Goal: Task Accomplishment & Management: Complete application form

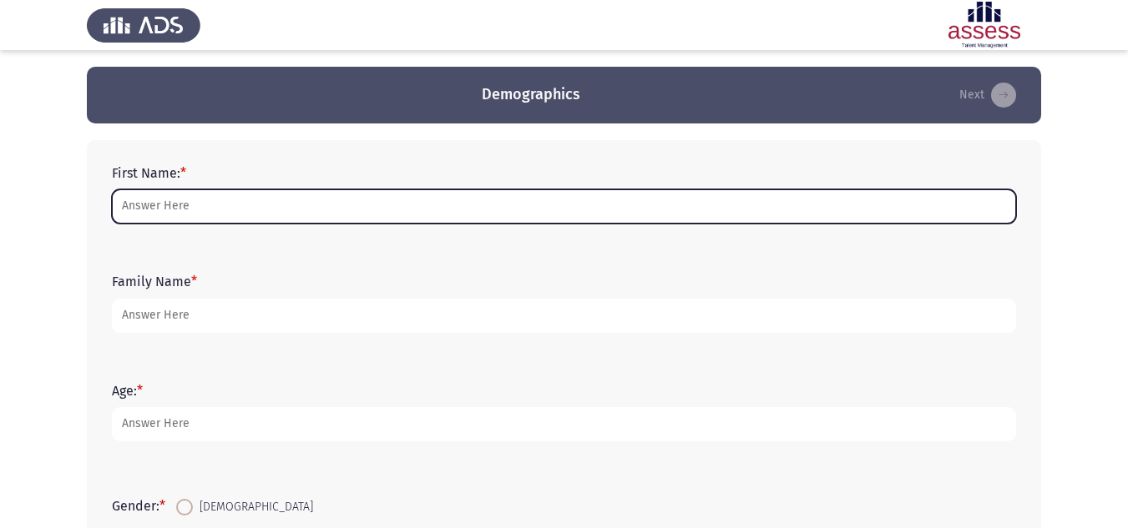
click at [356, 201] on input "First Name: *" at bounding box center [564, 207] width 904 height 34
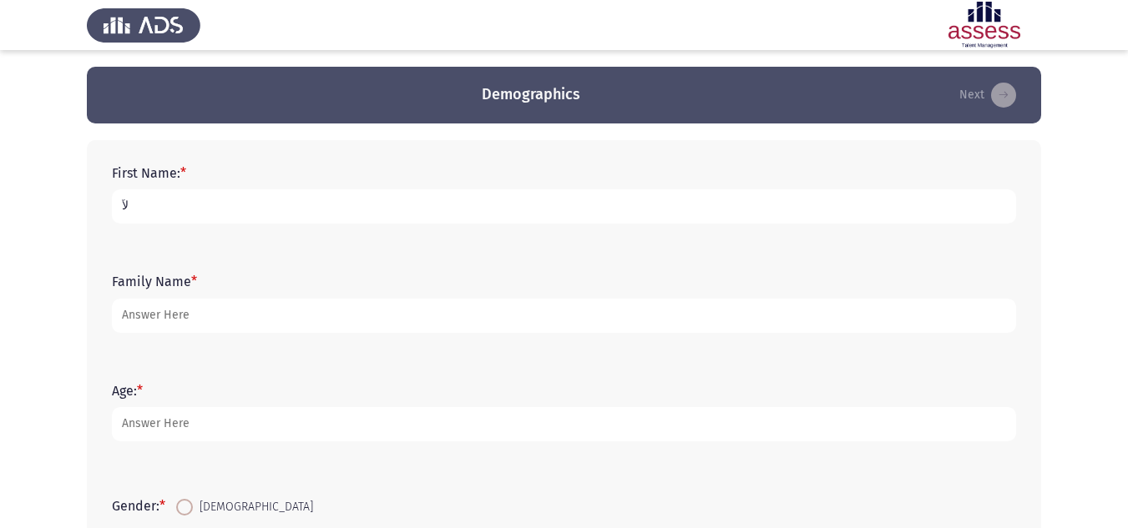
type input "ل"
drag, startPoint x: 235, startPoint y: 203, endPoint x: 159, endPoint y: 203, distance: 75.1
click at [159, 203] on input "[PERSON_NAME]" at bounding box center [564, 207] width 904 height 34
type input "Bishoy"
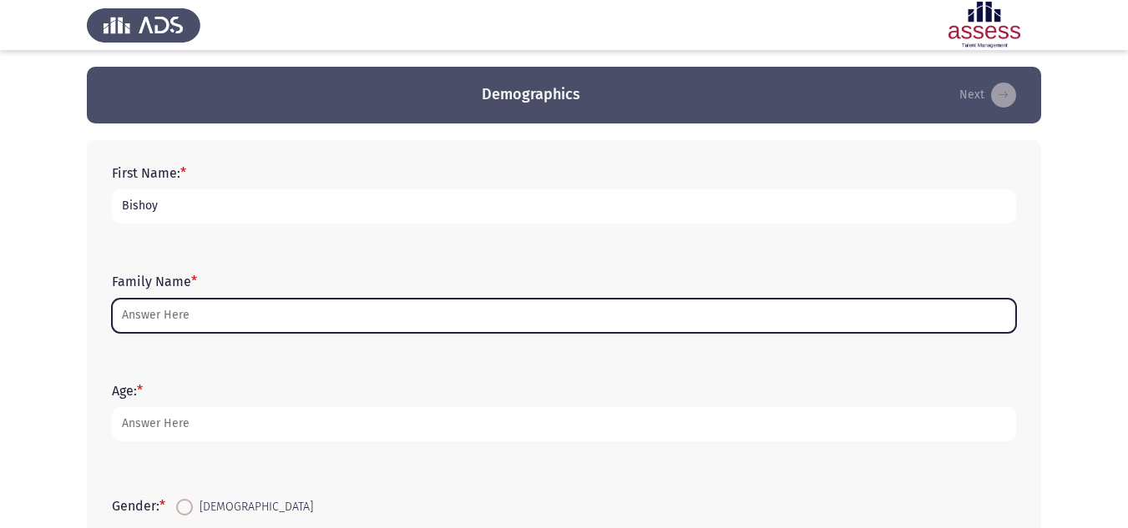
click at [184, 310] on input "Family Name *" at bounding box center [564, 316] width 904 height 34
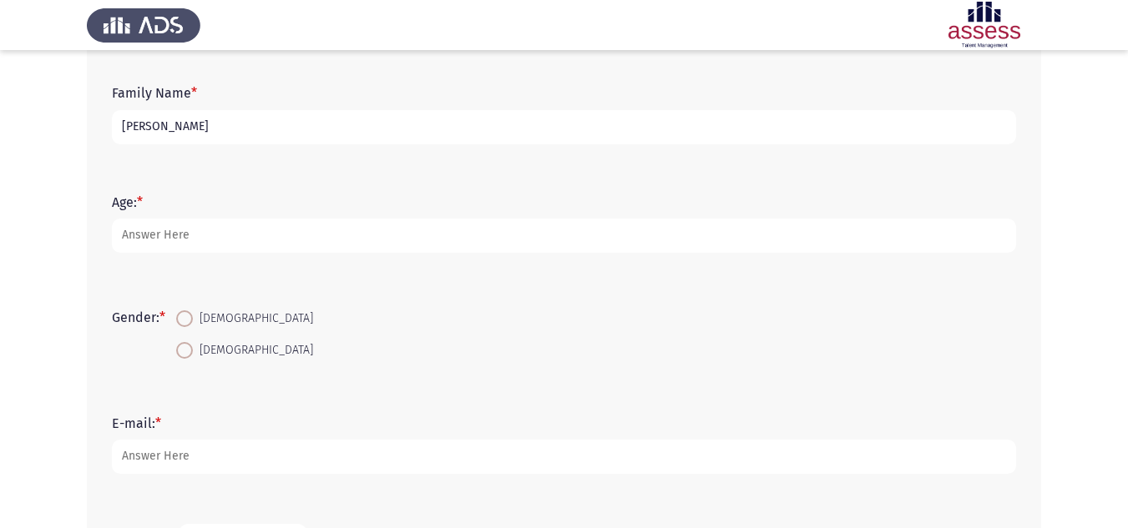
scroll to position [167, 0]
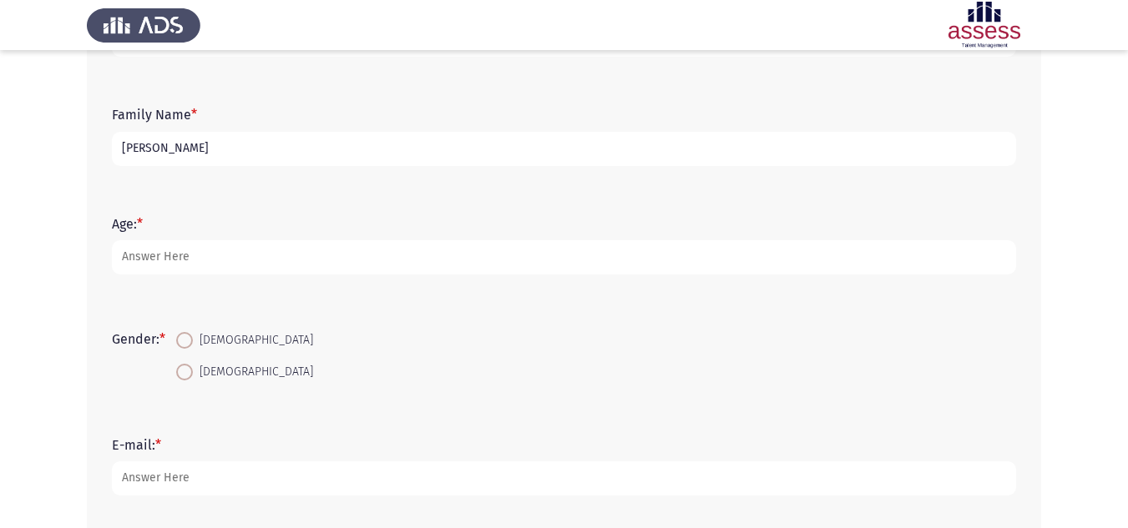
type input "[PERSON_NAME]"
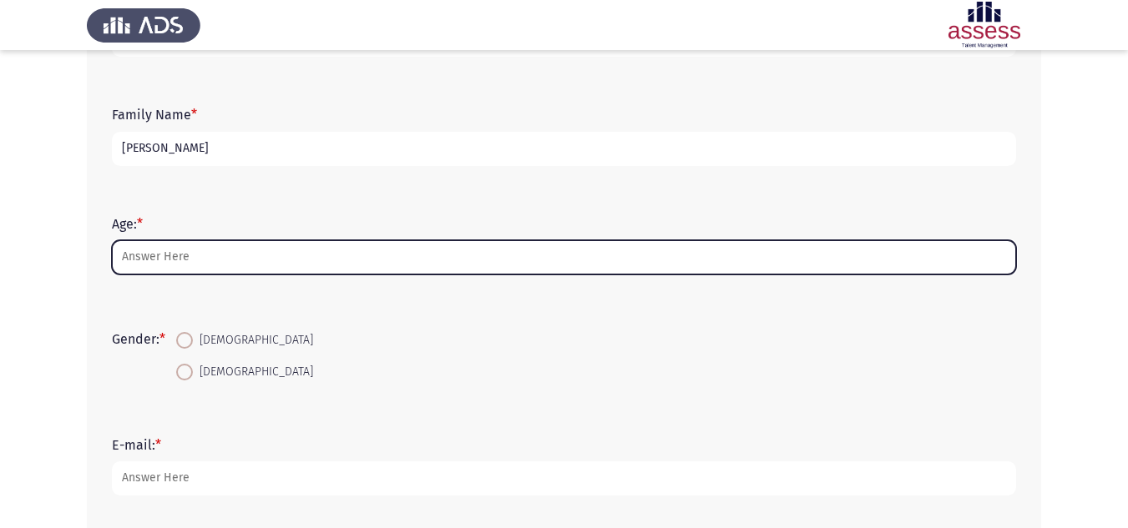
click at [194, 260] on input "Age: *" at bounding box center [564, 257] width 904 height 34
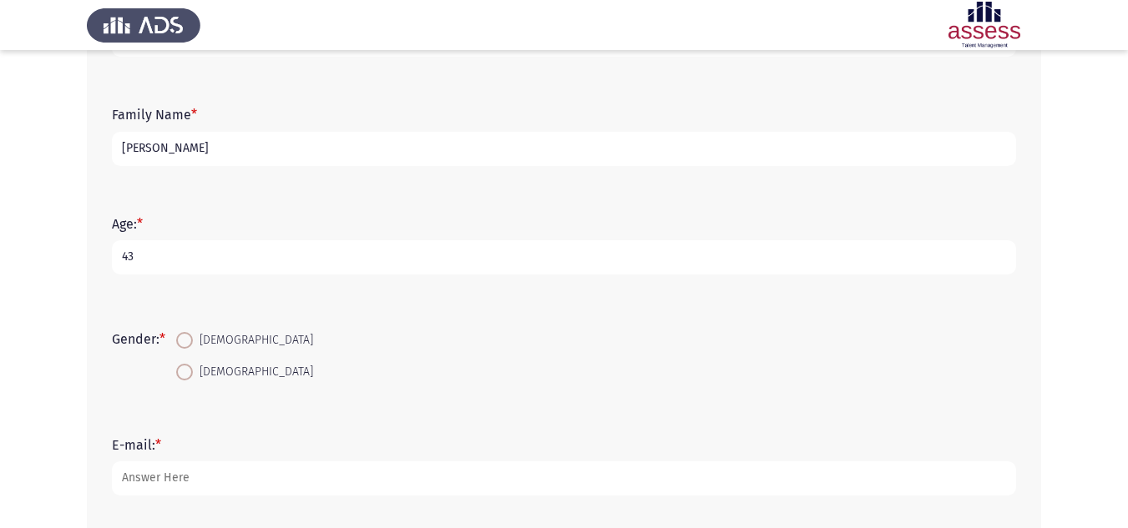
type input "43"
click at [204, 334] on span "[DEMOGRAPHIC_DATA]" at bounding box center [253, 341] width 120 height 20
click at [193, 334] on input "[DEMOGRAPHIC_DATA]" at bounding box center [184, 340] width 17 height 17
radio input "true"
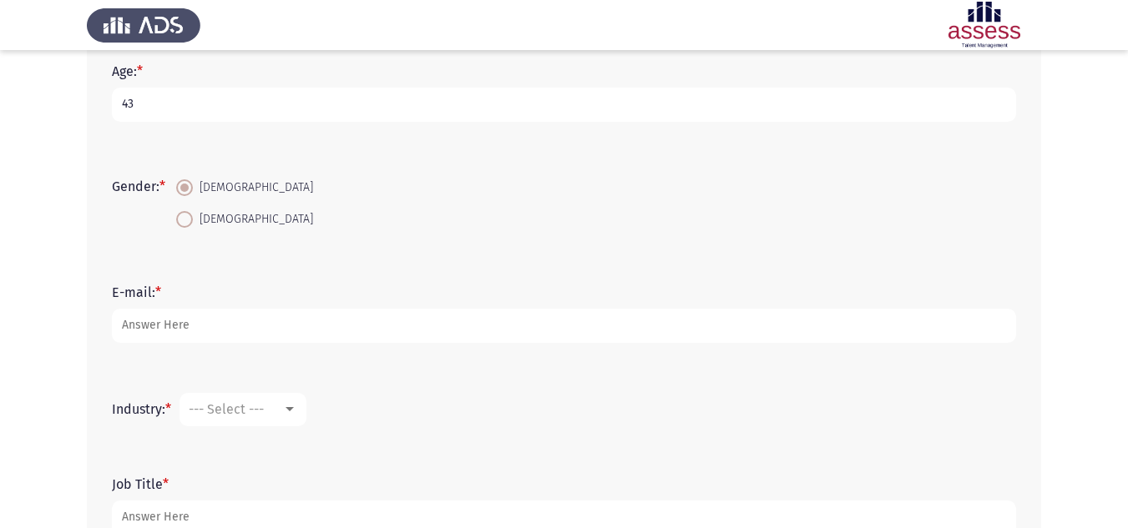
scroll to position [334, 0]
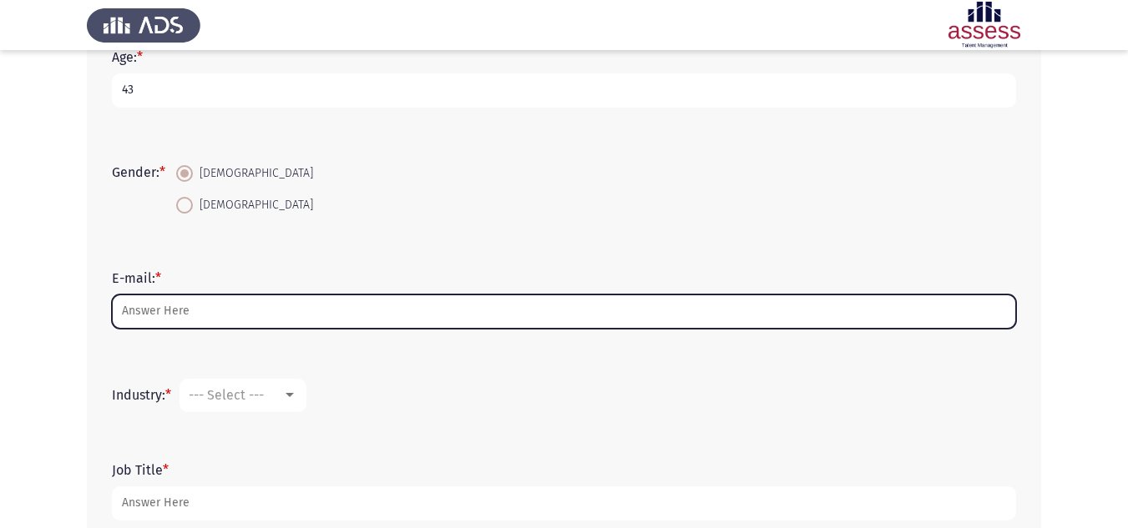
click at [260, 325] on input "E-mail: *" at bounding box center [564, 312] width 904 height 34
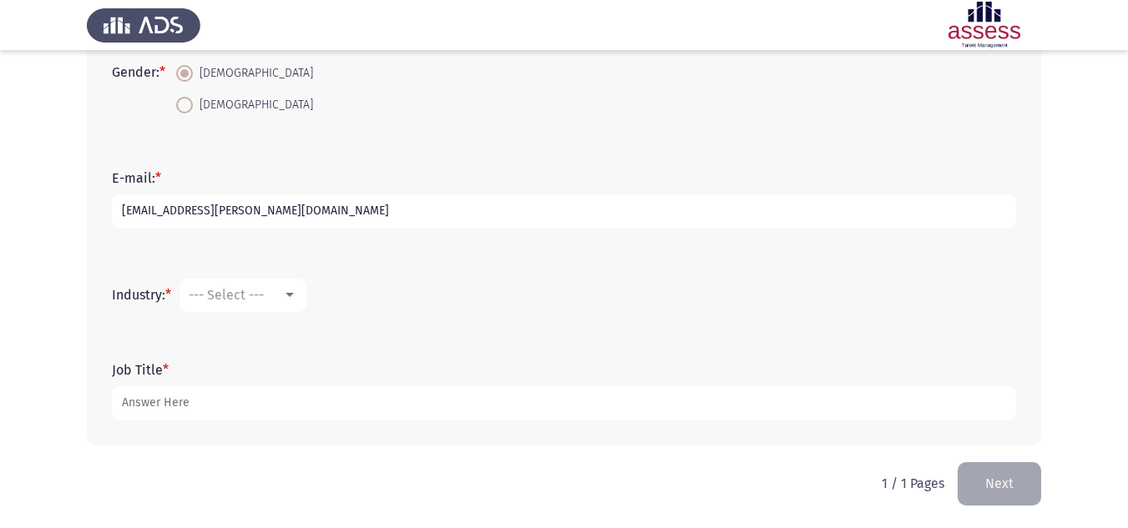
scroll to position [435, 0]
type input "[EMAIL_ADDRESS][PERSON_NAME][DOMAIN_NAME]"
click at [292, 301] on div "--- Select ---" at bounding box center [243, 294] width 109 height 15
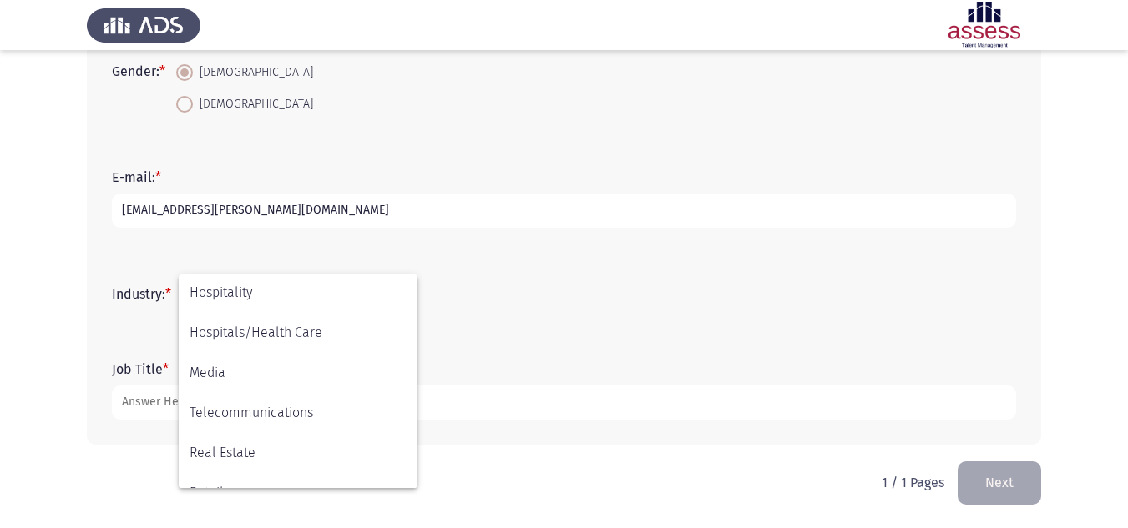
scroll to position [398, 0]
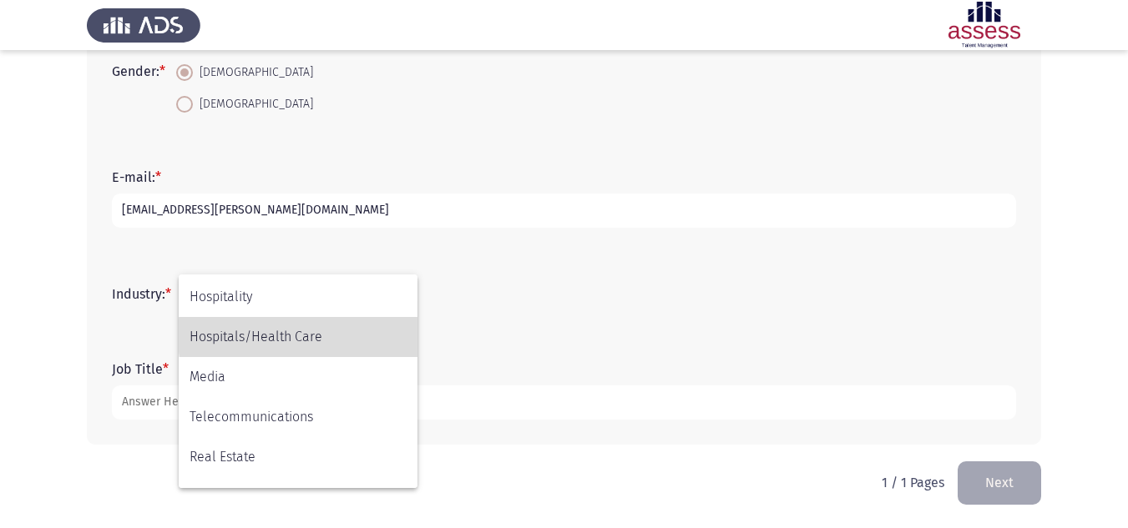
click at [345, 336] on span "Hospitals/Health Care" at bounding box center [298, 337] width 217 height 40
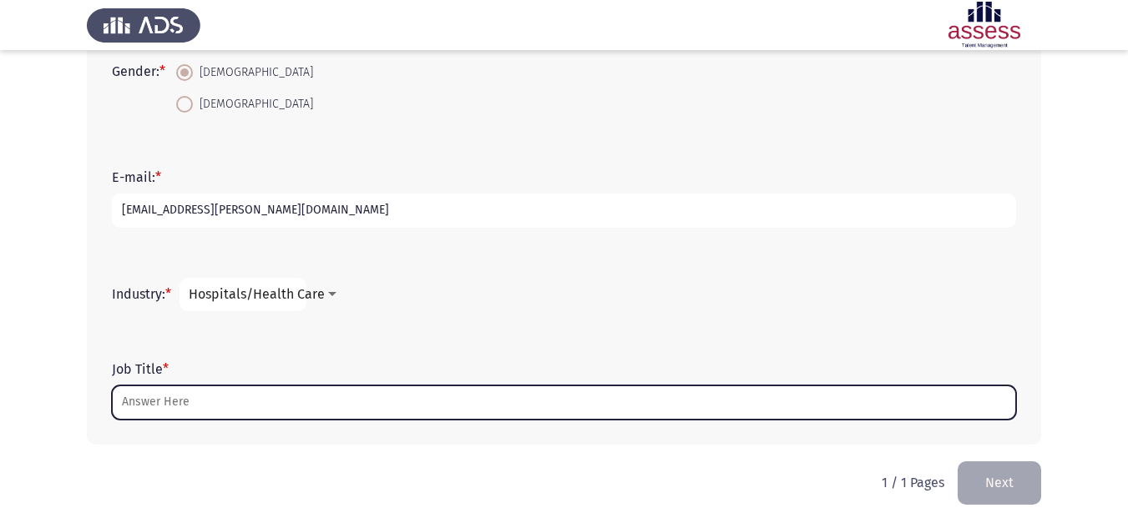
click at [261, 404] on input "Job Title *" at bounding box center [564, 403] width 904 height 34
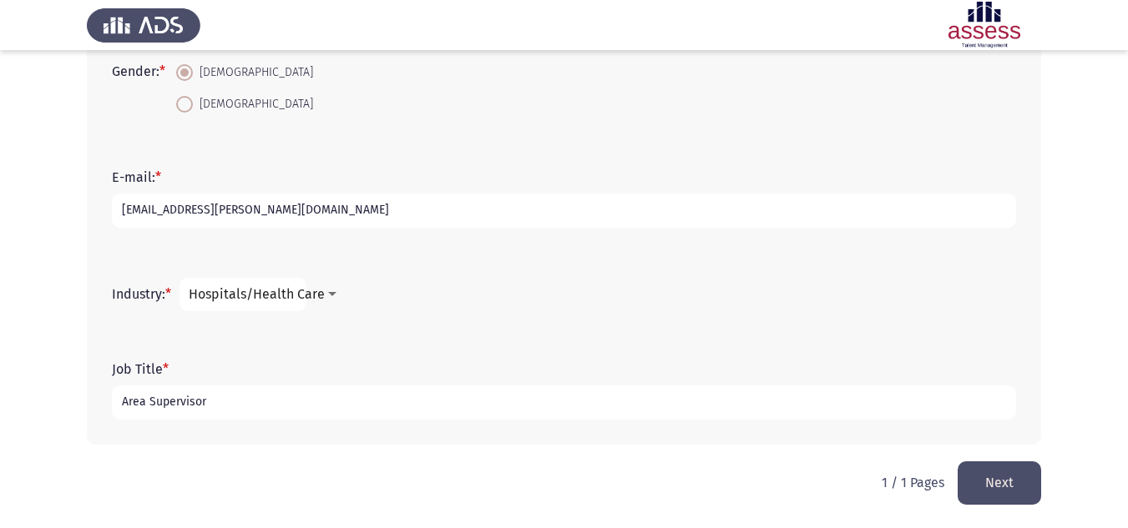
type input "Area Supervisor"
click at [1017, 482] on button "Next" at bounding box center [999, 483] width 83 height 43
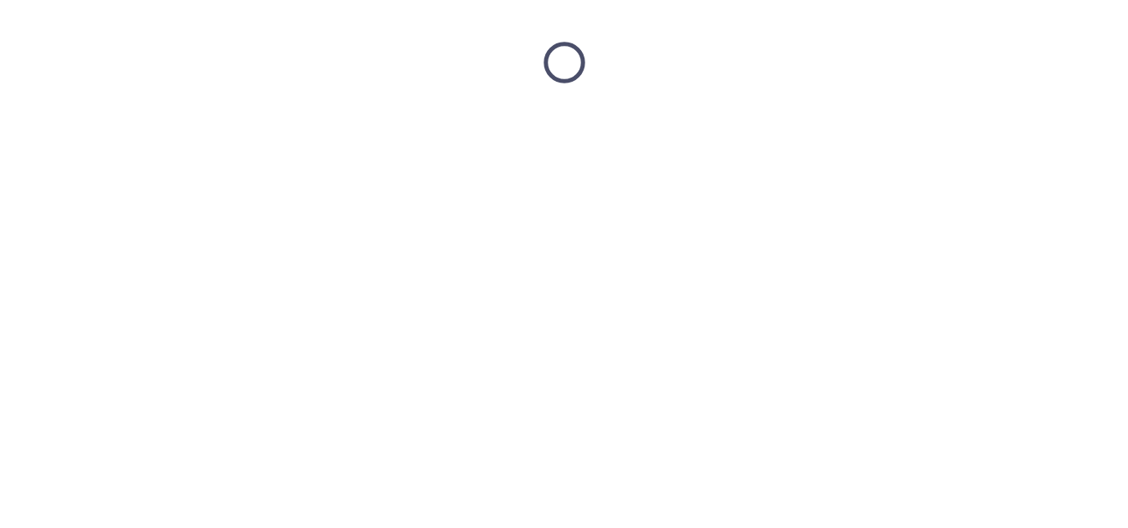
scroll to position [0, 0]
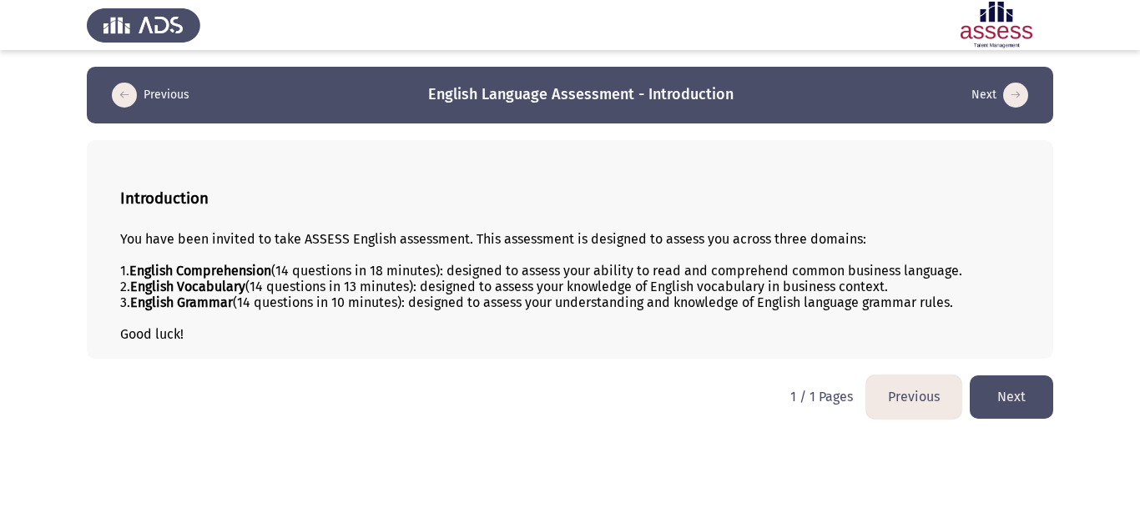
click at [1017, 398] on button "Next" at bounding box center [1011, 397] width 83 height 43
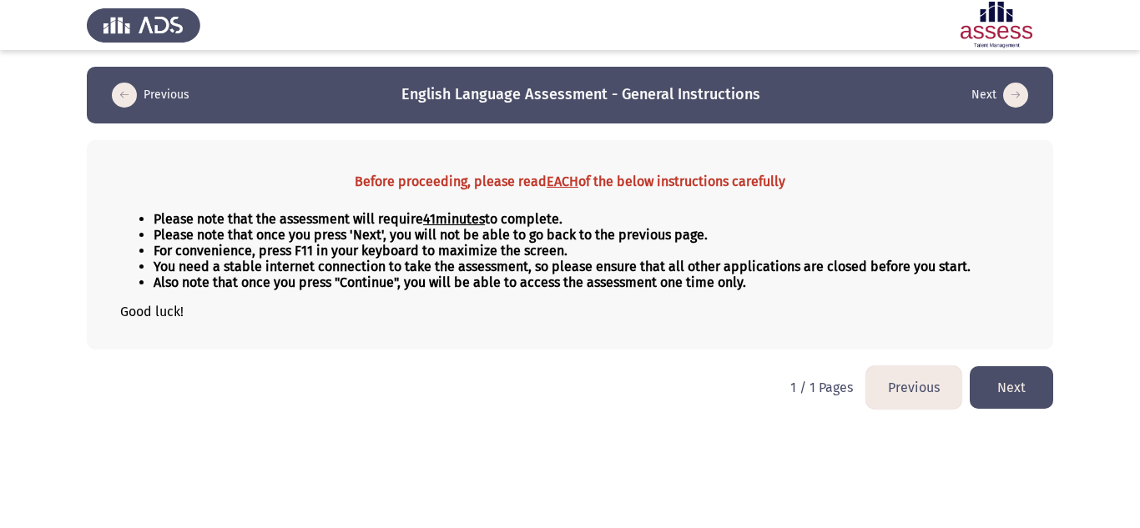
click at [1028, 379] on button "Next" at bounding box center [1011, 387] width 83 height 43
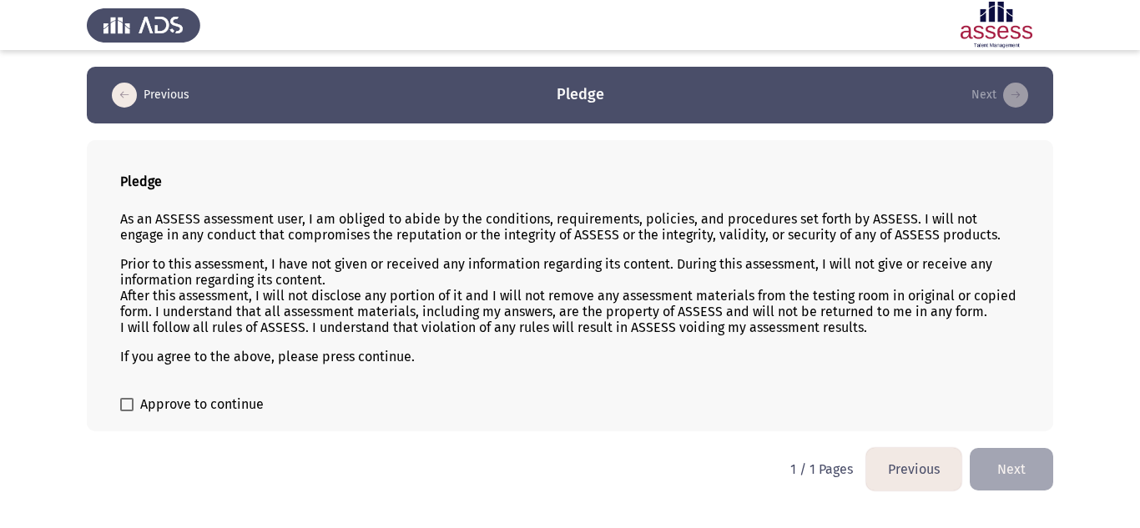
click at [121, 420] on div "Pledge As an ASSESS assessment user, I am obliged to abide by the conditions, r…" at bounding box center [570, 285] width 967 height 291
click at [124, 406] on span at bounding box center [126, 404] width 13 height 13
click at [126, 412] on input "Approve to continue" at bounding box center [126, 412] width 1 height 1
checkbox input "true"
click at [1003, 466] on button "Next" at bounding box center [1011, 469] width 83 height 43
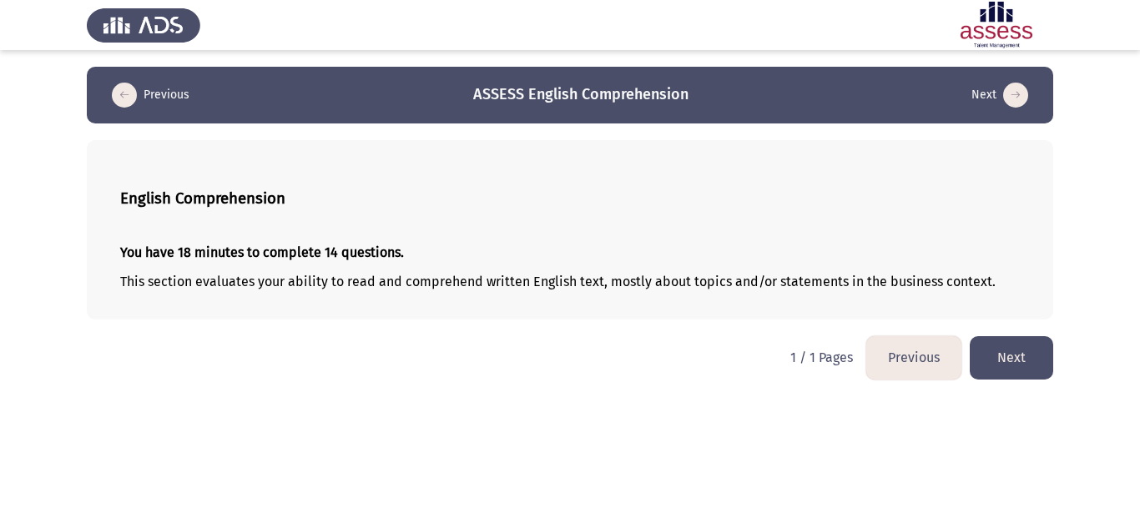
click at [998, 346] on button "Next" at bounding box center [1011, 357] width 83 height 43
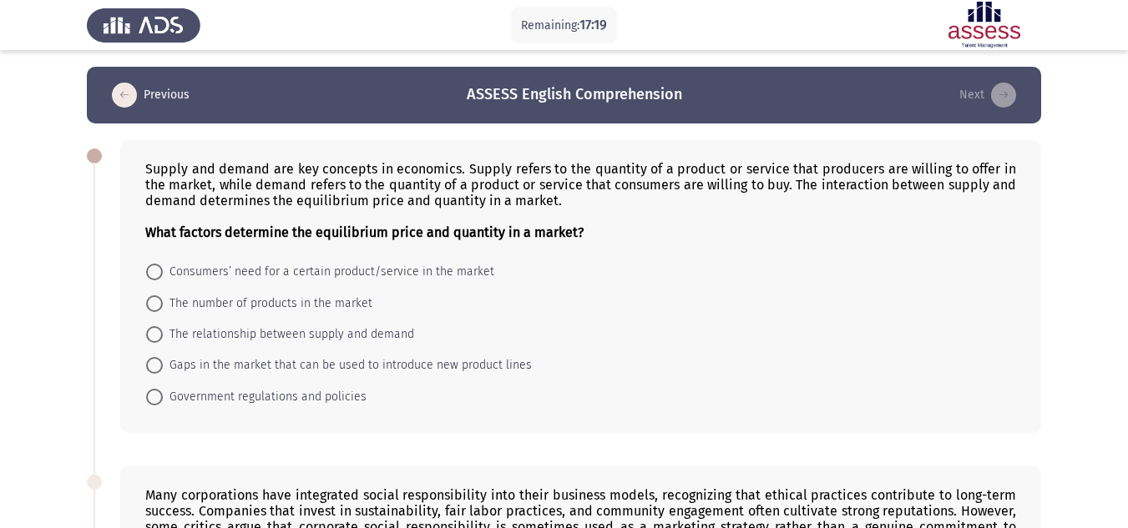
click at [175, 336] on span "The relationship between supply and demand" at bounding box center [288, 335] width 251 height 20
click at [163, 336] on input "The relationship between supply and demand" at bounding box center [154, 334] width 17 height 17
radio input "true"
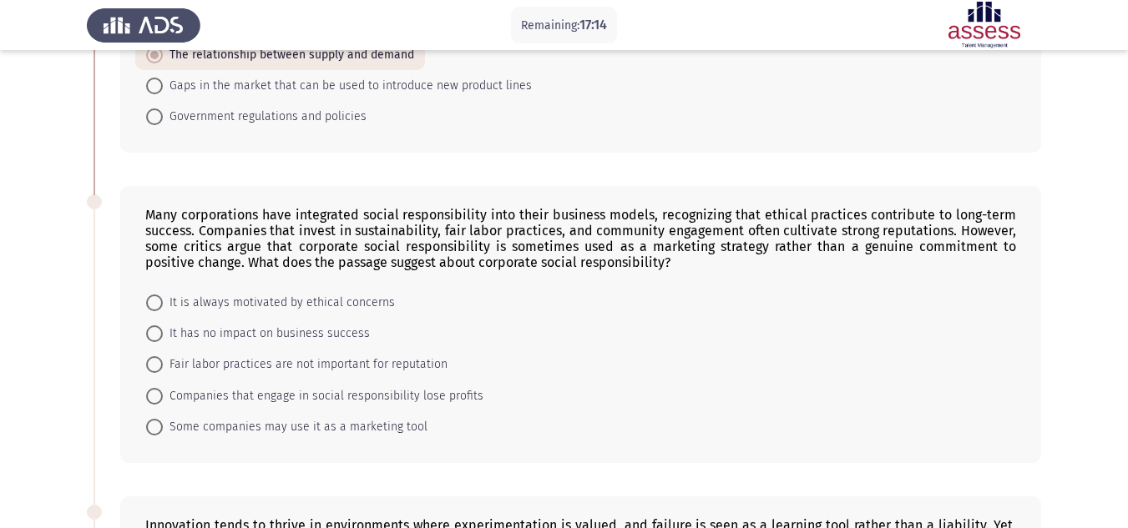
scroll to position [167, 0]
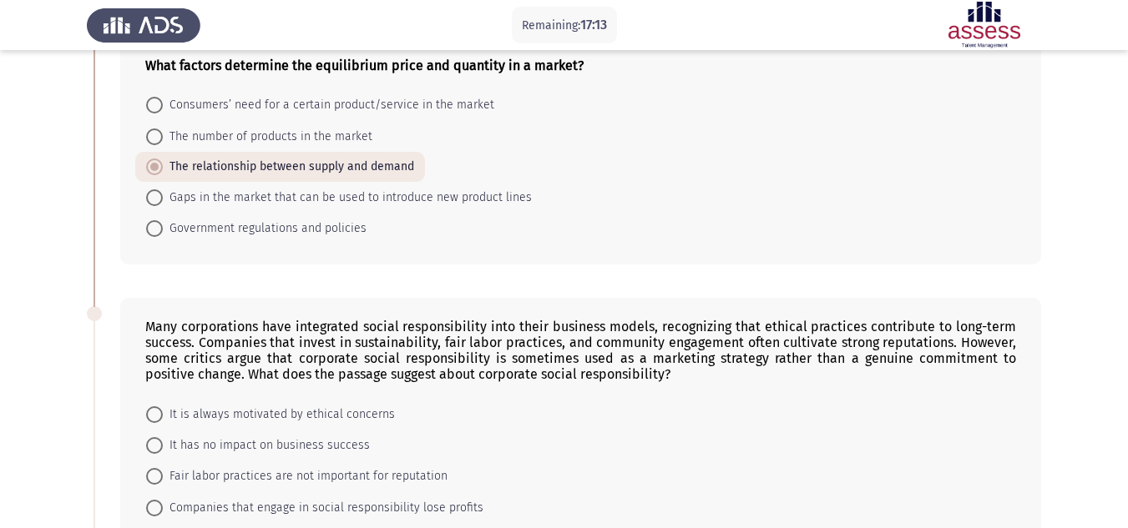
click at [147, 163] on span at bounding box center [154, 167] width 17 height 17
click at [147, 163] on input "The relationship between supply and demand" at bounding box center [154, 167] width 17 height 17
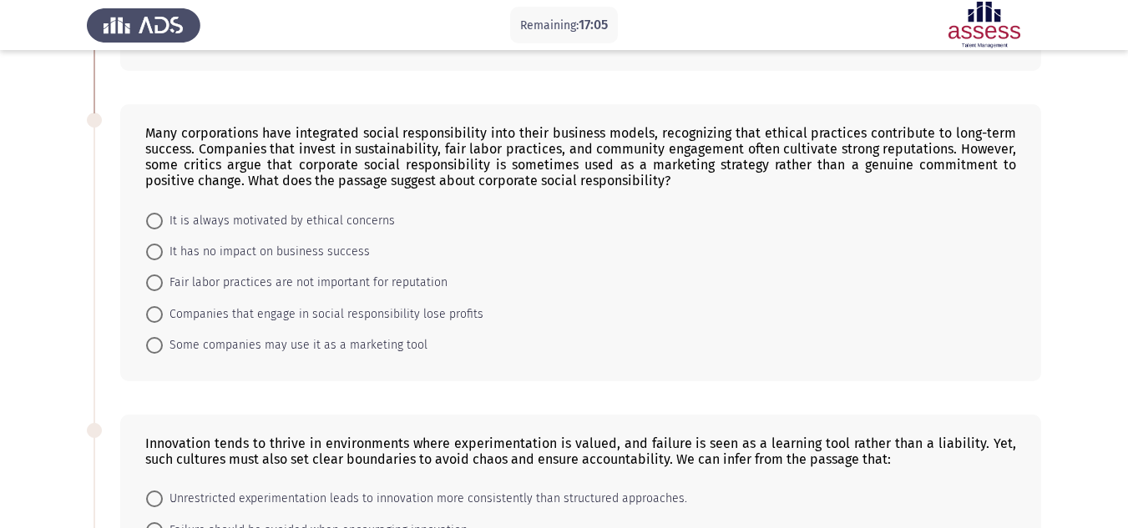
scroll to position [334, 0]
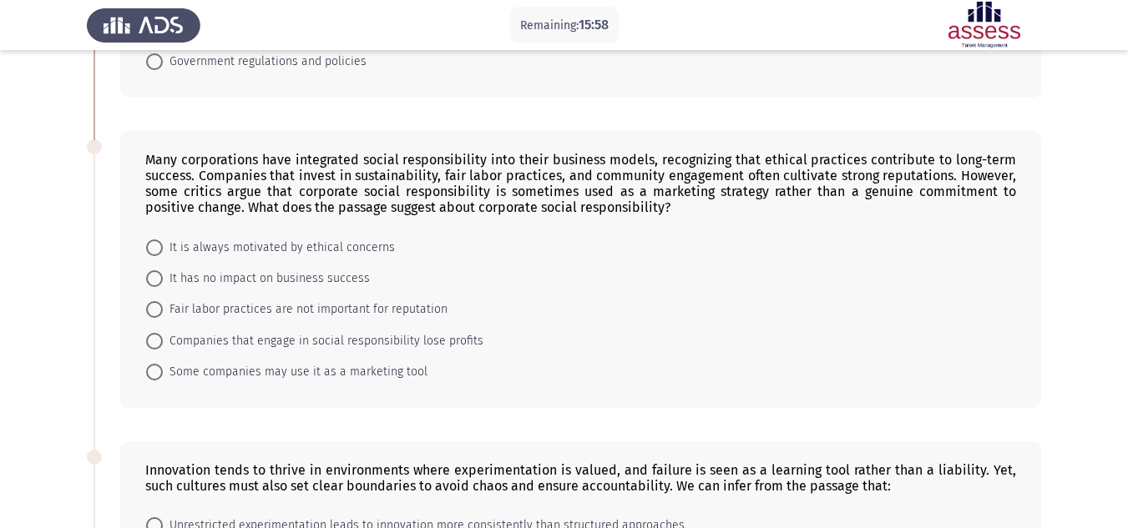
click at [391, 372] on span "Some companies may use it as a marketing tool" at bounding box center [295, 372] width 265 height 20
click at [163, 372] on input "Some companies may use it as a marketing tool" at bounding box center [154, 372] width 17 height 17
radio input "true"
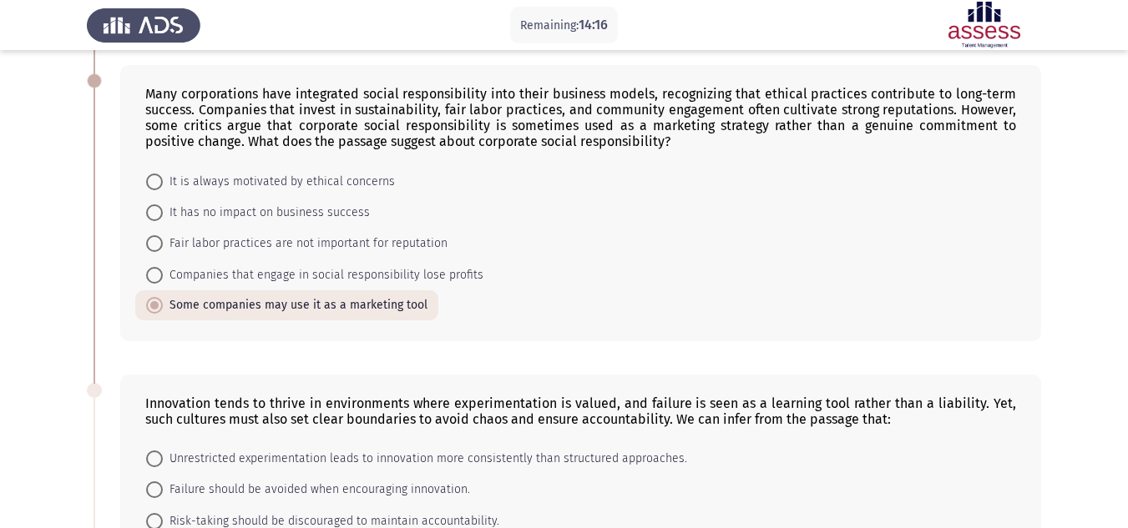
scroll to position [584, 0]
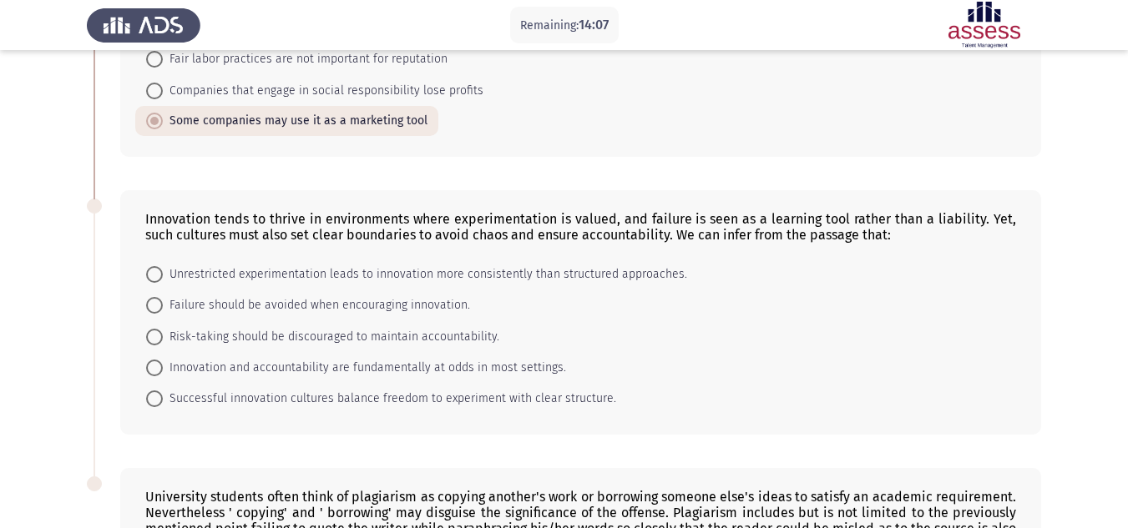
click at [422, 397] on span "Successful innovation cultures balance freedom to experiment with clear structu…" at bounding box center [389, 399] width 453 height 20
click at [163, 397] on input "Successful innovation cultures balance freedom to experiment with clear structu…" at bounding box center [154, 399] width 17 height 17
radio input "true"
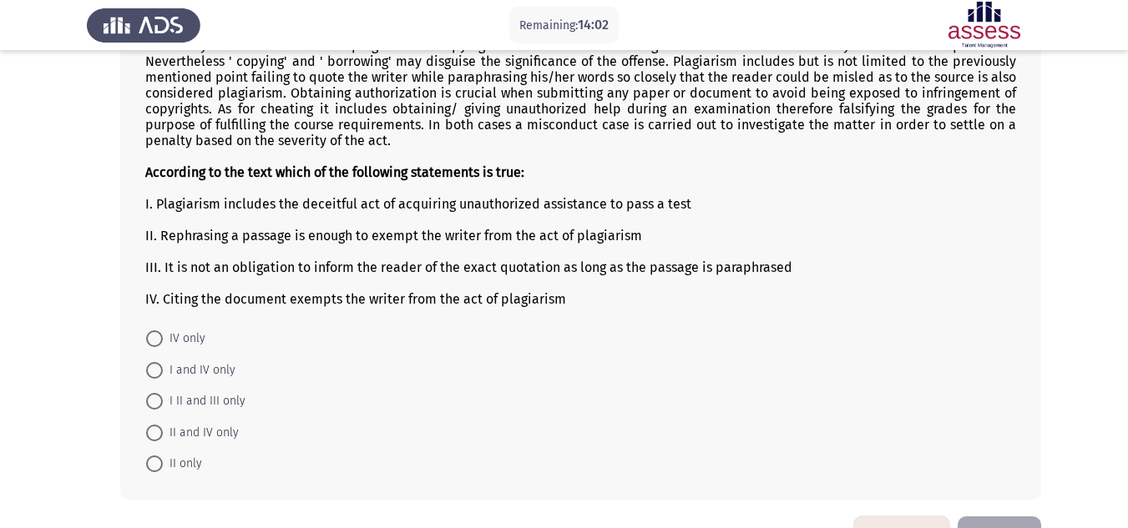
scroll to position [1007, 0]
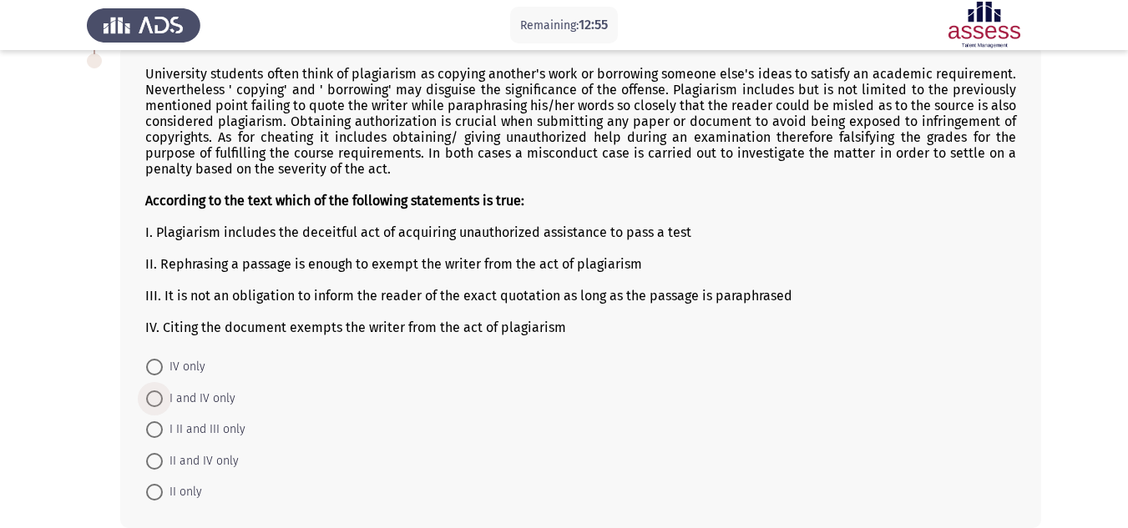
click at [216, 401] on span "I and IV only" at bounding box center [199, 399] width 73 height 20
click at [163, 401] on input "I and IV only" at bounding box center [154, 399] width 17 height 17
radio input "true"
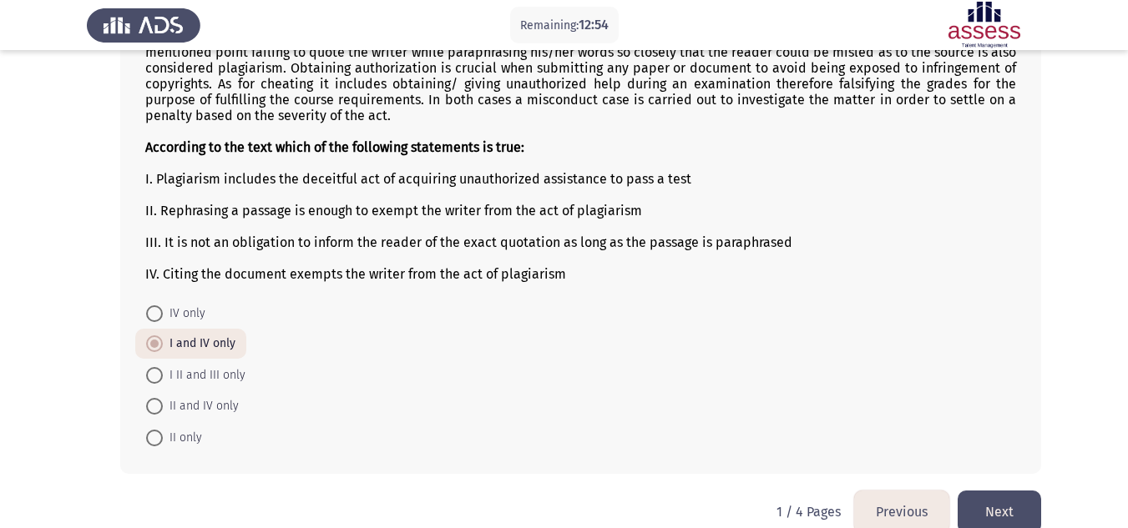
scroll to position [1089, 0]
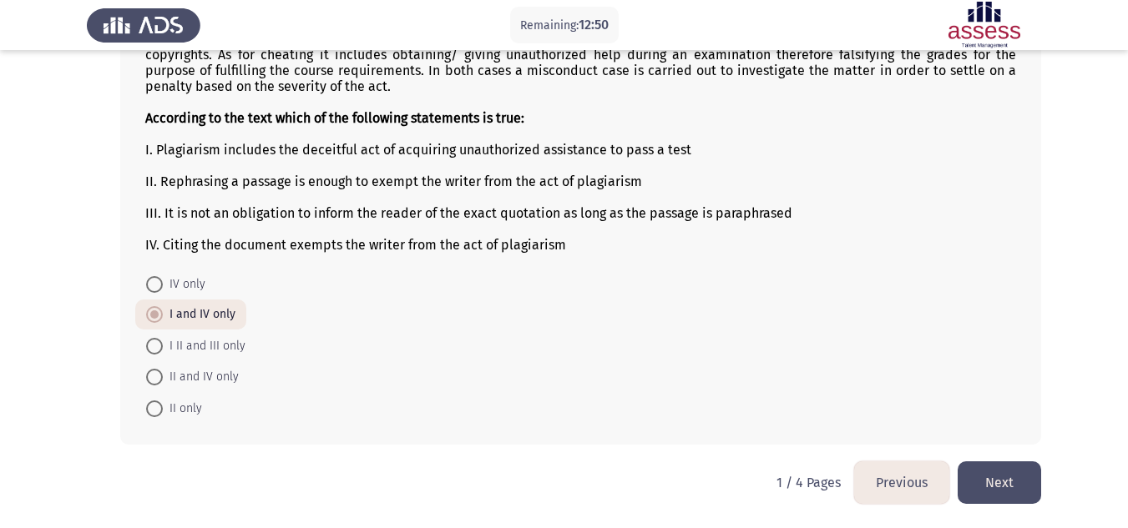
click at [999, 476] on button "Next" at bounding box center [999, 483] width 83 height 43
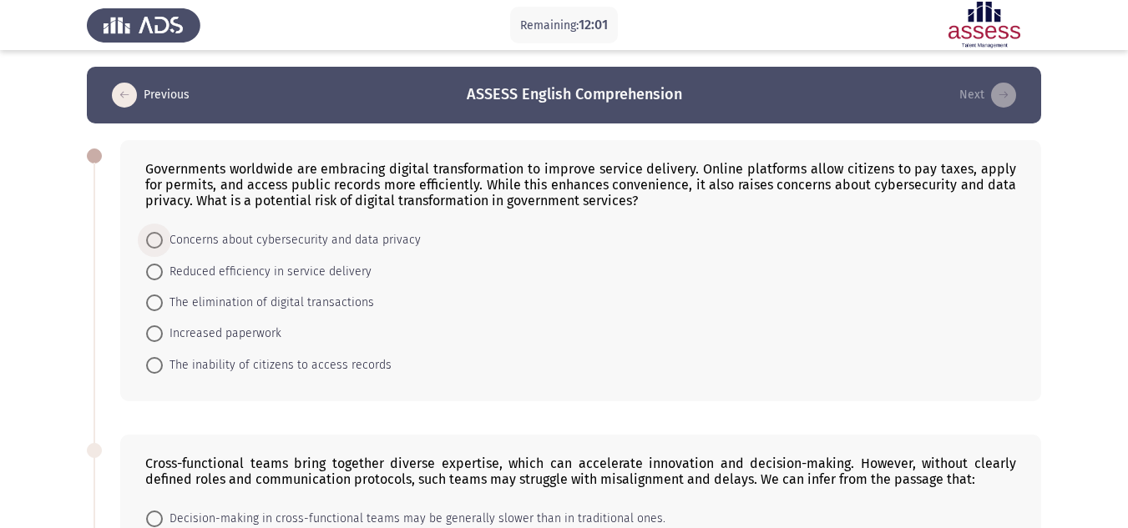
click at [381, 239] on span "Concerns about cybersecurity and data privacy" at bounding box center [292, 240] width 258 height 20
click at [163, 239] on input "Concerns about cybersecurity and data privacy" at bounding box center [154, 240] width 17 height 17
radio input "true"
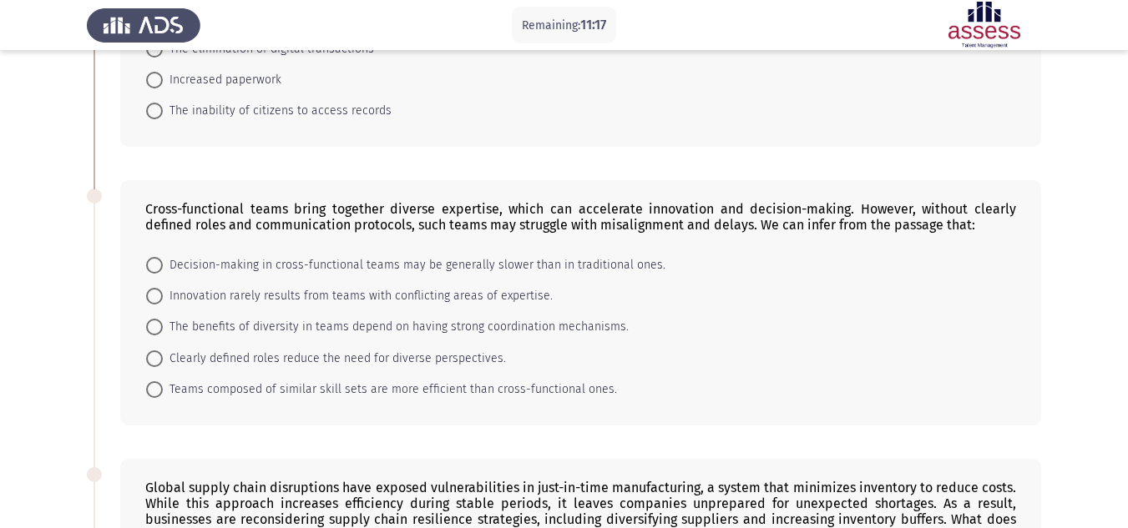
scroll to position [334, 0]
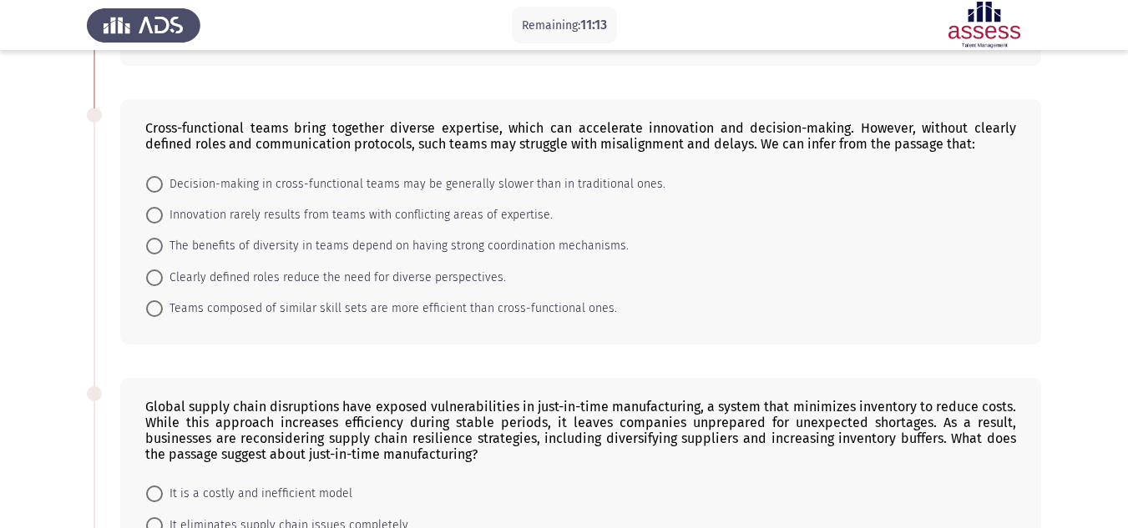
click at [237, 247] on span "The benefits of diversity in teams depend on having strong coordination mechani…" at bounding box center [396, 246] width 466 height 20
click at [163, 247] on input "The benefits of diversity in teams depend on having strong coordination mechani…" at bounding box center [154, 246] width 17 height 17
radio input "true"
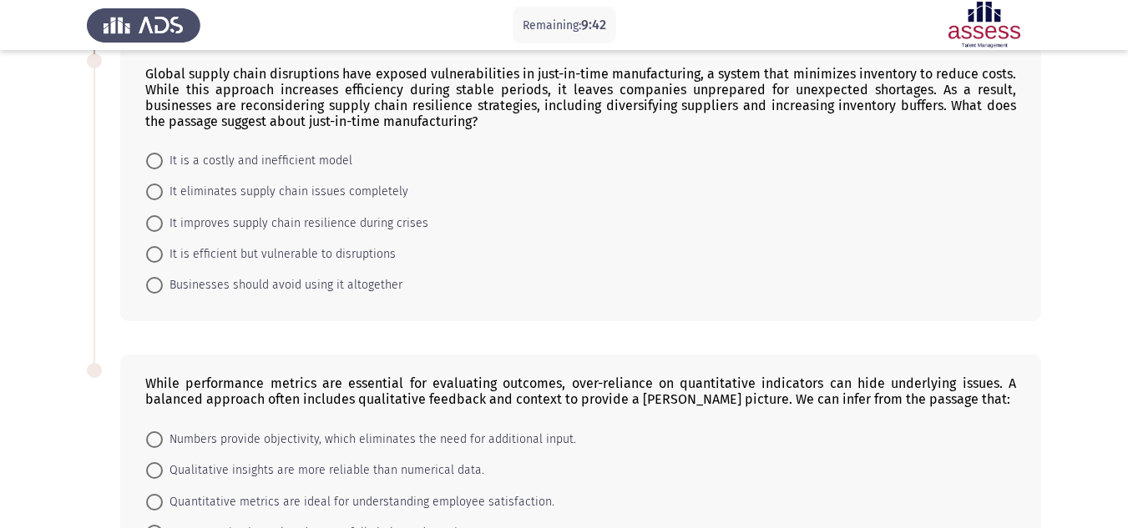
scroll to position [655, 0]
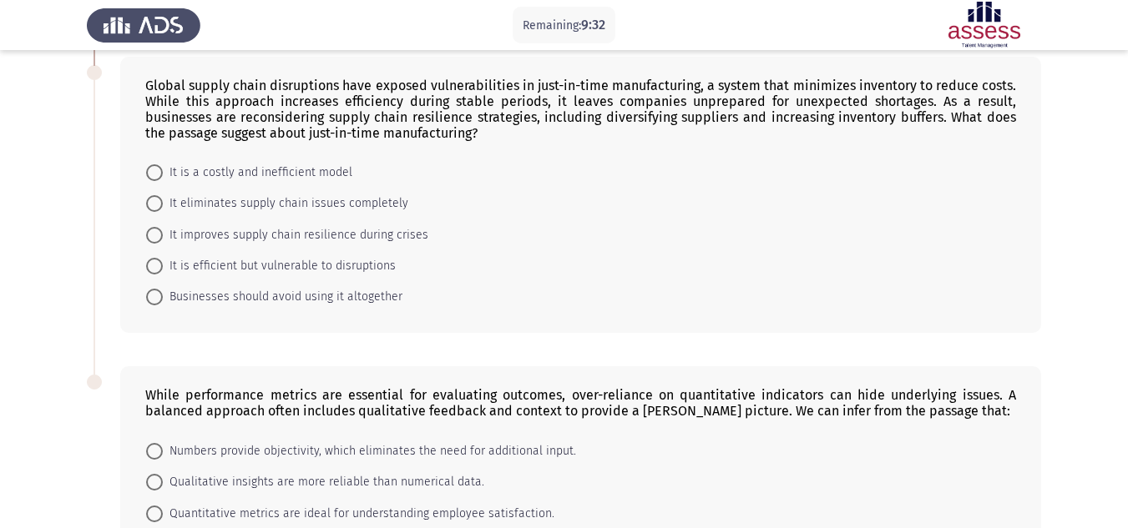
click at [315, 264] on span "It is efficient but vulnerable to disruptions" at bounding box center [279, 266] width 233 height 20
click at [163, 264] on input "It is efficient but vulnerable to disruptions" at bounding box center [154, 266] width 17 height 17
radio input "true"
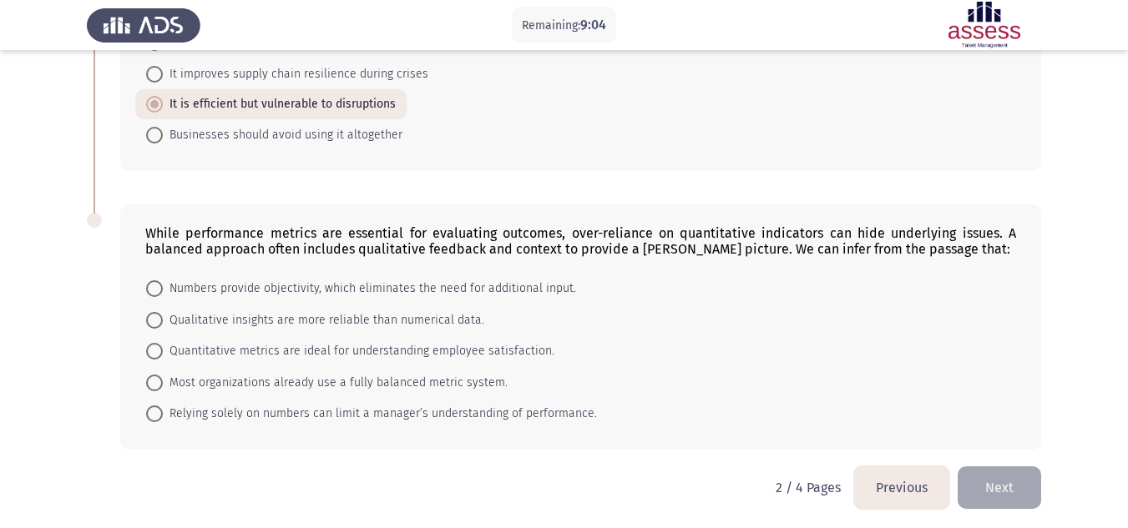
scroll to position [821, 0]
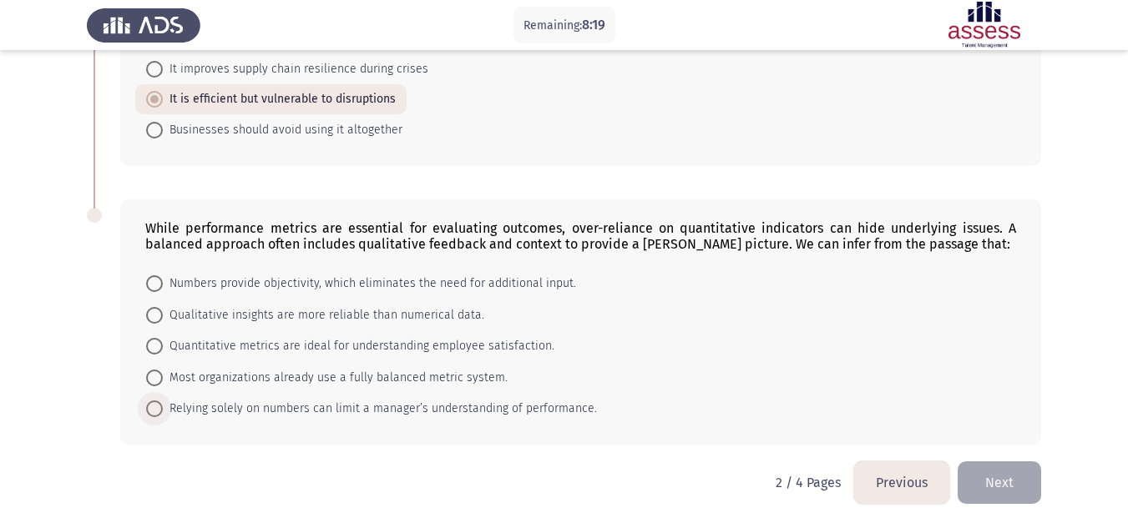
click at [452, 401] on span "Relying solely on numbers can limit a manager’s understanding of performance." at bounding box center [380, 409] width 434 height 20
click at [163, 401] on input "Relying solely on numbers can limit a manager’s understanding of performance." at bounding box center [154, 409] width 17 height 17
radio input "true"
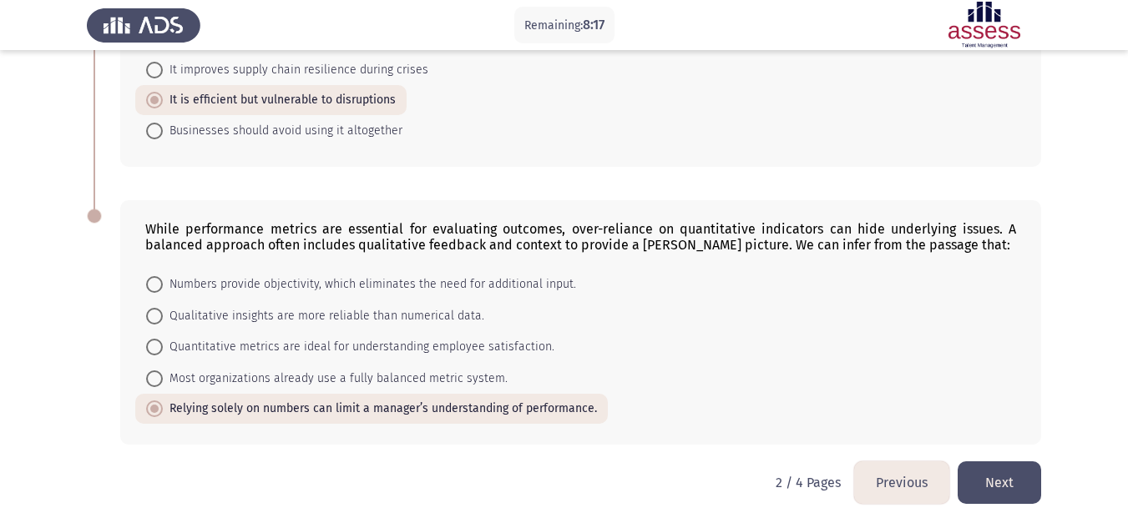
click at [1010, 468] on button "Next" at bounding box center [999, 483] width 83 height 43
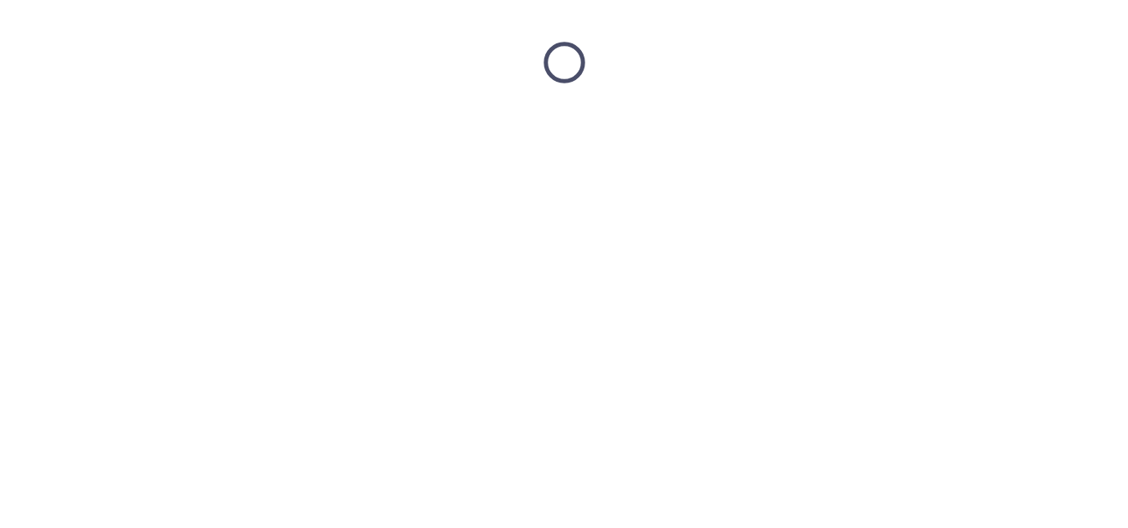
scroll to position [0, 0]
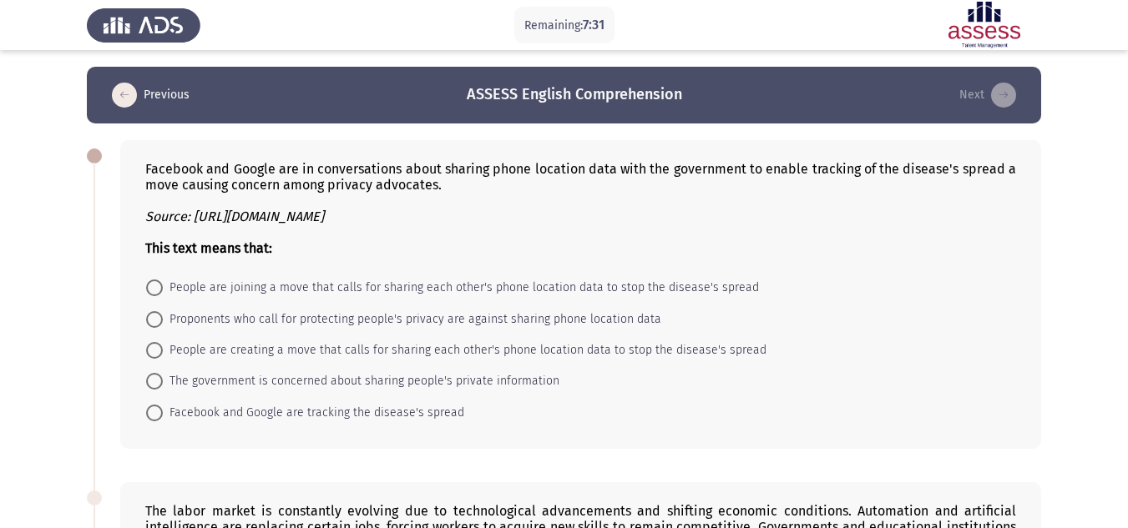
click at [406, 328] on span "Proponents who call for protecting people's privacy are against sharing phone l…" at bounding box center [412, 320] width 498 height 20
click at [163, 328] on input "Proponents who call for protecting people's privacy are against sharing phone l…" at bounding box center [154, 319] width 17 height 17
radio input "true"
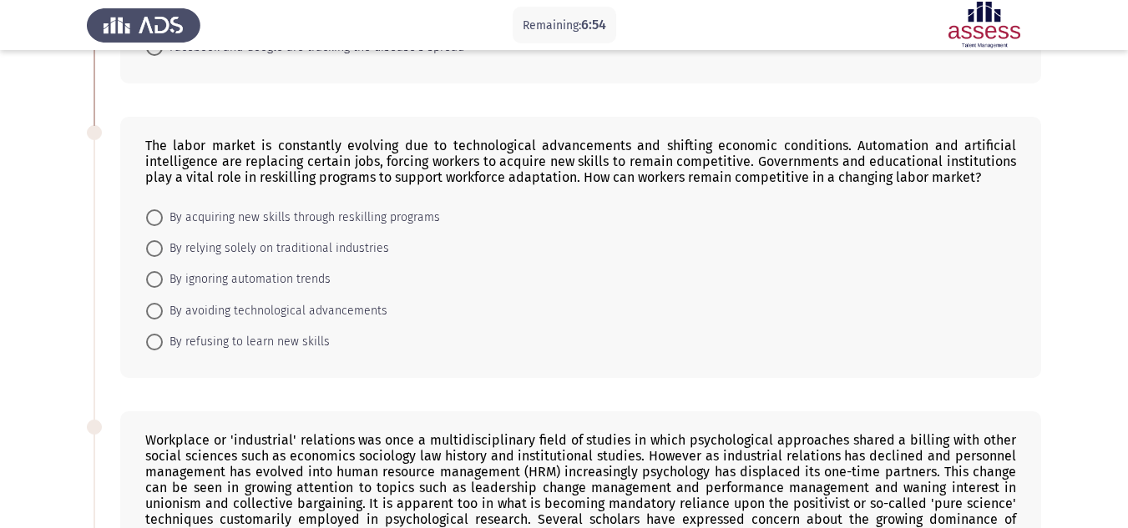
scroll to position [387, 0]
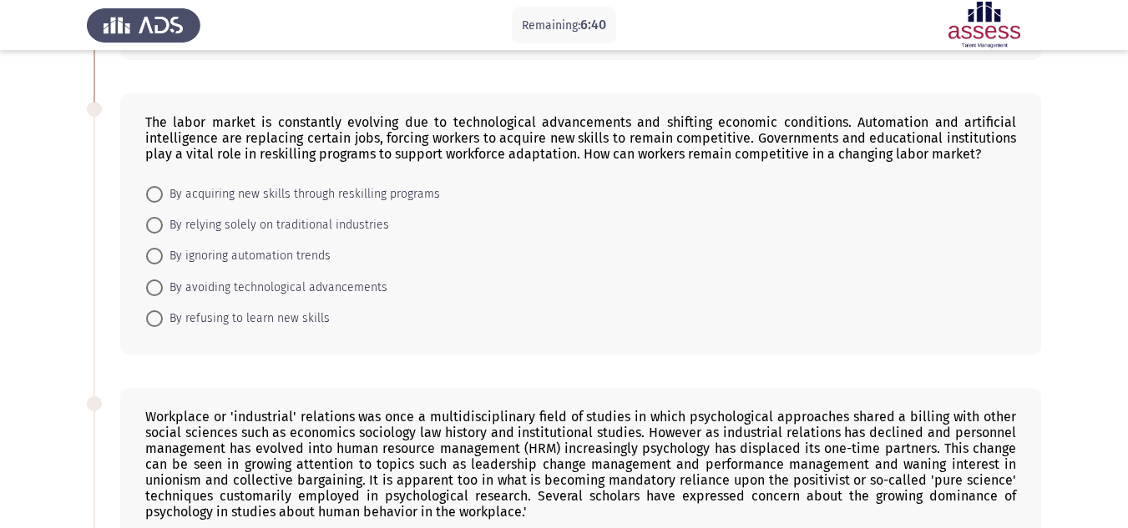
click at [327, 195] on span "By acquiring new skills through reskilling programs" at bounding box center [301, 195] width 277 height 20
click at [163, 195] on input "By acquiring new skills through reskilling programs" at bounding box center [154, 194] width 17 height 17
radio input "true"
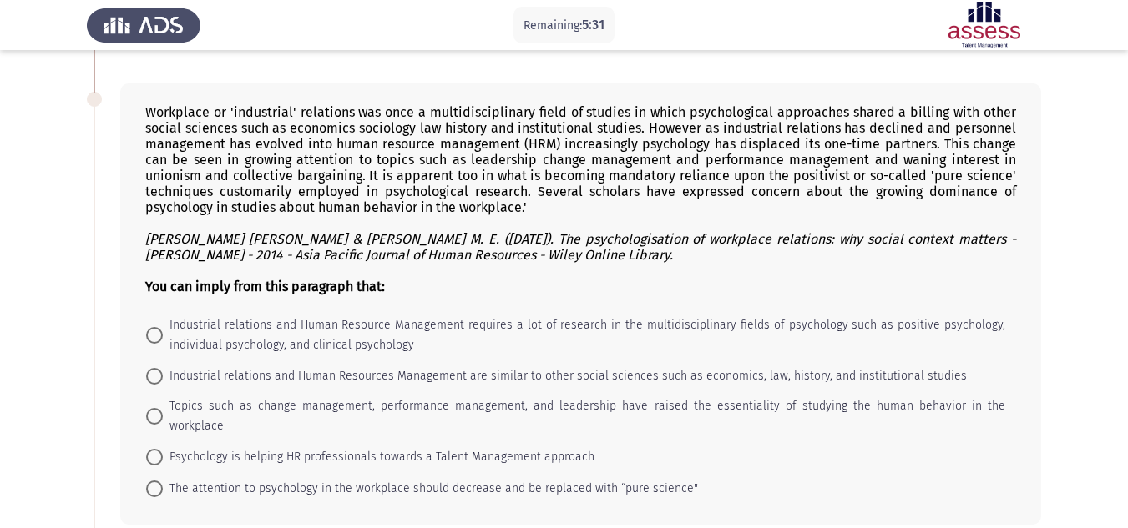
scroll to position [721, 0]
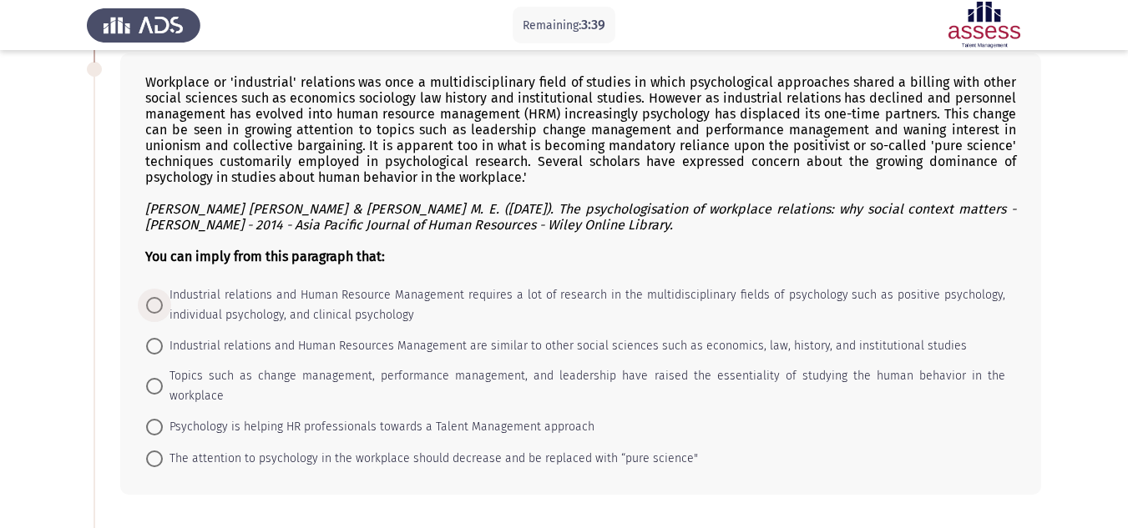
click at [149, 304] on span at bounding box center [154, 305] width 17 height 17
click at [149, 304] on input "Industrial relations and Human Resource Management requires a lot of research i…" at bounding box center [154, 305] width 17 height 17
radio input "true"
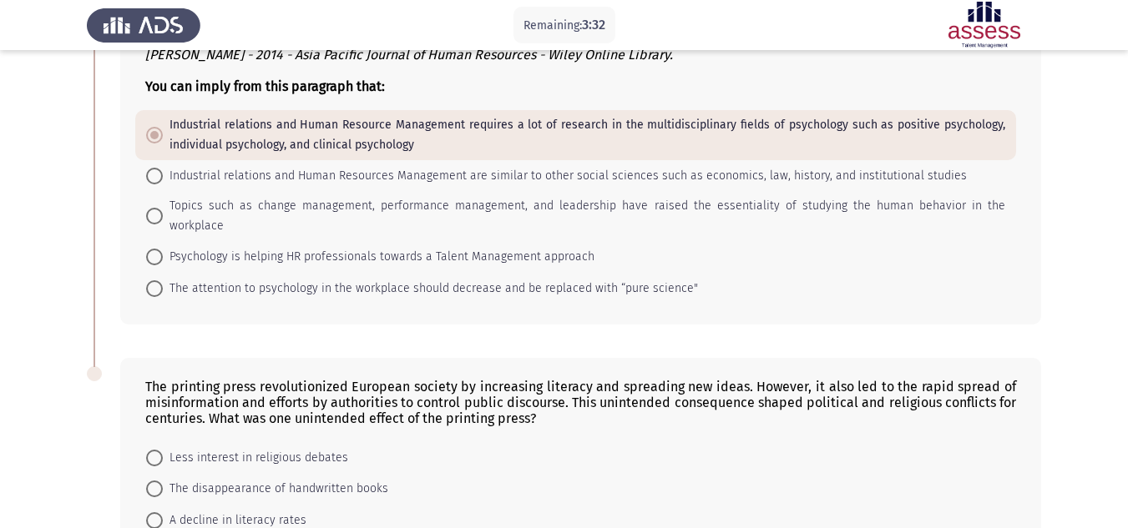
scroll to position [1047, 0]
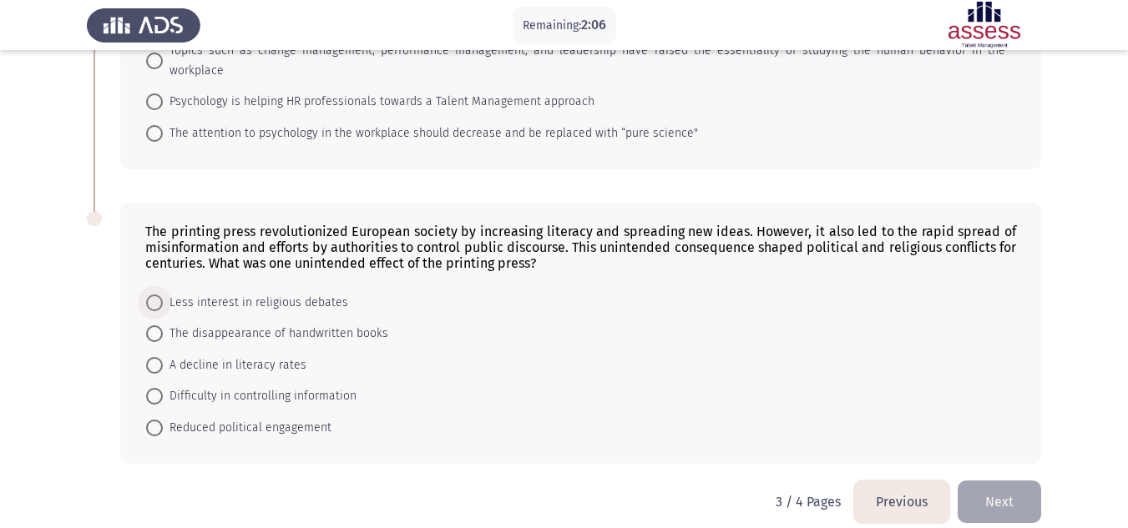
click at [195, 293] on span "Less interest in religious debates" at bounding box center [255, 303] width 185 height 20
click at [163, 295] on input "Less interest in religious debates" at bounding box center [154, 303] width 17 height 17
radio input "true"
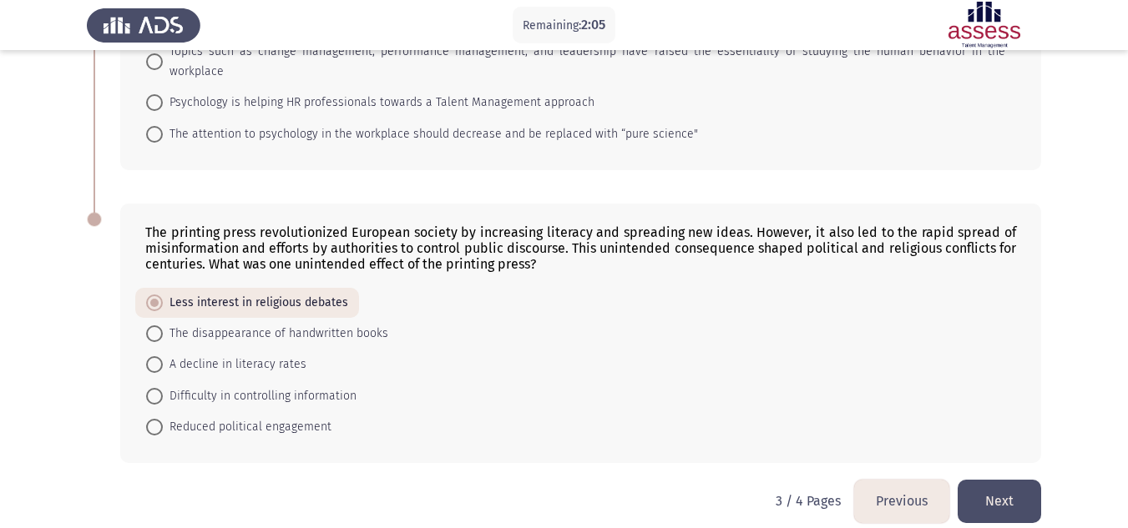
click at [1000, 480] on button "Next" at bounding box center [999, 501] width 83 height 43
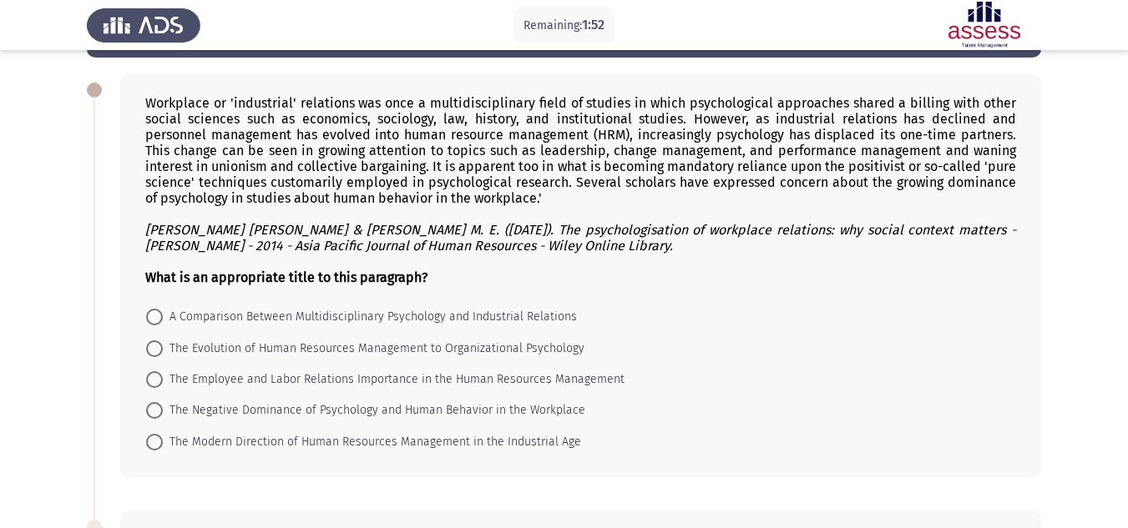
scroll to position [83, 0]
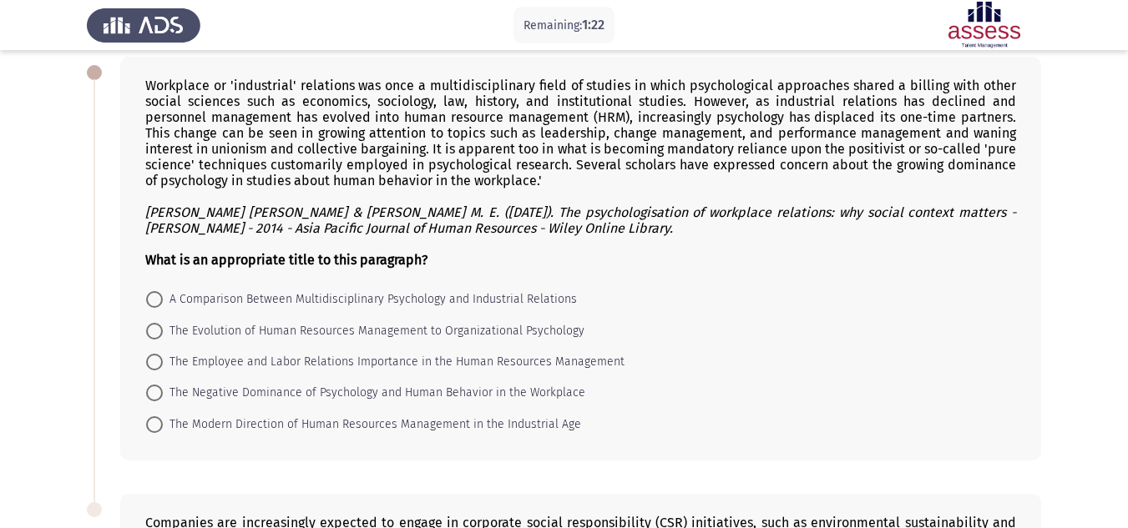
click at [379, 359] on span "The Employee and Labor Relations Importance in the Human Resources Management" at bounding box center [394, 362] width 462 height 20
click at [163, 359] on input "The Employee and Labor Relations Importance in the Human Resources Management" at bounding box center [154, 362] width 17 height 17
radio input "true"
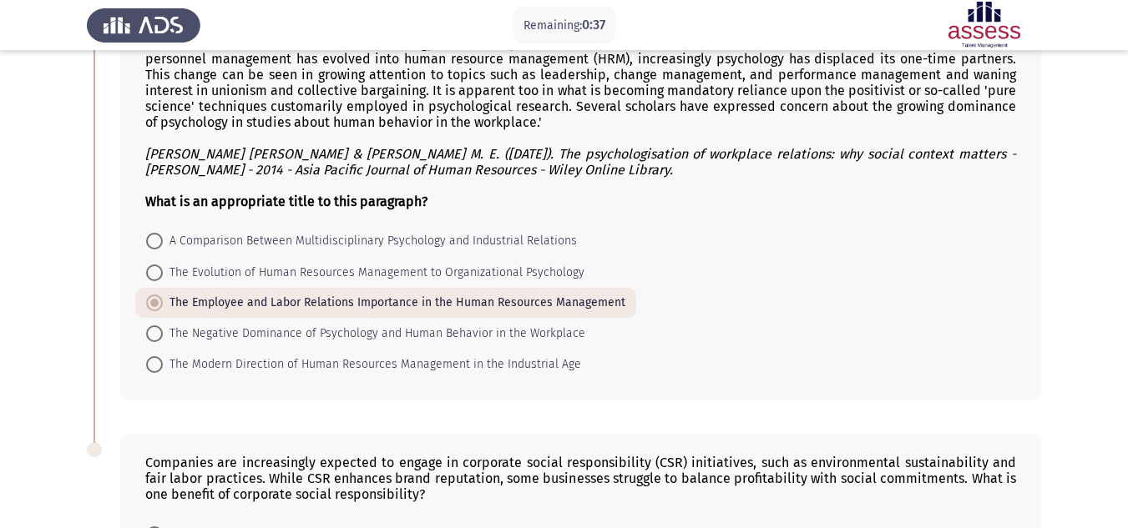
scroll to position [392, 0]
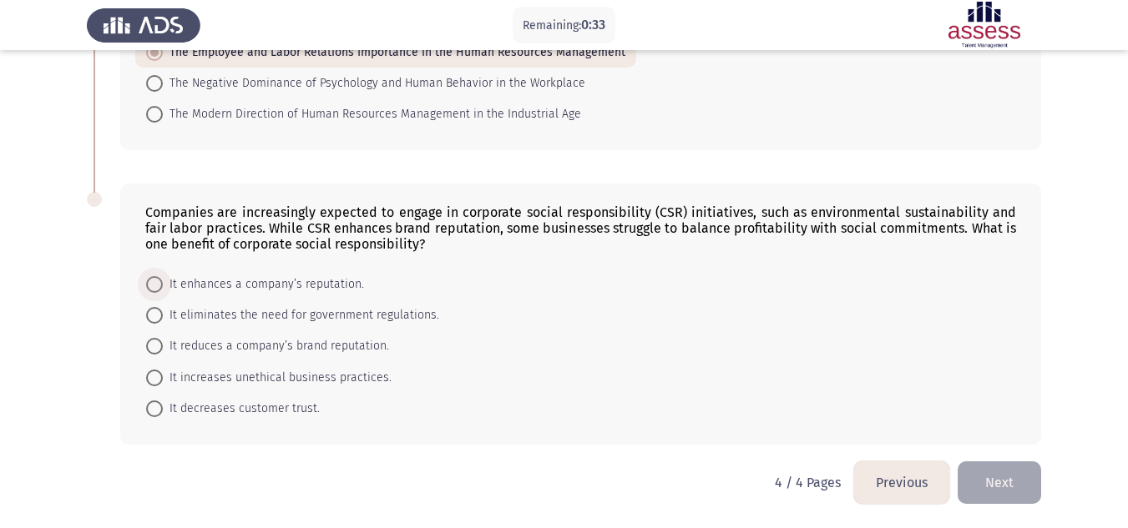
click at [312, 283] on span "It enhances a company’s reputation." at bounding box center [263, 285] width 201 height 20
click at [163, 283] on input "It enhances a company’s reputation." at bounding box center [154, 284] width 17 height 17
radio input "true"
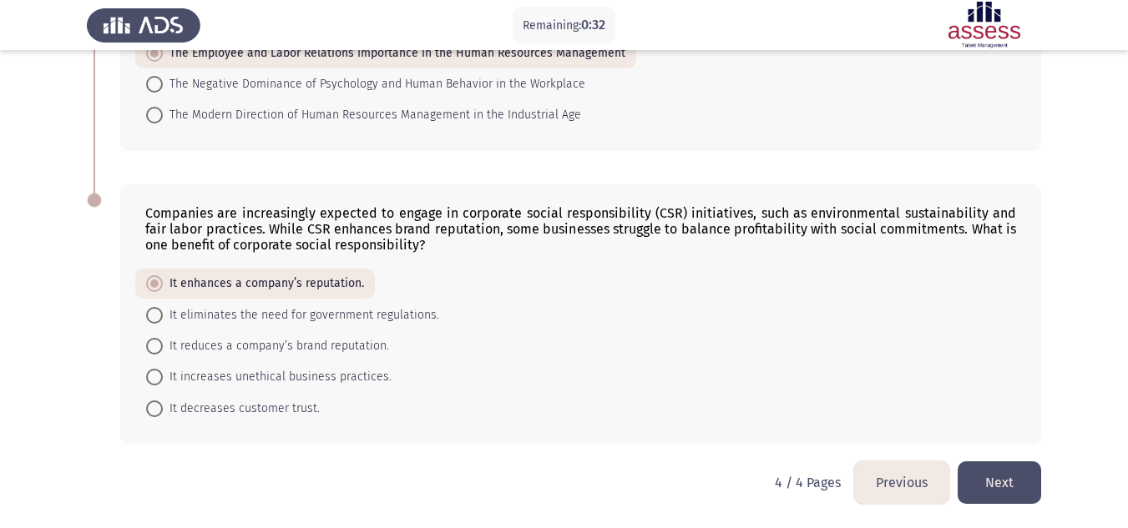
click at [1007, 486] on button "Next" at bounding box center [999, 483] width 83 height 43
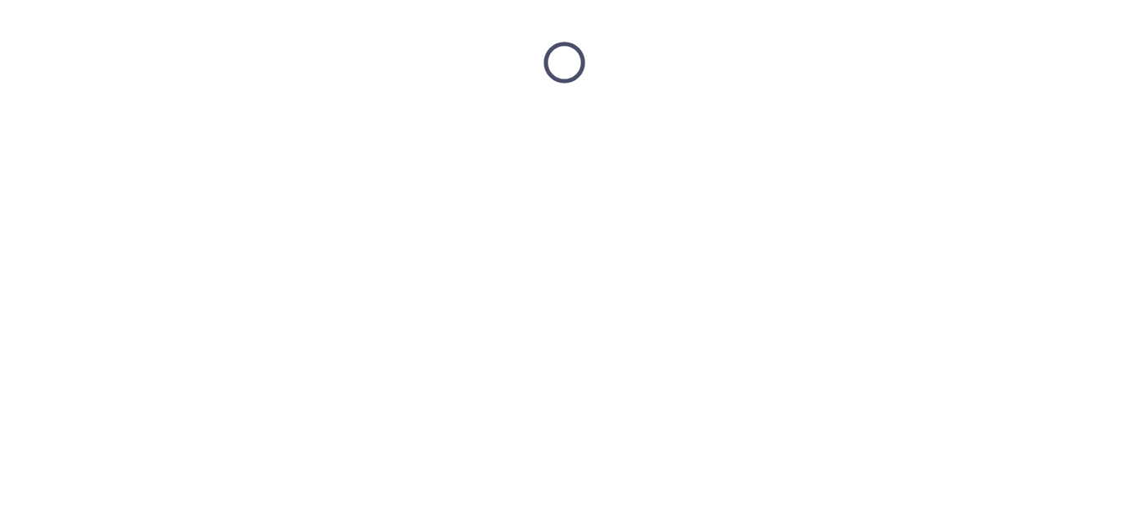
scroll to position [0, 0]
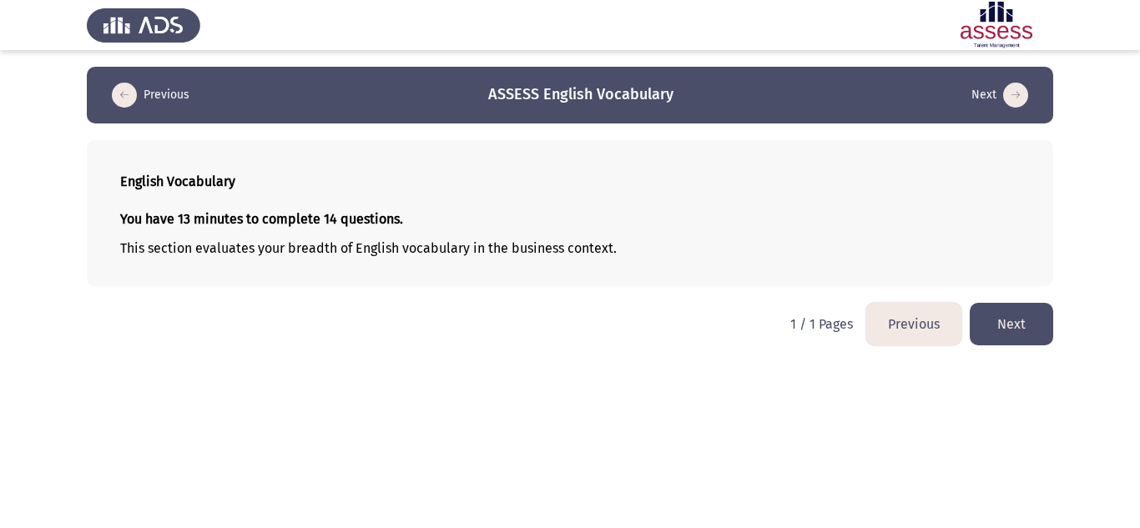
click at [1010, 329] on button "Next" at bounding box center [1011, 324] width 83 height 43
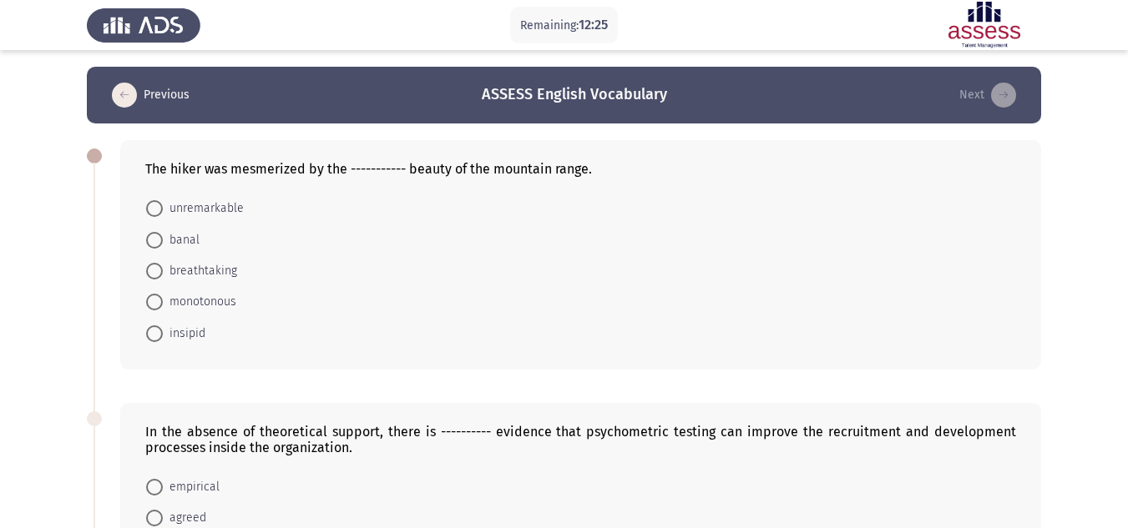
click at [233, 270] on span "breathtaking" at bounding box center [200, 271] width 74 height 20
click at [163, 270] on input "breathtaking" at bounding box center [154, 271] width 17 height 17
radio input "true"
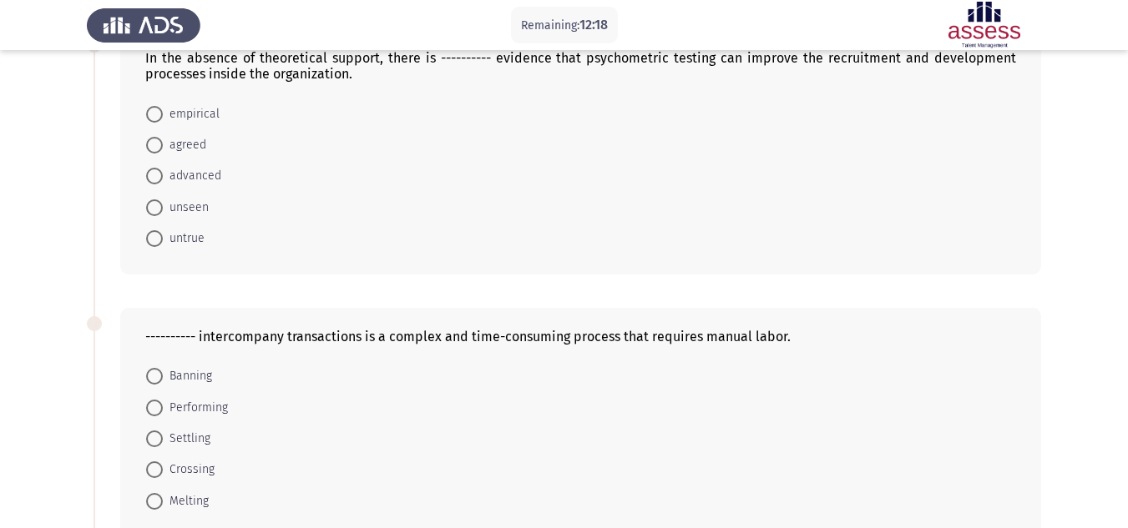
scroll to position [359, 0]
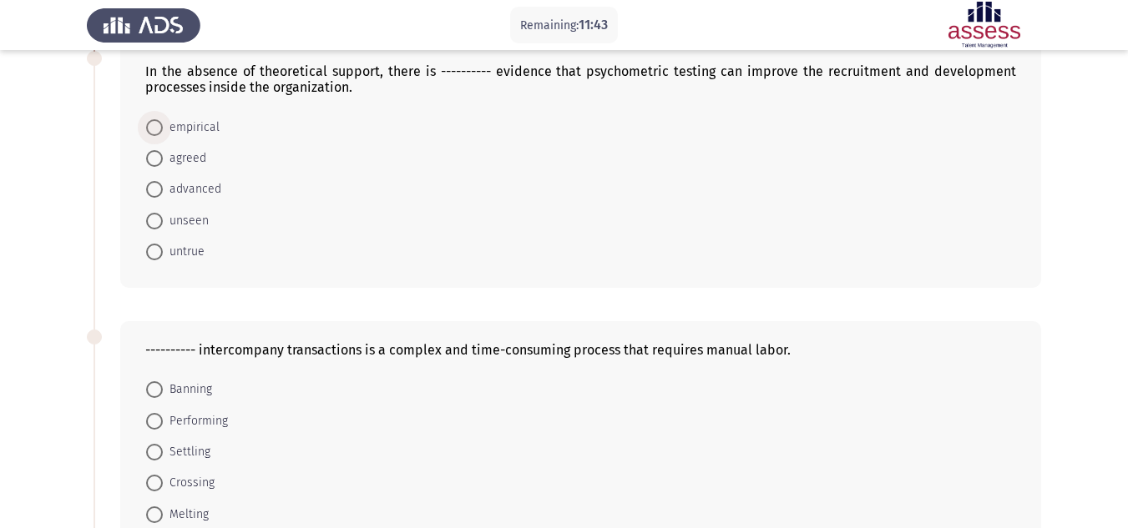
click at [179, 126] on span "empirical" at bounding box center [191, 128] width 57 height 20
click at [163, 126] on input "empirical" at bounding box center [154, 127] width 17 height 17
radio input "true"
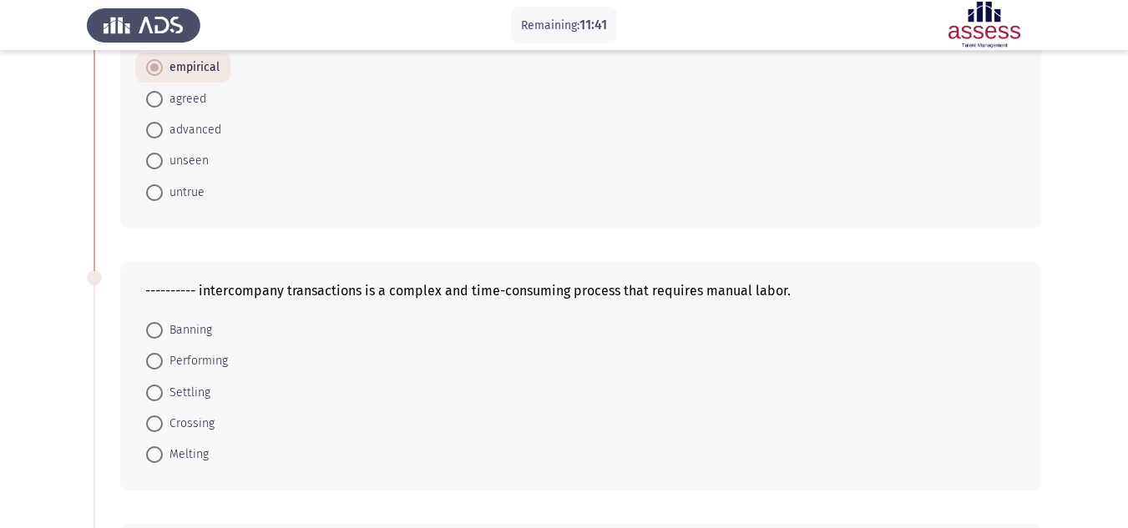
scroll to position [526, 0]
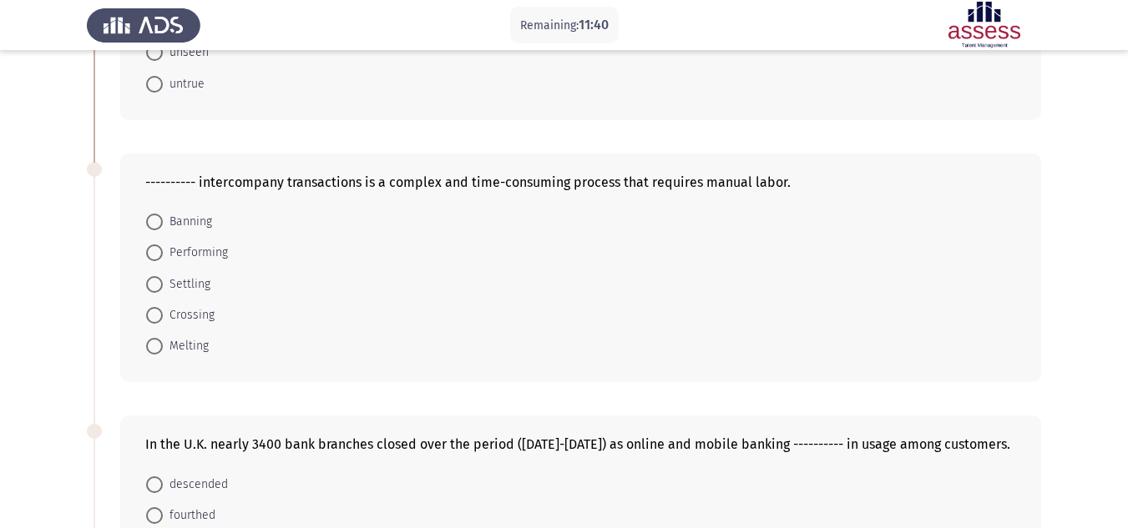
drag, startPoint x: 216, startPoint y: 239, endPoint x: 213, endPoint y: 250, distance: 11.4
click at [216, 240] on mat-radio-button "Performing" at bounding box center [187, 252] width 104 height 31
click at [213, 256] on span "Performing" at bounding box center [195, 253] width 65 height 20
click at [163, 256] on input "Performing" at bounding box center [154, 253] width 17 height 17
radio input "true"
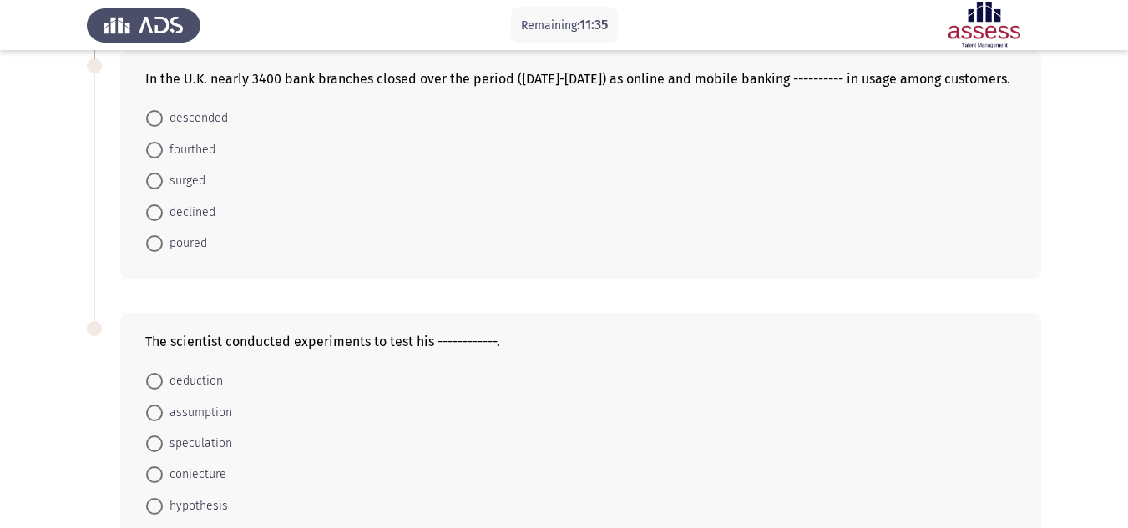
scroll to position [893, 0]
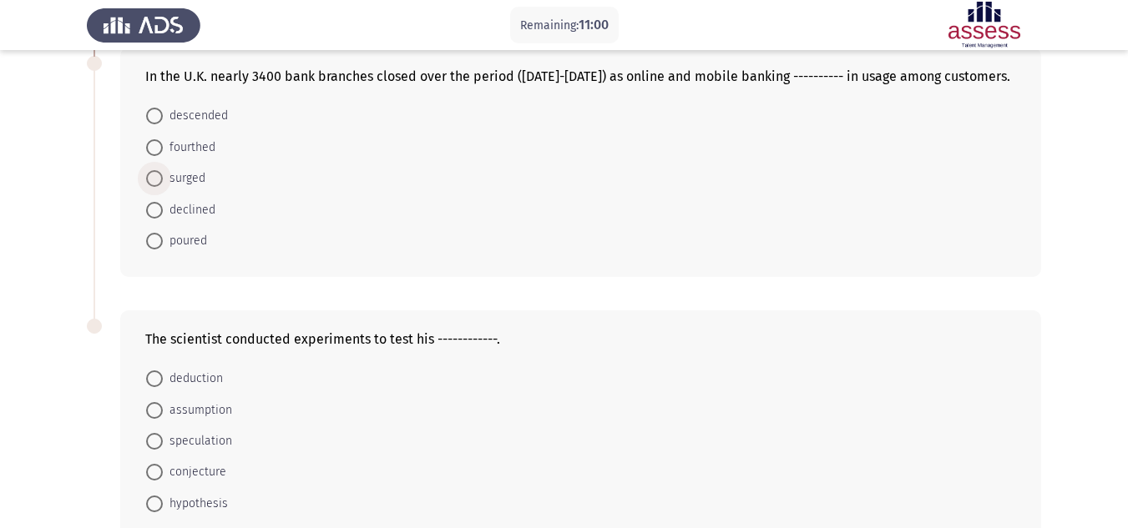
click at [197, 178] on span "surged" at bounding box center [184, 179] width 43 height 20
click at [163, 178] on input "surged" at bounding box center [154, 178] width 17 height 17
radio input "true"
click at [207, 500] on span "hypothesis" at bounding box center [195, 503] width 65 height 20
click at [163, 500] on input "hypothesis" at bounding box center [154, 502] width 17 height 17
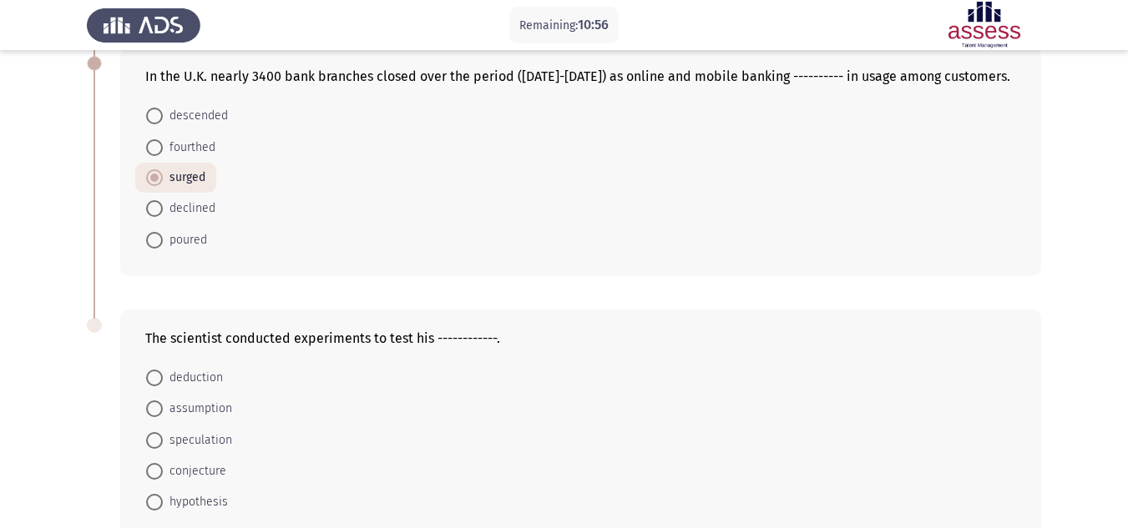
radio input "true"
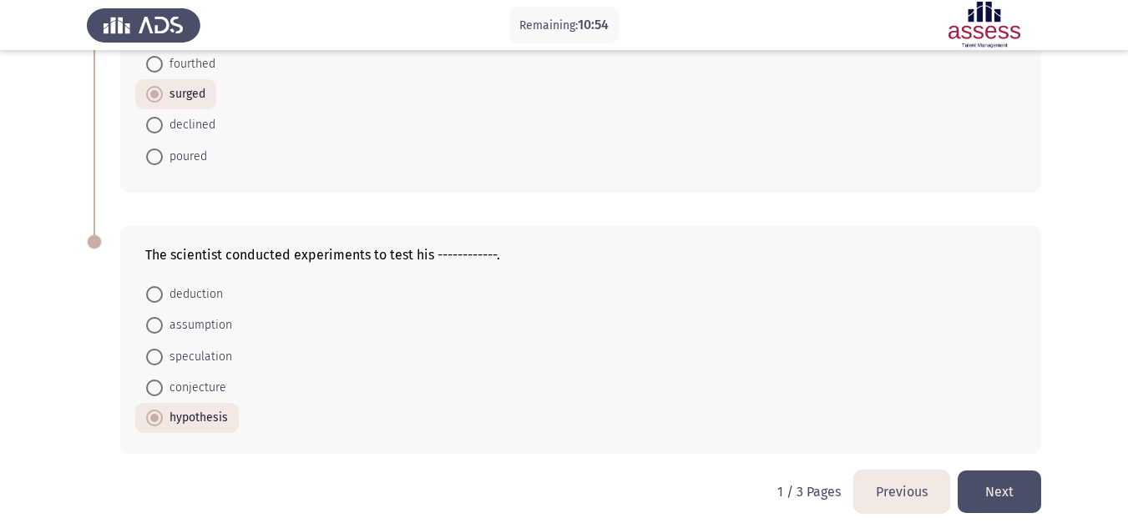
scroll to position [986, 0]
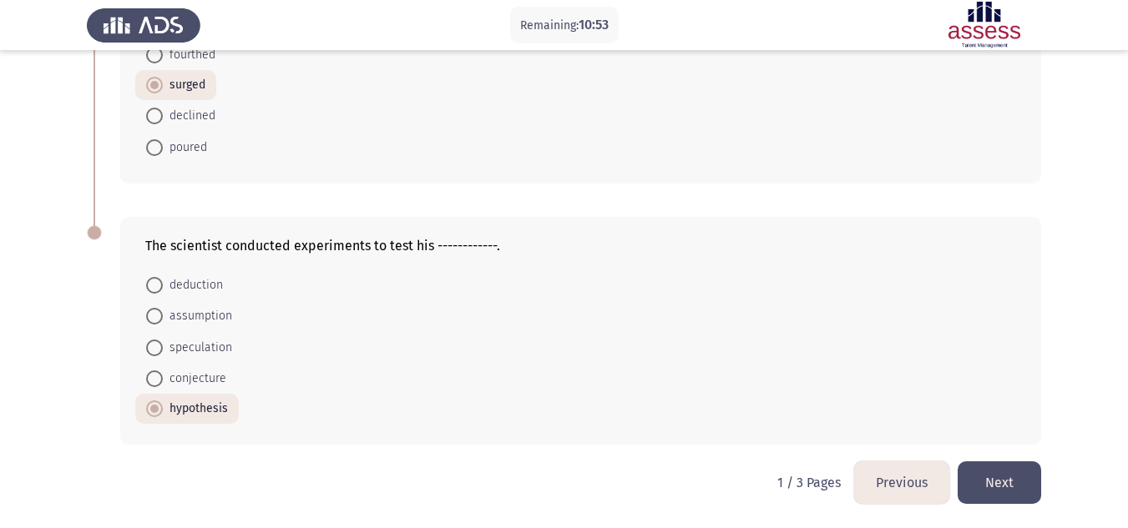
click at [1019, 487] on button "Next" at bounding box center [999, 483] width 83 height 43
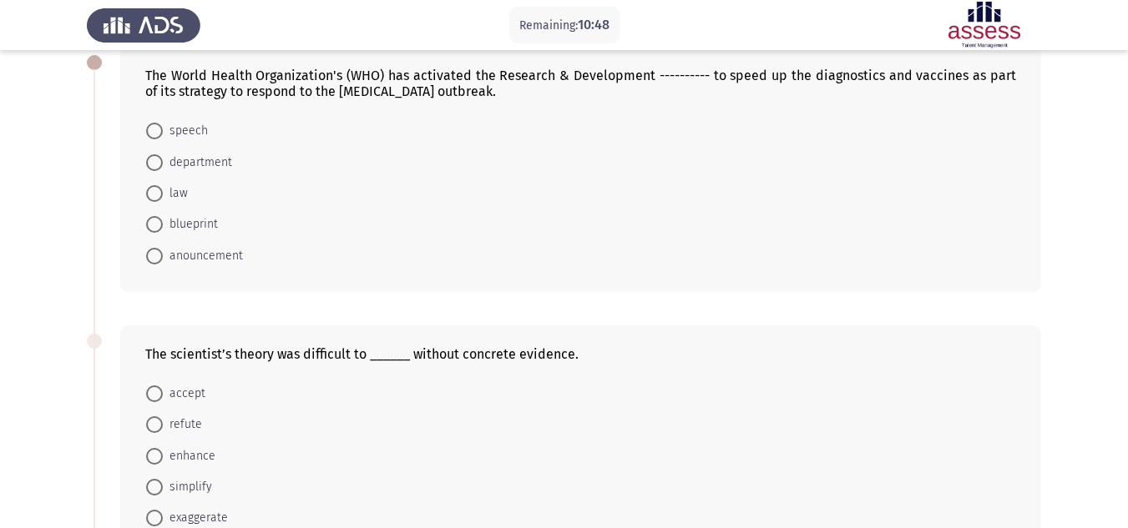
scroll to position [99, 0]
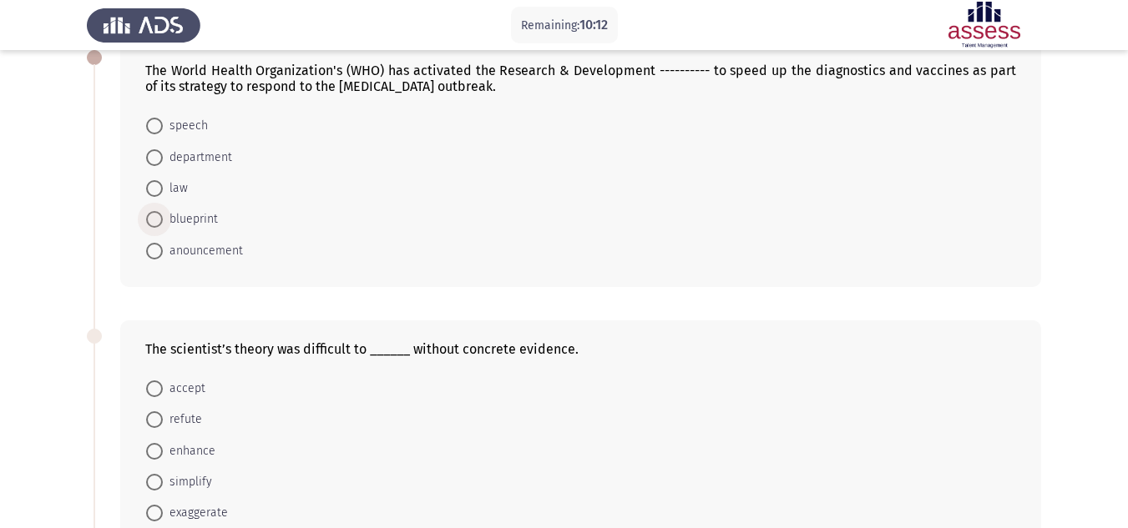
click at [162, 224] on span at bounding box center [154, 219] width 17 height 17
click at [162, 224] on input "blueprint" at bounding box center [154, 219] width 17 height 17
radio input "true"
click at [196, 387] on span "accept" at bounding box center [184, 388] width 43 height 20
click at [163, 387] on input "accept" at bounding box center [154, 388] width 17 height 17
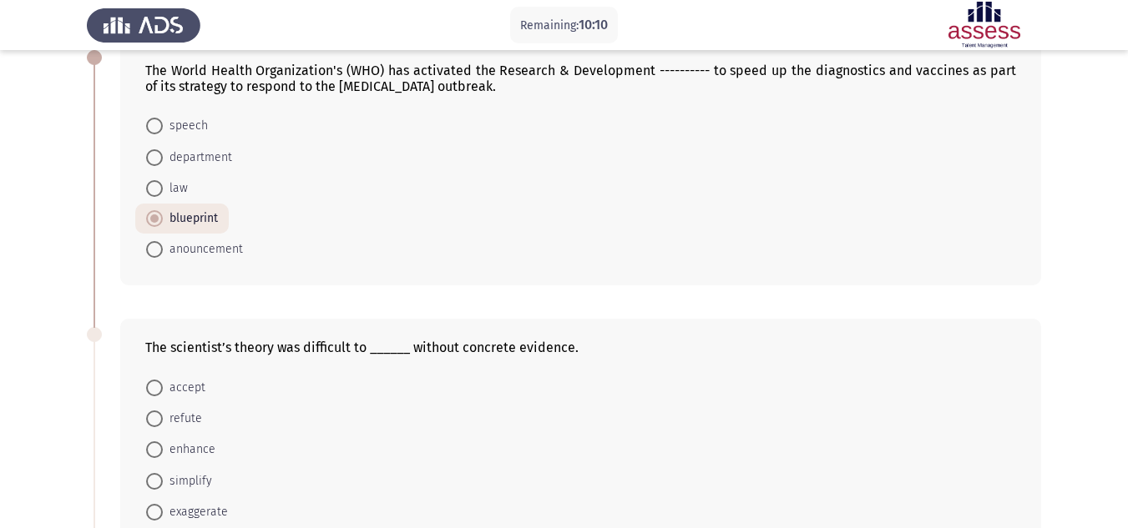
radio input "true"
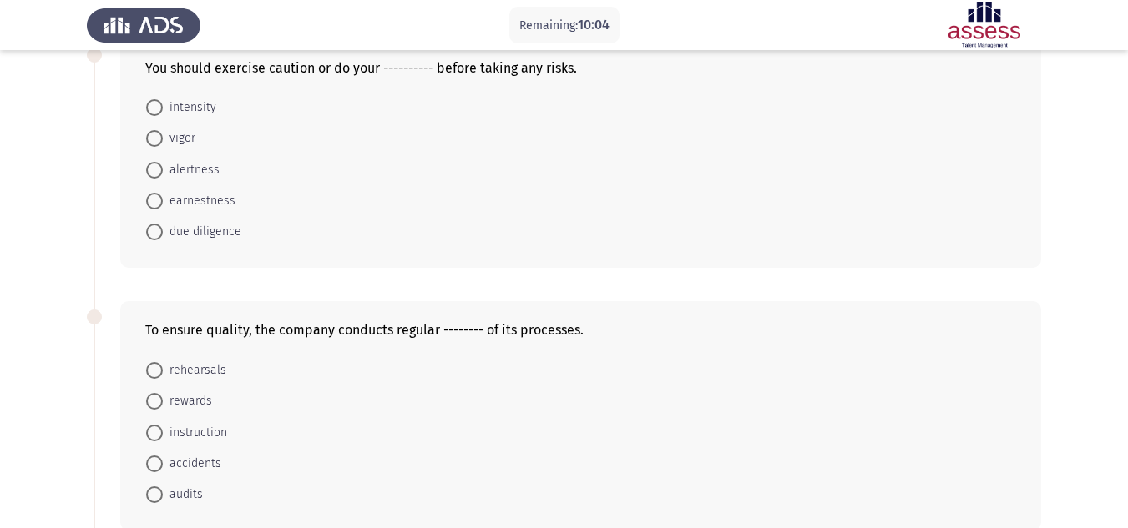
scroll to position [637, 0]
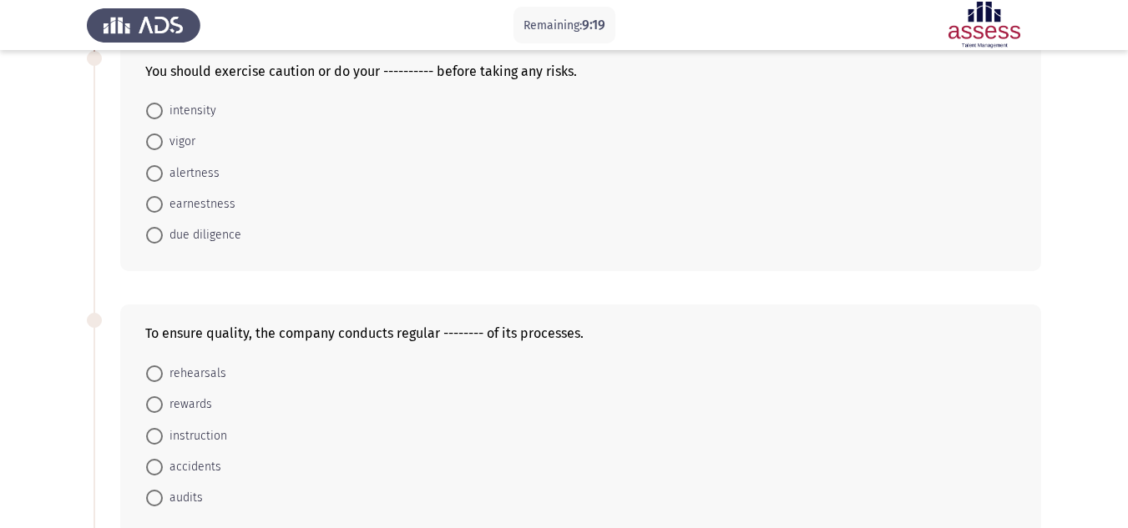
click at [199, 237] on span "due diligence" at bounding box center [202, 235] width 78 height 20
click at [163, 237] on input "due diligence" at bounding box center [154, 235] width 17 height 17
radio input "true"
click at [177, 496] on span "audits" at bounding box center [183, 498] width 40 height 20
click at [163, 496] on input "audits" at bounding box center [154, 497] width 17 height 17
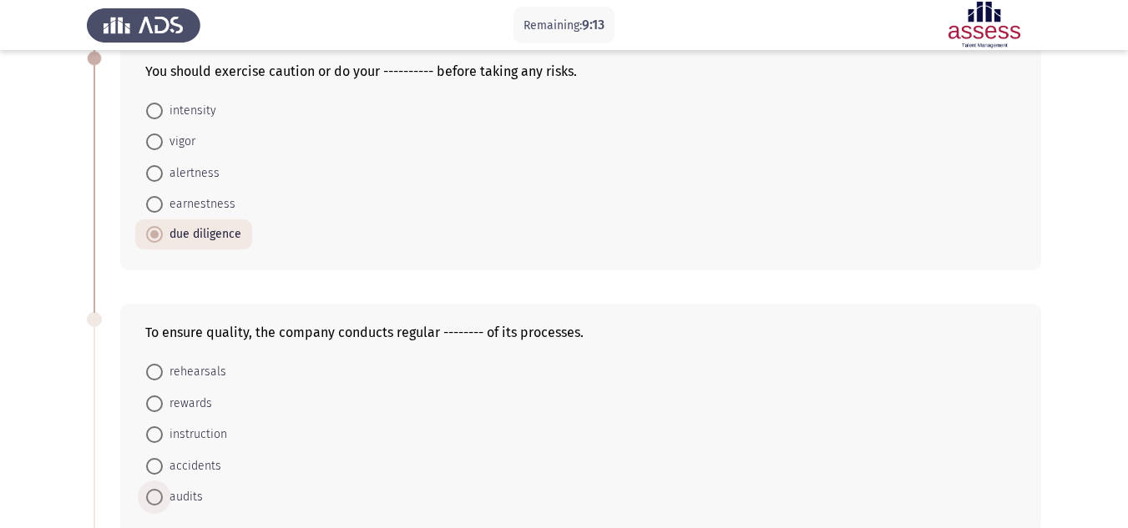
radio input "true"
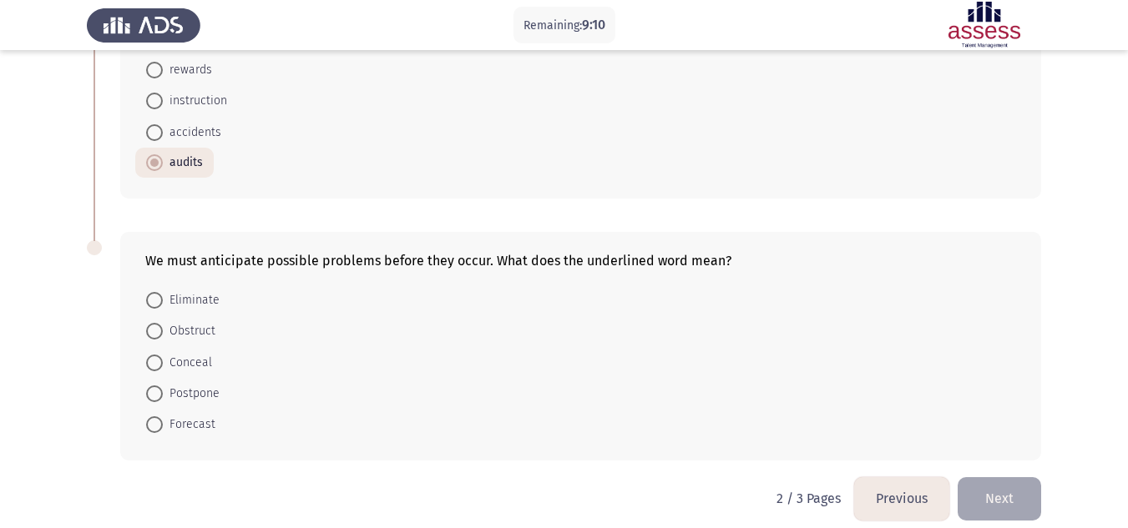
scroll to position [987, 0]
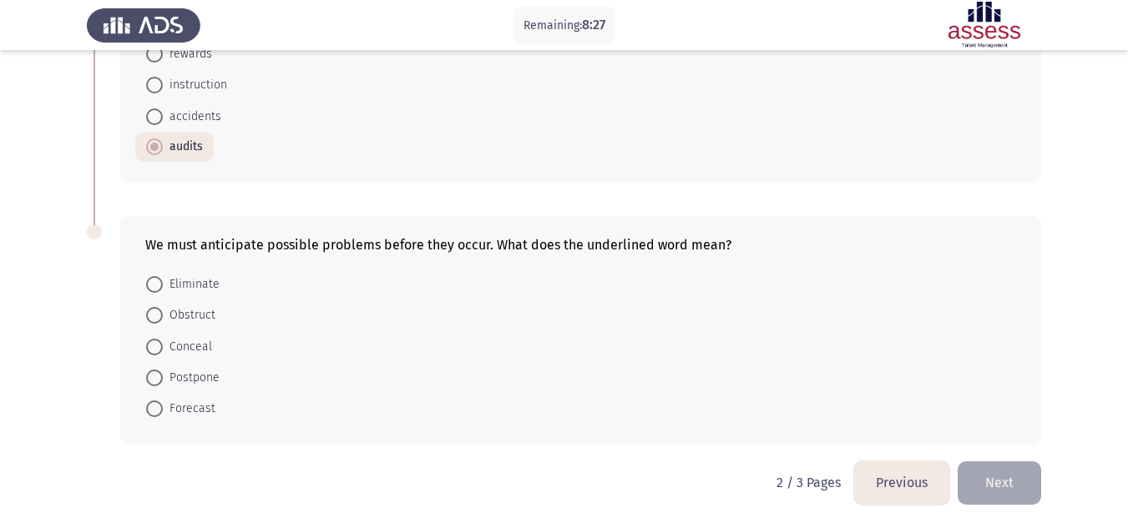
click at [199, 407] on span "Forecast" at bounding box center [189, 409] width 53 height 20
click at [163, 407] on input "Forecast" at bounding box center [154, 409] width 17 height 17
radio input "true"
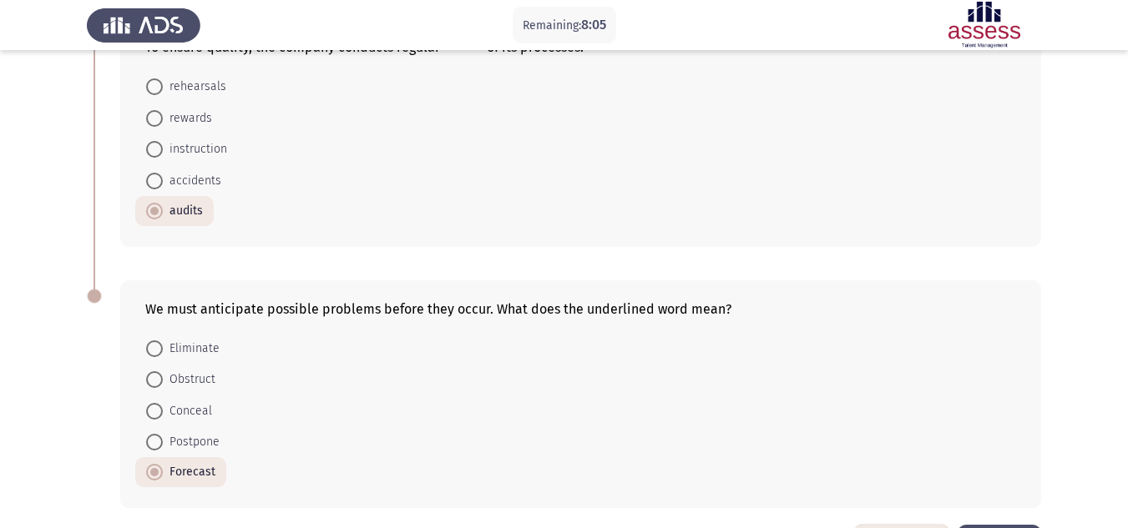
scroll to position [986, 0]
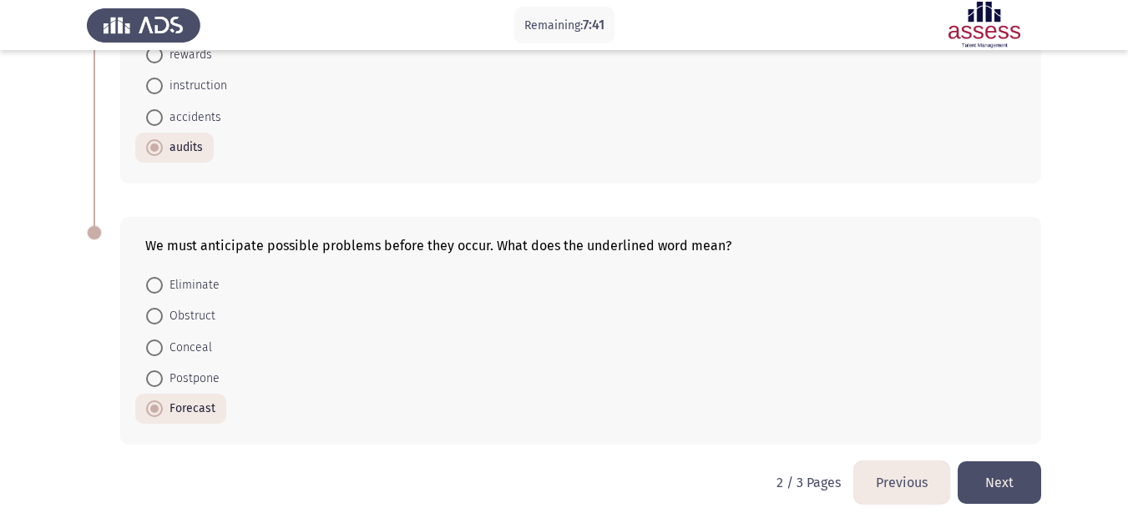
click at [1027, 480] on button "Next" at bounding box center [999, 483] width 83 height 43
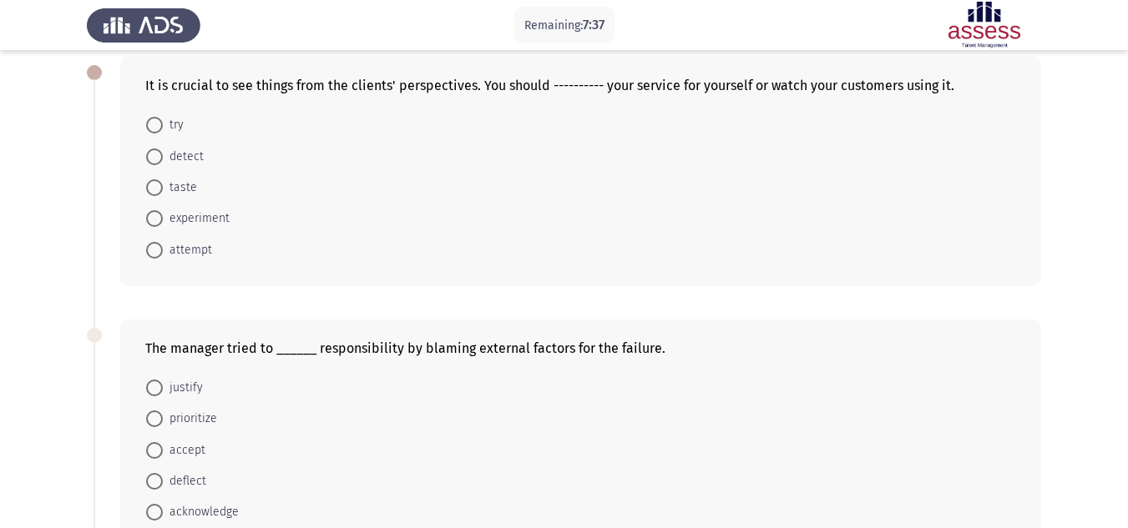
scroll to position [98, 0]
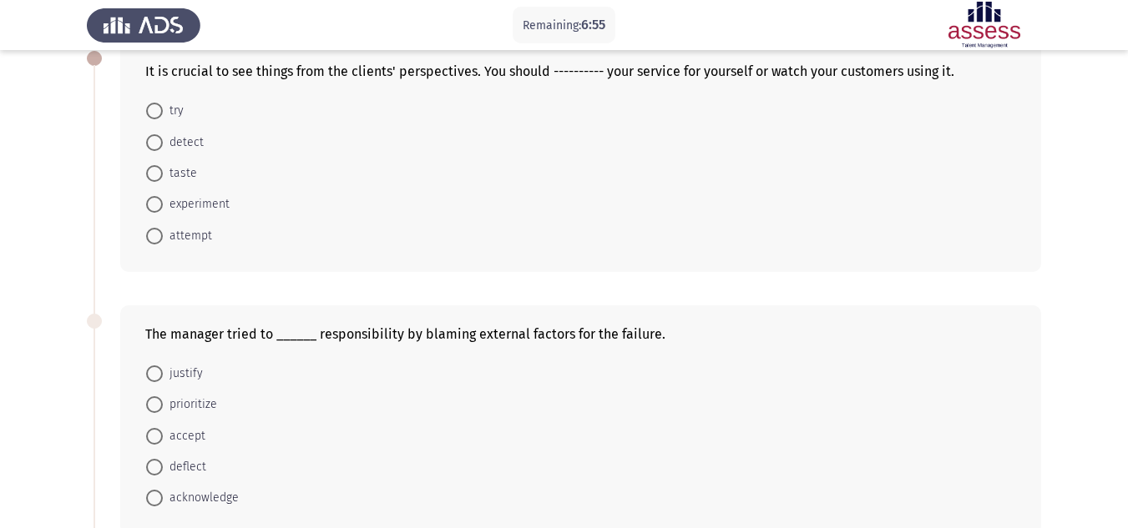
click at [148, 112] on span at bounding box center [154, 111] width 17 height 17
click at [148, 112] on input "try" at bounding box center [154, 111] width 17 height 17
radio input "true"
click at [190, 478] on mat-radio-button "deflect" at bounding box center [176, 465] width 82 height 31
click at [188, 472] on span "deflect" at bounding box center [184, 467] width 43 height 20
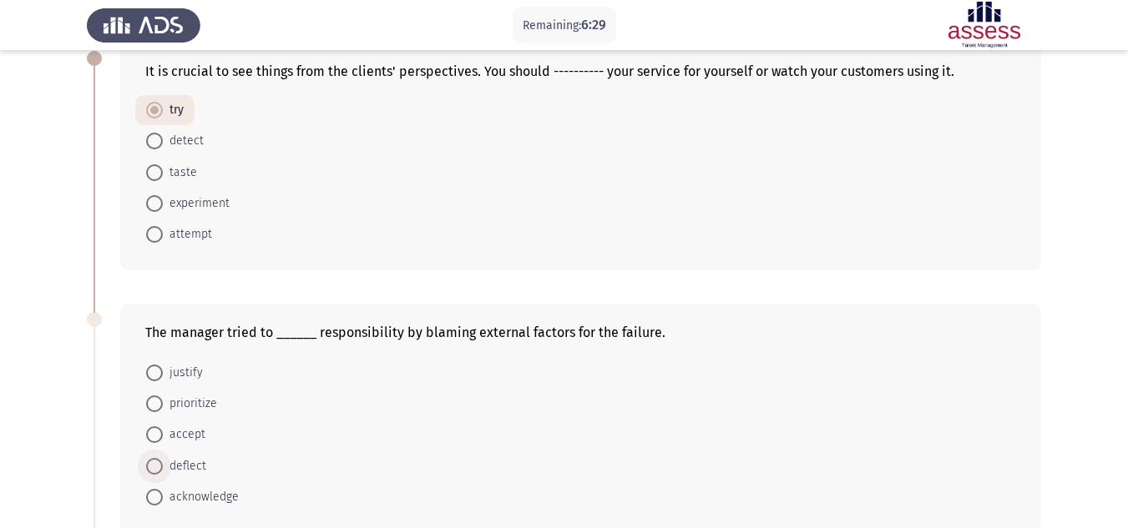
click at [163, 472] on input "deflect" at bounding box center [154, 466] width 17 height 17
radio input "true"
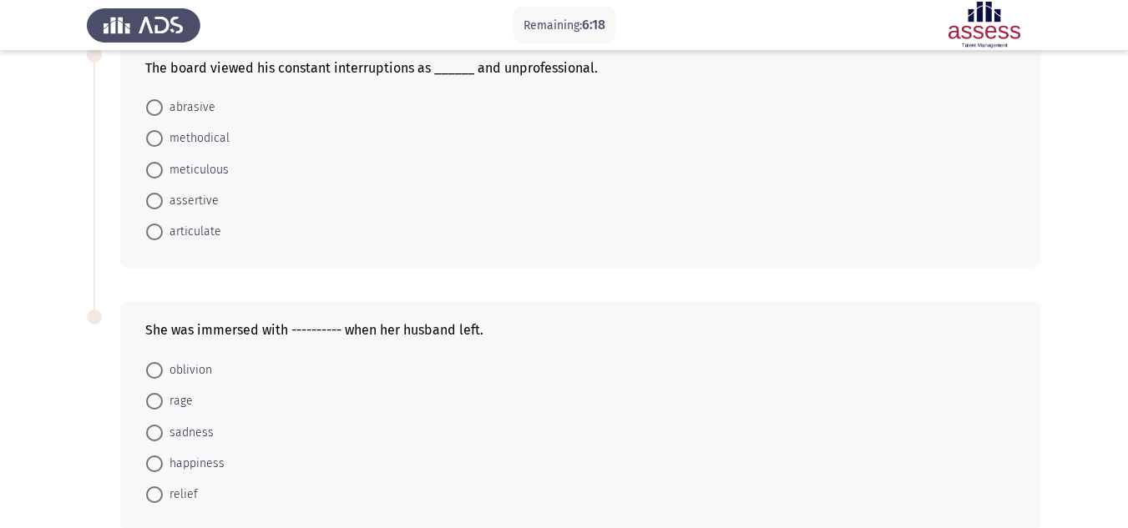
scroll to position [618, 0]
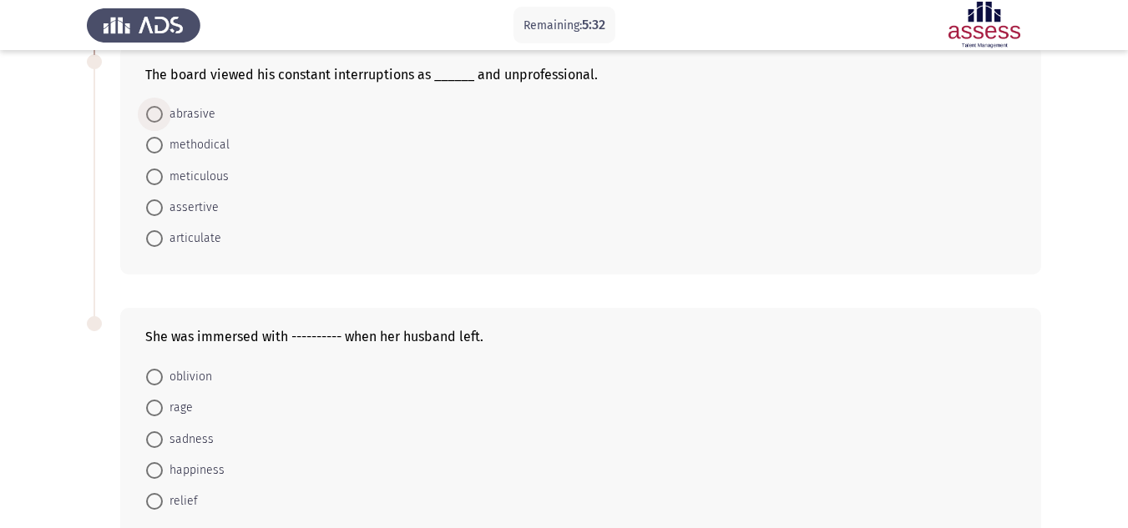
click at [193, 110] on span "abrasive" at bounding box center [189, 114] width 53 height 20
click at [163, 110] on input "abrasive" at bounding box center [154, 114] width 17 height 17
radio input "true"
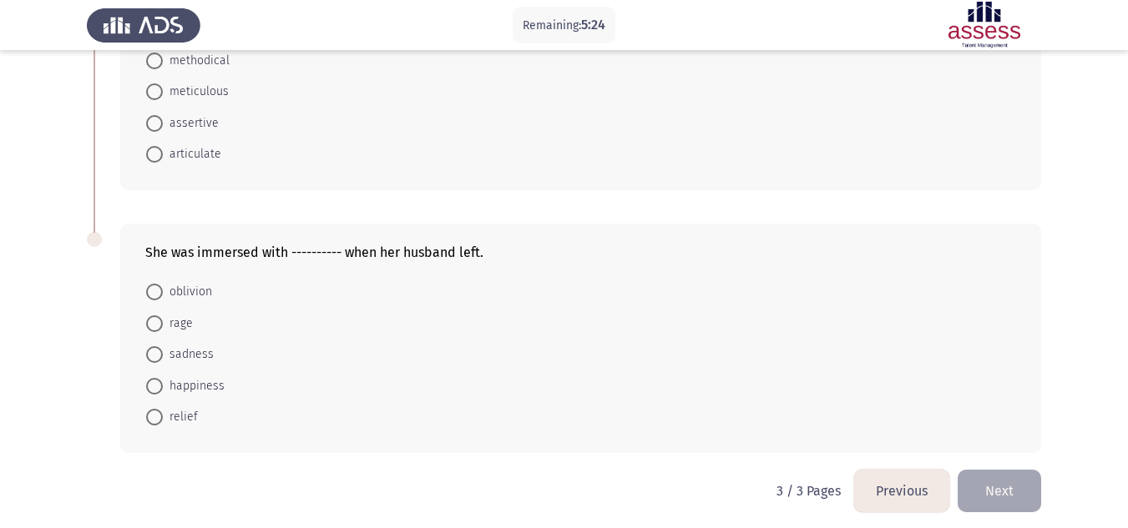
click at [190, 349] on span "sadness" at bounding box center [188, 355] width 51 height 20
click at [163, 349] on input "sadness" at bounding box center [154, 354] width 17 height 17
radio input "true"
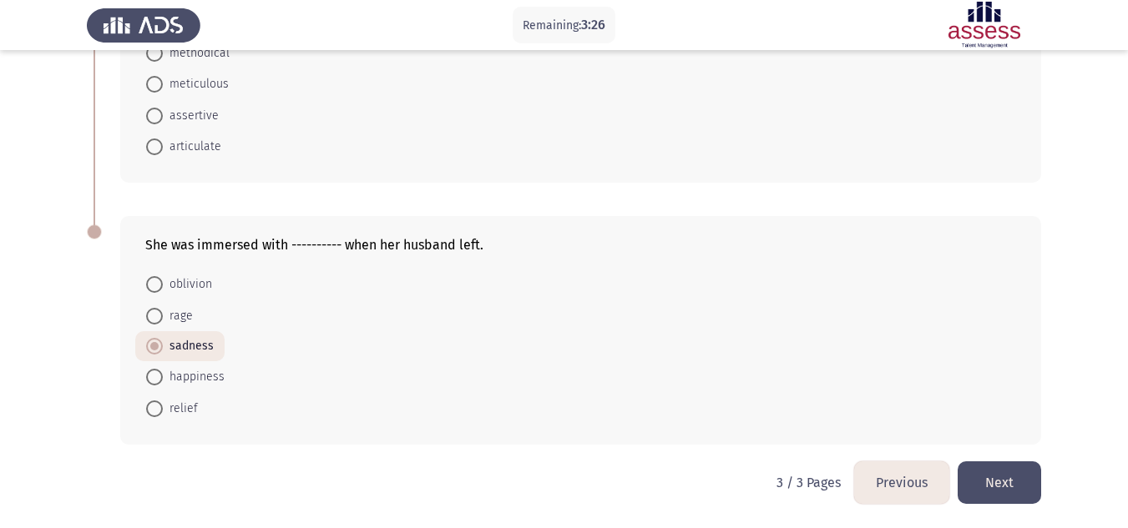
click at [1014, 468] on button "Next" at bounding box center [999, 483] width 83 height 43
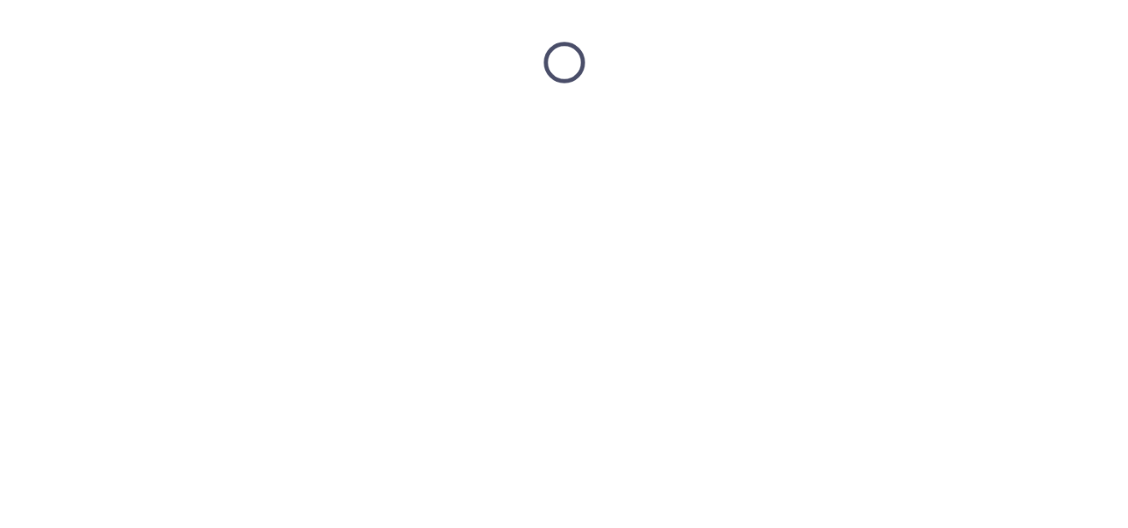
scroll to position [0, 0]
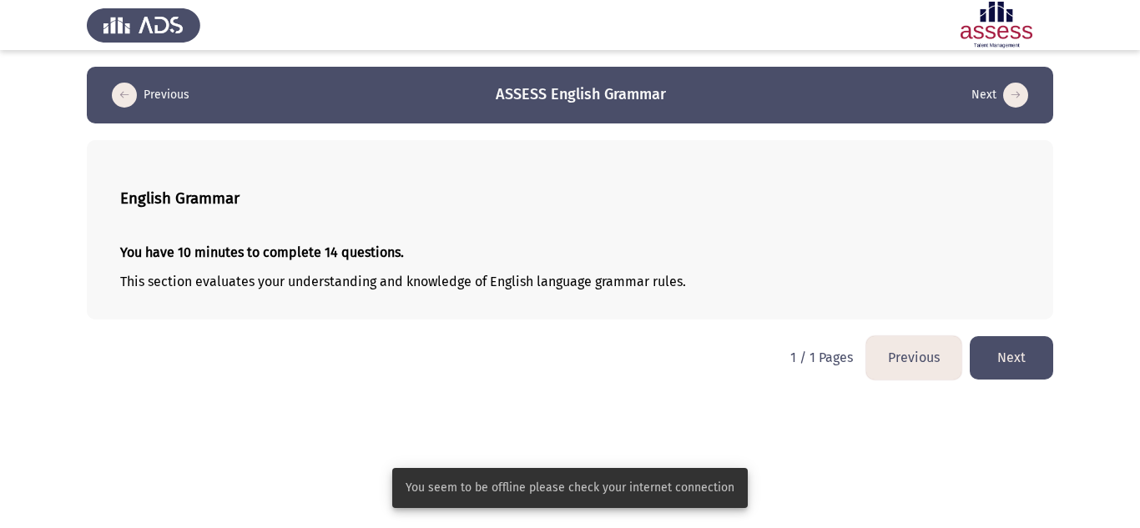
click at [662, 378] on html "Previous ASSESS English Grammar Next English Grammar You have 10 minutes to com…" at bounding box center [570, 198] width 1140 height 397
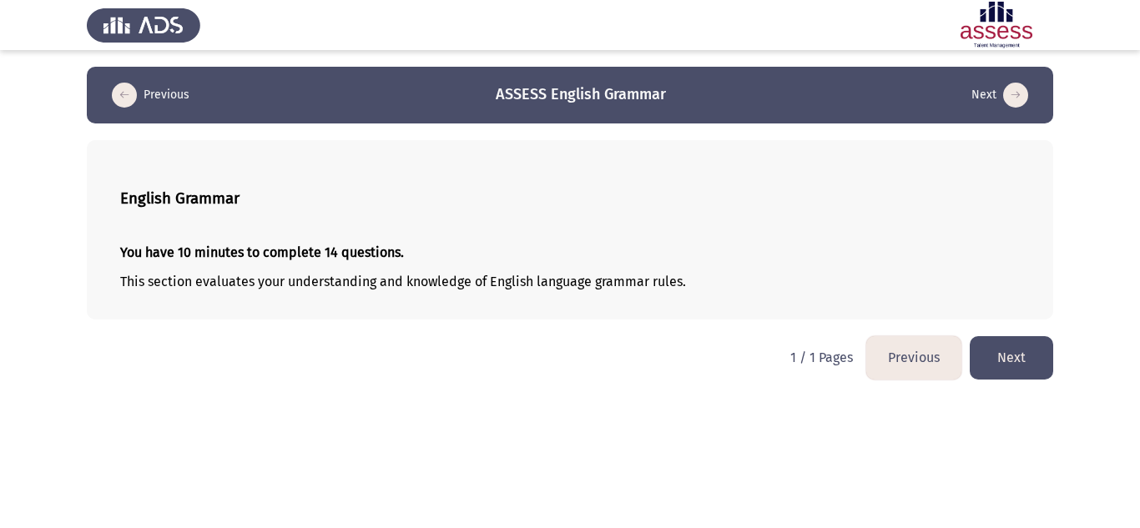
click at [1030, 361] on button "Next" at bounding box center [1011, 357] width 83 height 43
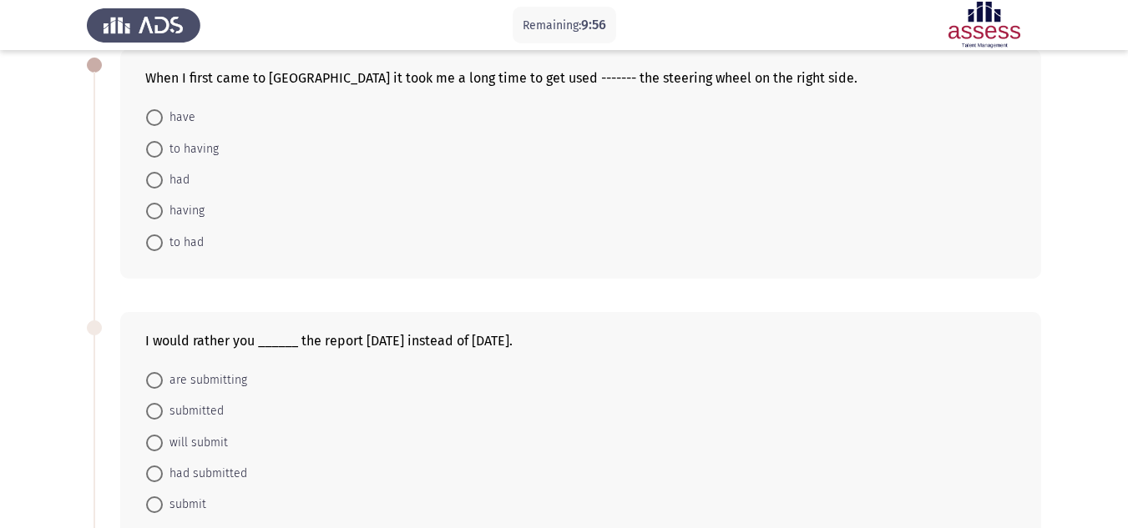
scroll to position [96, 0]
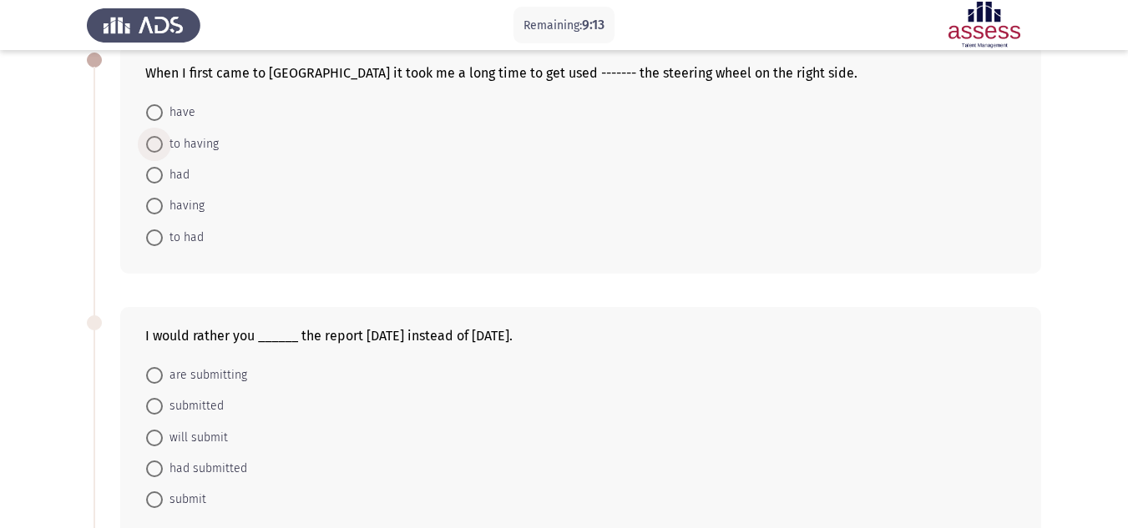
click at [206, 141] on span "to having" at bounding box center [191, 144] width 56 height 20
click at [163, 141] on input "to having" at bounding box center [154, 144] width 17 height 17
radio input "true"
click at [215, 397] on span "submitted" at bounding box center [193, 406] width 61 height 20
click at [163, 397] on input "submitted" at bounding box center [154, 405] width 17 height 17
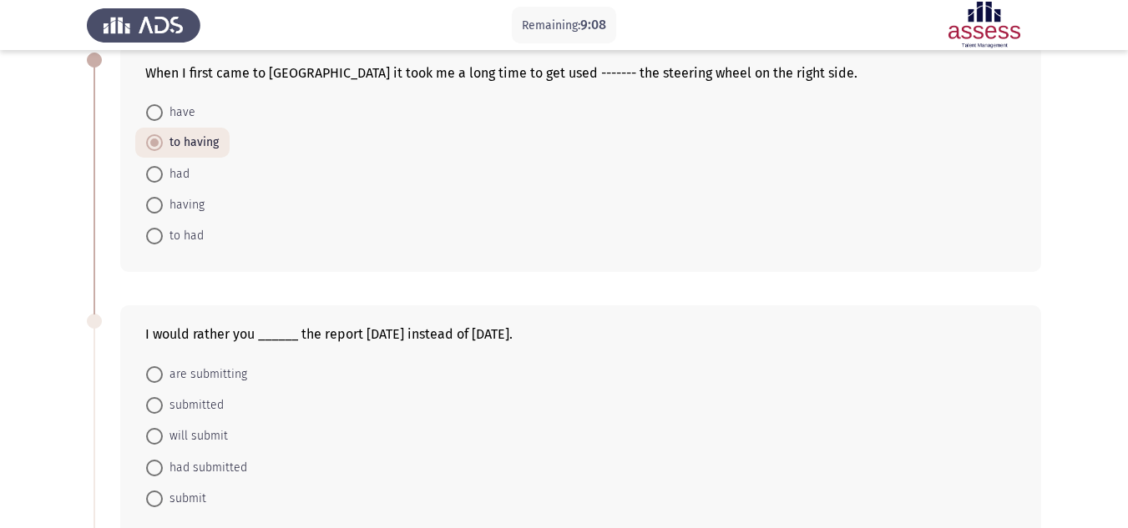
radio input "true"
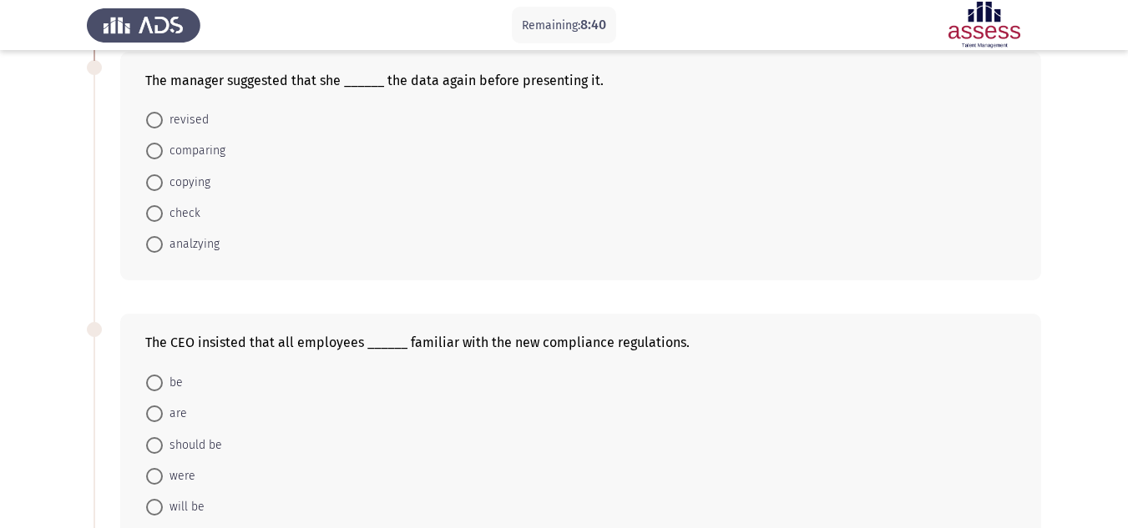
scroll to position [624, 0]
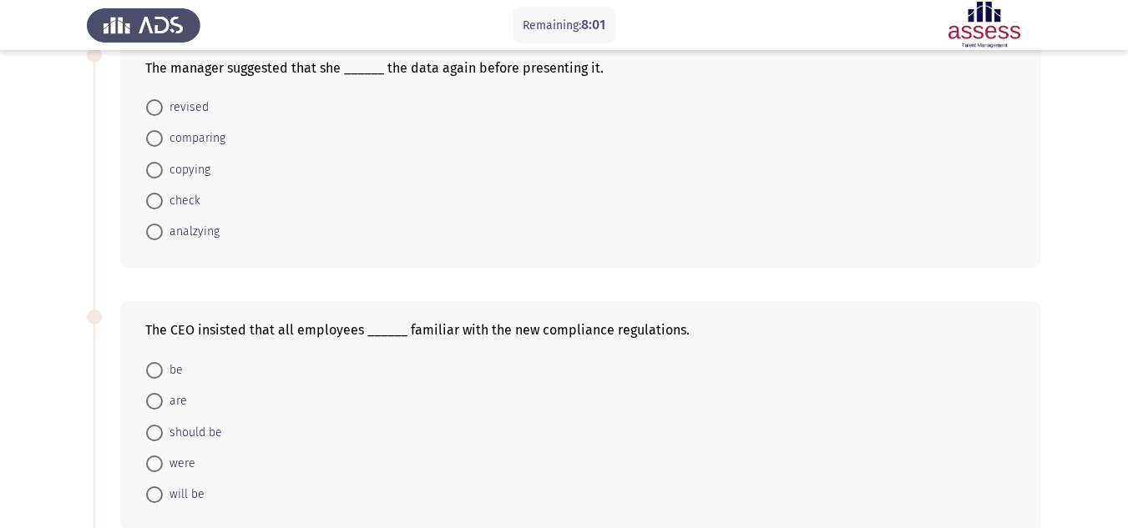
click at [187, 203] on span "check" at bounding box center [182, 201] width 38 height 20
click at [163, 203] on input "check" at bounding box center [154, 201] width 17 height 17
radio input "true"
click at [158, 373] on span at bounding box center [154, 369] width 17 height 17
click at [158, 373] on input "be" at bounding box center [154, 369] width 17 height 17
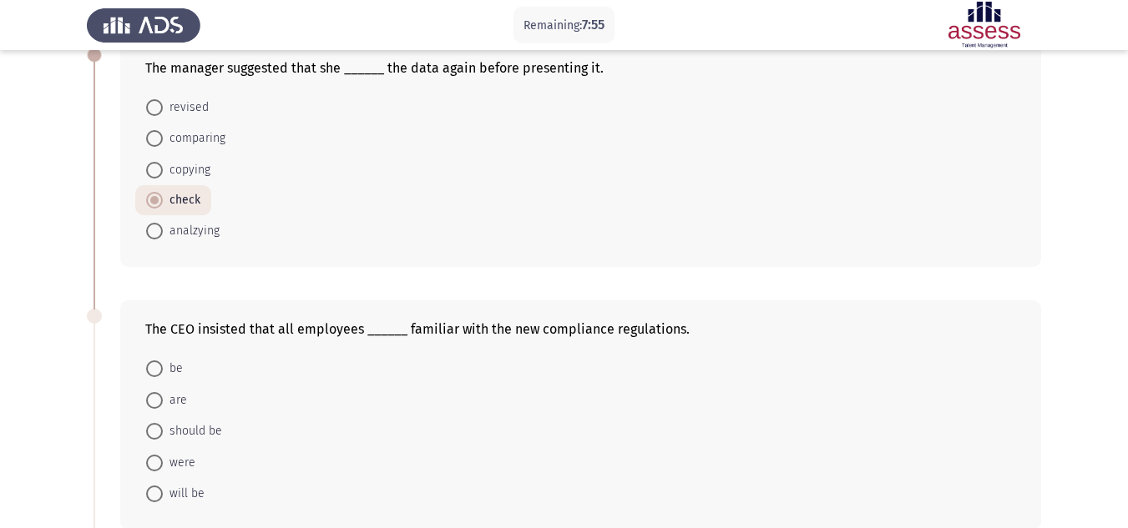
radio input "true"
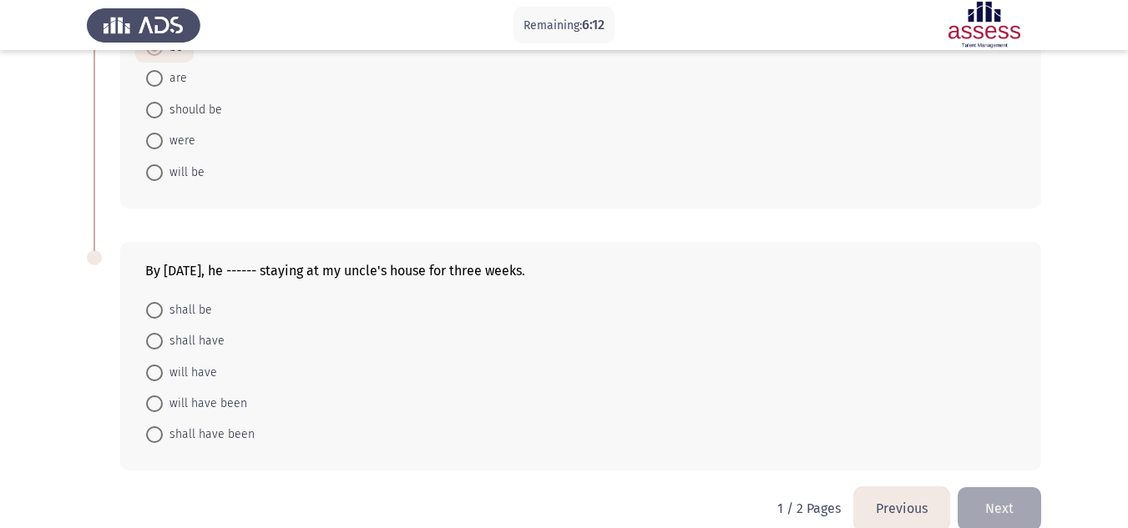
scroll to position [971, 0]
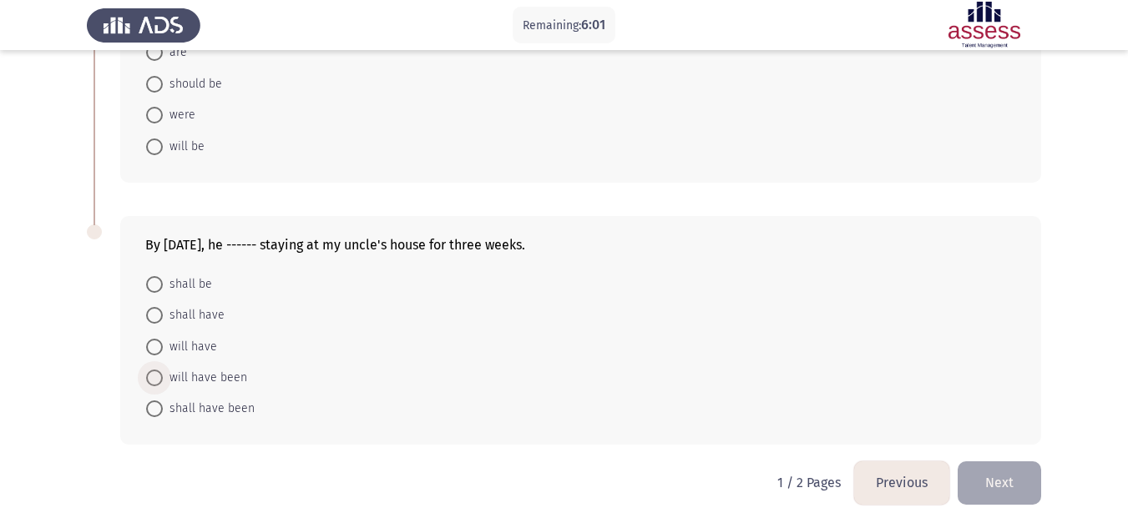
click at [218, 371] on span "will have been" at bounding box center [205, 378] width 84 height 20
click at [163, 371] on input "will have been" at bounding box center [154, 378] width 17 height 17
radio input "true"
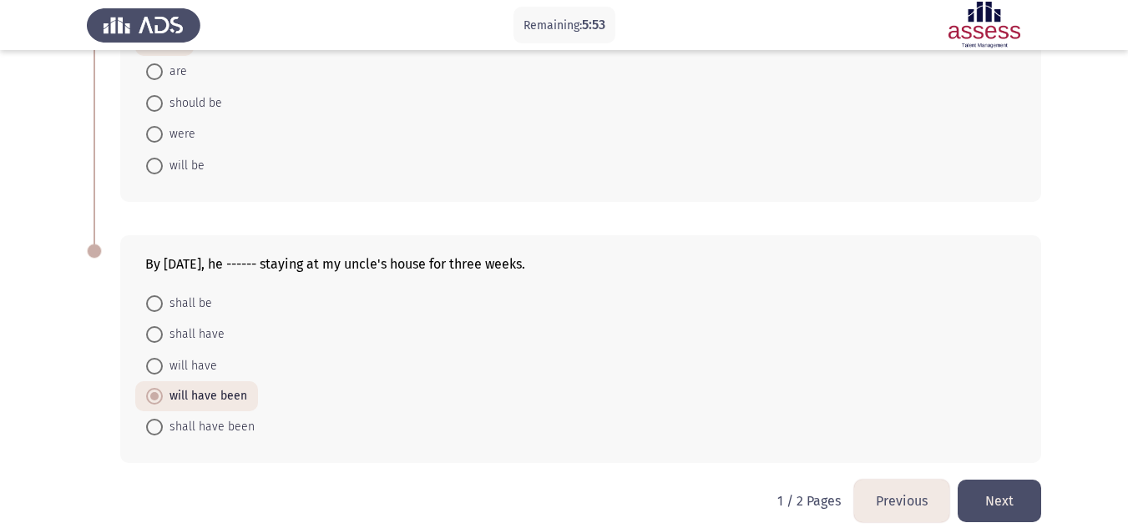
scroll to position [887, 0]
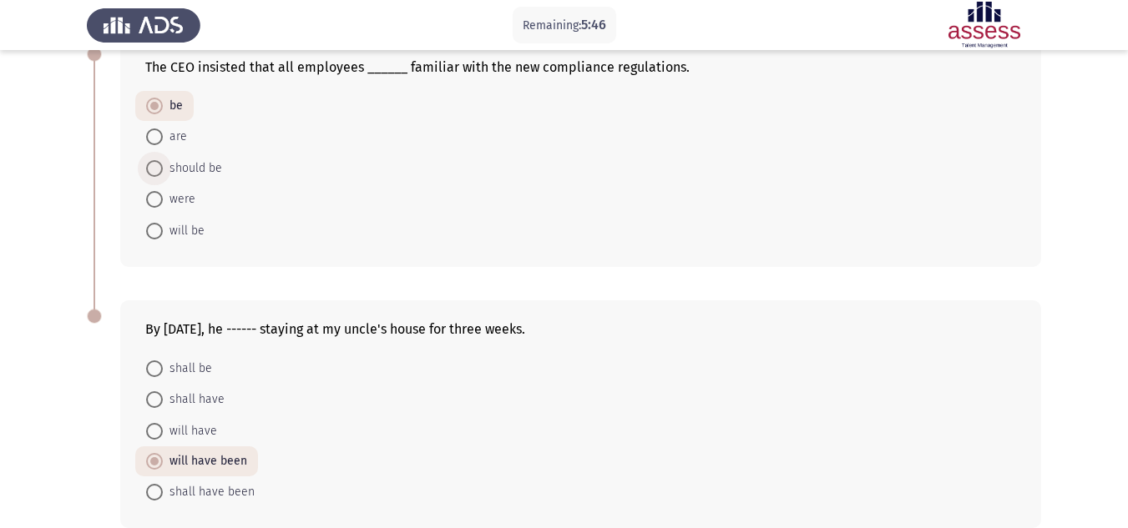
click at [208, 169] on span "should be" at bounding box center [192, 169] width 59 height 20
click at [163, 169] on input "should be" at bounding box center [154, 168] width 17 height 17
radio input "true"
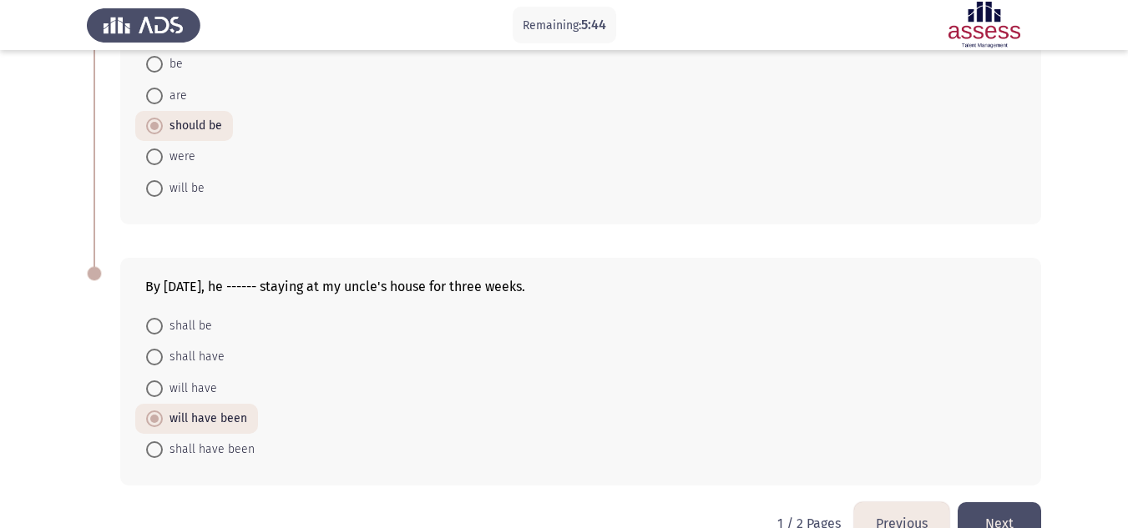
scroll to position [970, 0]
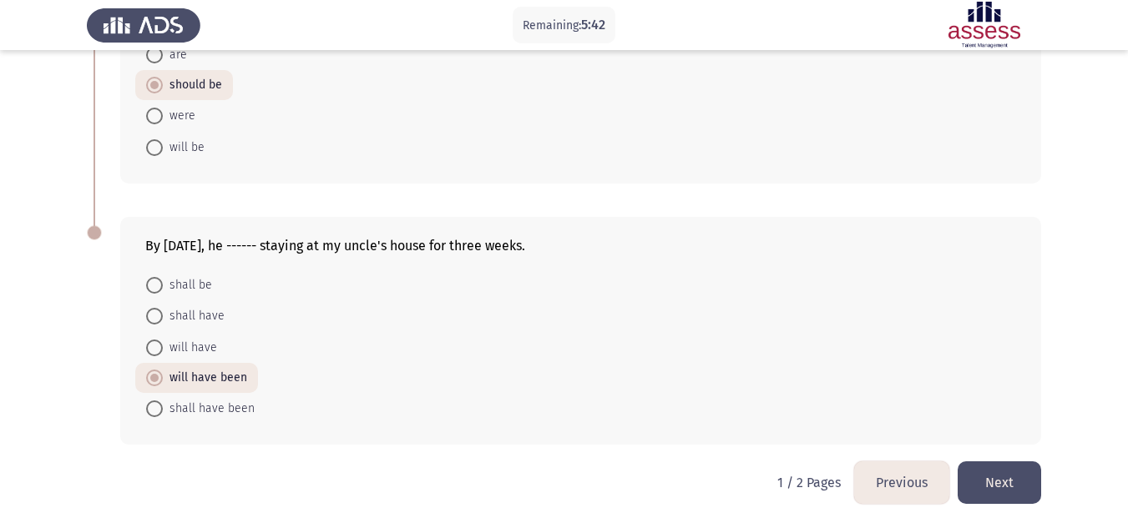
click at [1015, 483] on button "Next" at bounding box center [999, 483] width 83 height 43
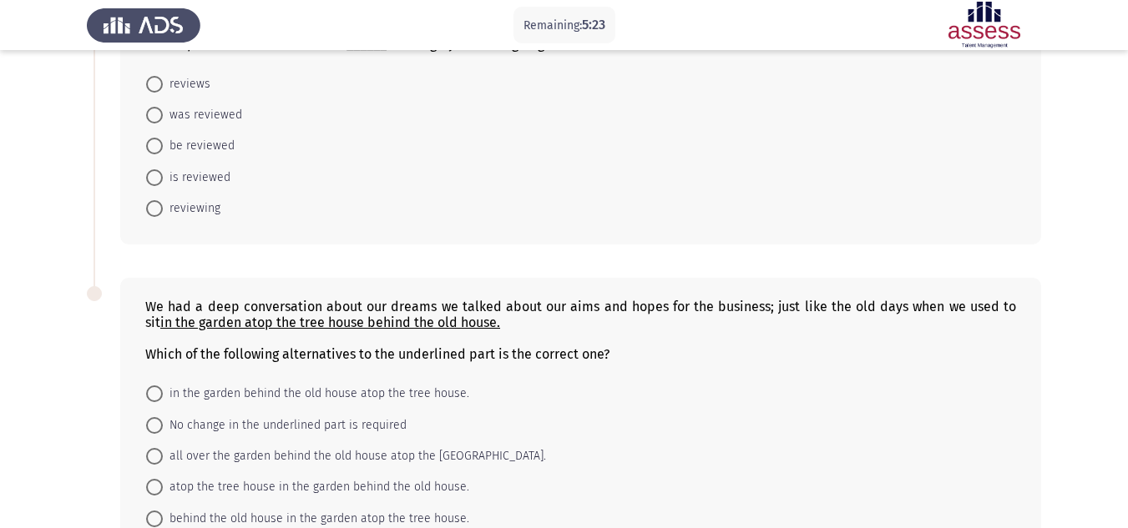
scroll to position [1024, 0]
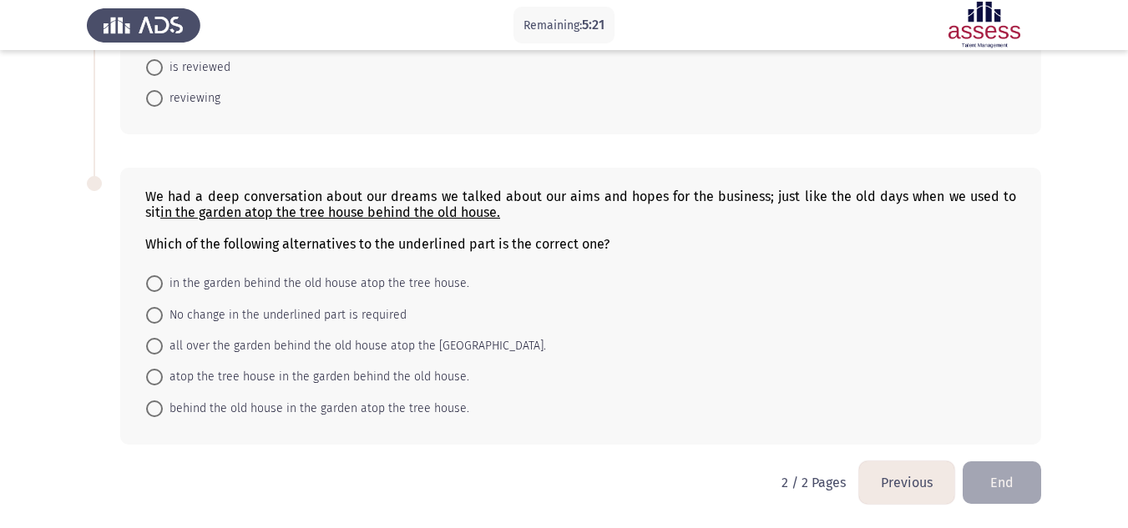
click at [906, 481] on button "Previous" at bounding box center [906, 483] width 95 height 43
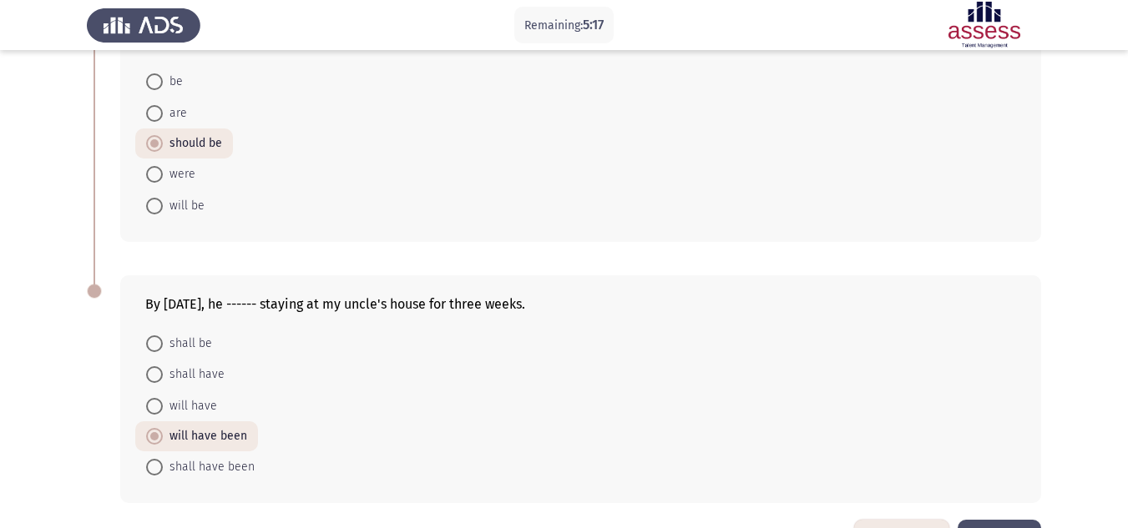
scroll to position [887, 0]
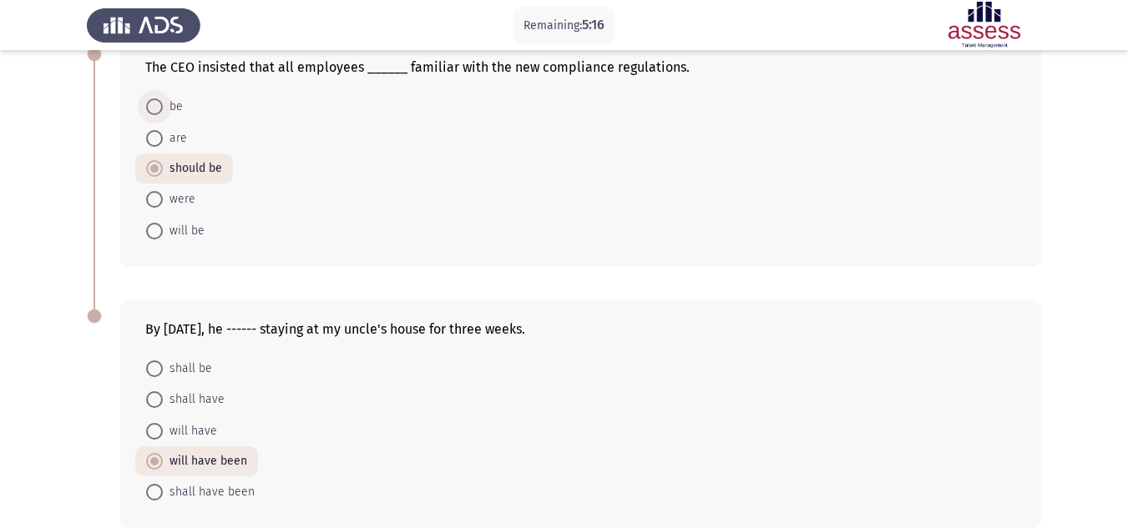
click at [149, 107] on span at bounding box center [154, 107] width 17 height 17
click at [149, 107] on input "be" at bounding box center [154, 107] width 17 height 17
radio input "true"
click at [203, 169] on span "should be" at bounding box center [192, 169] width 59 height 20
click at [163, 169] on input "should be" at bounding box center [154, 168] width 17 height 17
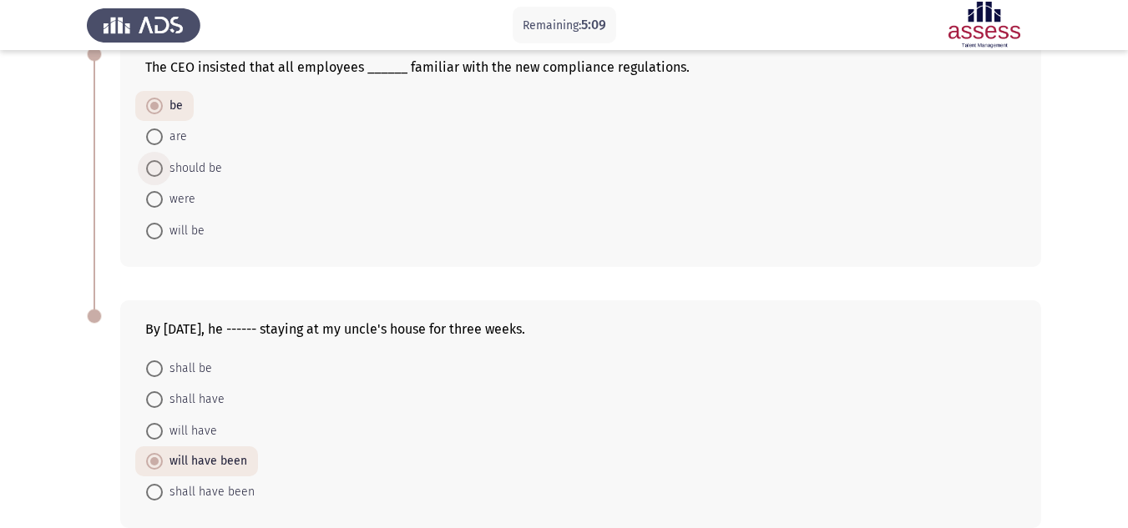
radio input "true"
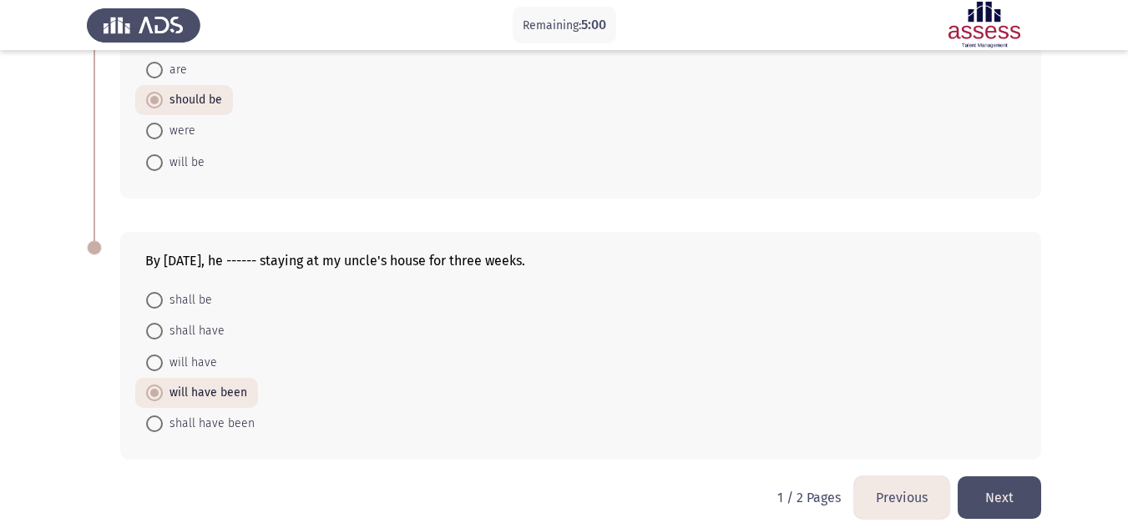
scroll to position [970, 0]
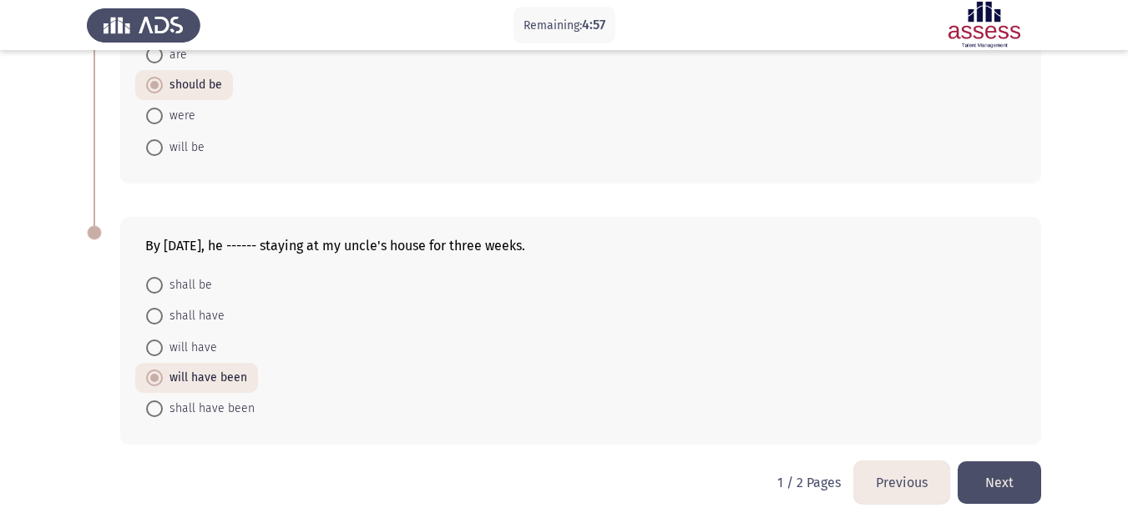
click at [991, 478] on button "Next" at bounding box center [999, 483] width 83 height 43
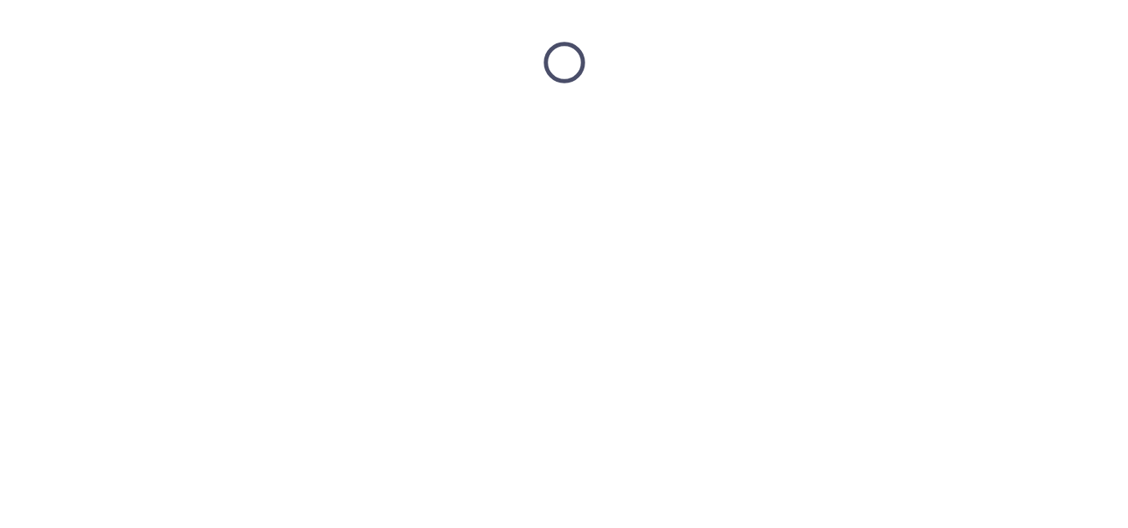
scroll to position [0, 0]
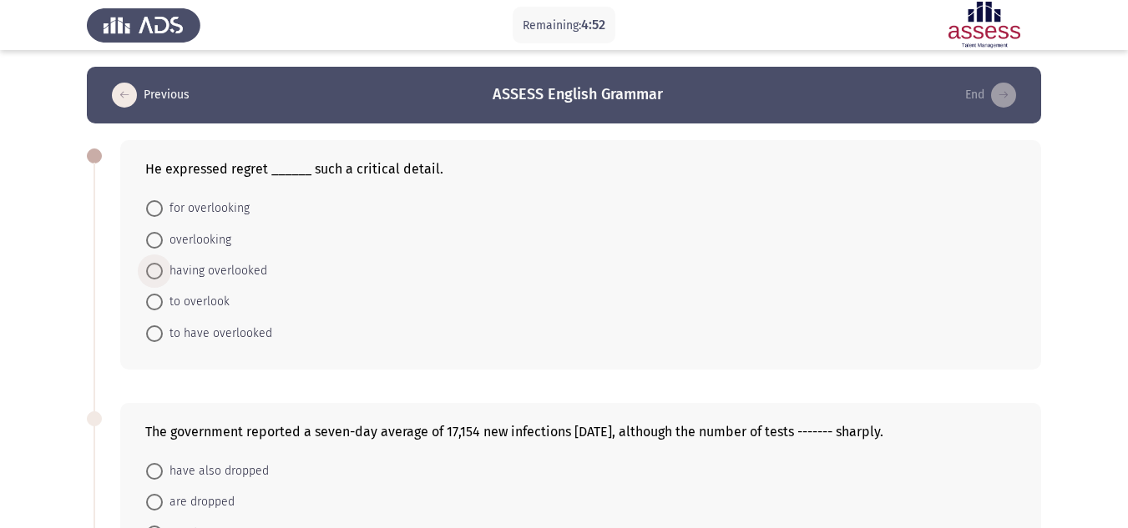
click at [246, 275] on span "having overlooked" at bounding box center [215, 271] width 104 height 20
click at [163, 275] on input "having overlooked" at bounding box center [154, 271] width 17 height 17
radio input "true"
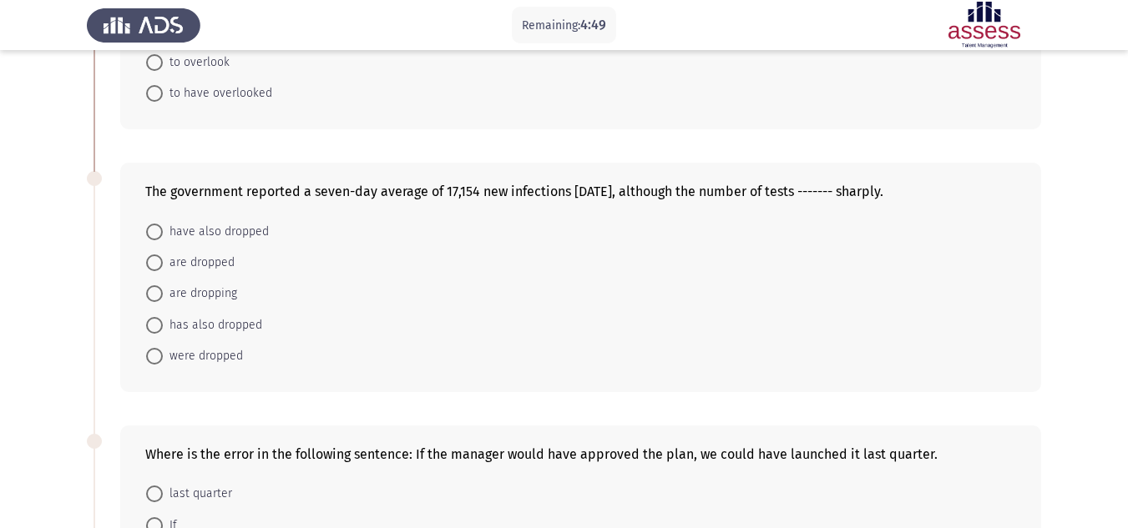
scroll to position [250, 0]
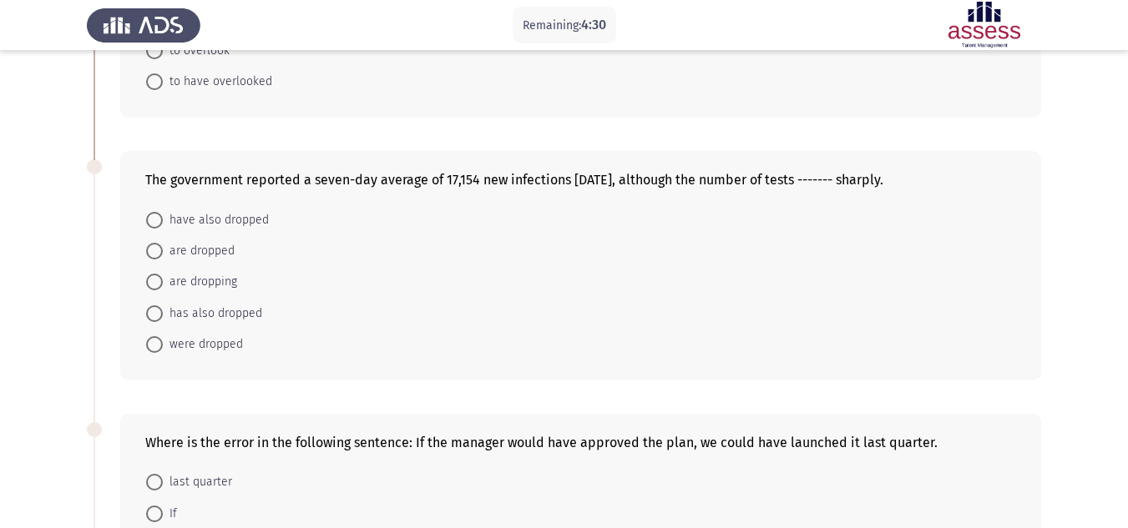
click at [238, 304] on span "has also dropped" at bounding box center [212, 314] width 99 height 20
click at [163, 306] on input "has also dropped" at bounding box center [154, 314] width 17 height 17
radio input "true"
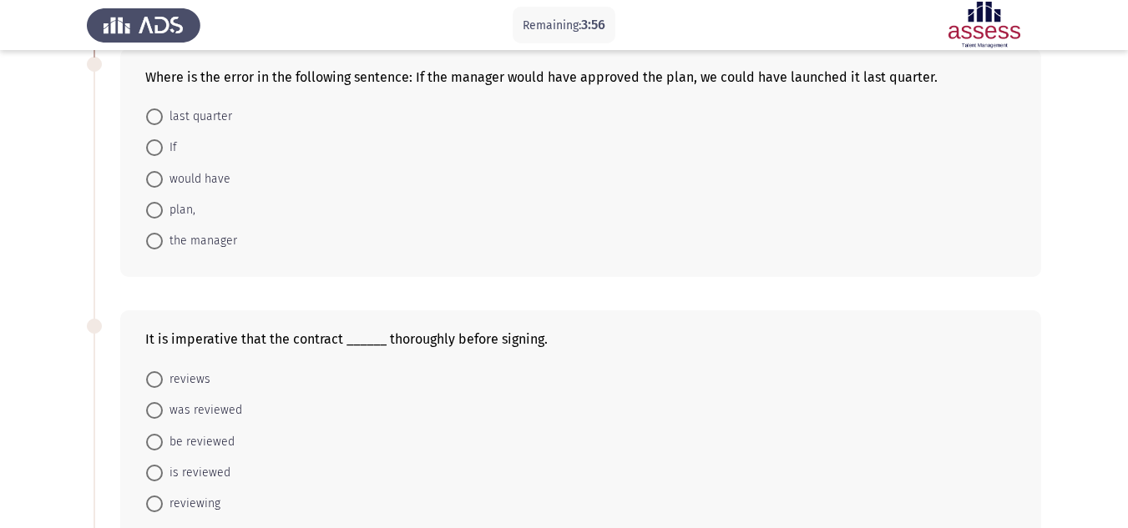
scroll to position [618, 0]
click at [172, 169] on span "would have" at bounding box center [197, 177] width 68 height 20
click at [163, 169] on input "would have" at bounding box center [154, 177] width 17 height 17
radio input "true"
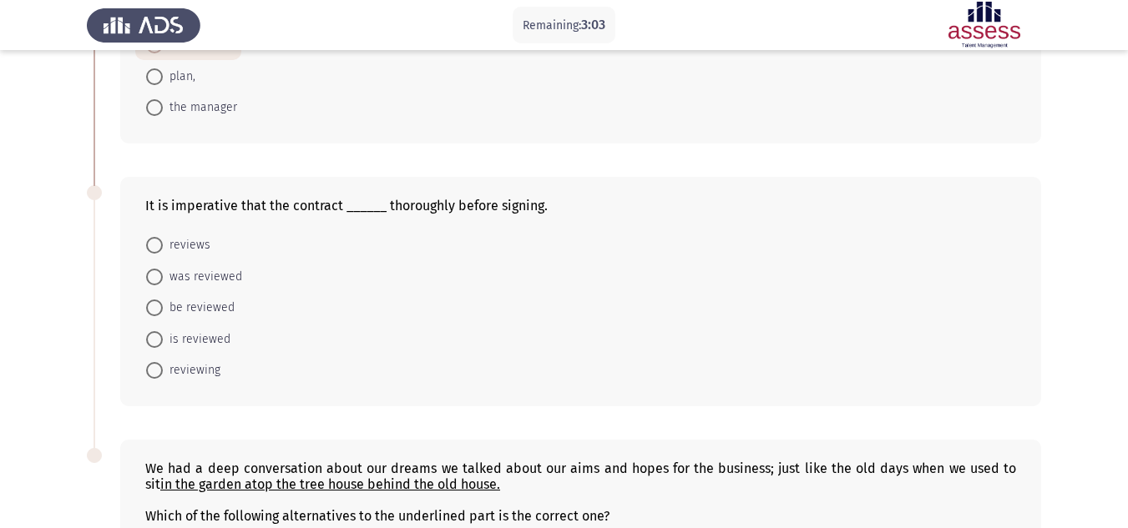
scroll to position [785, 0]
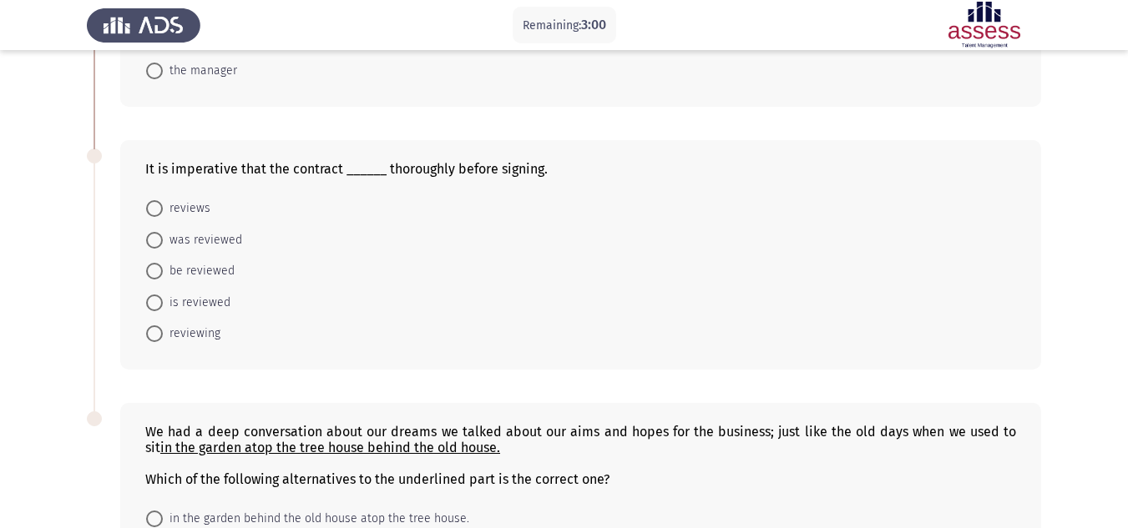
click at [213, 304] on span "is reviewed" at bounding box center [197, 303] width 68 height 20
click at [163, 304] on input "is reviewed" at bounding box center [154, 303] width 17 height 17
radio input "true"
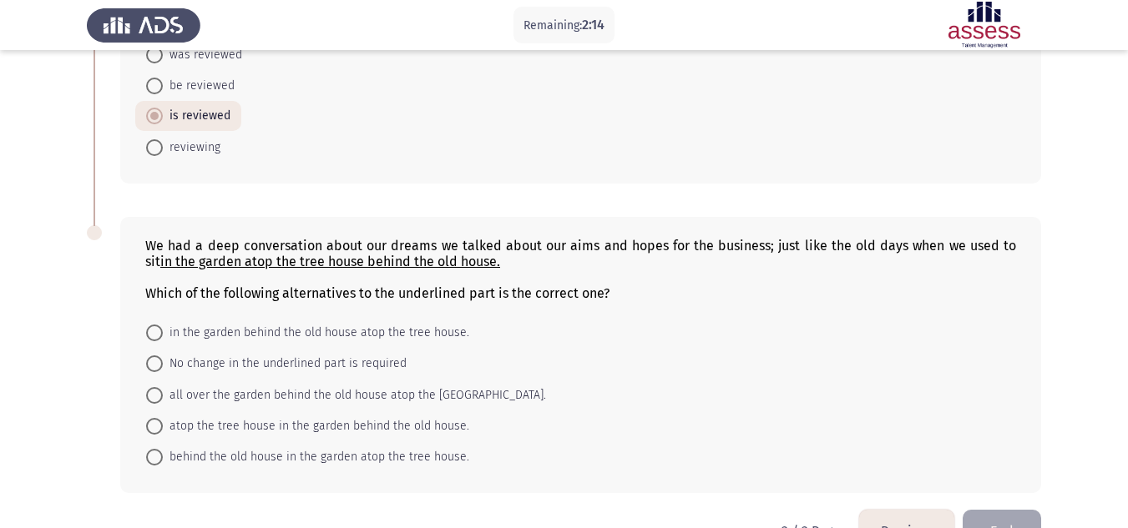
scroll to position [1019, 0]
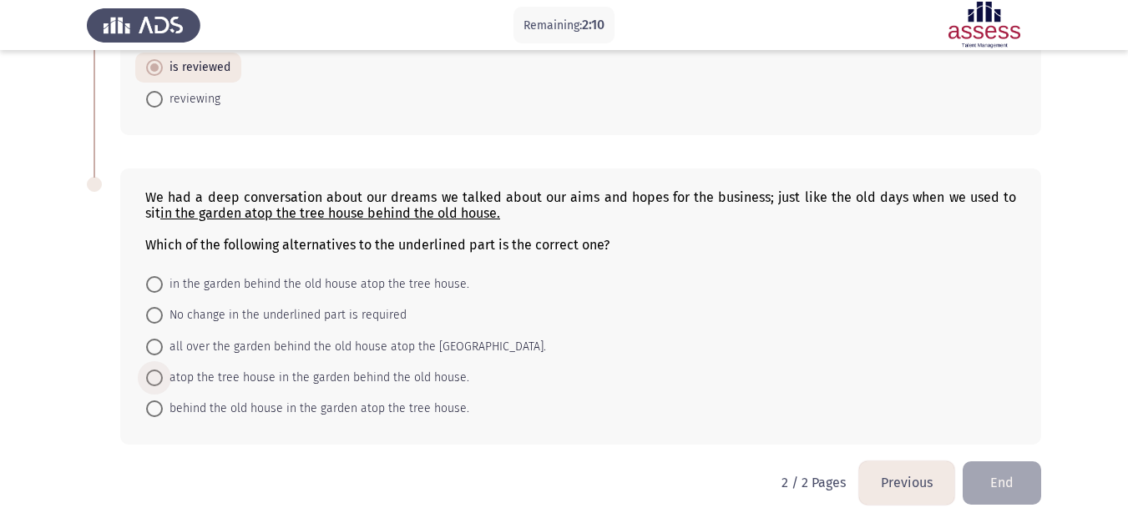
click at [267, 377] on span "atop the tree house in the garden behind the old house." at bounding box center [316, 378] width 306 height 20
click at [163, 377] on input "atop the tree house in the garden behind the old house." at bounding box center [154, 378] width 17 height 17
radio input "true"
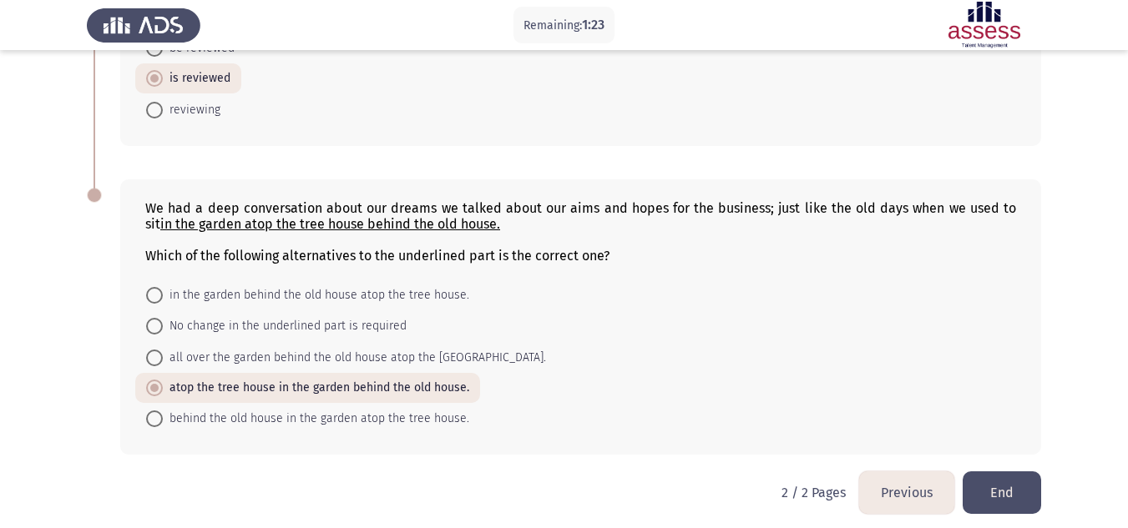
scroll to position [1018, 0]
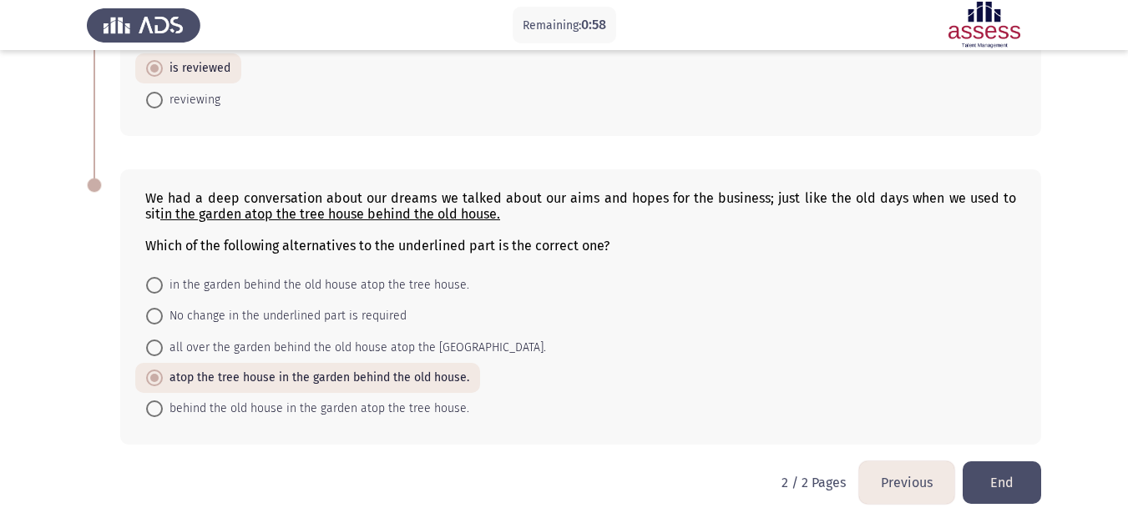
click at [1012, 490] on button "End" at bounding box center [1002, 483] width 78 height 43
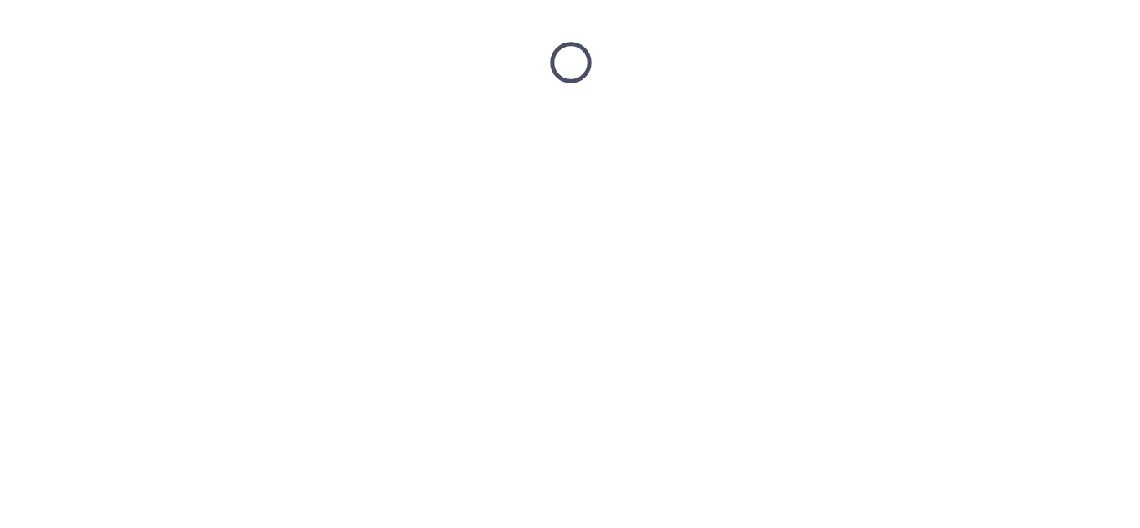
scroll to position [0, 0]
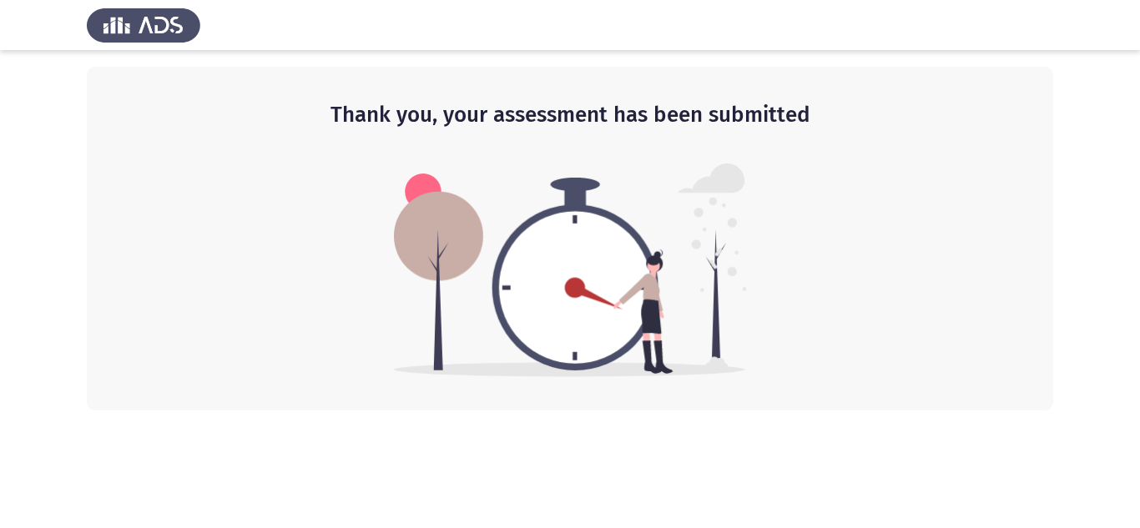
click at [615, 336] on img at bounding box center [570, 271] width 353 height 214
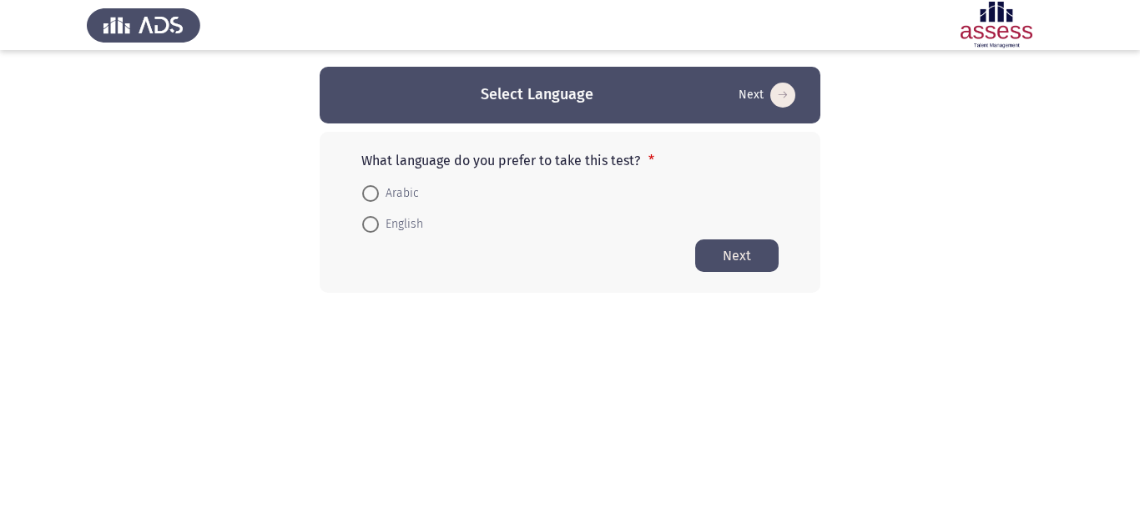
click at [407, 221] on span "English" at bounding box center [401, 225] width 44 height 20
click at [379, 221] on input "English" at bounding box center [370, 224] width 17 height 17
radio input "true"
click at [741, 264] on button "Next" at bounding box center [736, 255] width 83 height 33
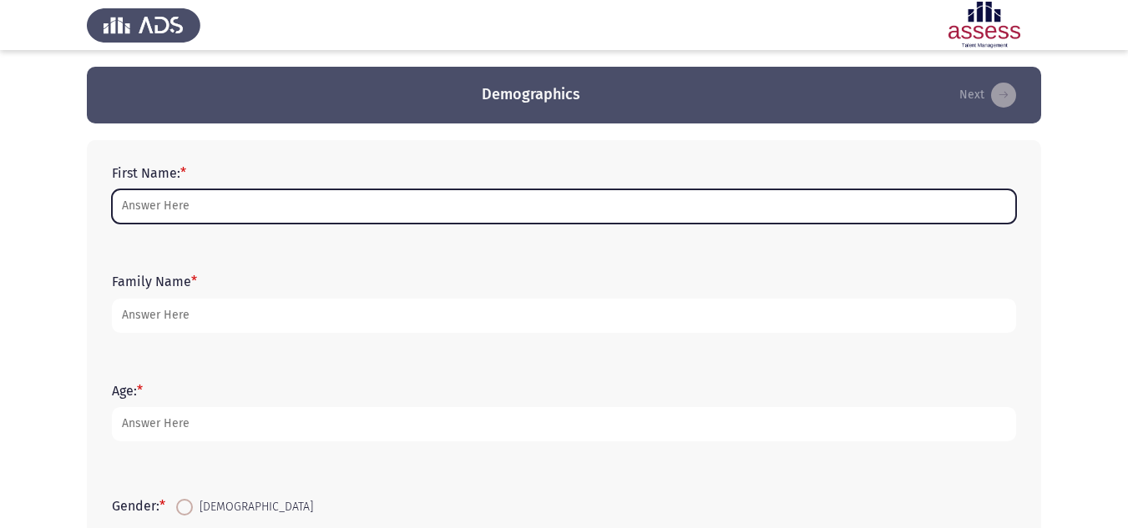
click at [228, 218] on input "First Name: *" at bounding box center [564, 207] width 904 height 34
click at [234, 200] on input "First Name: *" at bounding box center [564, 207] width 904 height 34
click at [233, 205] on input "First Name: *" at bounding box center [564, 207] width 904 height 34
type input "b"
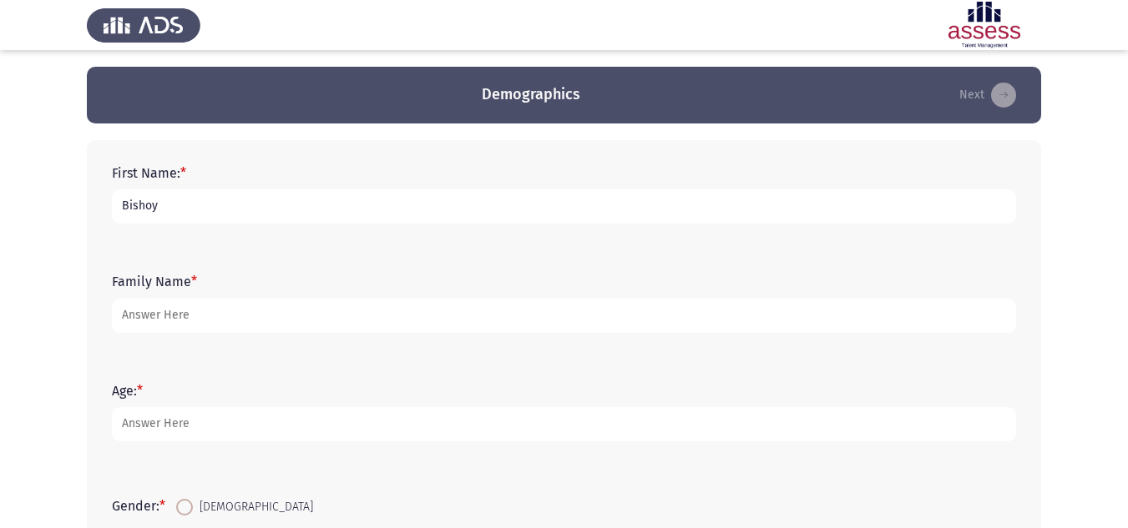
type input "Bishoy"
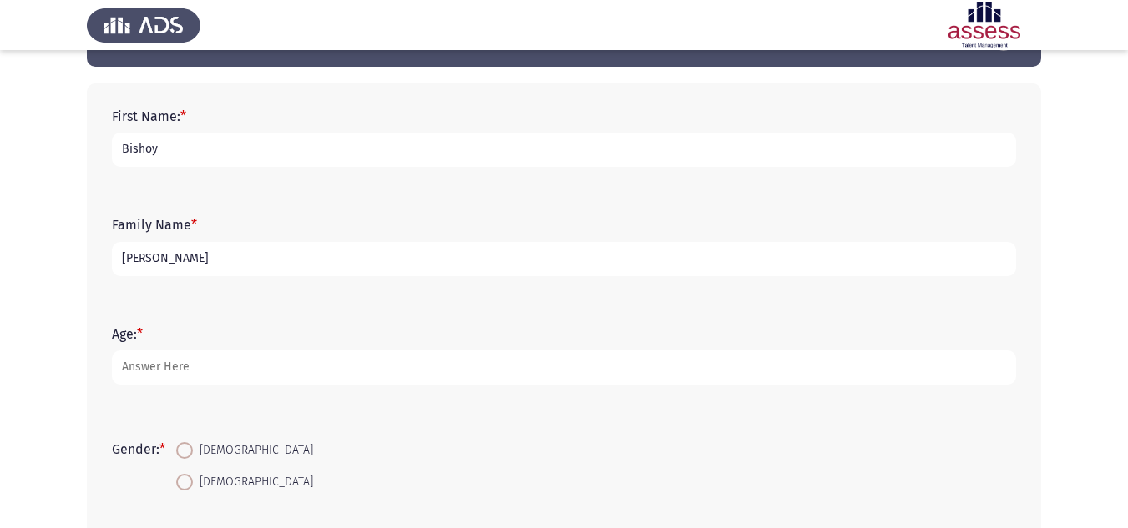
scroll to position [250, 0]
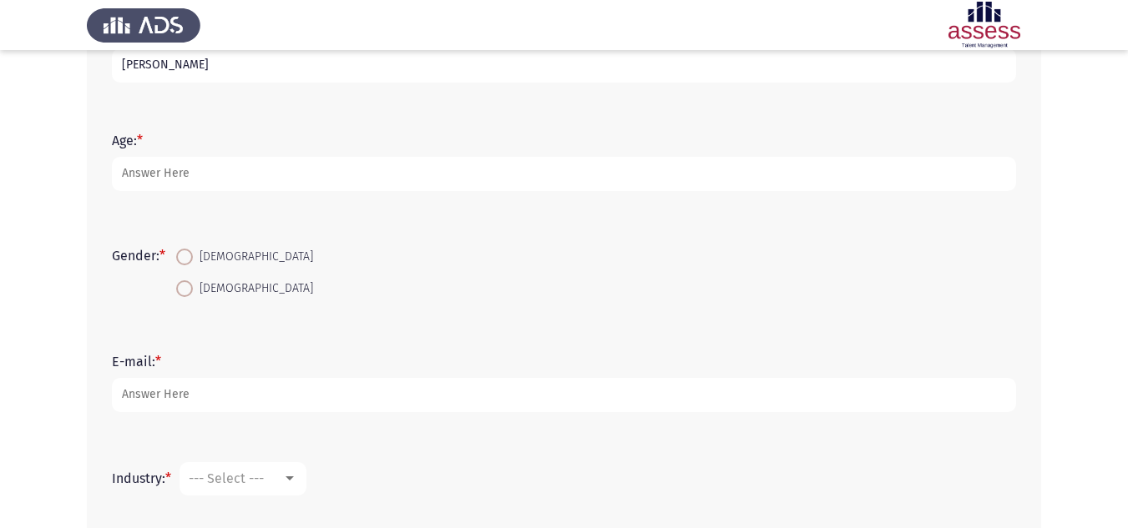
type input "[PERSON_NAME]"
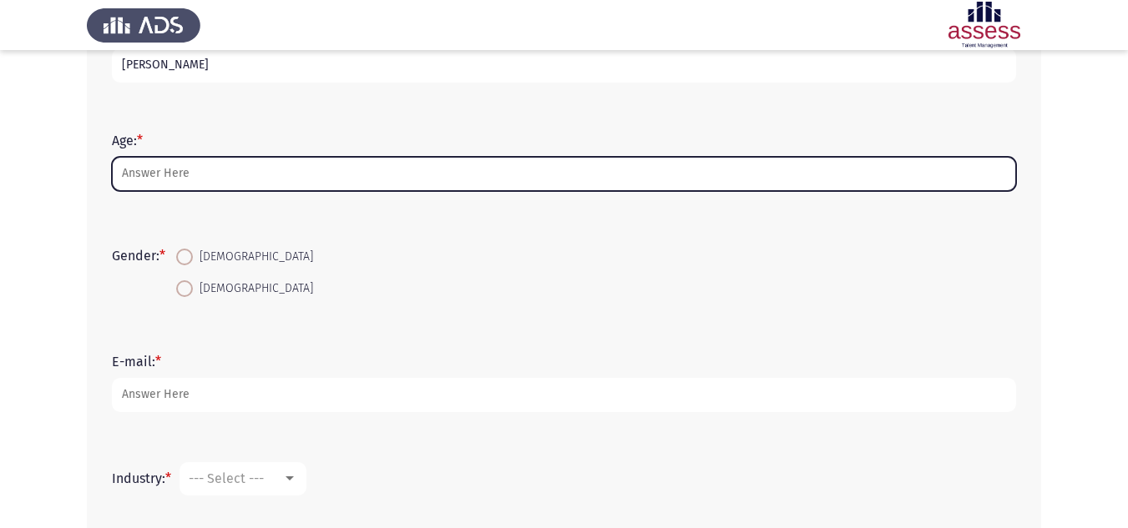
click at [218, 172] on input "Age: *" at bounding box center [564, 174] width 904 height 34
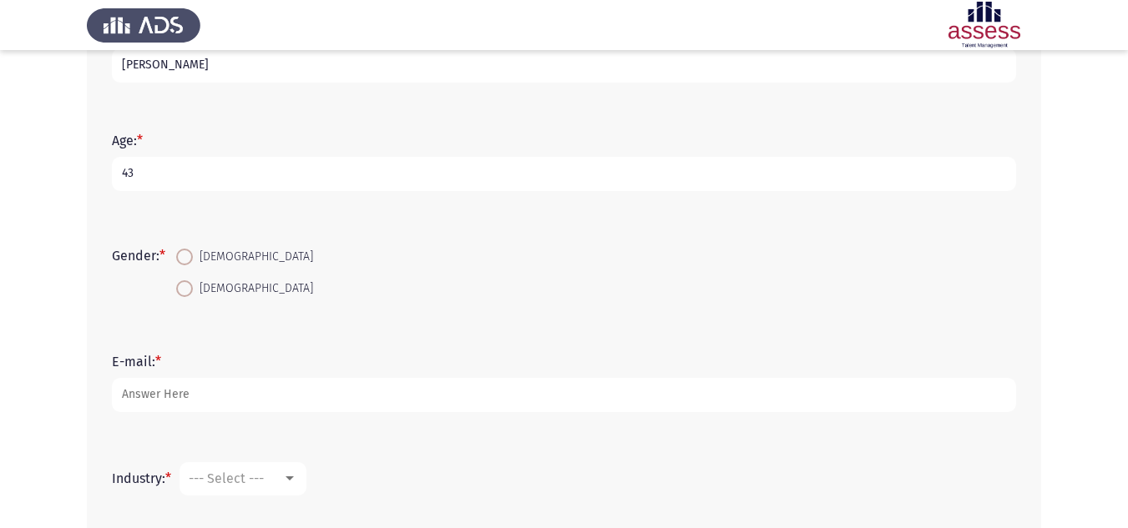
type input "43"
click at [188, 261] on span at bounding box center [184, 257] width 17 height 17
click at [188, 261] on input "[DEMOGRAPHIC_DATA]" at bounding box center [184, 257] width 17 height 17
radio input "true"
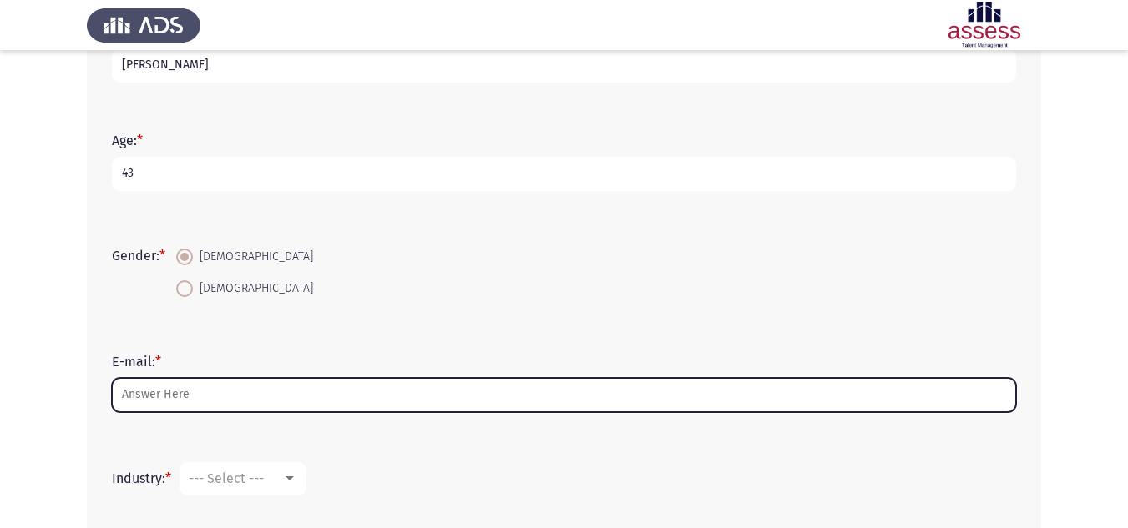
click at [180, 404] on input "E-mail: *" at bounding box center [564, 395] width 904 height 34
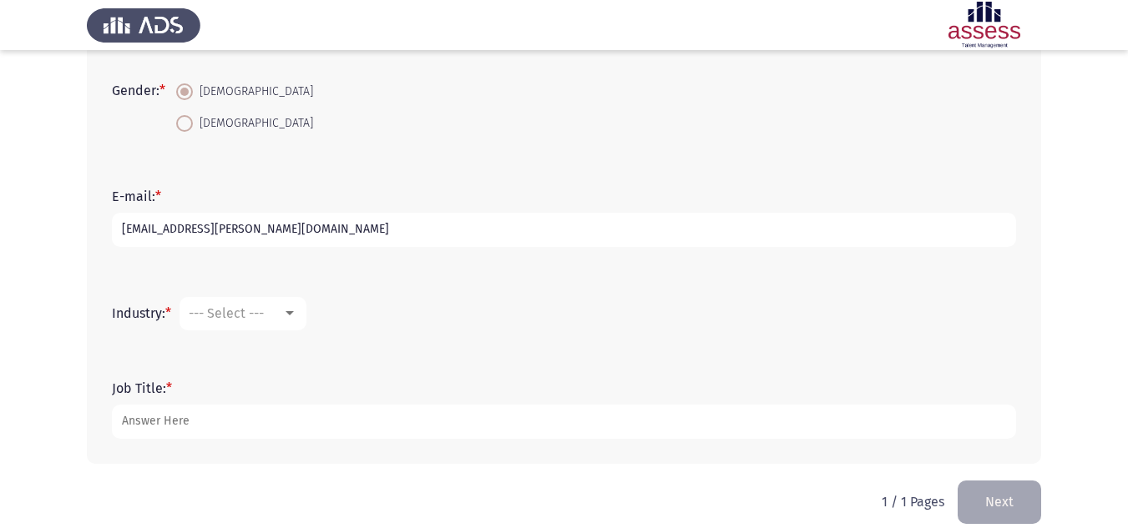
scroll to position [435, 0]
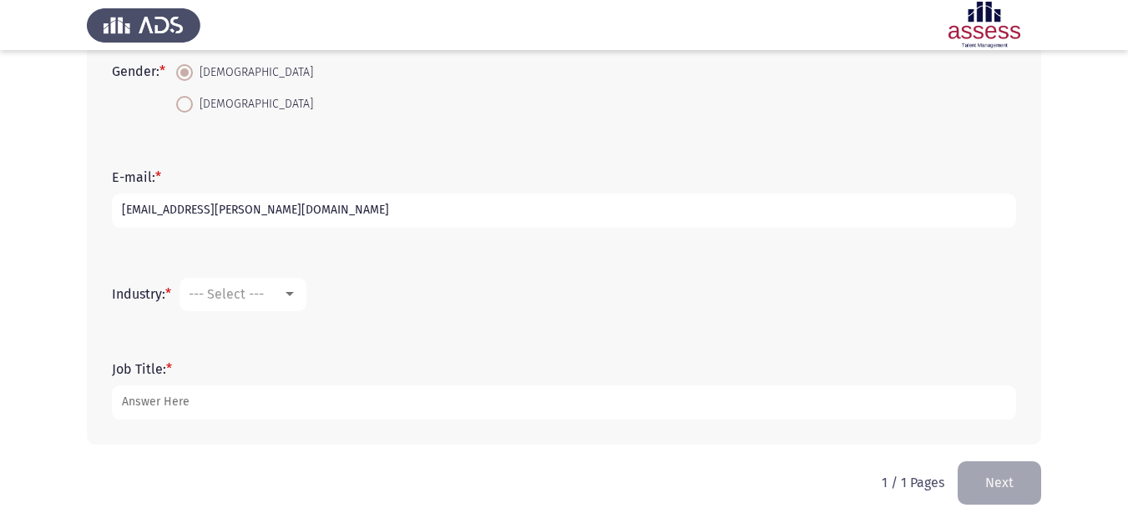
type input "[EMAIL_ADDRESS][PERSON_NAME][DOMAIN_NAME]"
click at [294, 295] on div at bounding box center [290, 294] width 8 height 4
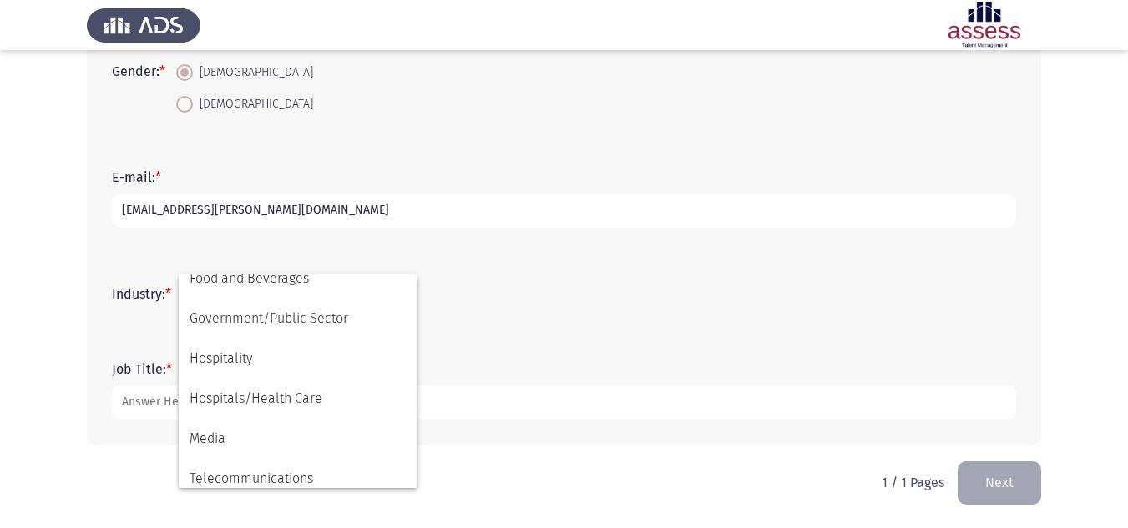
scroll to position [367, 0]
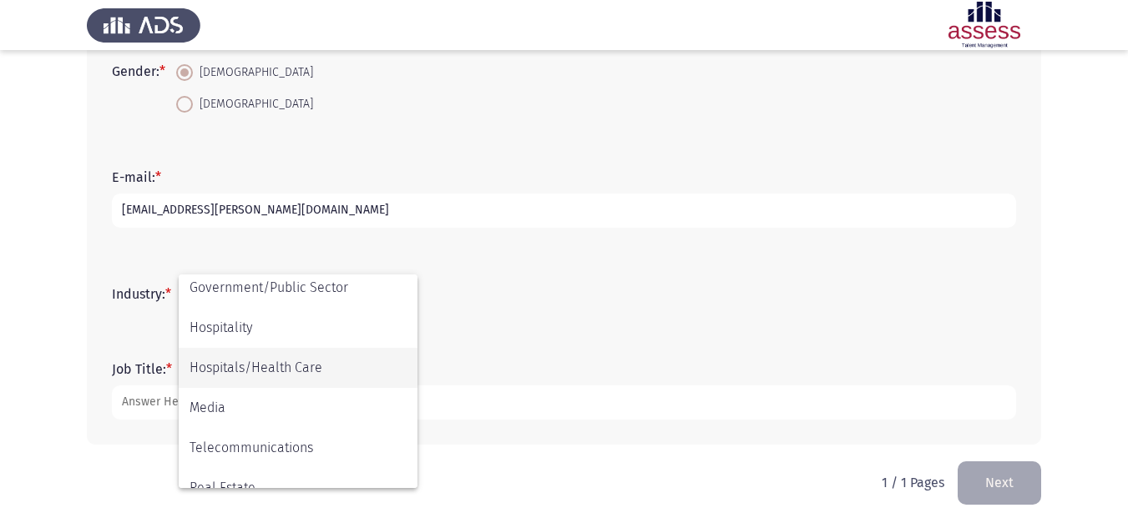
click at [350, 374] on span "Hospitals/Health Care" at bounding box center [298, 368] width 217 height 40
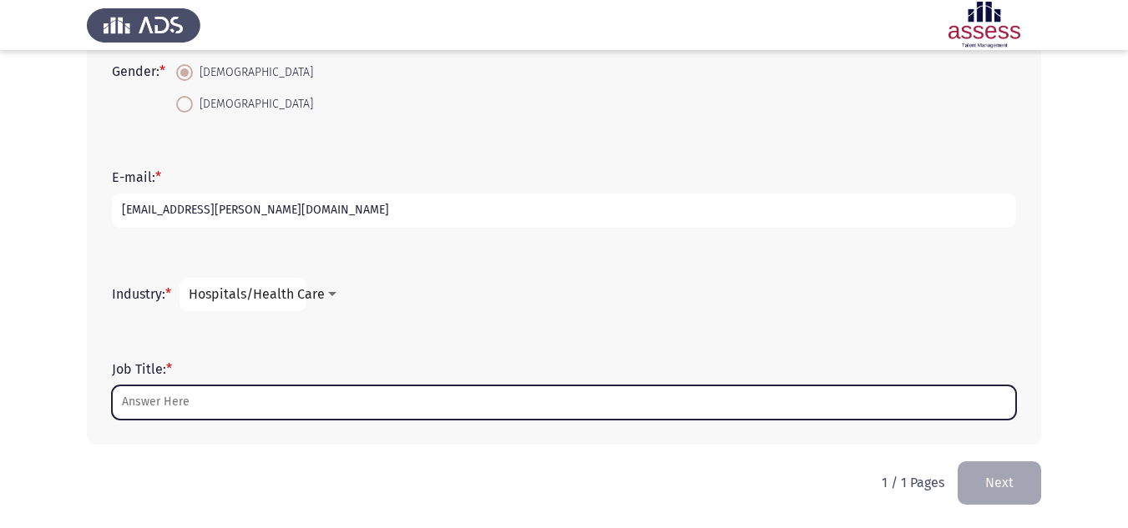
click at [254, 392] on input "Job Title: *" at bounding box center [564, 403] width 904 height 34
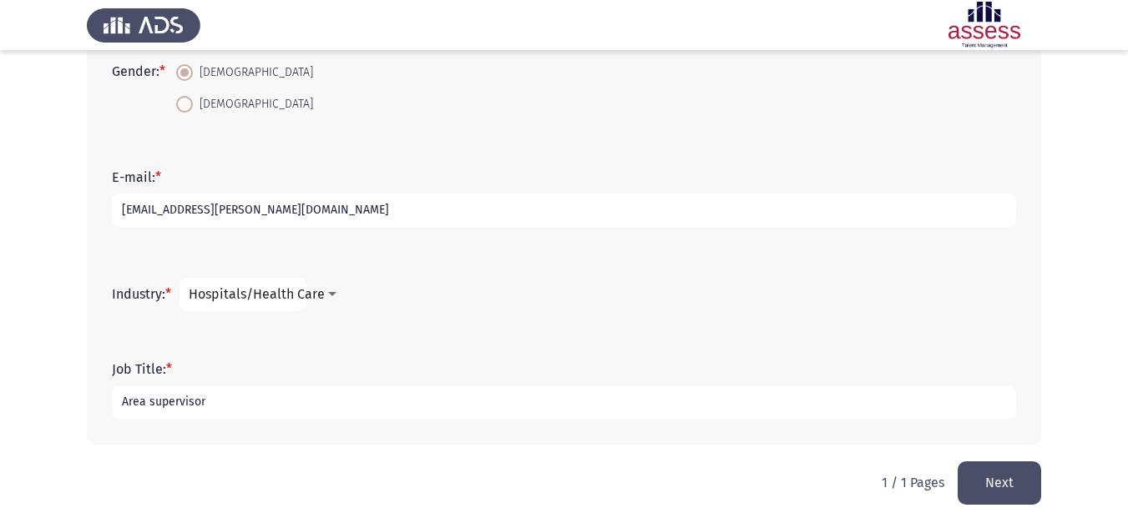
type input "Area supervisor"
click at [994, 497] on button "Next" at bounding box center [999, 483] width 83 height 43
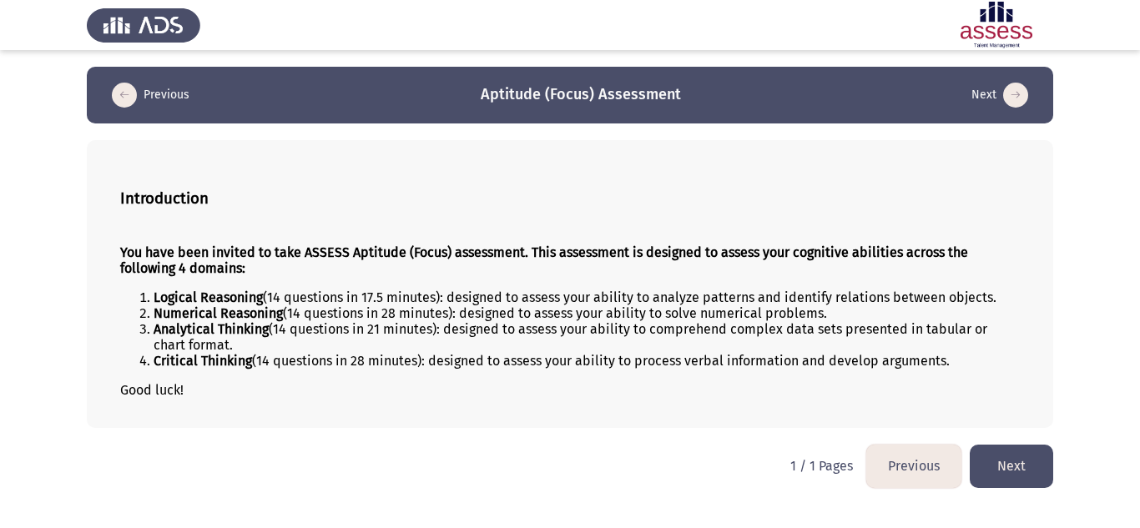
click at [1009, 473] on button "Next" at bounding box center [1011, 466] width 83 height 43
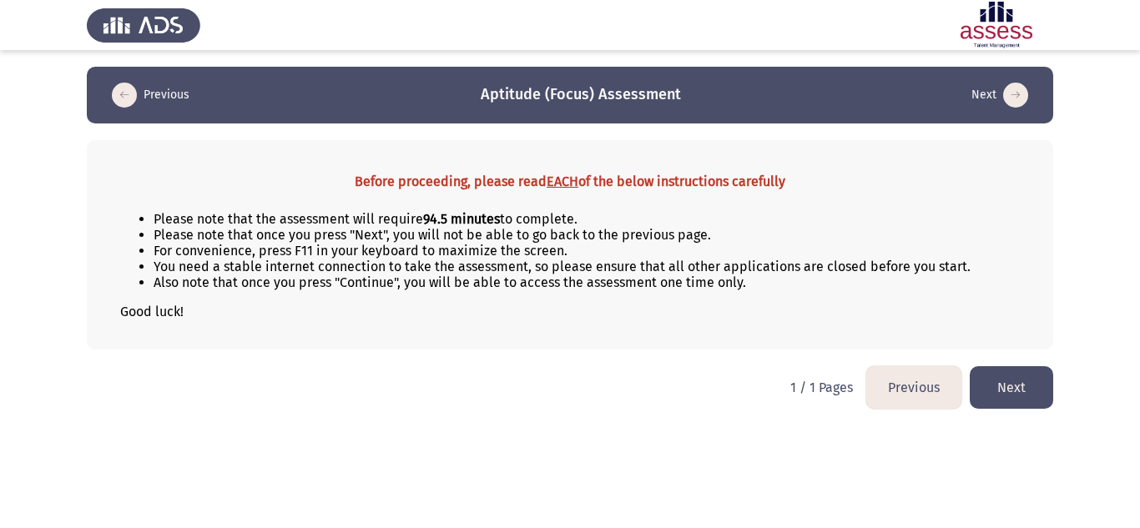
click at [1022, 395] on button "Next" at bounding box center [1011, 387] width 83 height 43
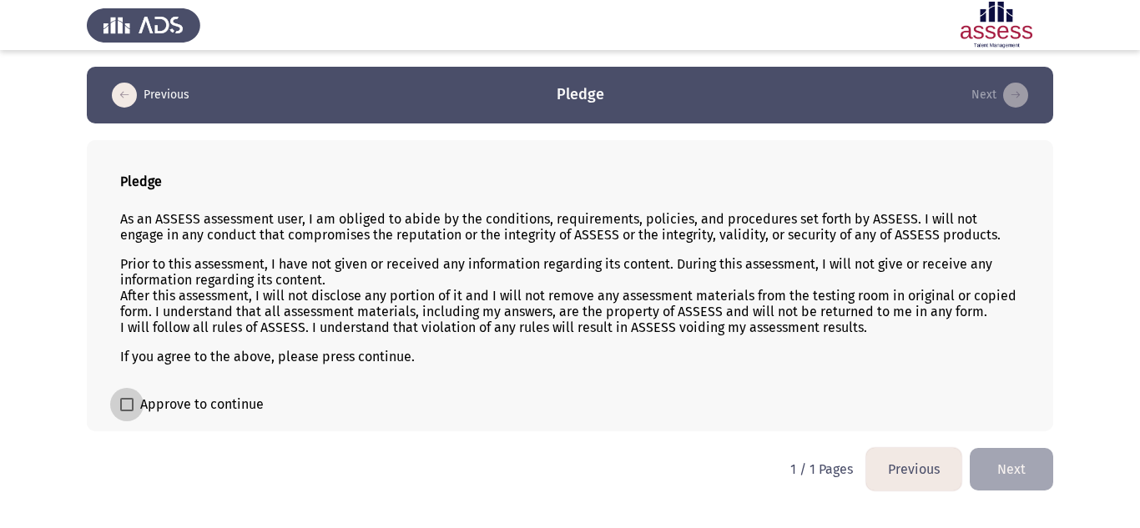
click at [209, 407] on span "Approve to continue" at bounding box center [202, 405] width 124 height 20
click at [127, 412] on input "Approve to continue" at bounding box center [126, 412] width 1 height 1
checkbox input "true"
click at [1051, 454] on button "Next" at bounding box center [1011, 469] width 83 height 43
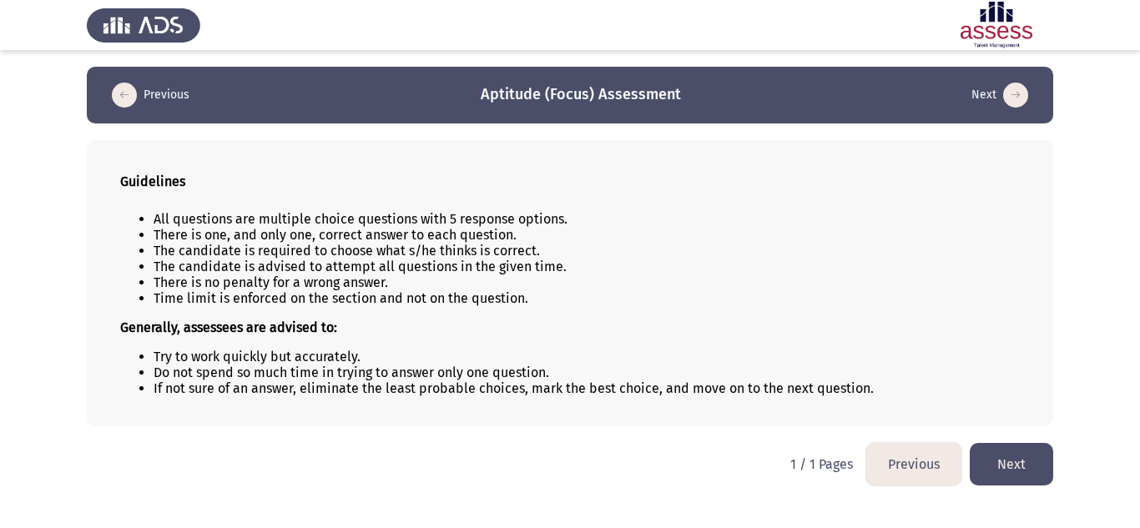
click at [1035, 454] on button "Next" at bounding box center [1011, 464] width 83 height 43
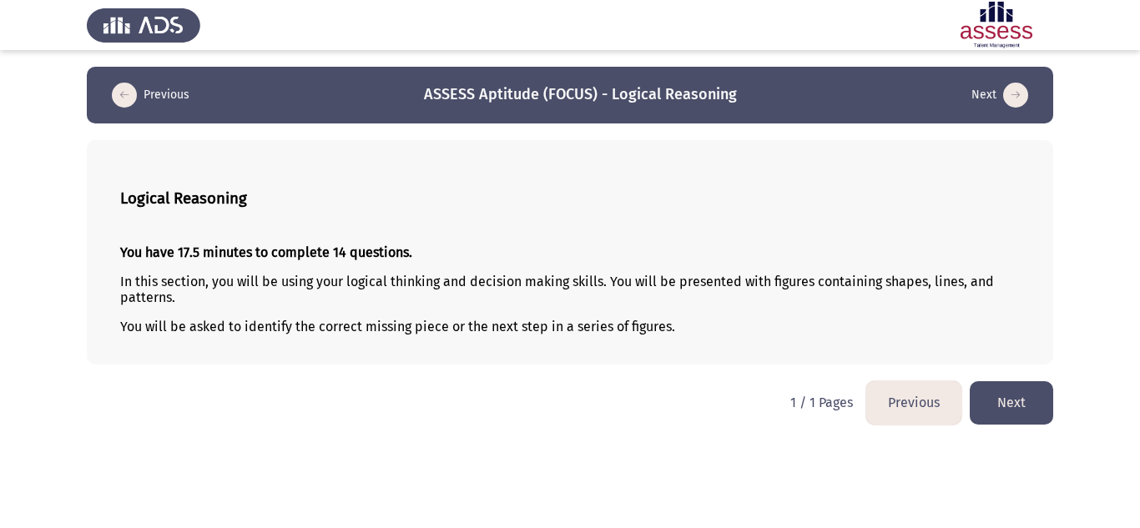
click at [1037, 383] on button "Next" at bounding box center [1011, 403] width 83 height 43
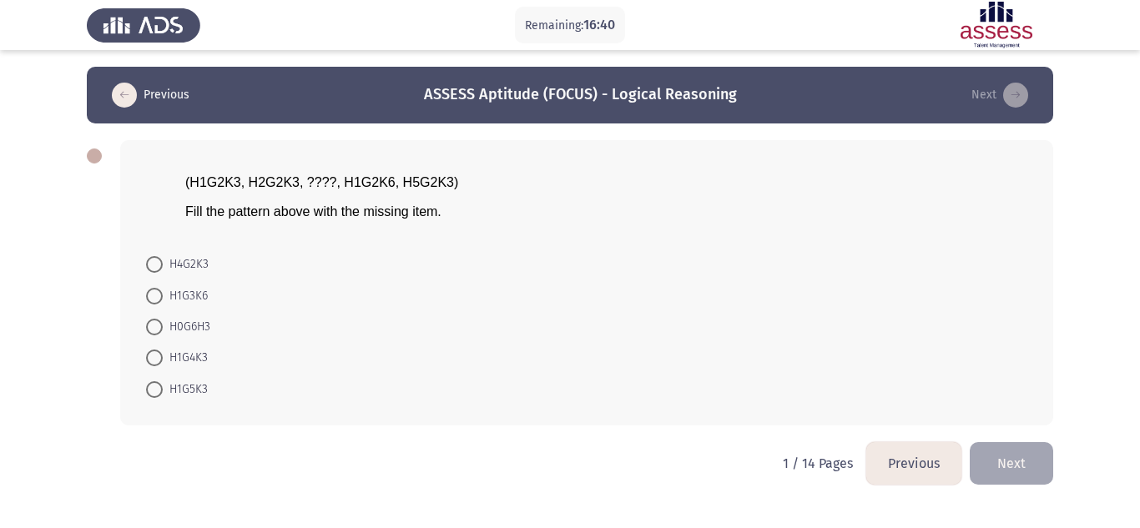
click at [154, 268] on span at bounding box center [154, 264] width 17 height 17
click at [154, 268] on input "H4G2K3" at bounding box center [154, 264] width 17 height 17
radio input "true"
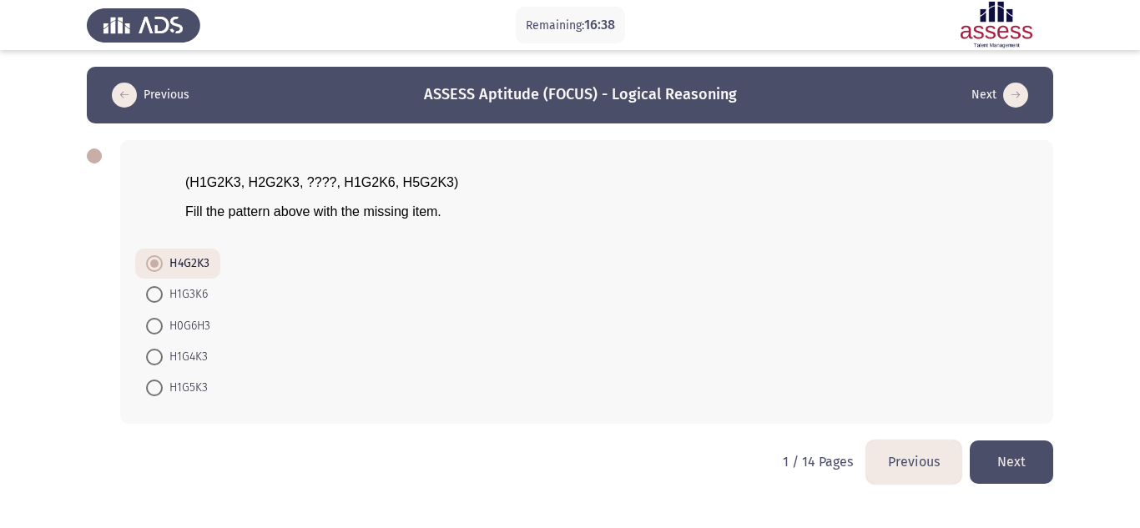
click at [1008, 460] on button "Next" at bounding box center [1011, 462] width 83 height 43
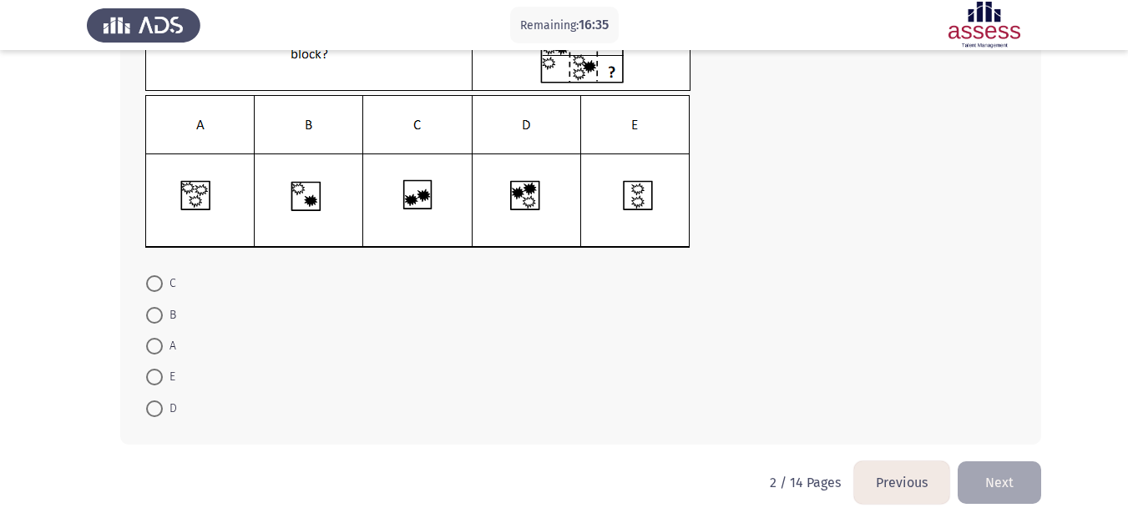
scroll to position [81, 0]
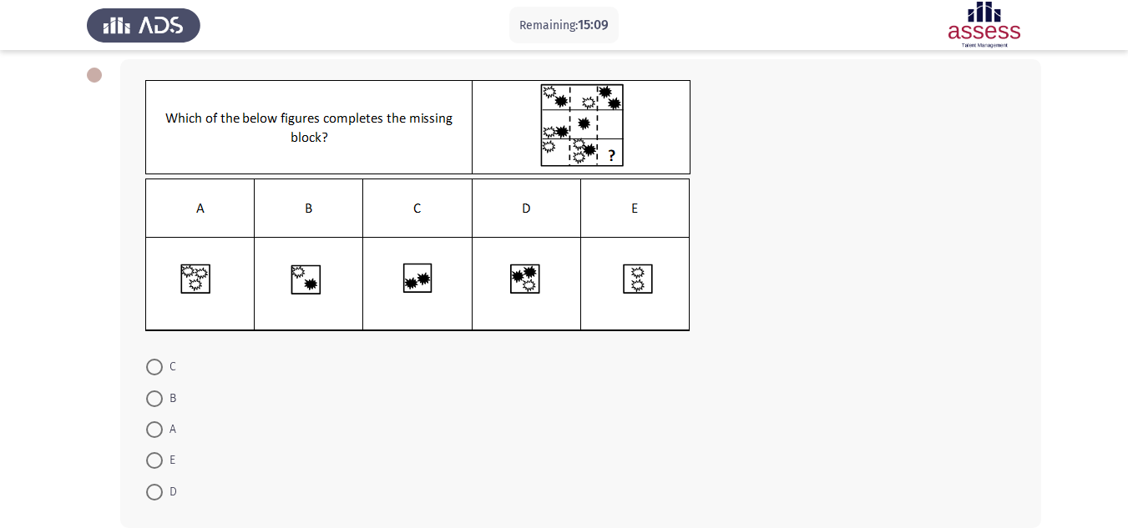
click at [156, 366] on span at bounding box center [154, 367] width 17 height 17
click at [156, 366] on input "C" at bounding box center [154, 367] width 17 height 17
radio input "true"
click at [160, 428] on span at bounding box center [154, 429] width 17 height 17
click at [160, 428] on input "A" at bounding box center [154, 429] width 17 height 17
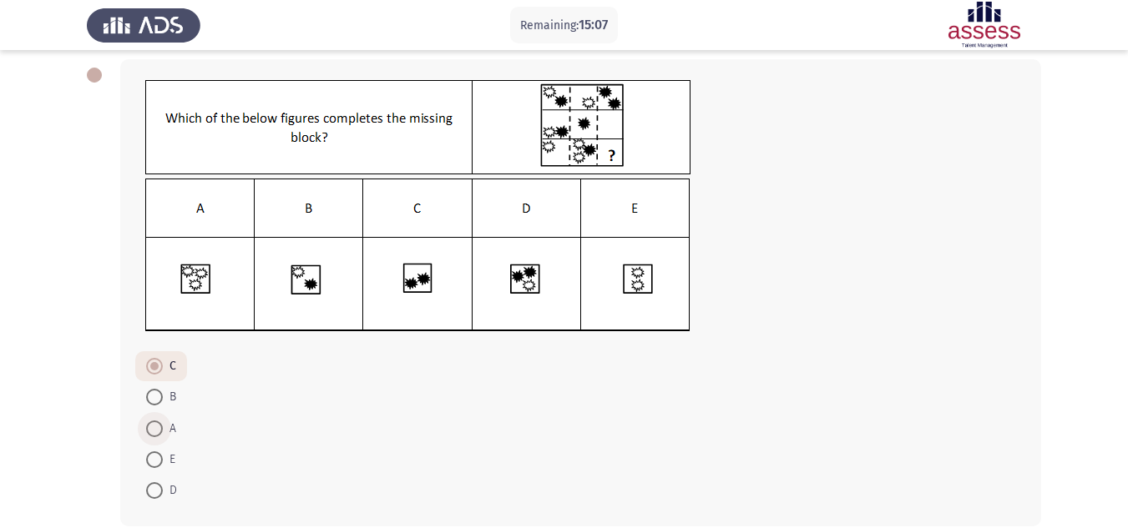
radio input "true"
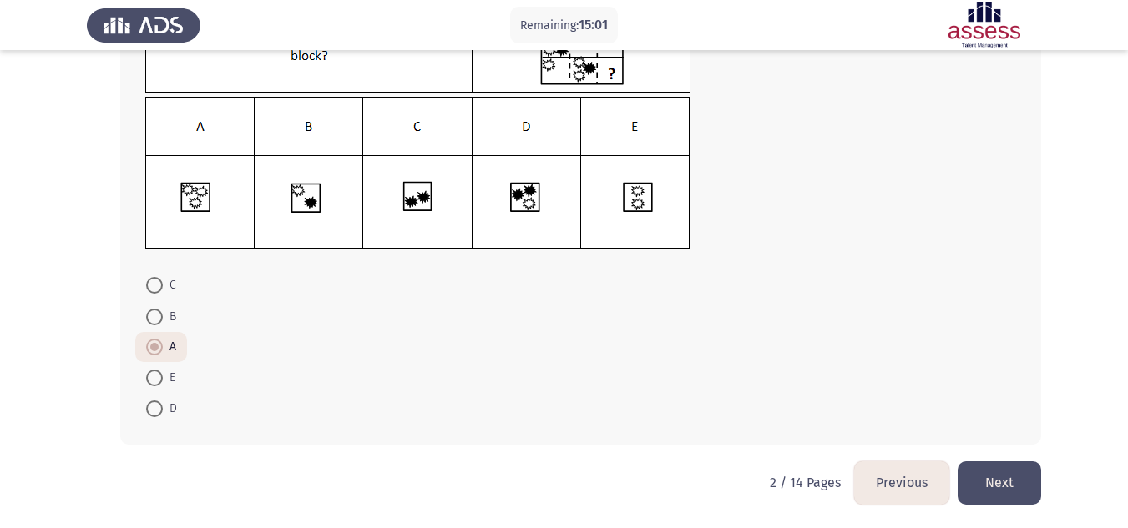
click at [1058, 483] on html "Remaining: 15:01 Previous ASSESS Aptitude (FOCUS) - Logical Reasoning Next C B …" at bounding box center [564, 182] width 1128 height 691
click at [1010, 484] on button "Next" at bounding box center [999, 483] width 83 height 43
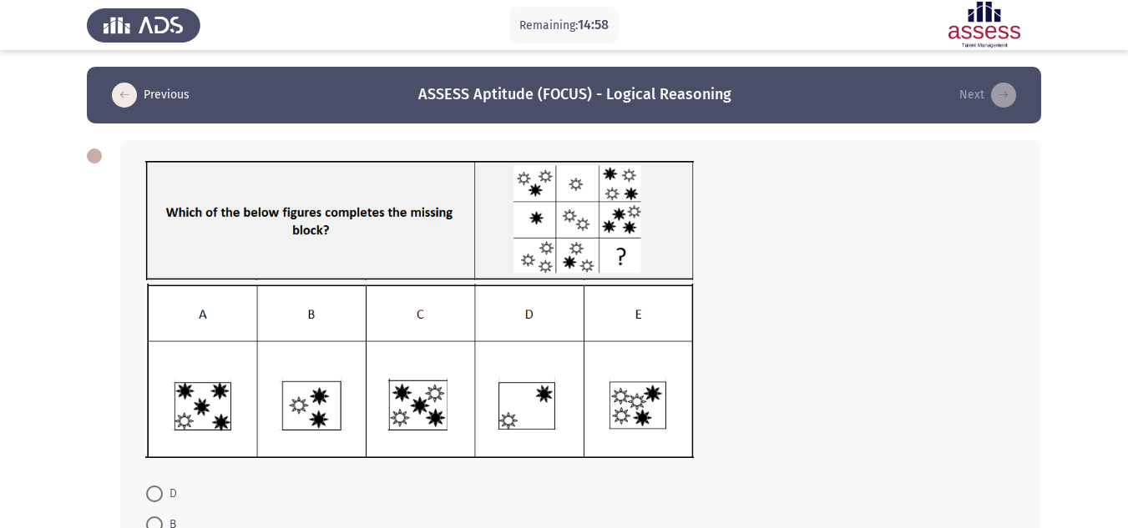
scroll to position [83, 0]
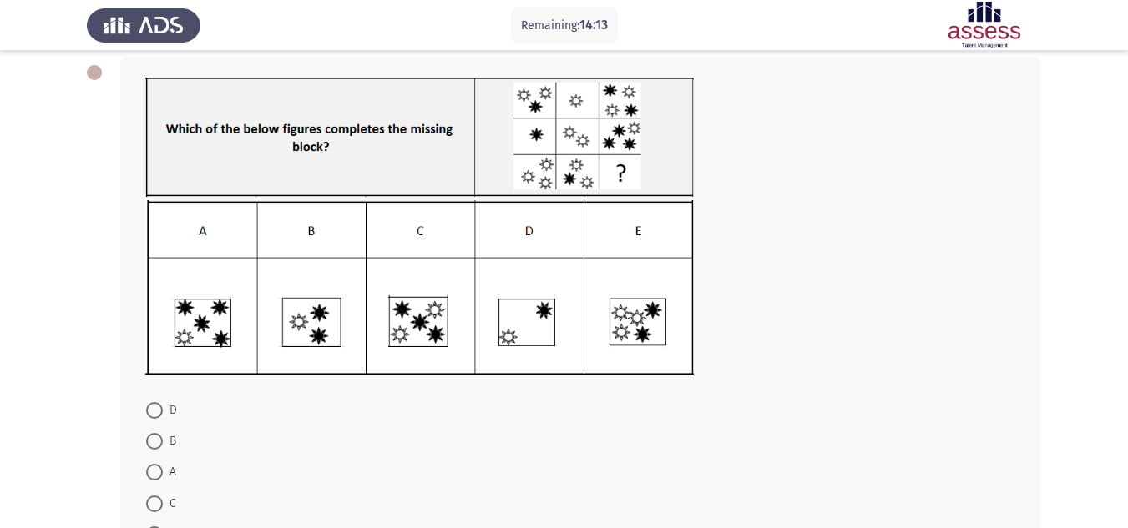
click at [152, 502] on span at bounding box center [154, 504] width 17 height 17
click at [152, 502] on input "C" at bounding box center [154, 504] width 17 height 17
radio input "true"
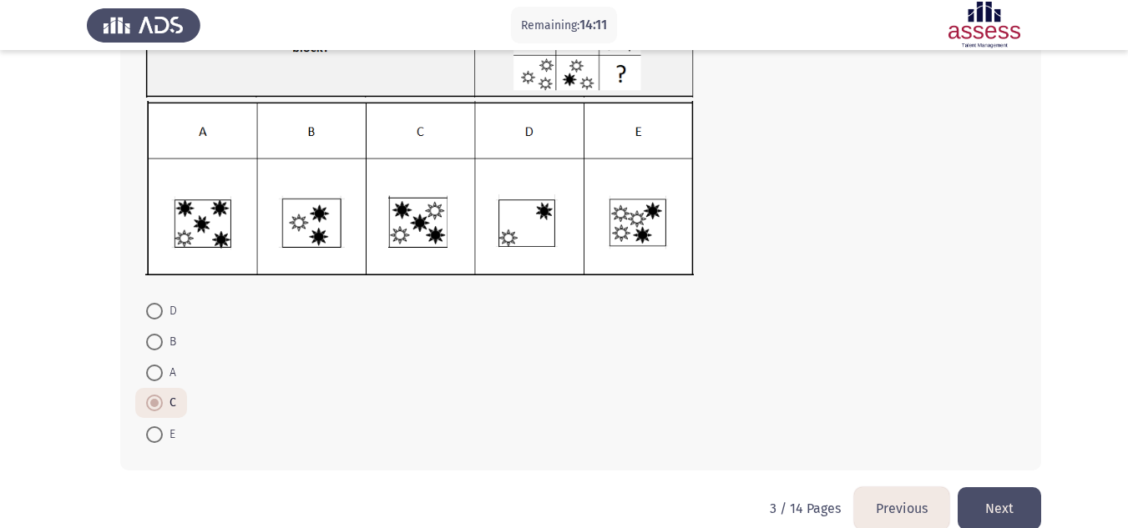
scroll to position [209, 0]
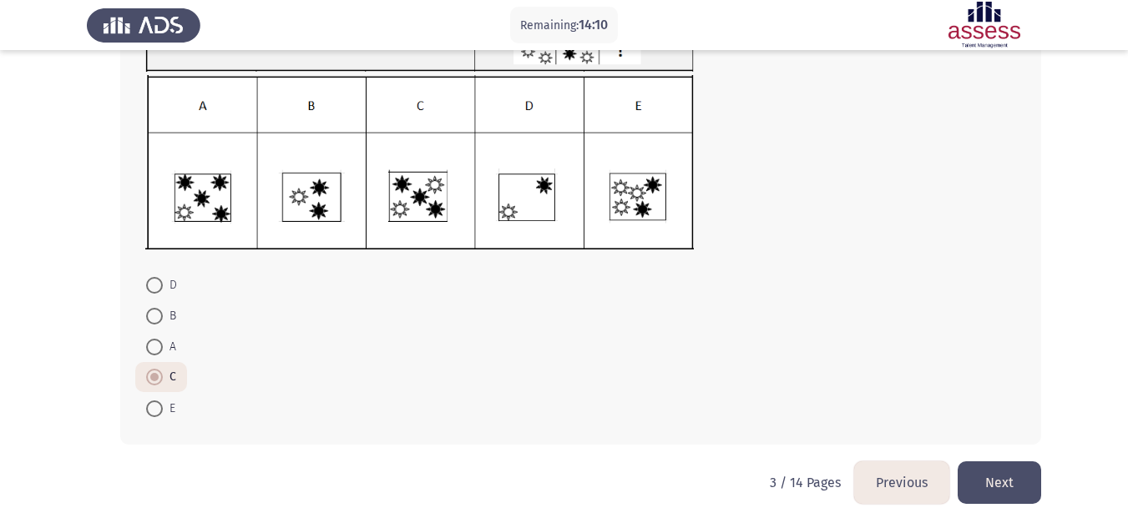
click at [1018, 488] on button "Next" at bounding box center [999, 483] width 83 height 43
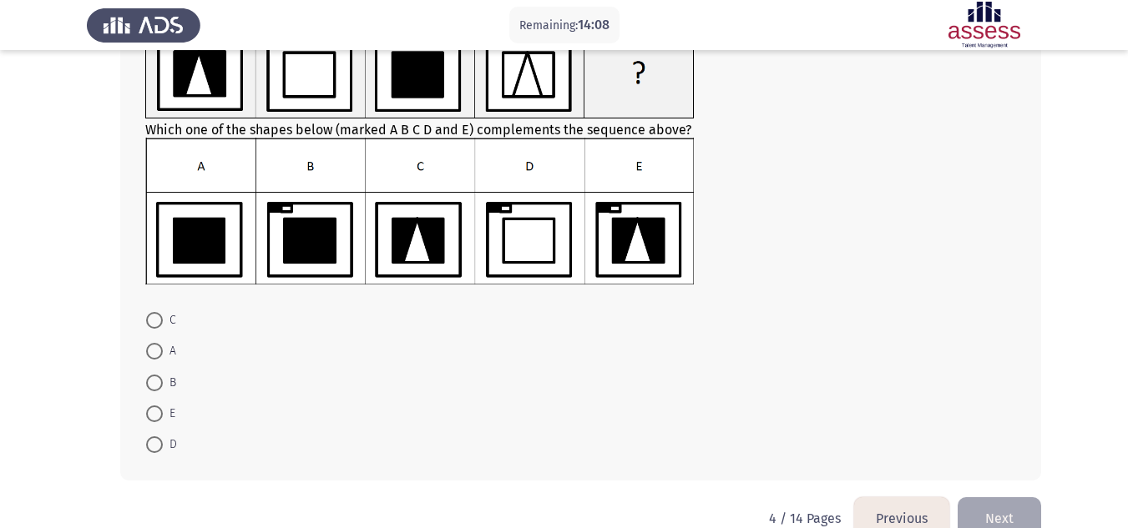
scroll to position [83, 0]
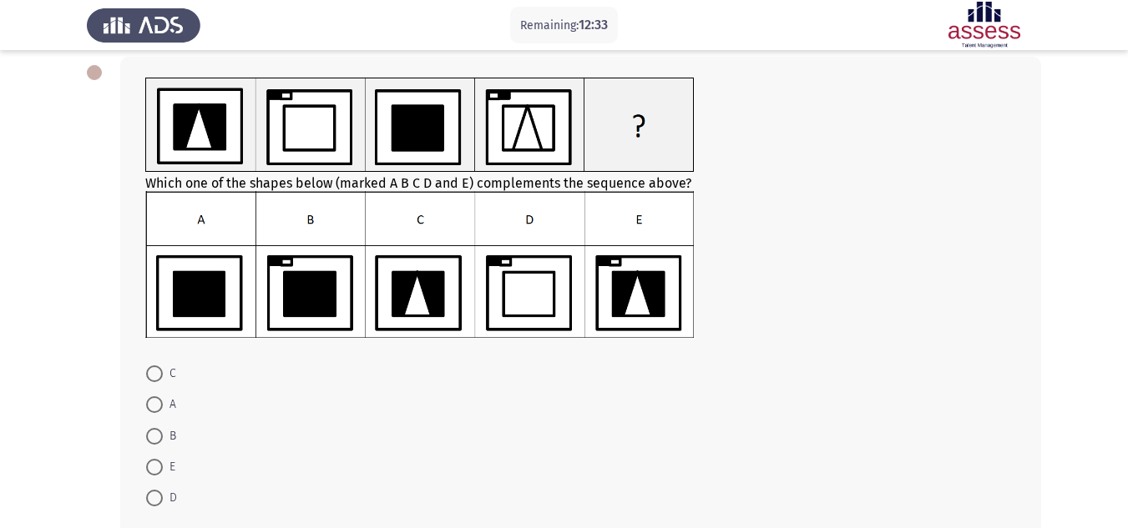
click at [150, 503] on span at bounding box center [154, 498] width 17 height 17
click at [150, 503] on input "D" at bounding box center [154, 498] width 17 height 17
radio input "true"
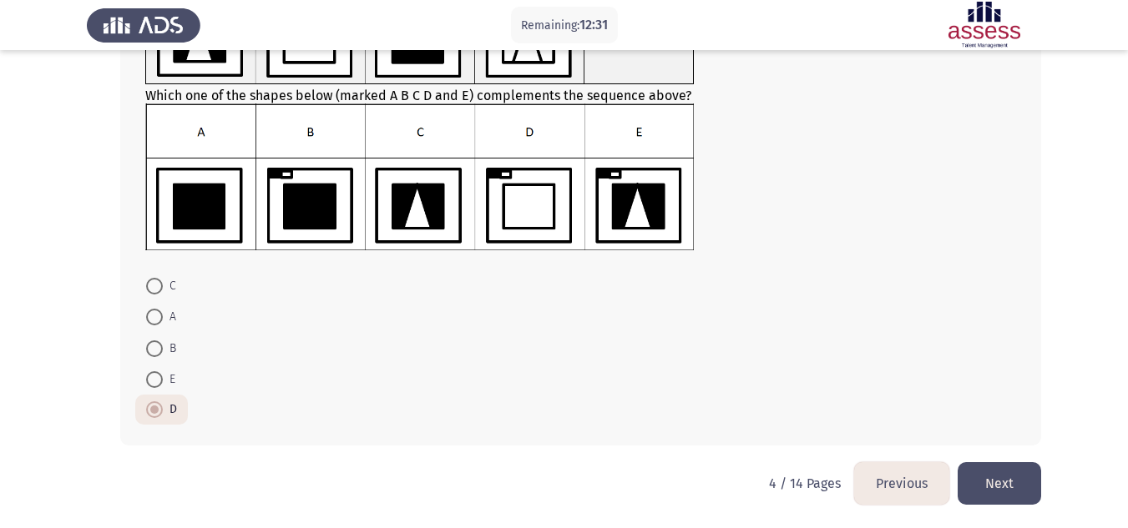
scroll to position [172, 0]
click at [1014, 477] on button "Next" at bounding box center [999, 483] width 83 height 43
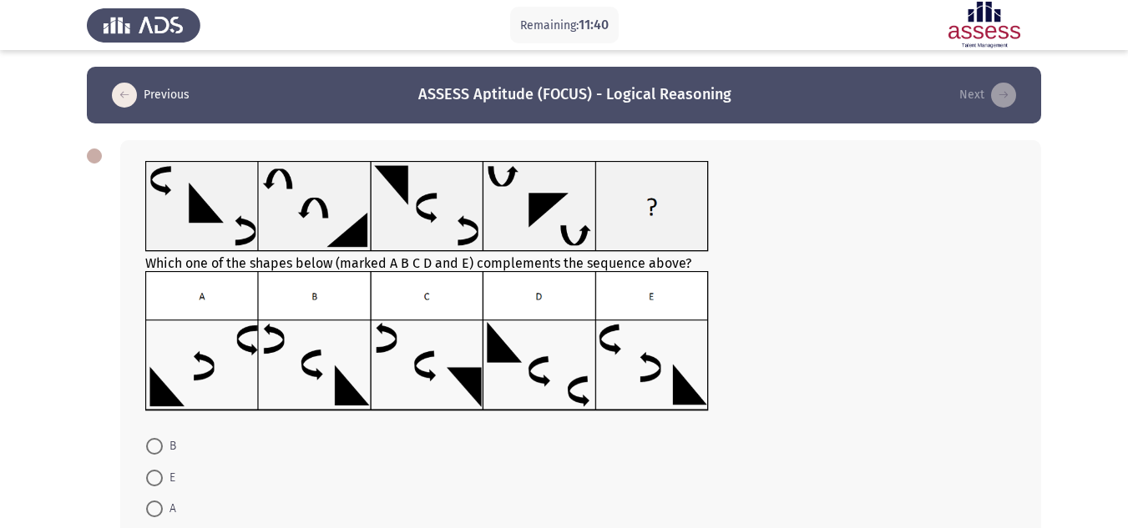
click at [160, 448] on span at bounding box center [154, 446] width 17 height 17
click at [160, 448] on input "B" at bounding box center [154, 446] width 17 height 17
radio input "true"
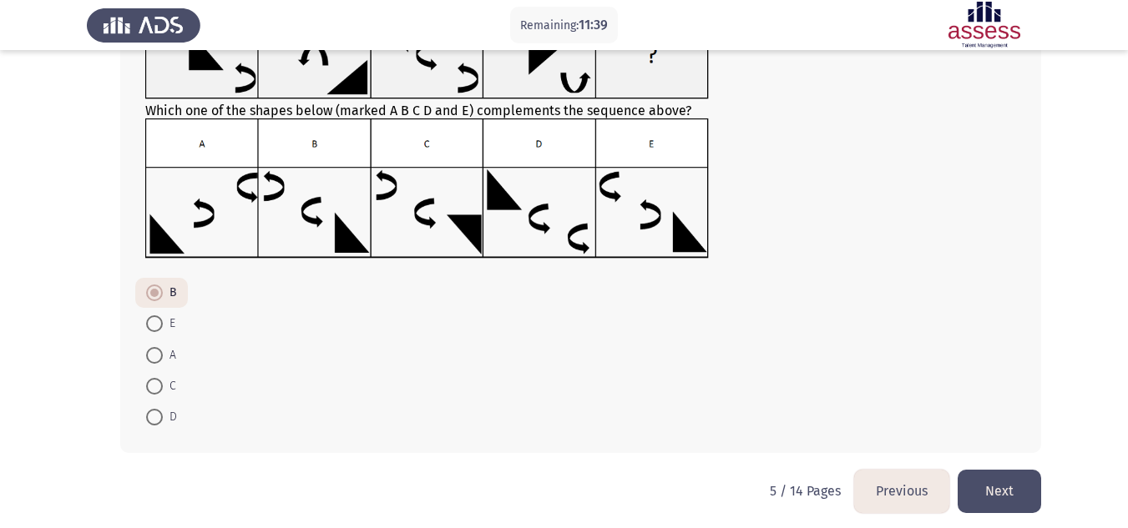
scroll to position [161, 0]
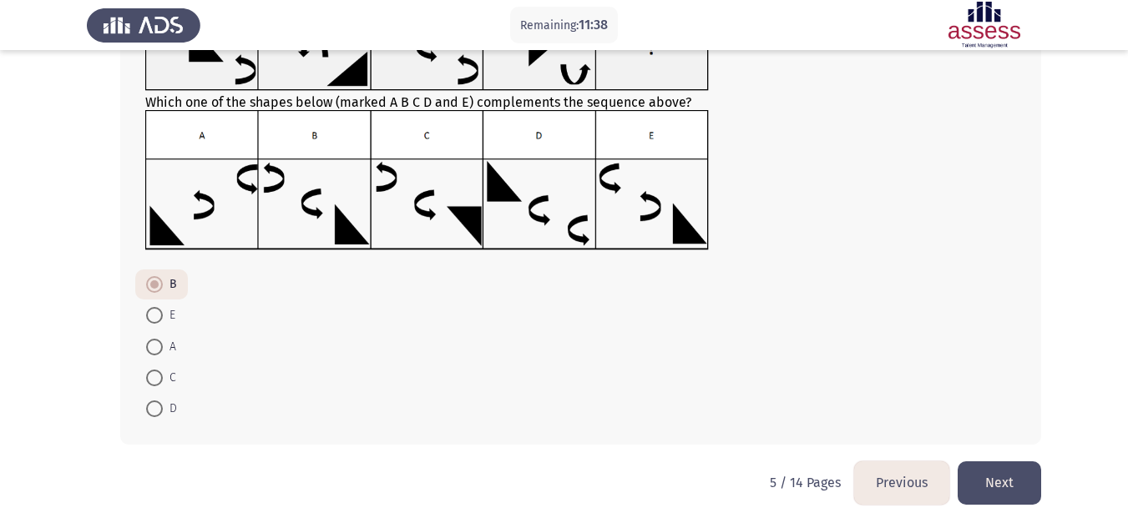
click at [1011, 483] on button "Next" at bounding box center [999, 483] width 83 height 43
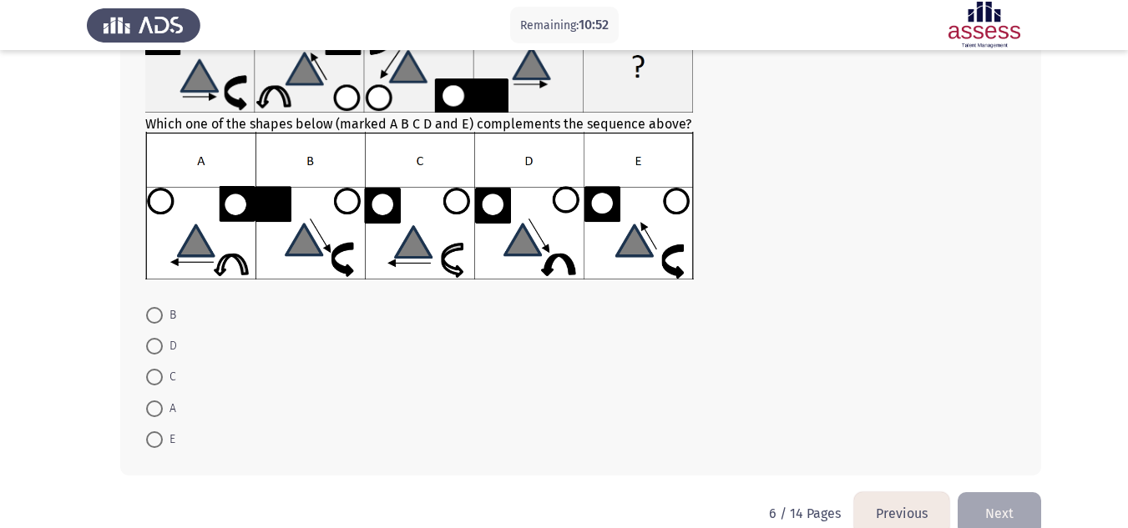
scroll to position [167, 0]
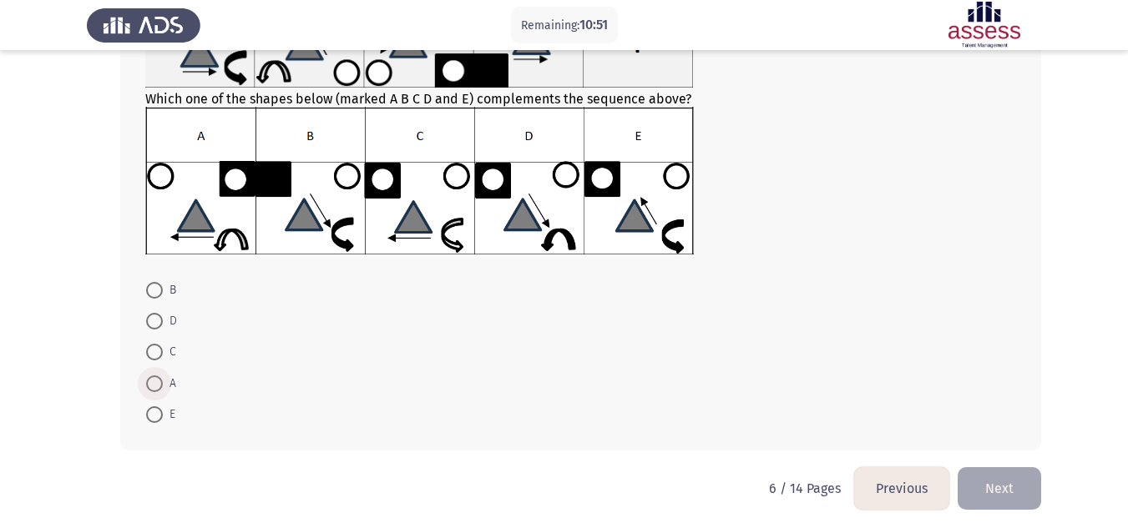
click at [155, 382] on span at bounding box center [154, 384] width 17 height 17
click at [155, 382] on input "A" at bounding box center [154, 384] width 17 height 17
radio input "true"
click at [1003, 483] on button "Next" at bounding box center [999, 488] width 83 height 43
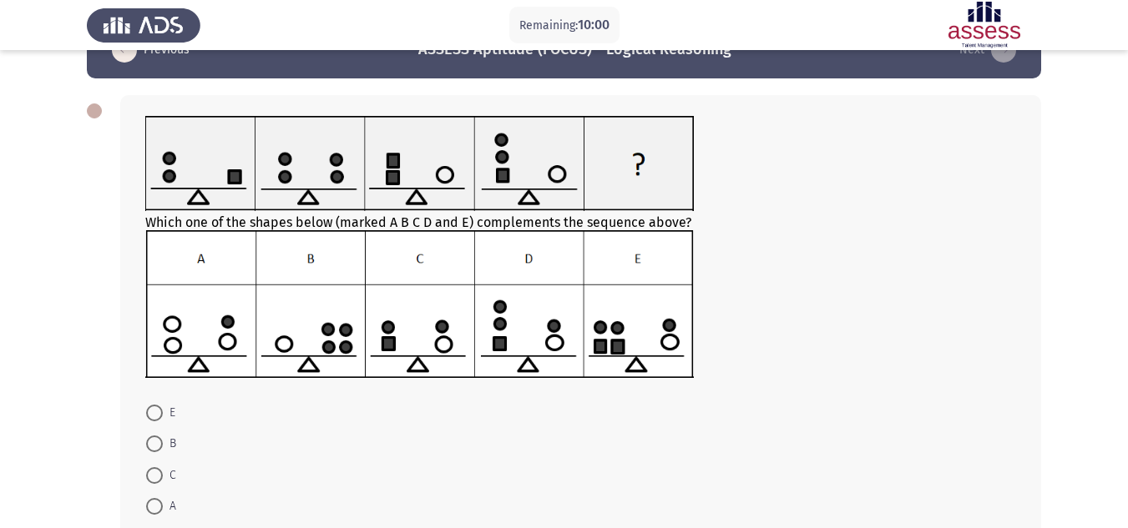
scroll to position [83, 0]
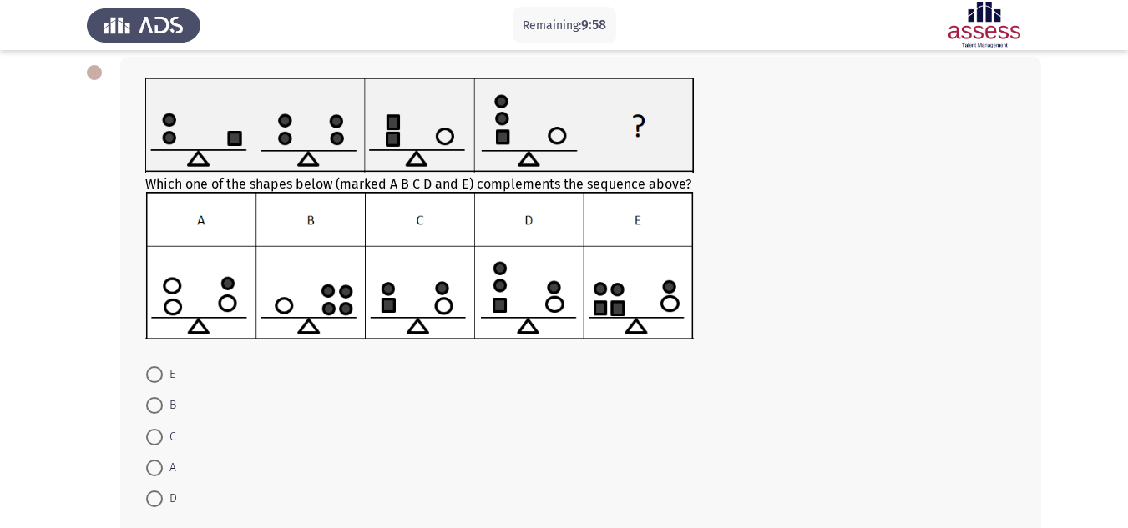
click at [158, 437] on span at bounding box center [154, 437] width 17 height 17
click at [158, 437] on input "C" at bounding box center [154, 437] width 17 height 17
radio input "true"
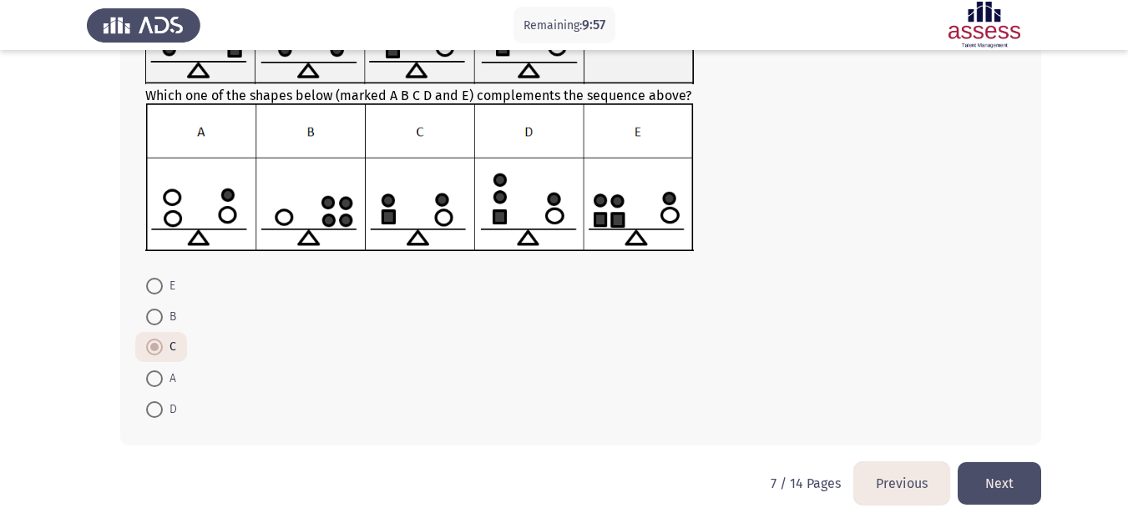
scroll to position [173, 0]
click at [1019, 477] on button "Next" at bounding box center [999, 483] width 83 height 43
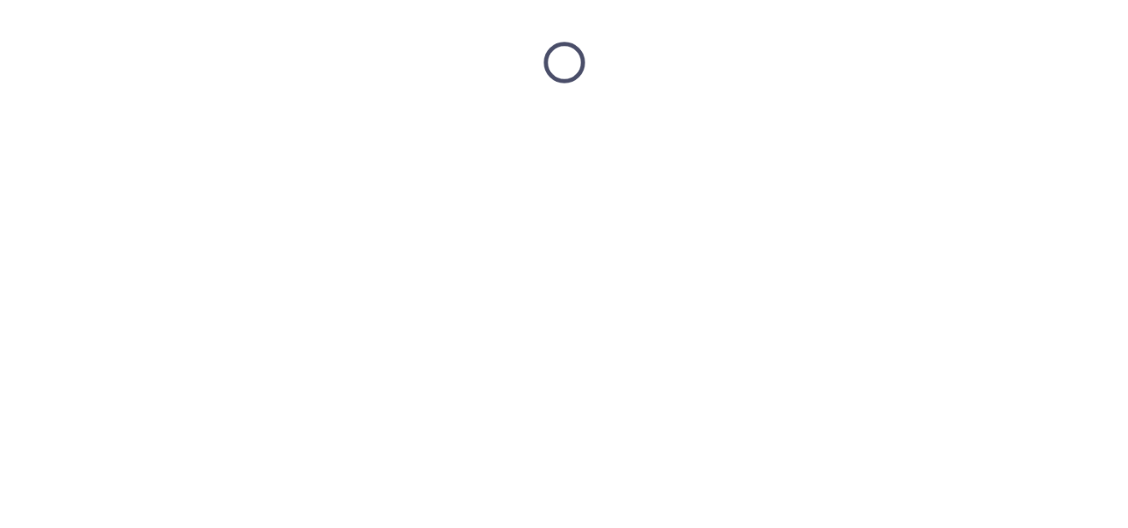
scroll to position [0, 0]
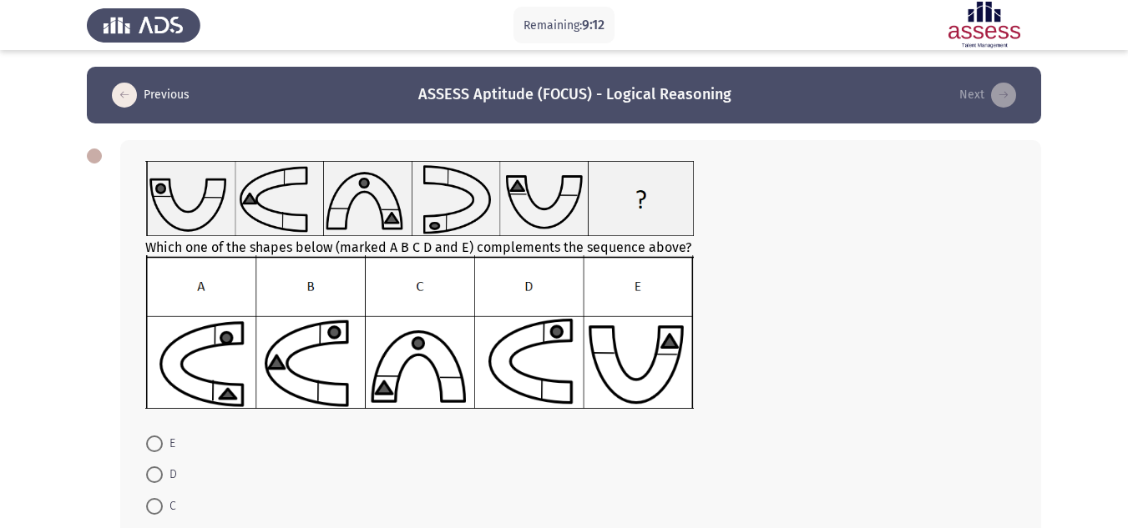
click at [159, 475] on span at bounding box center [154, 475] width 17 height 17
click at [159, 475] on input "D" at bounding box center [154, 475] width 17 height 17
radio input "true"
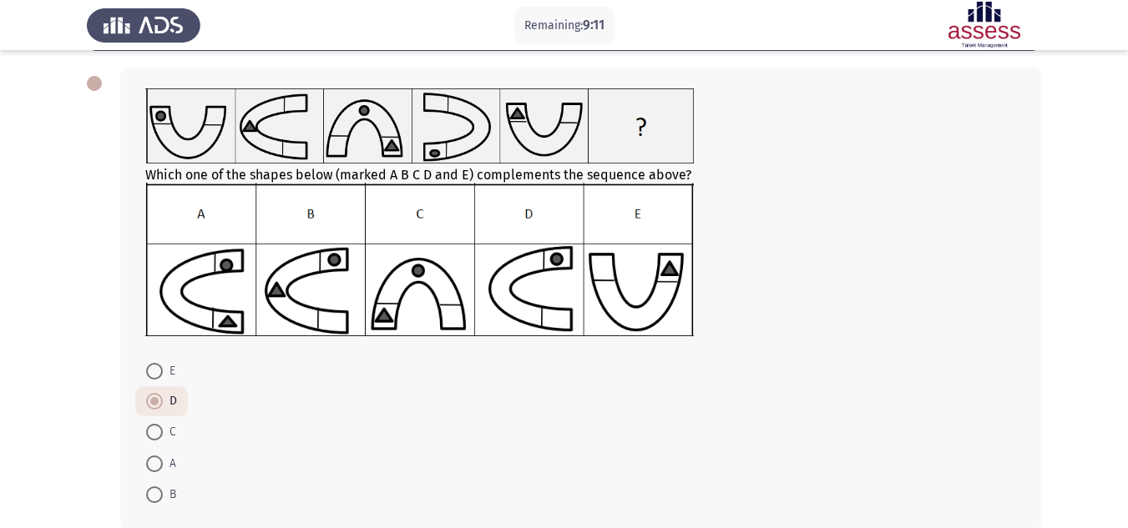
scroll to position [159, 0]
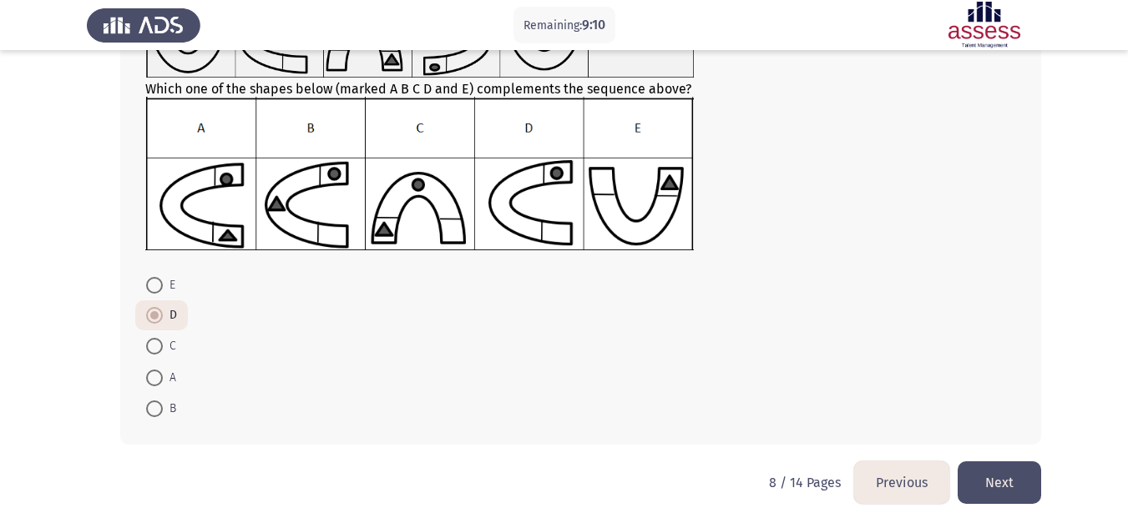
click at [1029, 486] on button "Next" at bounding box center [999, 483] width 83 height 43
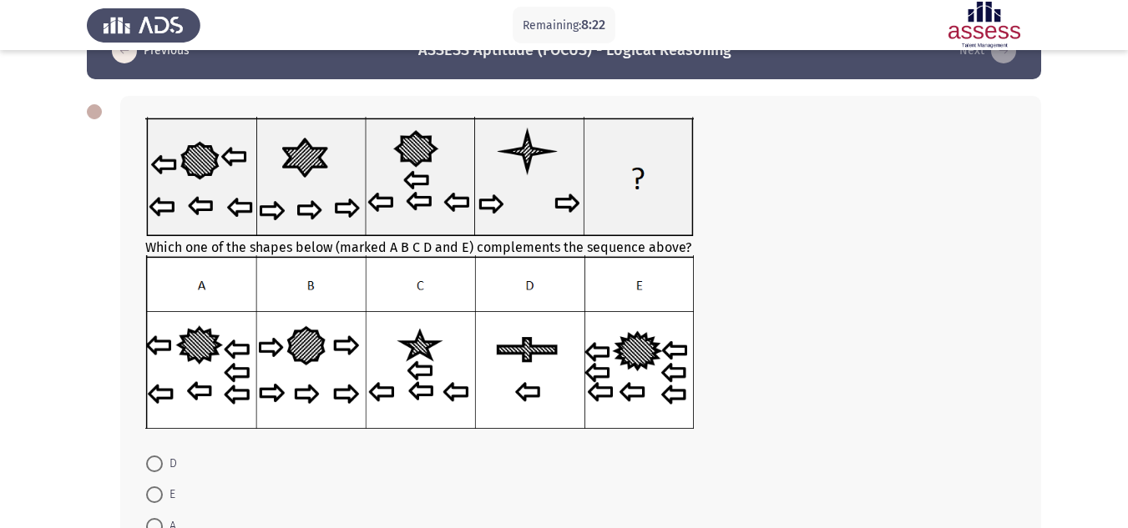
scroll to position [83, 0]
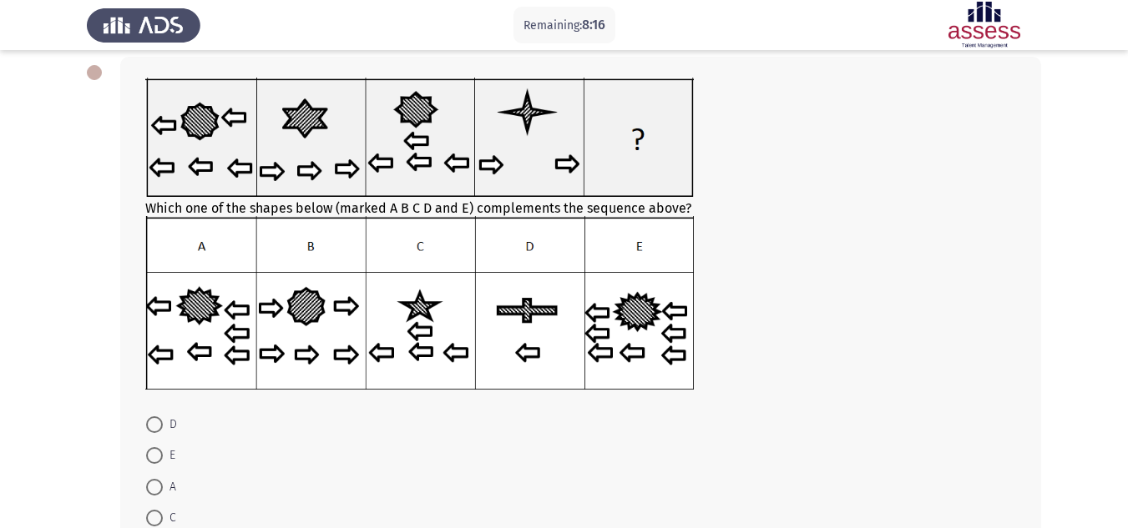
click at [147, 415] on label "D" at bounding box center [161, 425] width 31 height 20
click at [147, 417] on input "D" at bounding box center [154, 425] width 17 height 17
radio input "true"
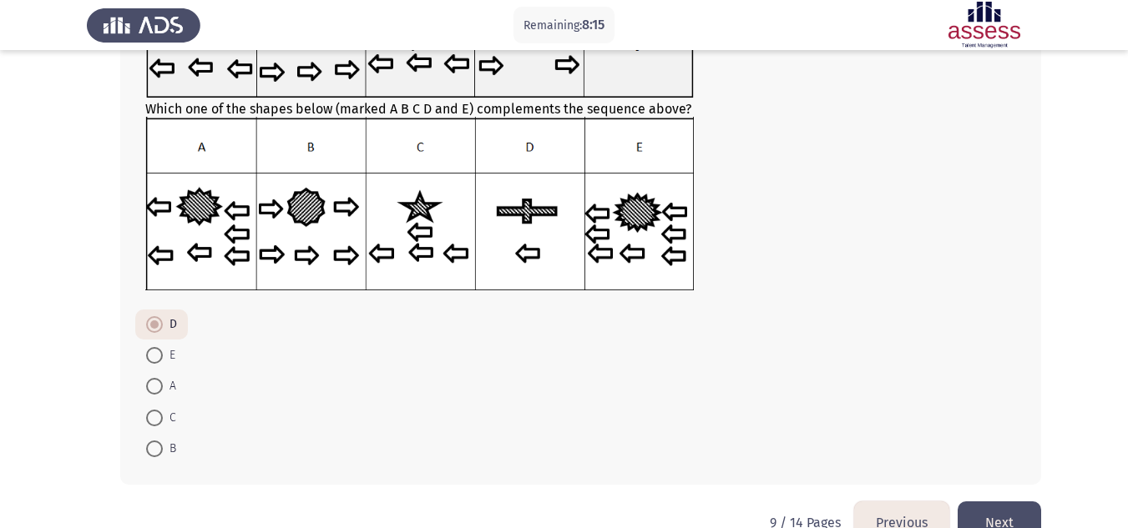
scroll to position [223, 0]
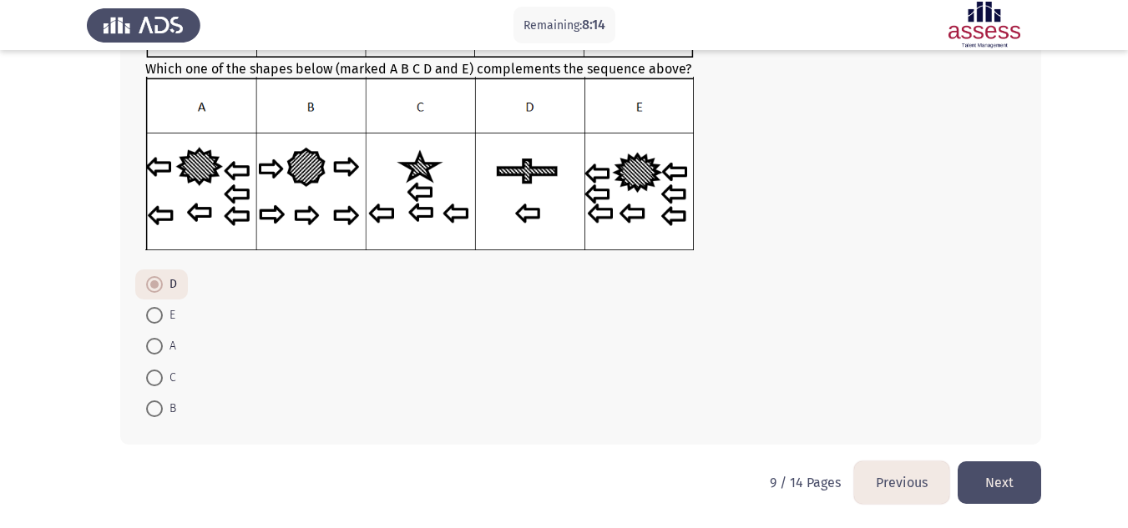
click at [1003, 483] on button "Next" at bounding box center [999, 483] width 83 height 43
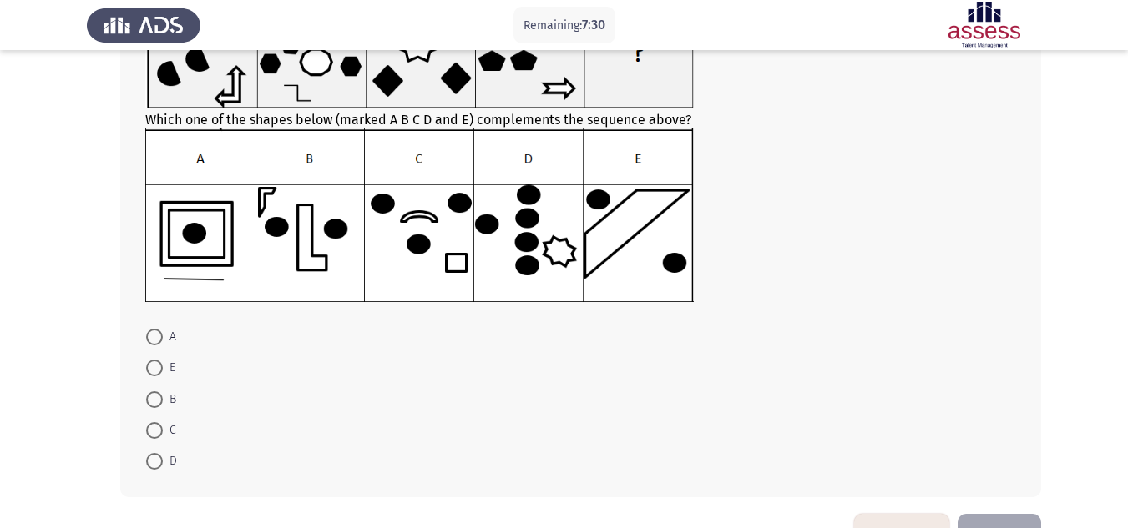
scroll to position [224, 0]
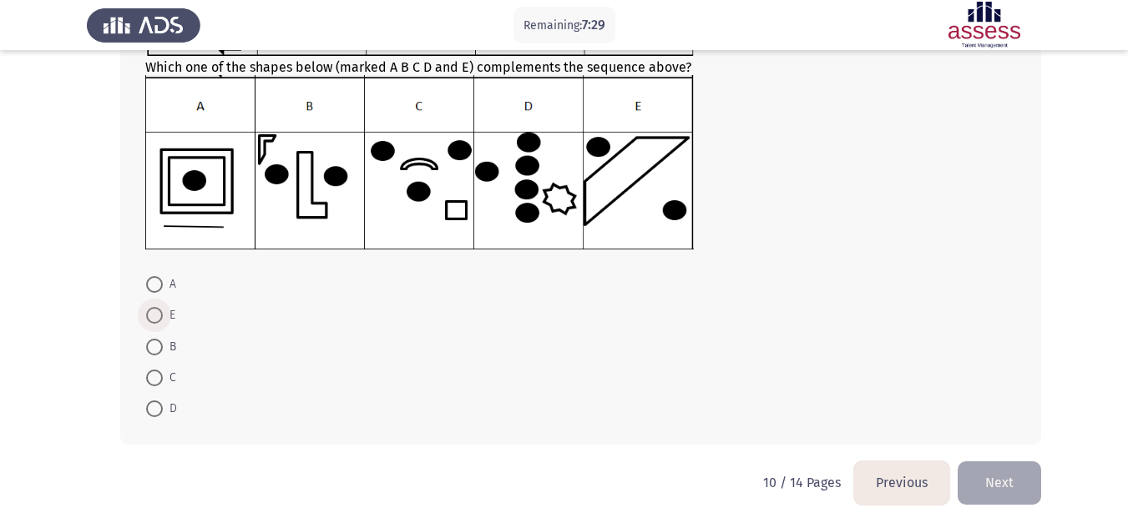
click at [161, 312] on span at bounding box center [154, 315] width 17 height 17
click at [161, 312] on input "E" at bounding box center [154, 315] width 17 height 17
radio input "true"
click at [1005, 489] on button "Next" at bounding box center [999, 483] width 83 height 43
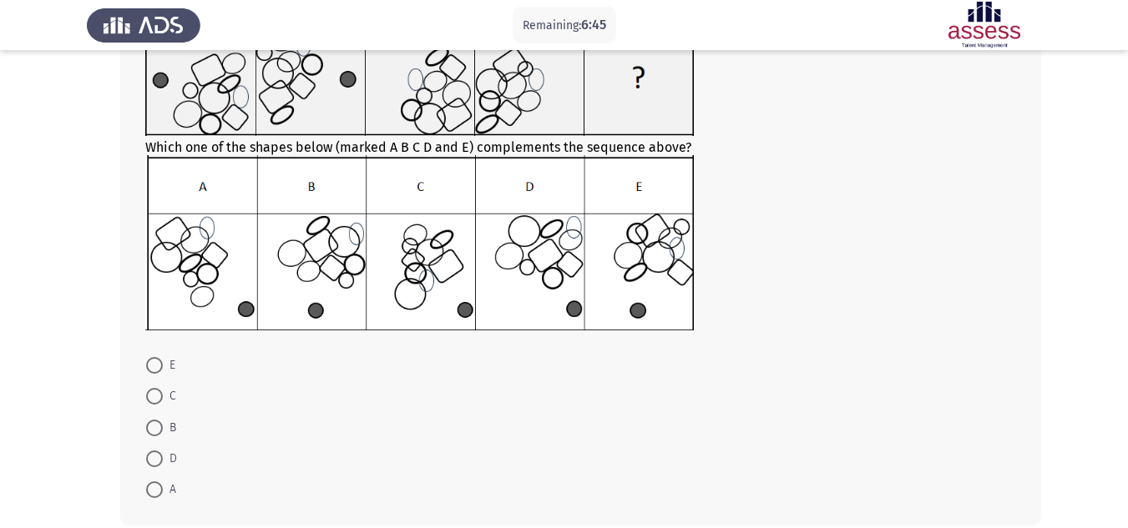
scroll to position [226, 0]
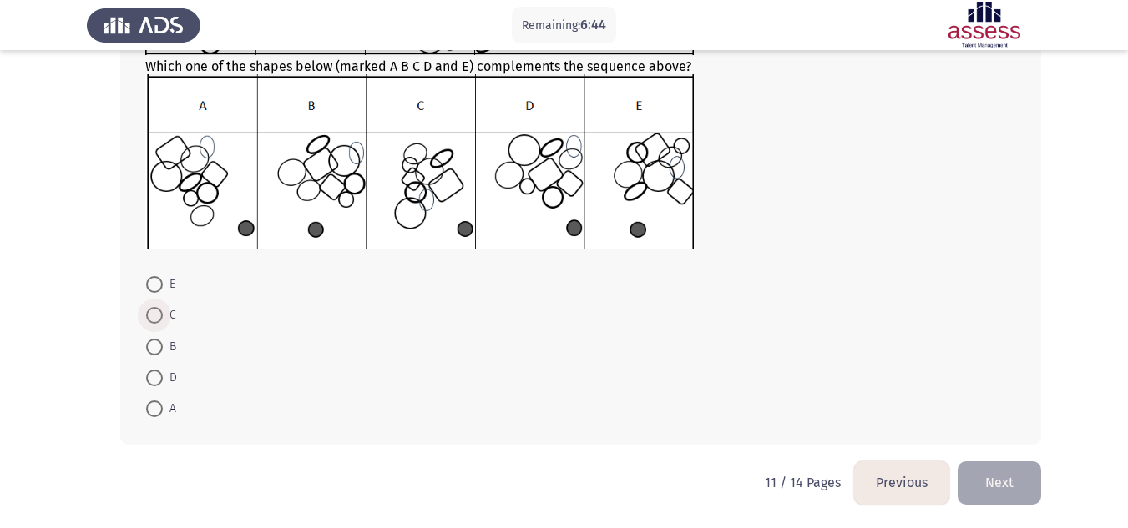
click at [155, 311] on span at bounding box center [154, 315] width 17 height 17
click at [155, 311] on input "C" at bounding box center [154, 315] width 17 height 17
radio input "true"
click at [1003, 478] on button "Next" at bounding box center [999, 483] width 83 height 43
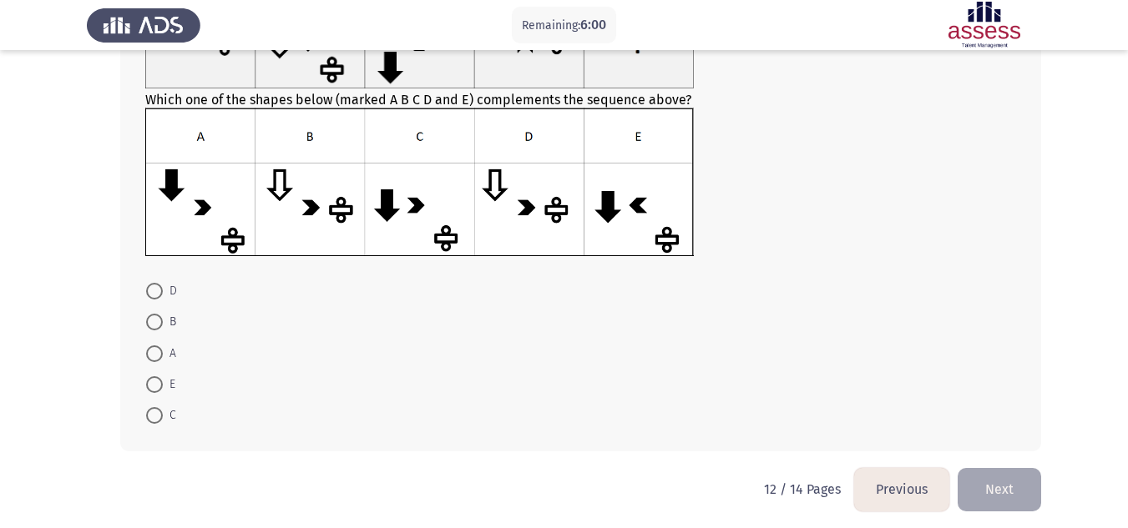
scroll to position [167, 0]
click at [156, 350] on span at bounding box center [154, 353] width 17 height 17
click at [156, 350] on input "A" at bounding box center [154, 353] width 17 height 17
radio input "true"
click at [1004, 484] on button "Next" at bounding box center [999, 488] width 83 height 43
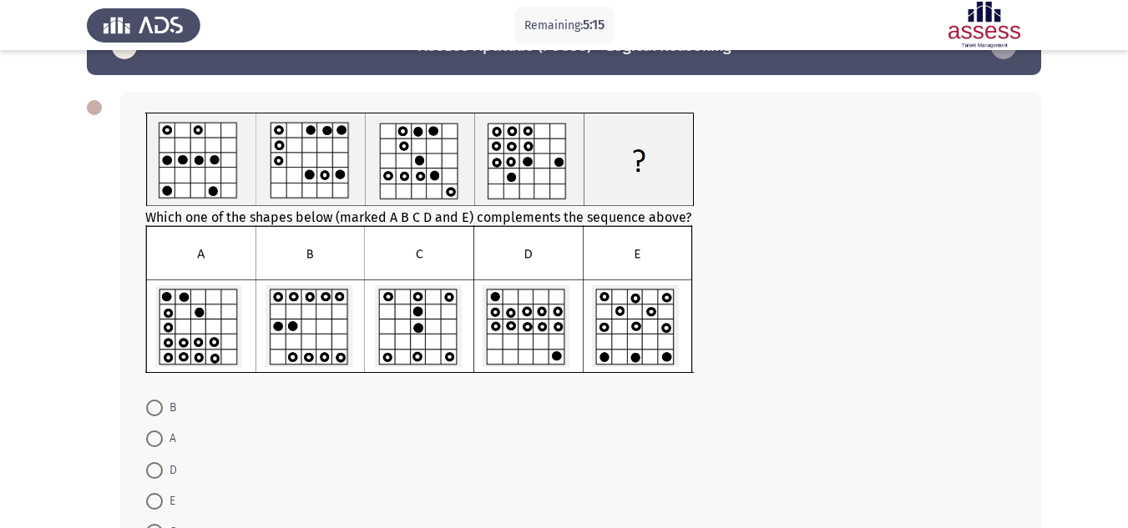
scroll to position [83, 0]
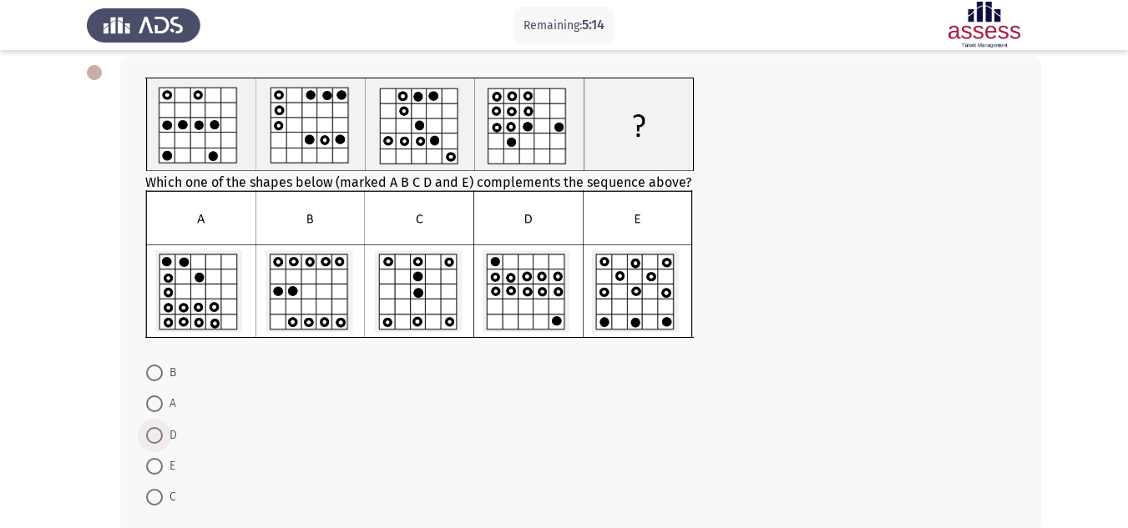
click at [161, 438] on span at bounding box center [154, 435] width 17 height 17
click at [161, 438] on input "D" at bounding box center [154, 435] width 17 height 17
radio input "true"
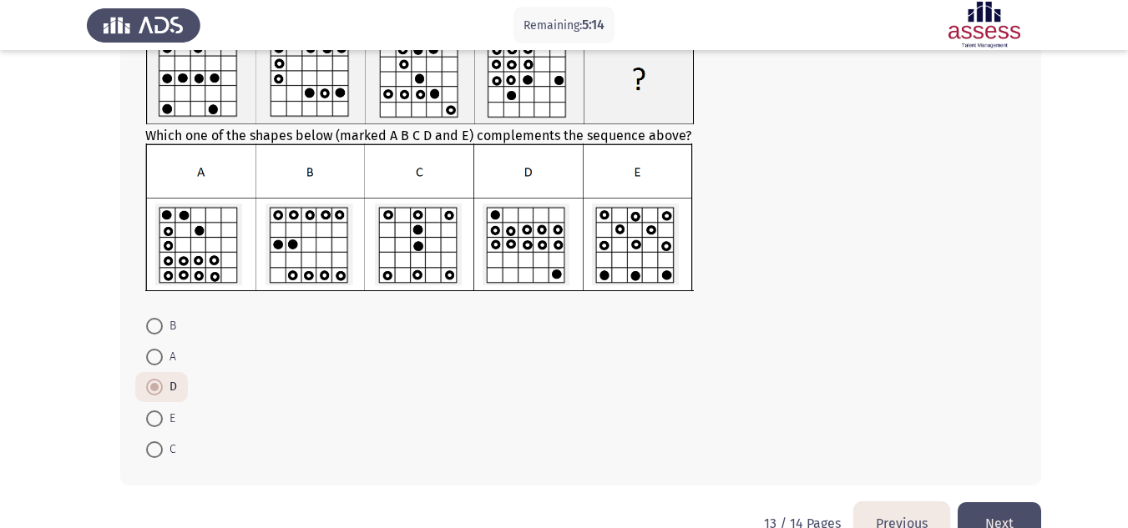
scroll to position [171, 0]
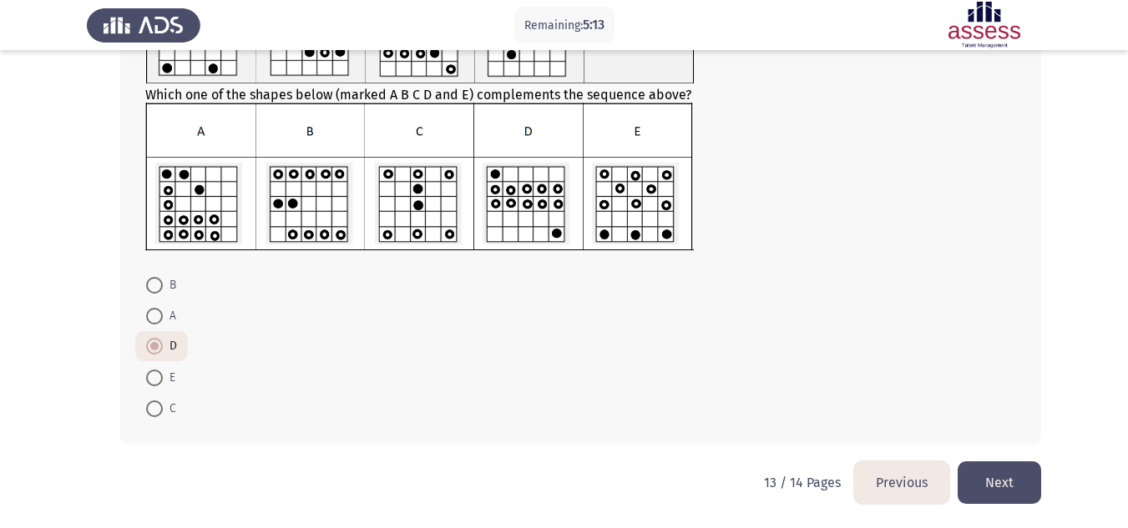
click at [1013, 494] on button "Next" at bounding box center [999, 483] width 83 height 43
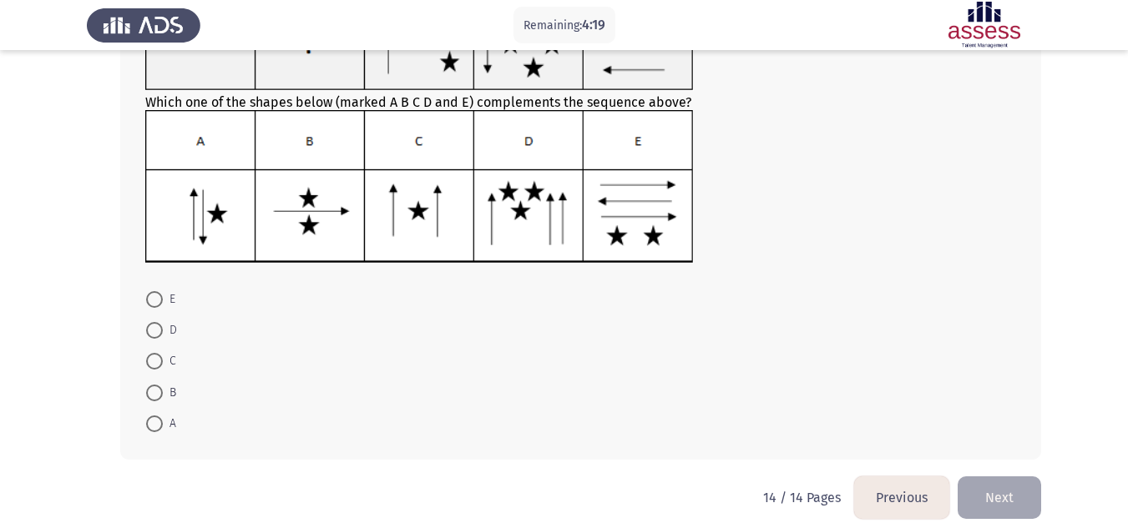
scroll to position [167, 0]
click at [157, 430] on span at bounding box center [154, 423] width 17 height 17
click at [157, 430] on input "A" at bounding box center [154, 423] width 17 height 17
radio input "true"
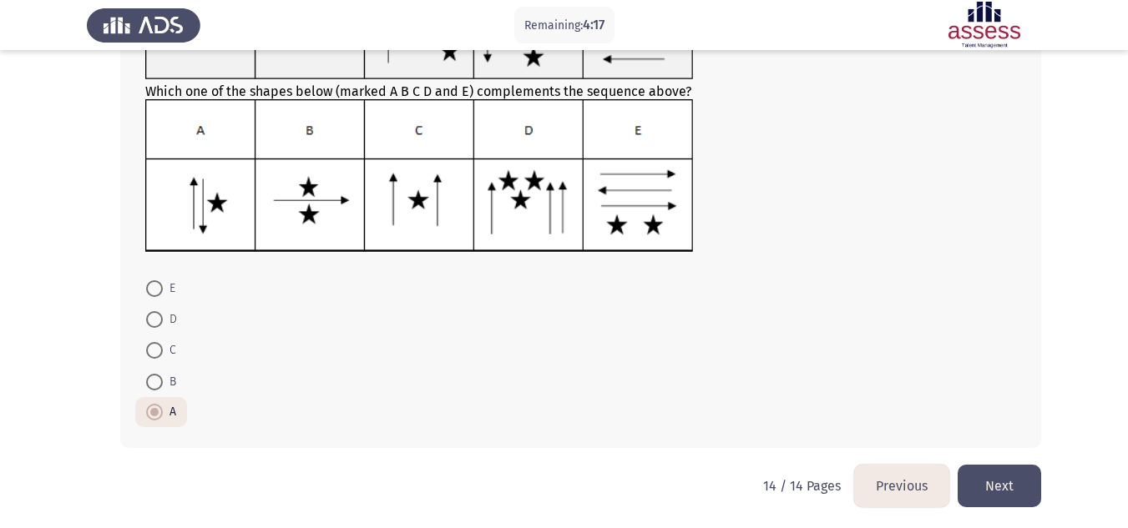
scroll to position [180, 0]
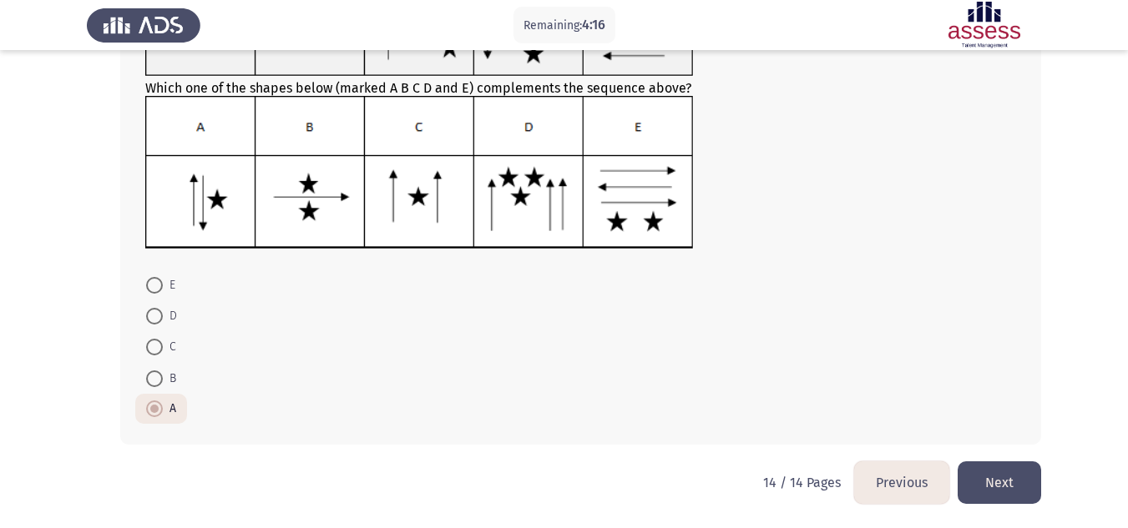
click at [1003, 473] on button "Next" at bounding box center [999, 483] width 83 height 43
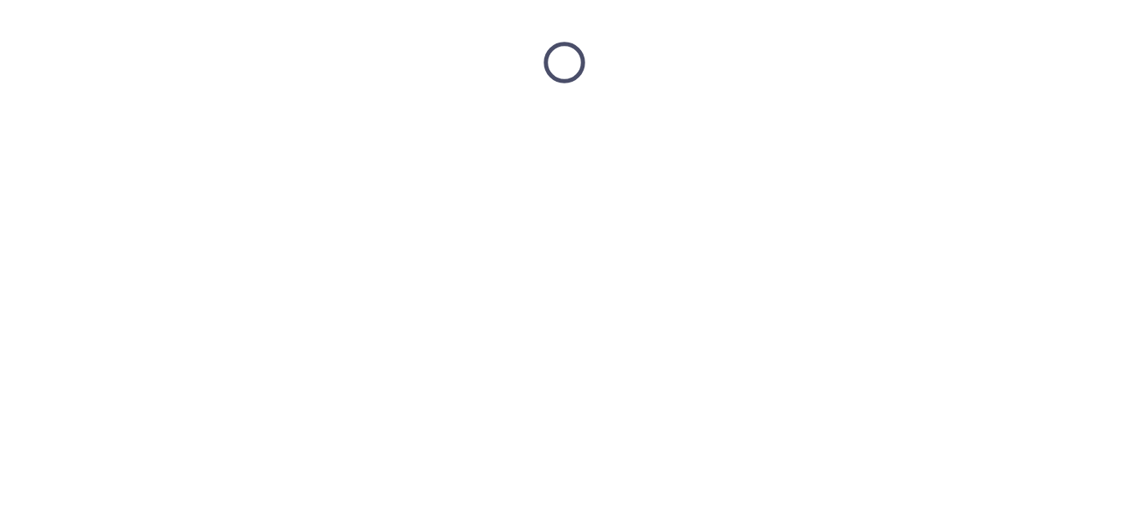
scroll to position [0, 0]
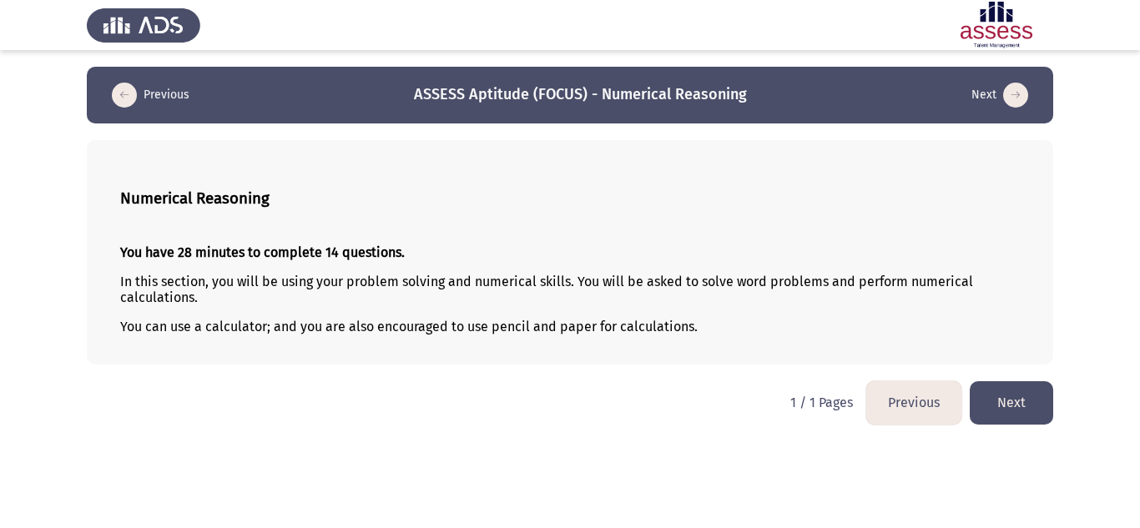
click at [1030, 414] on button "Next" at bounding box center [1011, 403] width 83 height 43
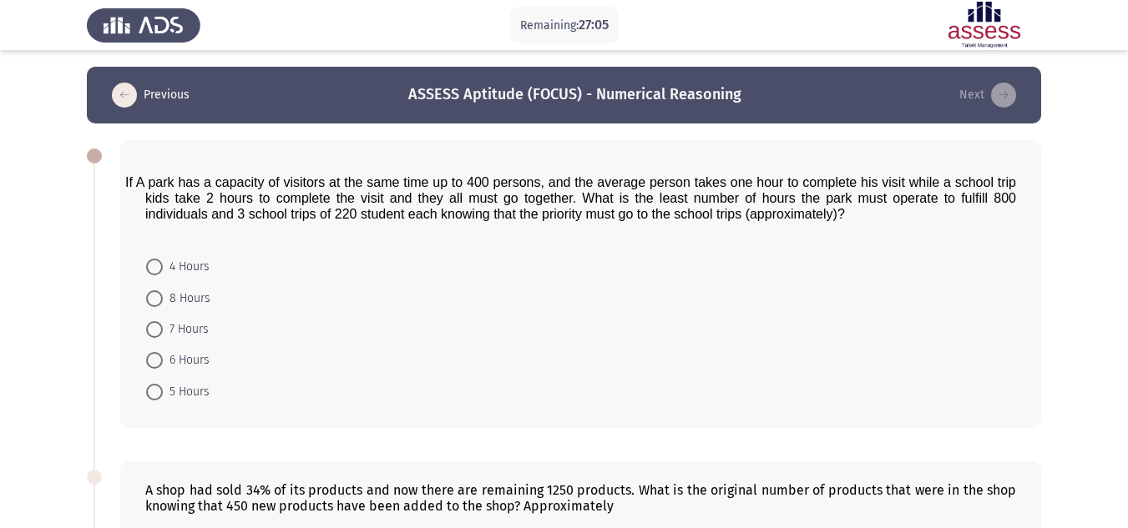
click at [188, 301] on span "8 Hours" at bounding box center [187, 299] width 48 height 20
click at [163, 301] on input "8 Hours" at bounding box center [154, 299] width 17 height 17
radio input "true"
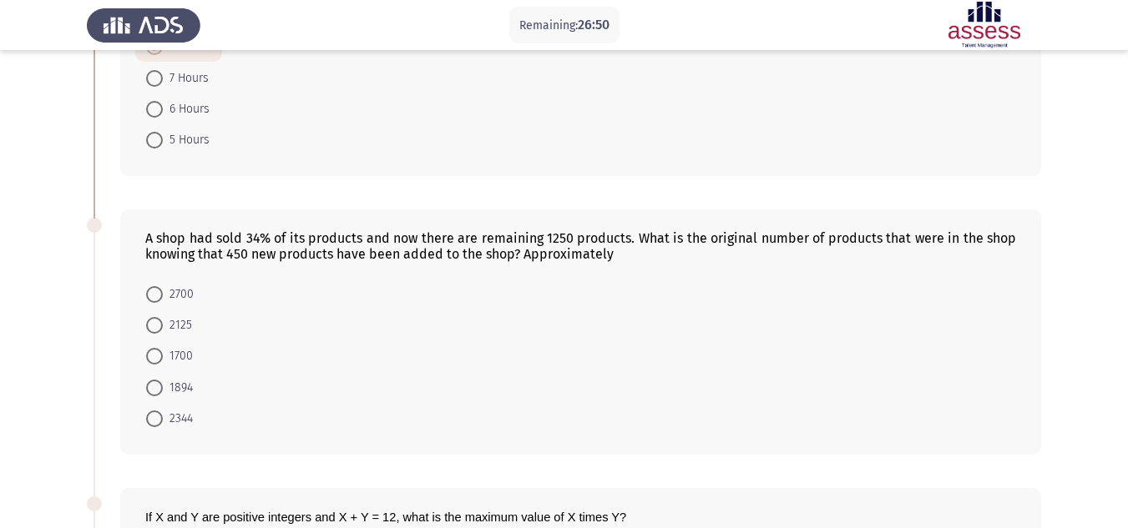
scroll to position [167, 0]
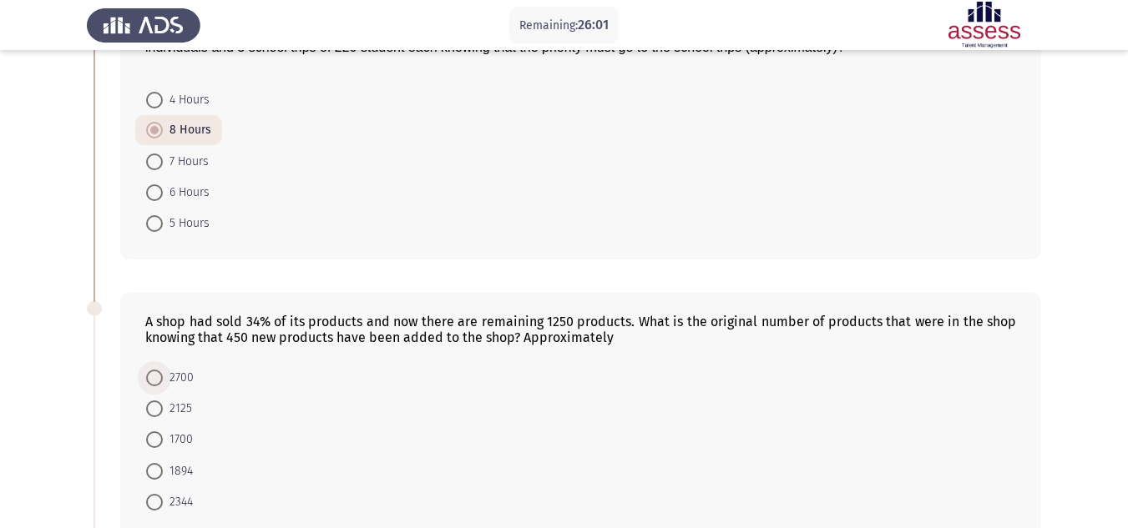
click at [169, 377] on span "2700" at bounding box center [178, 378] width 31 height 20
click at [163, 377] on input "2700" at bounding box center [154, 378] width 17 height 17
radio input "true"
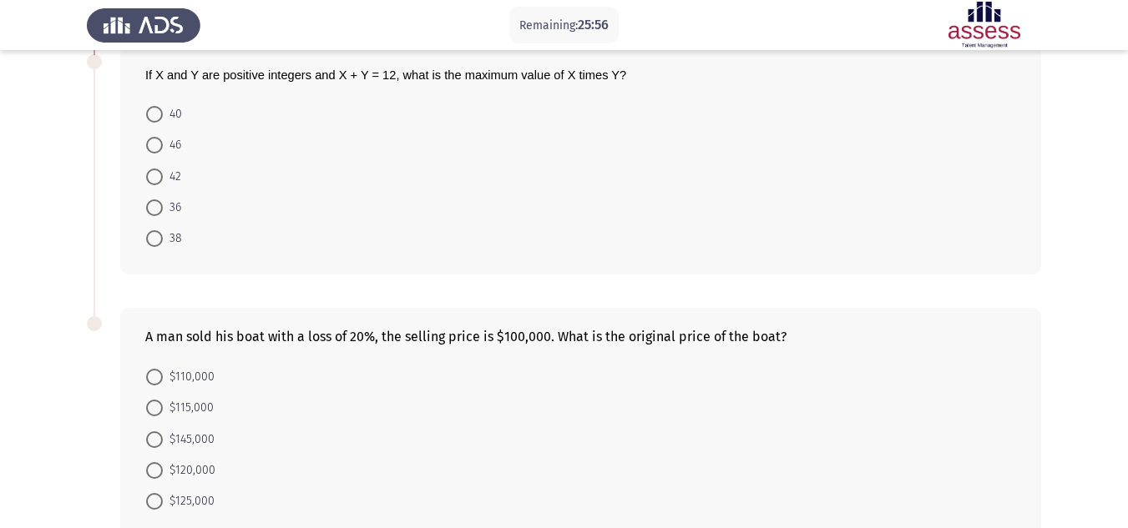
scroll to position [695, 0]
click at [166, 137] on span "46" at bounding box center [172, 143] width 18 height 20
click at [163, 137] on input "46" at bounding box center [154, 142] width 17 height 17
radio input "true"
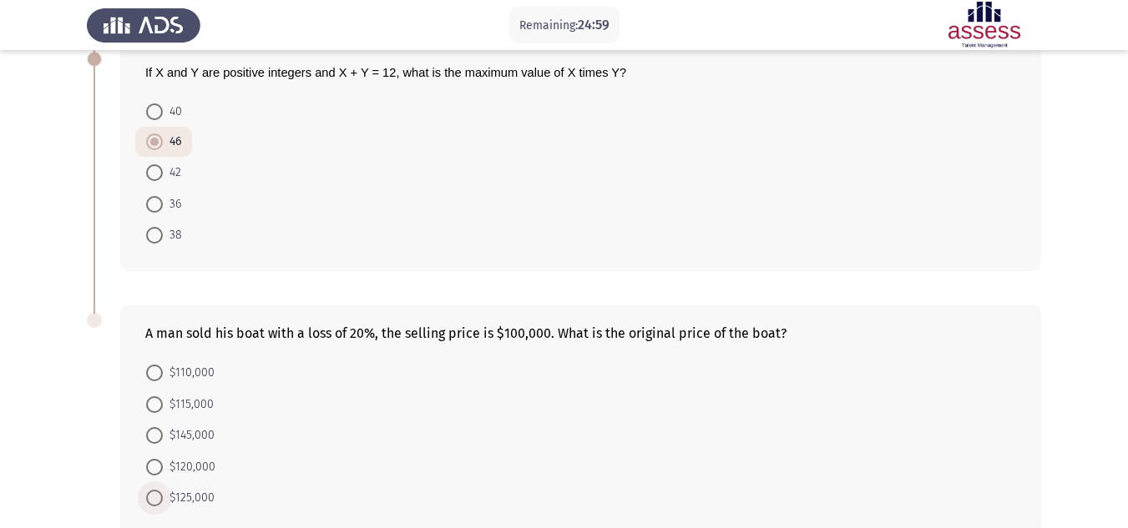
click at [192, 497] on span "$125,000" at bounding box center [189, 498] width 52 height 20
click at [163, 497] on input "$125,000" at bounding box center [154, 498] width 17 height 17
radio input "true"
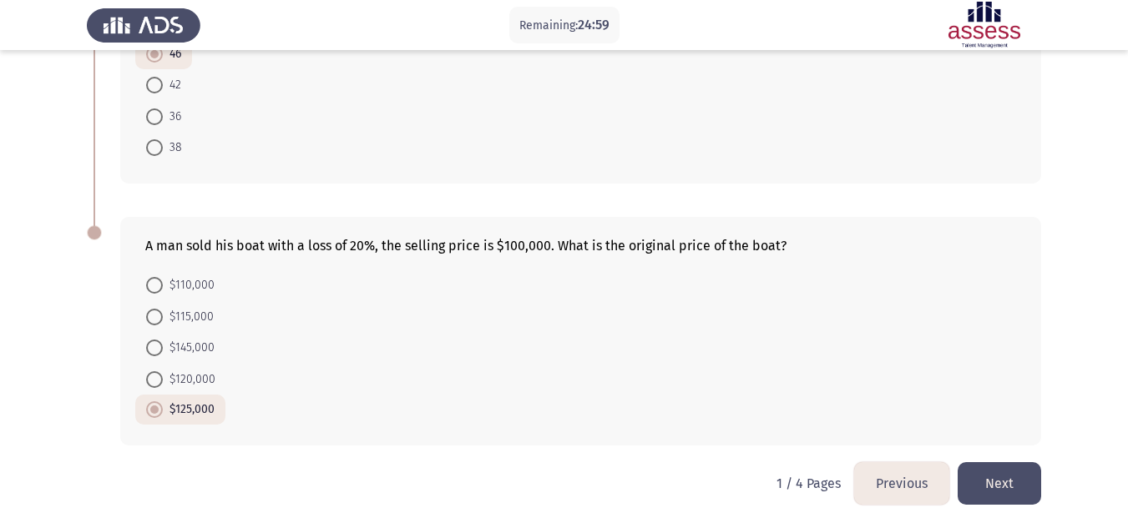
scroll to position [783, 0]
click at [1026, 485] on button "Next" at bounding box center [999, 483] width 83 height 43
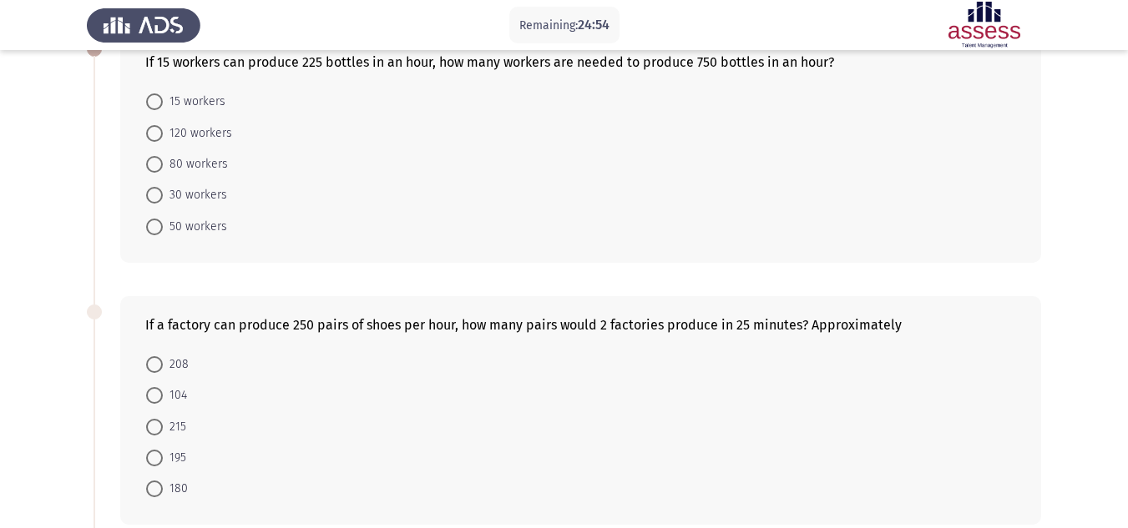
scroll to position [90, 0]
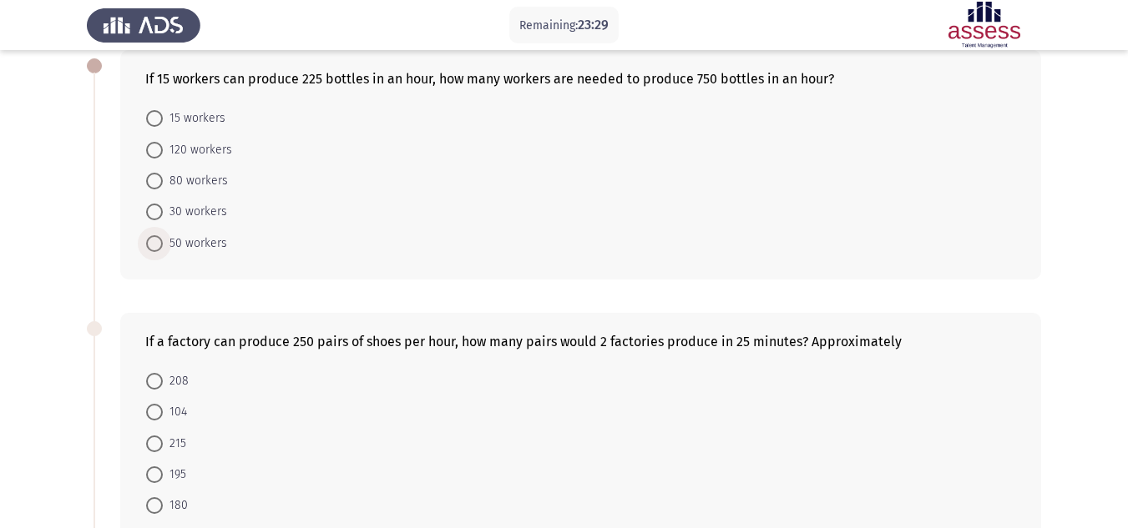
click at [205, 238] on span "50 workers" at bounding box center [195, 244] width 64 height 20
click at [163, 238] on input "50 workers" at bounding box center [154, 243] width 17 height 17
radio input "true"
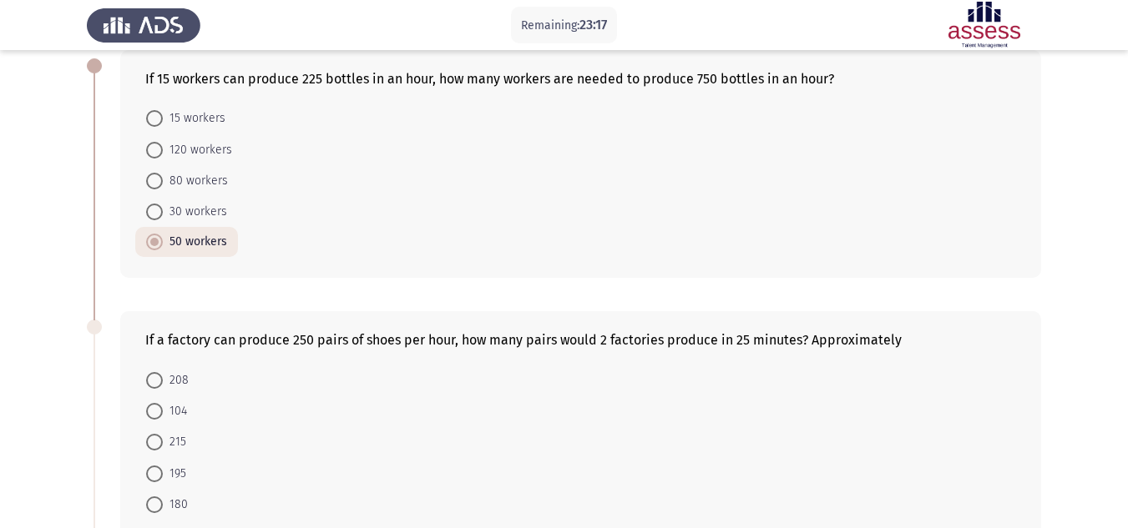
click at [176, 375] on span "208" at bounding box center [176, 381] width 26 height 20
click at [163, 375] on input "208" at bounding box center [154, 380] width 17 height 17
radio input "true"
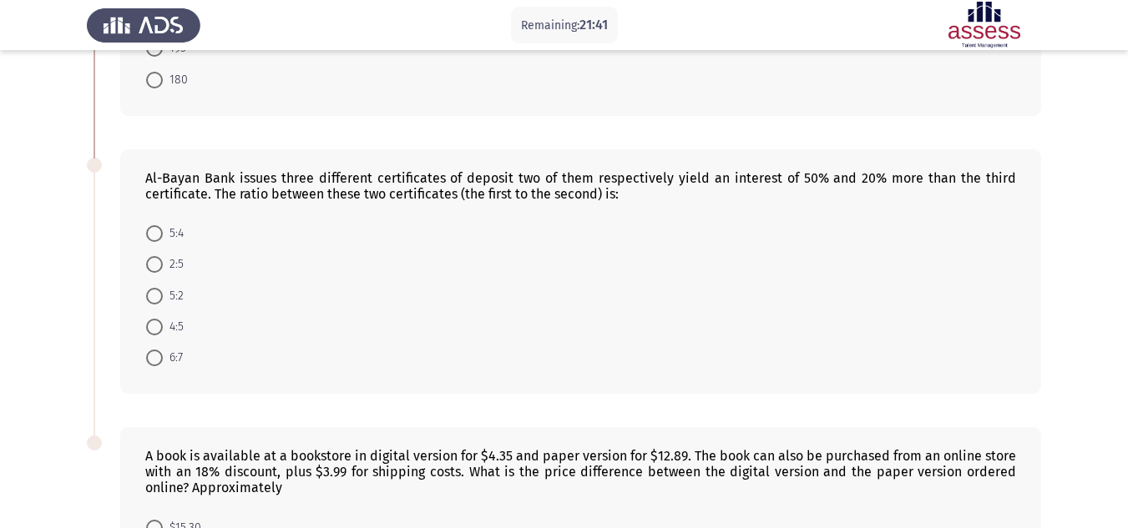
scroll to position [508, 0]
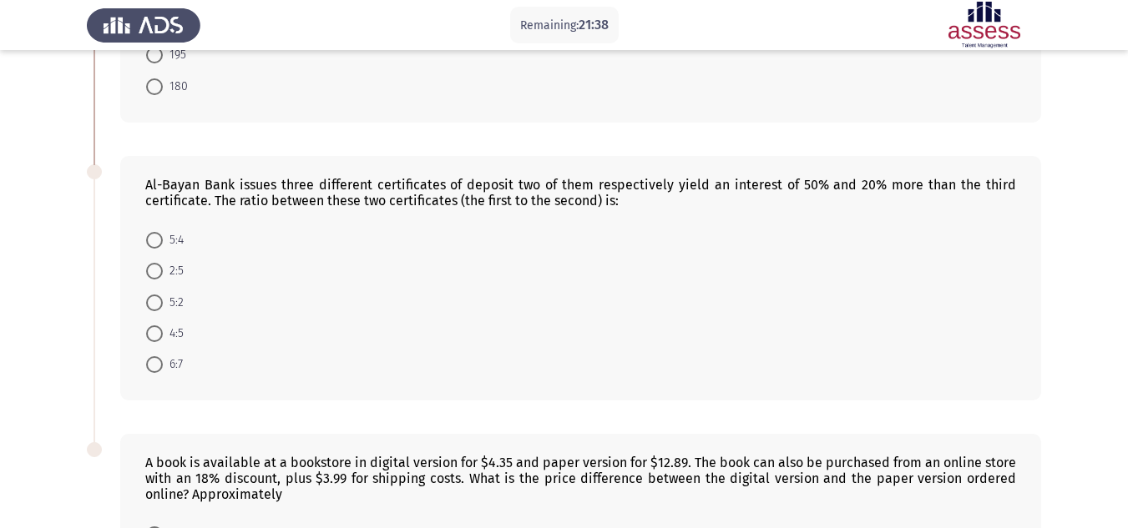
click at [169, 238] on span "5:4" at bounding box center [173, 240] width 21 height 20
click at [163, 238] on input "5:4" at bounding box center [154, 240] width 17 height 17
radio input "true"
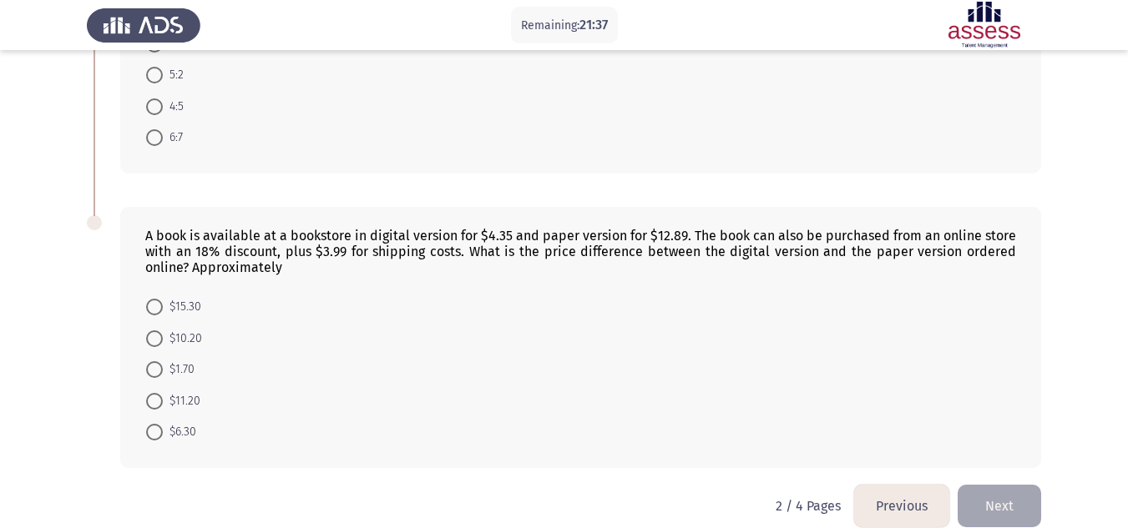
scroll to position [757, 0]
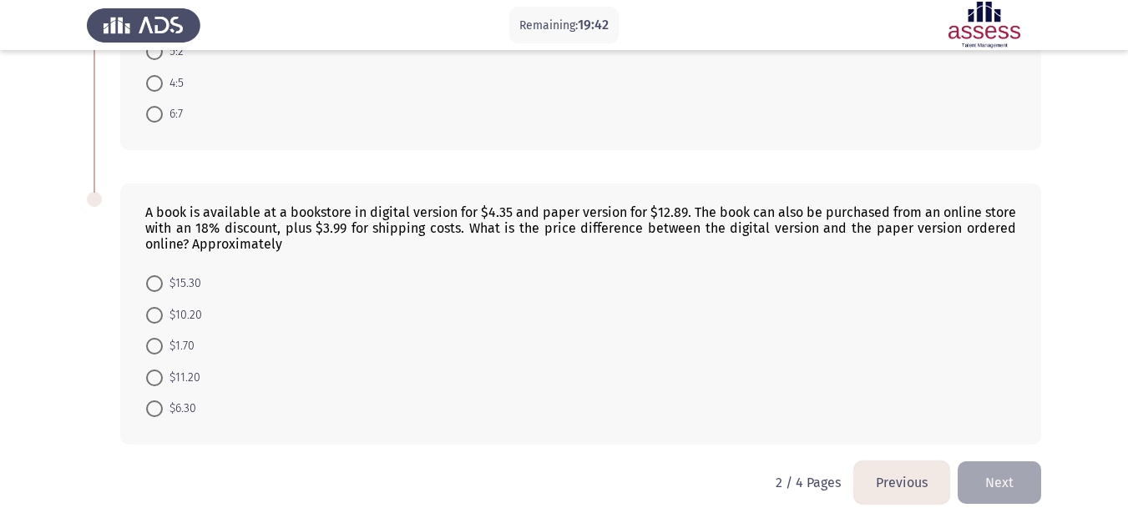
click at [185, 324] on span "$10.20" at bounding box center [182, 316] width 39 height 20
click at [163, 324] on input "$10.20" at bounding box center [154, 315] width 17 height 17
radio input "true"
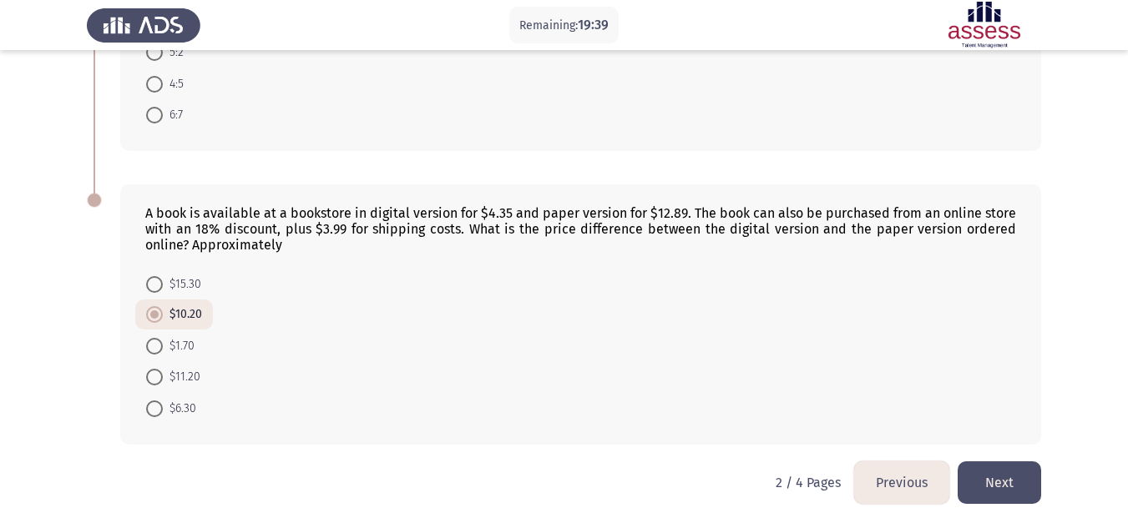
click at [1005, 479] on button "Next" at bounding box center [999, 483] width 83 height 43
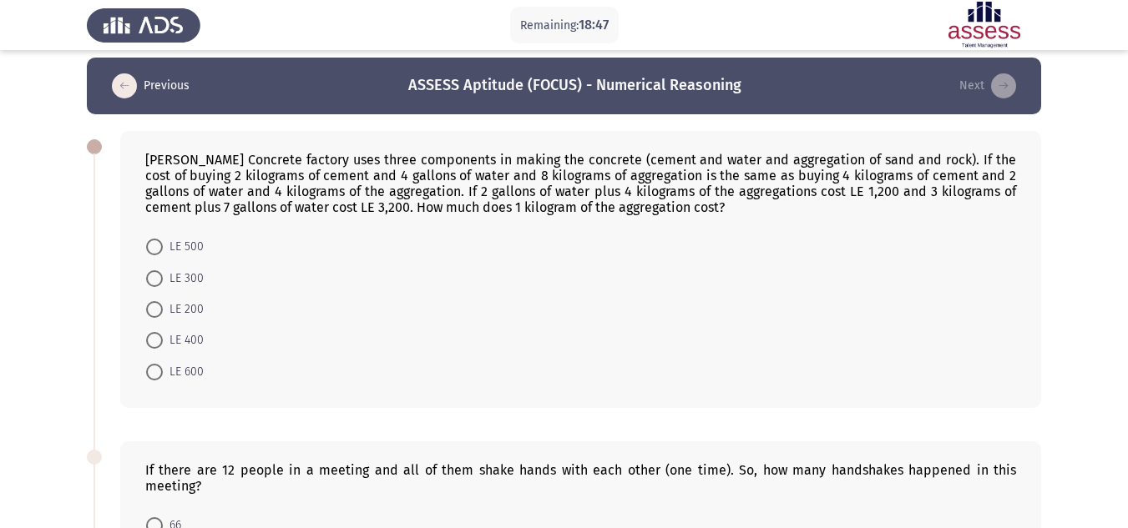
scroll to position [4, 0]
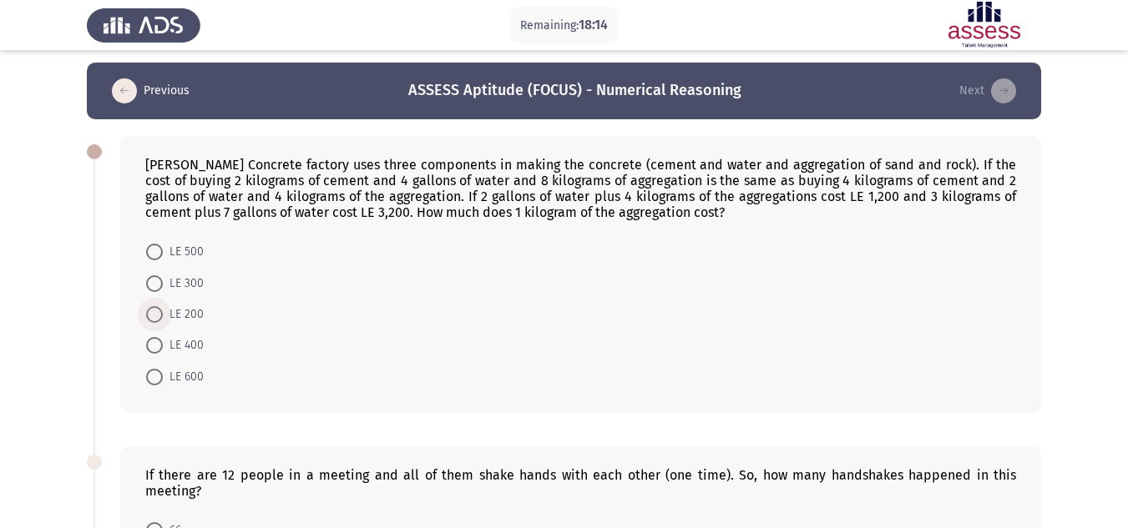
click at [192, 310] on span "LE 200" at bounding box center [183, 315] width 41 height 20
click at [163, 310] on input "LE 200" at bounding box center [154, 314] width 17 height 17
radio input "true"
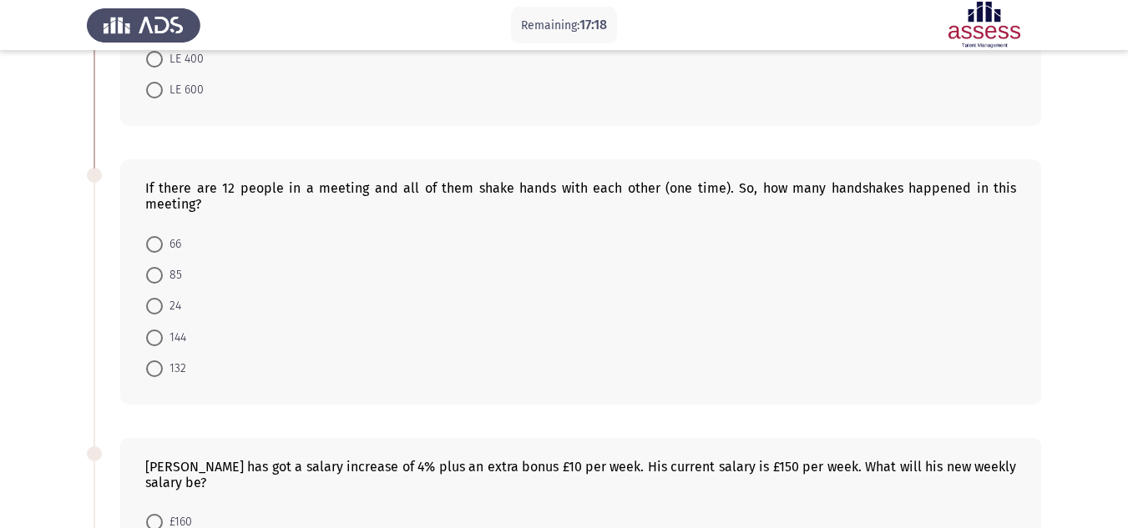
scroll to position [417, 0]
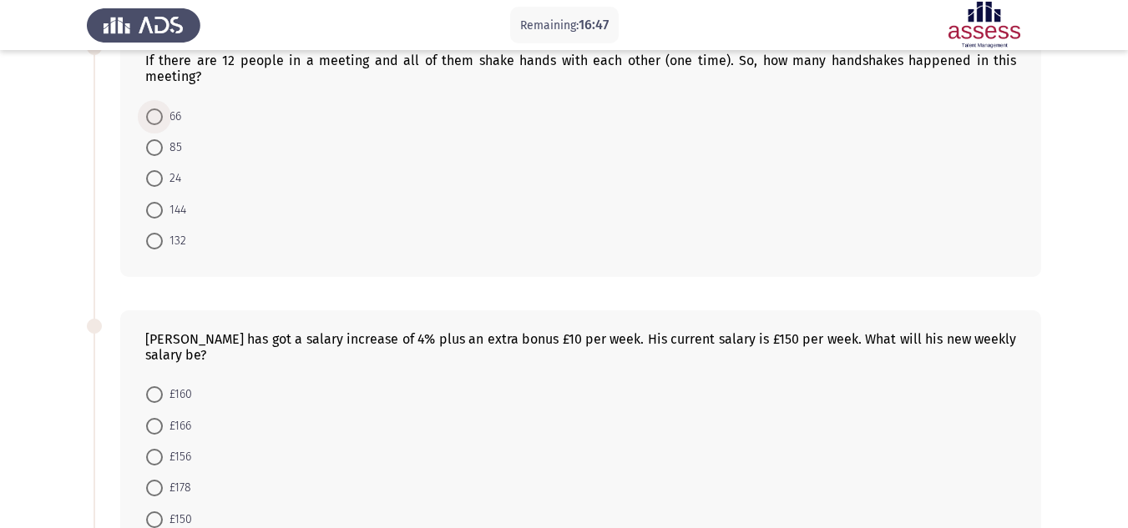
click at [168, 108] on span "66" at bounding box center [172, 117] width 18 height 20
click at [163, 109] on input "66" at bounding box center [154, 117] width 17 height 17
radio input "true"
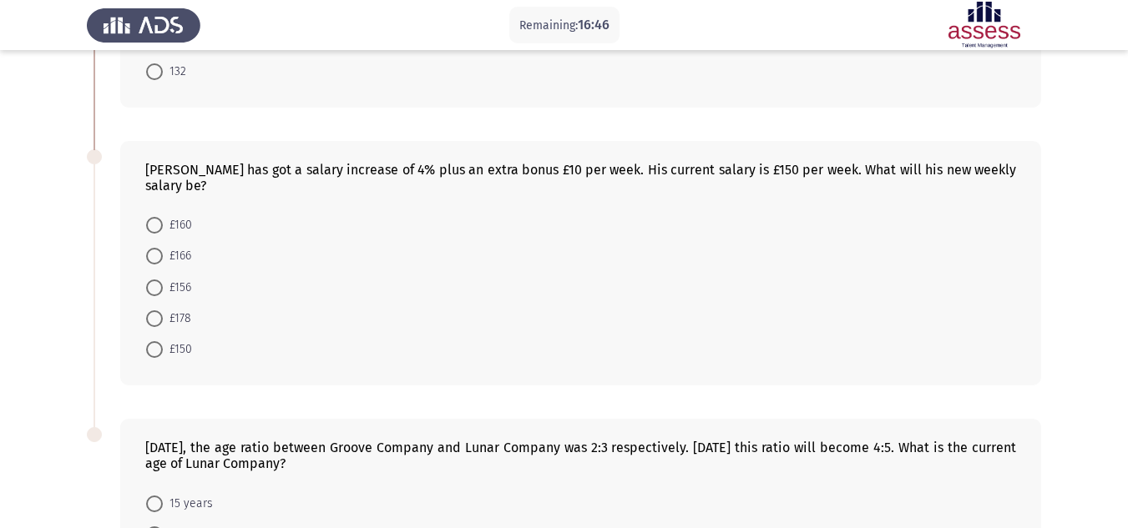
scroll to position [584, 0]
click at [180, 255] on span "£166" at bounding box center [177, 258] width 28 height 20
click at [163, 255] on input "£166" at bounding box center [154, 258] width 17 height 17
radio input "true"
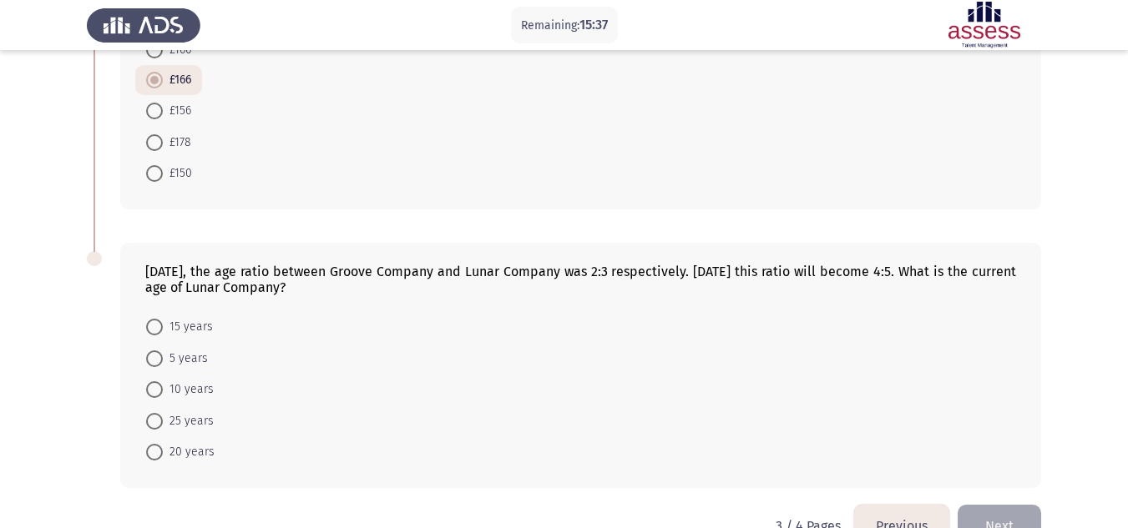
scroll to position [805, 0]
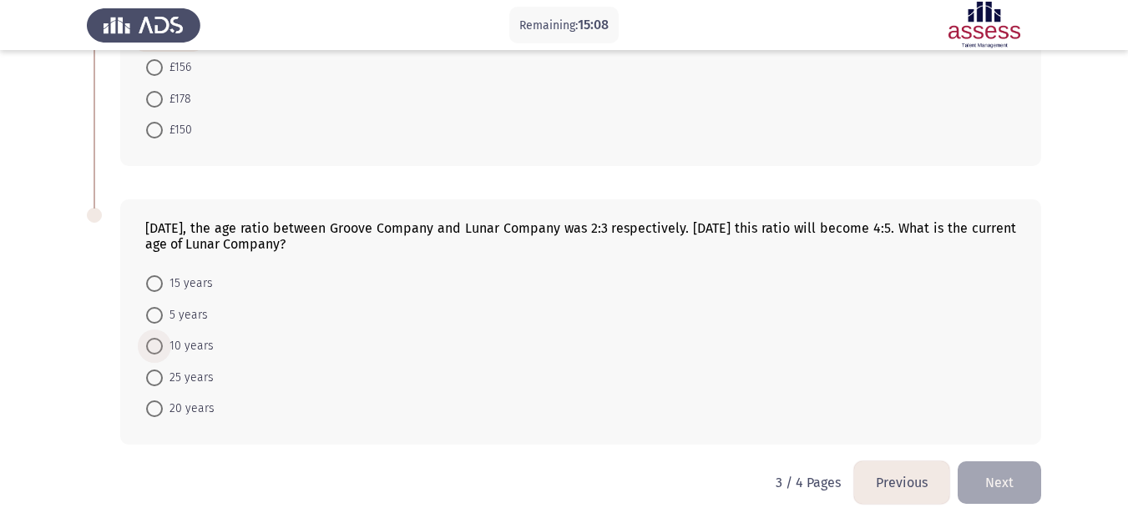
click at [171, 349] on span "10 years" at bounding box center [188, 346] width 51 height 20
click at [163, 349] on input "10 years" at bounding box center [154, 346] width 17 height 17
radio input "true"
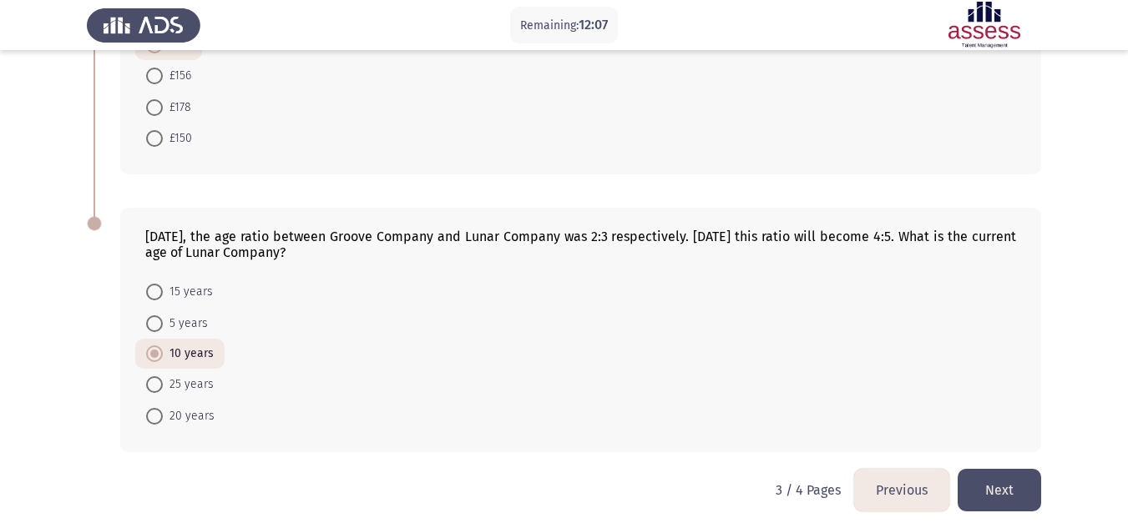
scroll to position [804, 0]
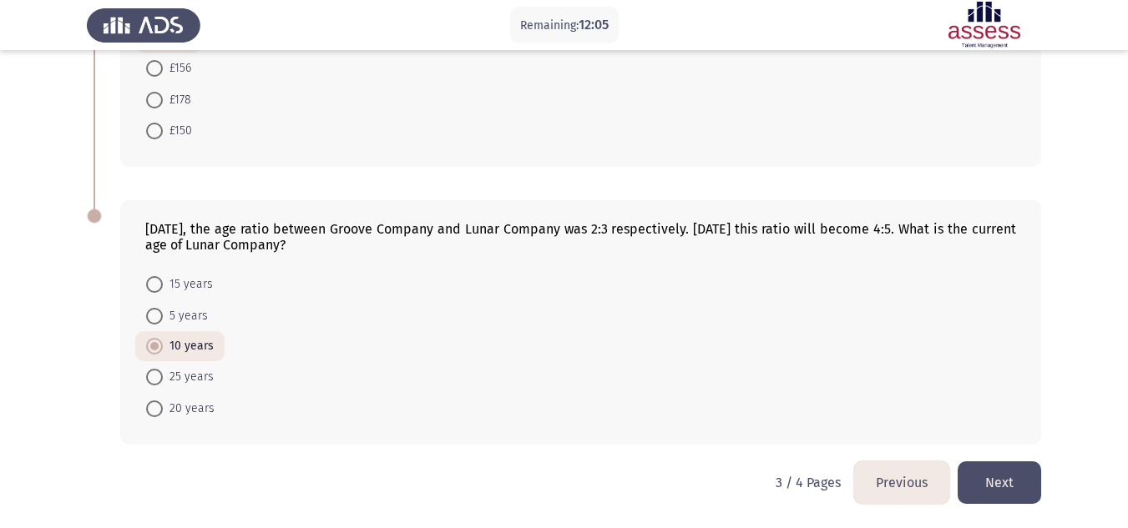
click at [1025, 481] on button "Next" at bounding box center [999, 483] width 83 height 43
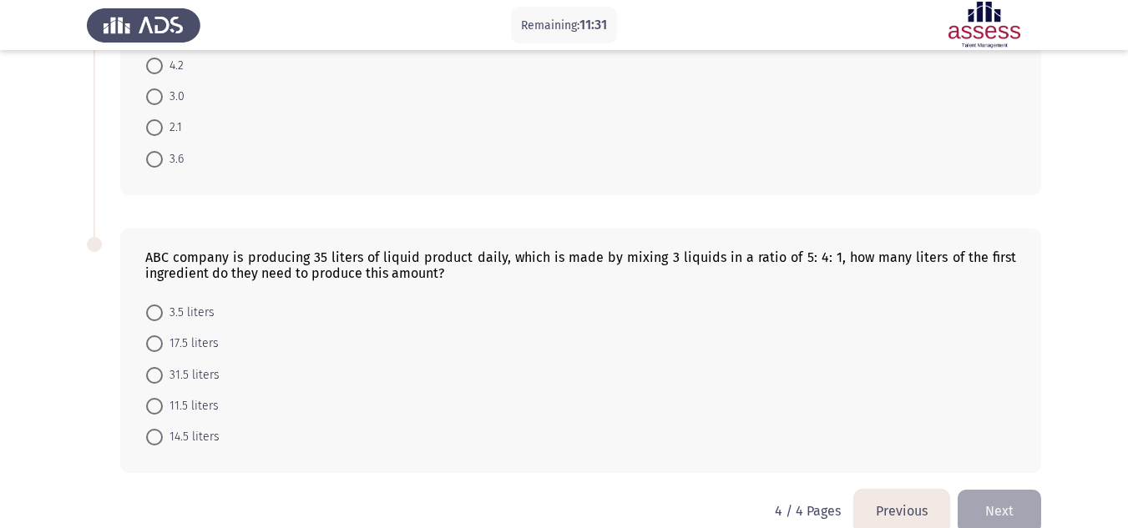
scroll to position [203, 0]
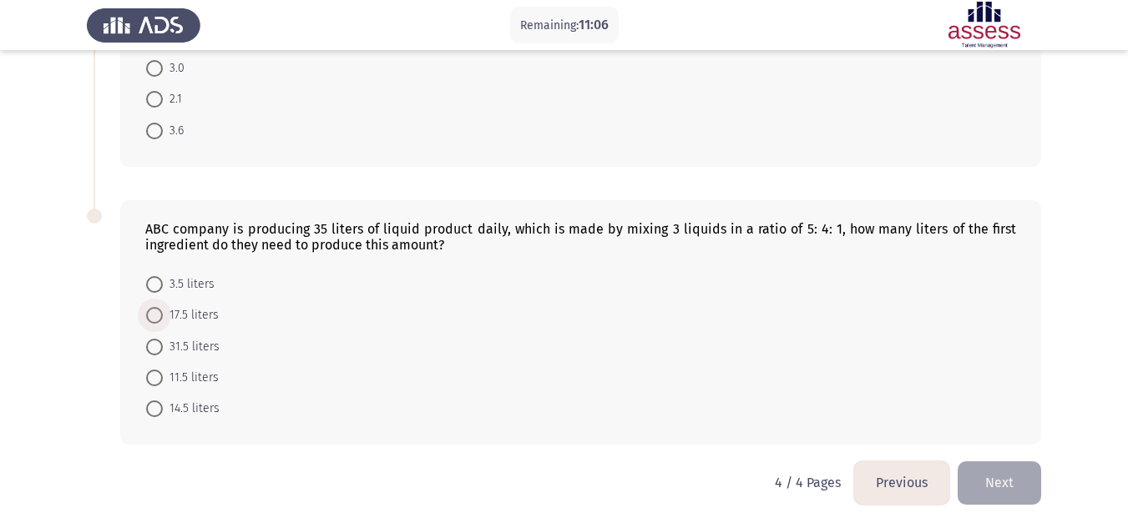
click at [181, 314] on span "17.5 liters" at bounding box center [191, 316] width 56 height 20
click at [163, 314] on input "17.5 liters" at bounding box center [154, 315] width 17 height 17
radio input "true"
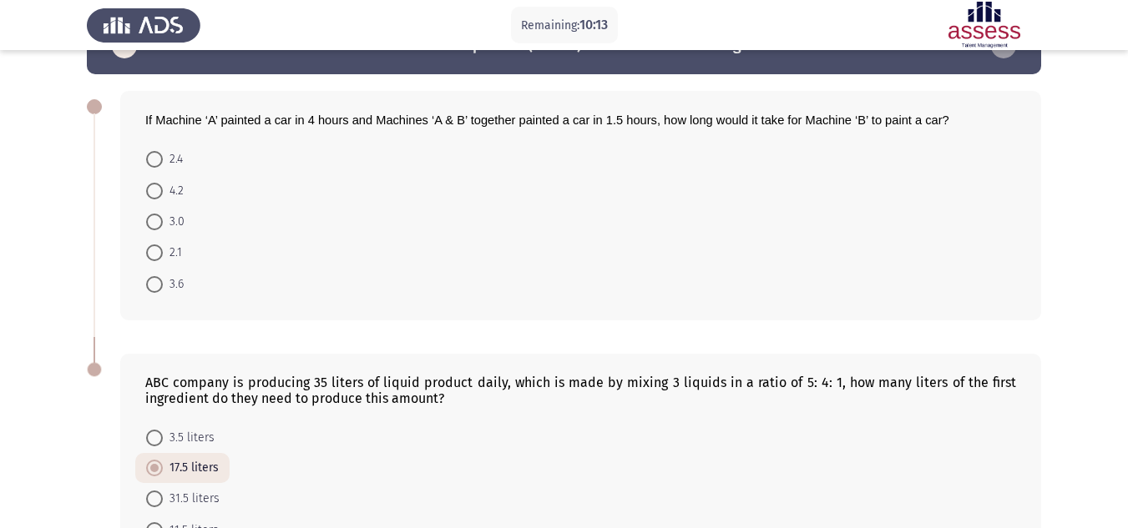
scroll to position [0, 0]
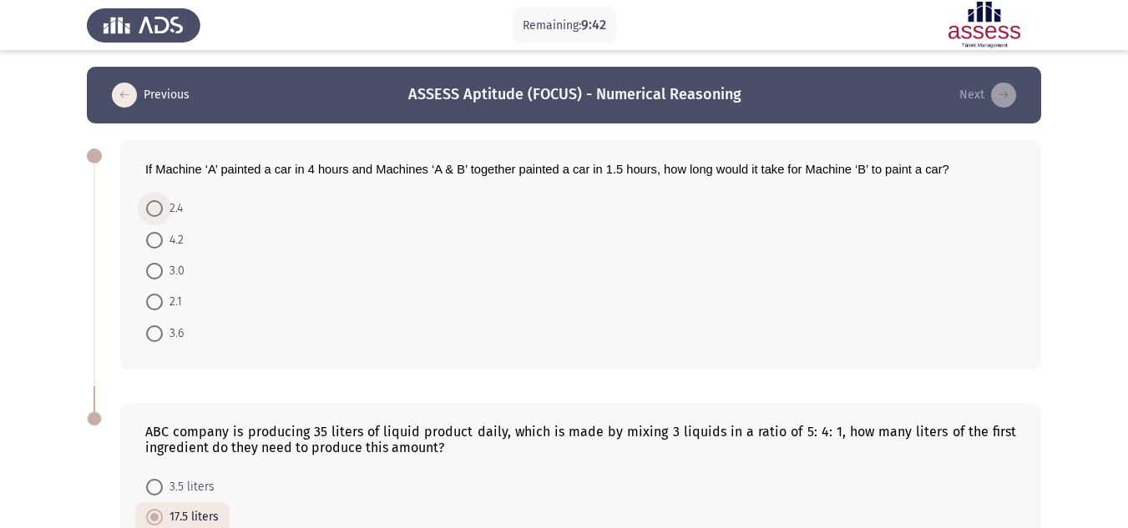
click at [153, 202] on span at bounding box center [154, 208] width 17 height 17
click at [153, 202] on input "2.4" at bounding box center [154, 208] width 17 height 17
radio input "true"
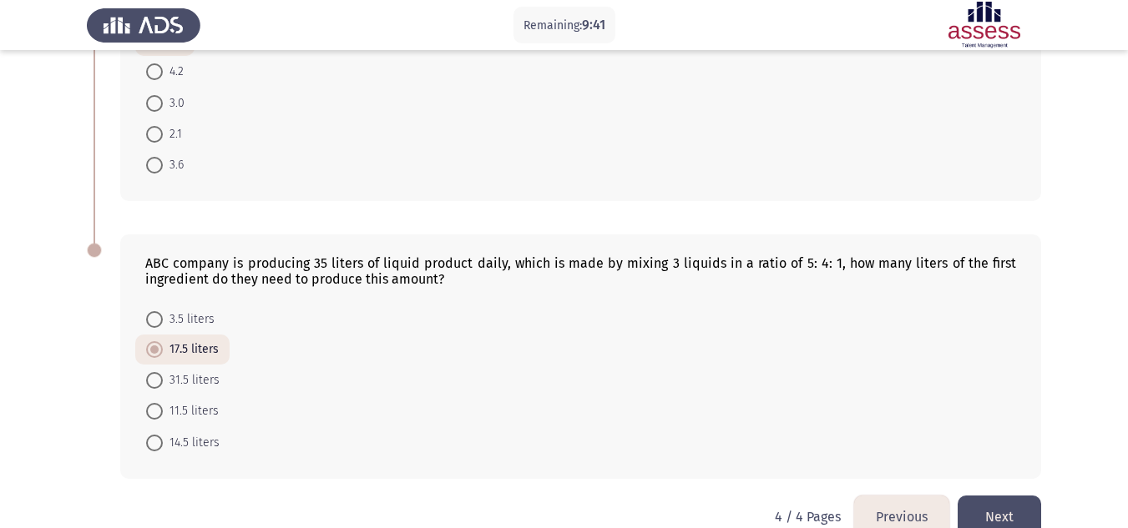
scroll to position [201, 0]
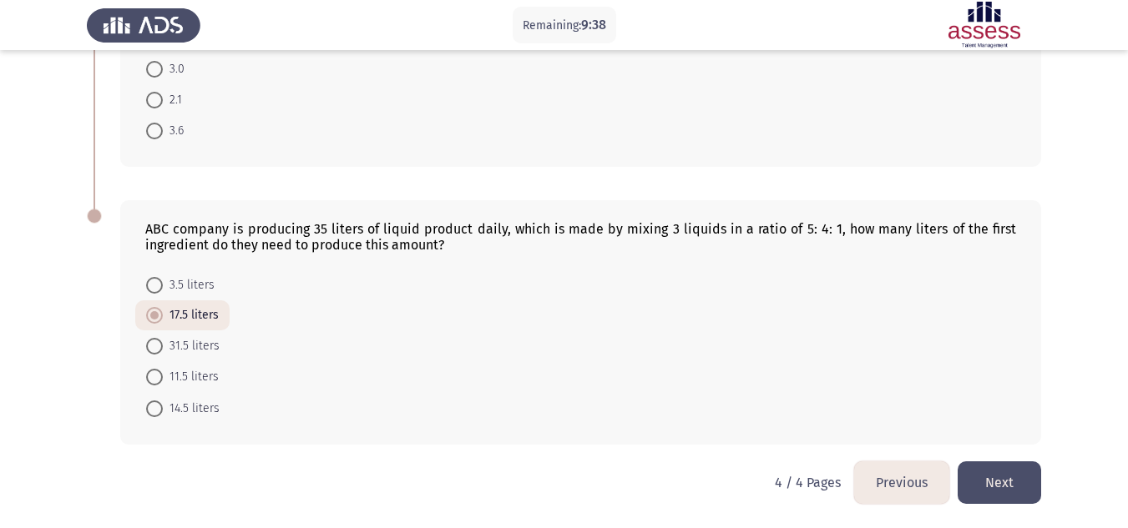
click at [910, 489] on button "Previous" at bounding box center [901, 483] width 95 height 43
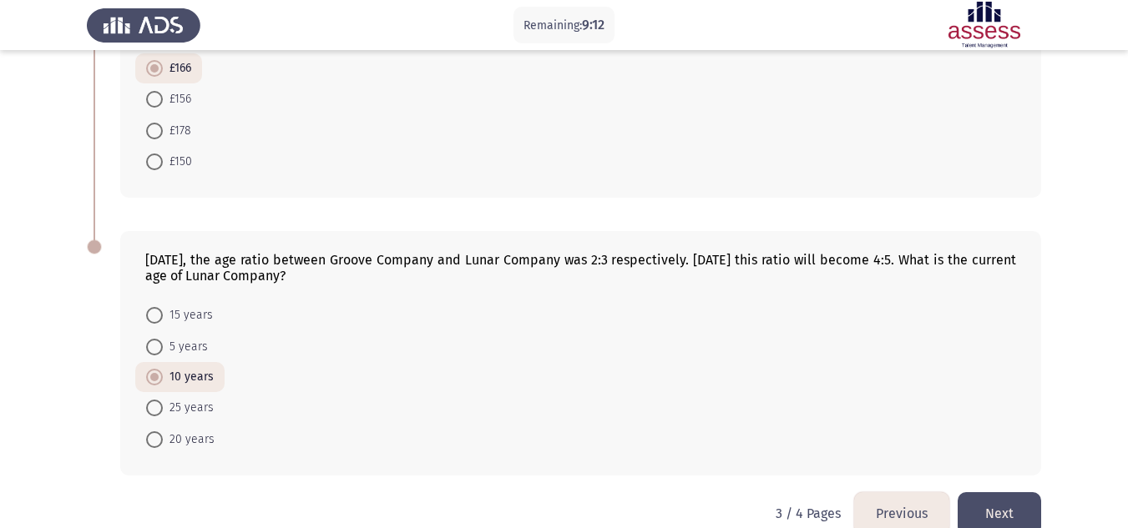
scroll to position [804, 0]
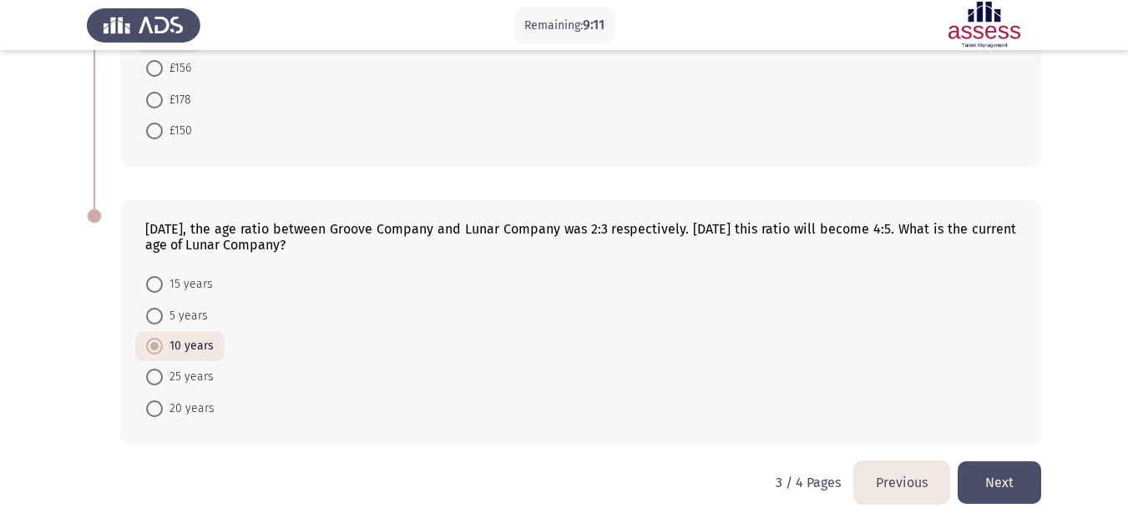
click at [897, 477] on button "Previous" at bounding box center [901, 483] width 95 height 43
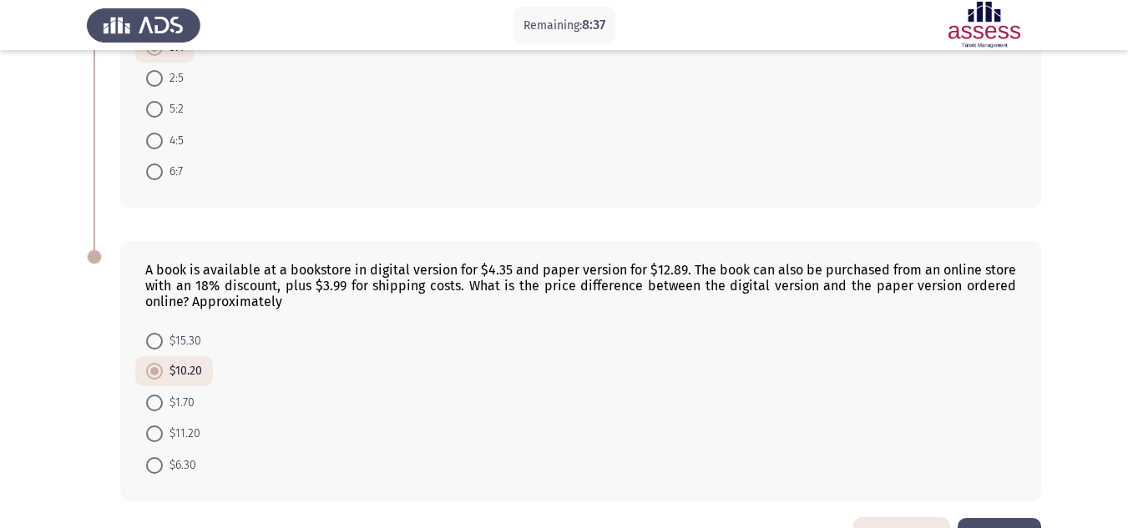
scroll to position [751, 0]
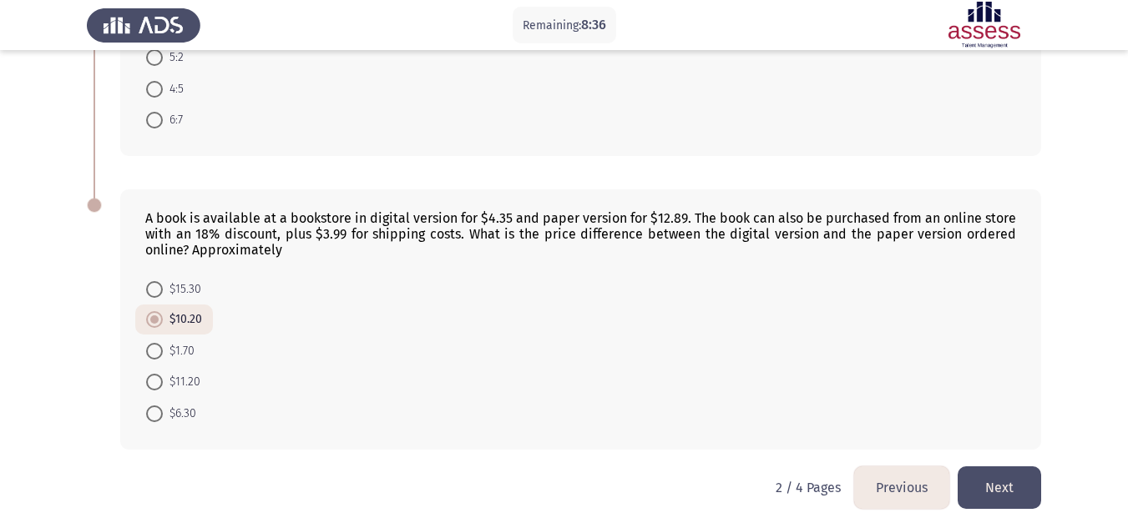
click at [875, 488] on button "Previous" at bounding box center [901, 488] width 95 height 43
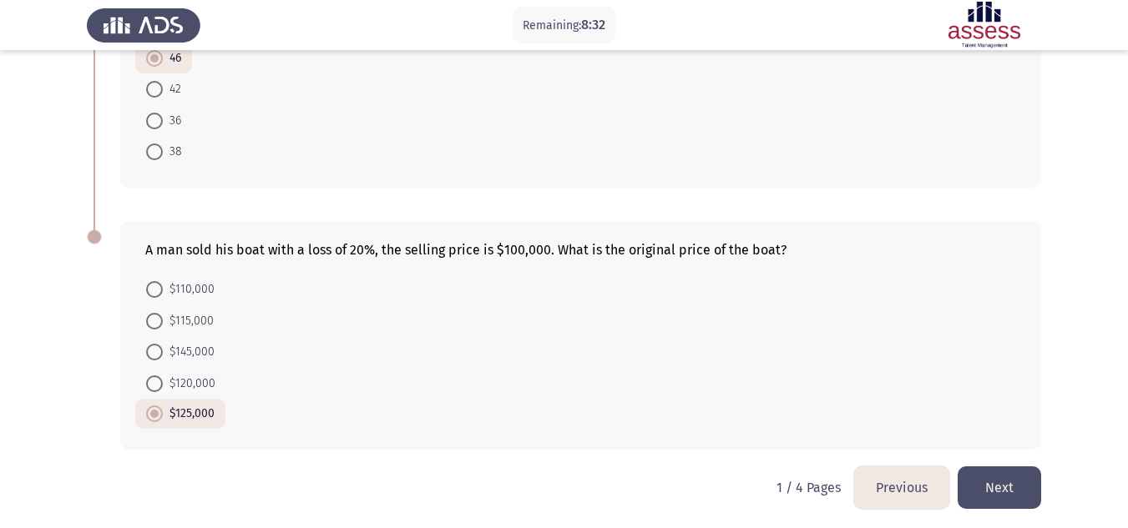
scroll to position [783, 0]
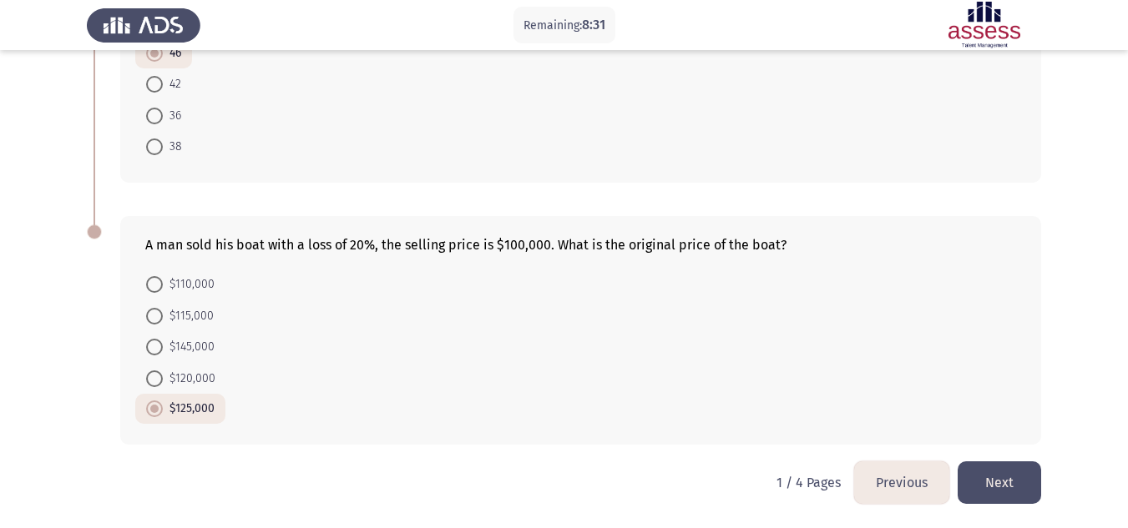
click at [1019, 473] on button "Next" at bounding box center [999, 483] width 83 height 43
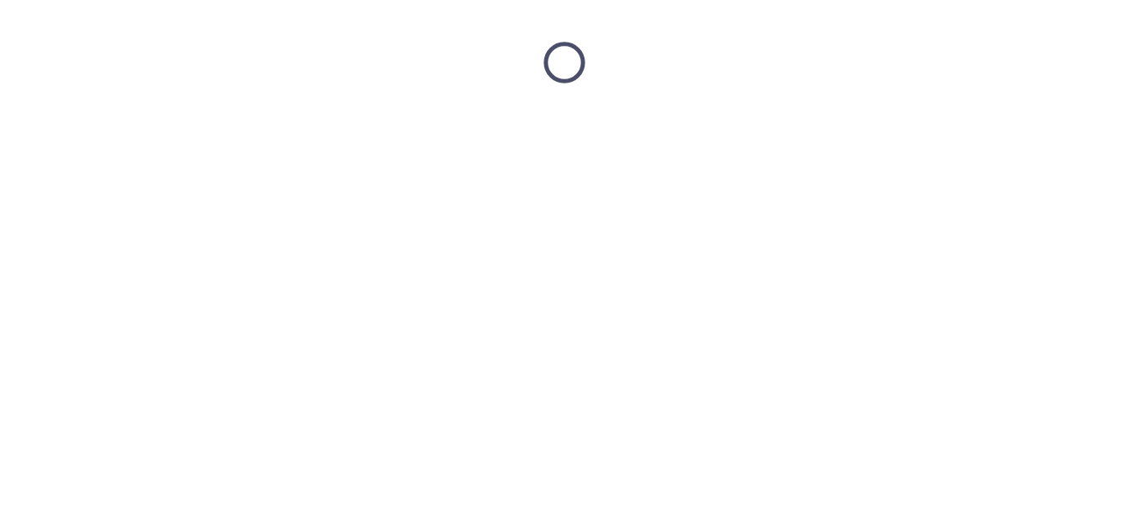
scroll to position [0, 0]
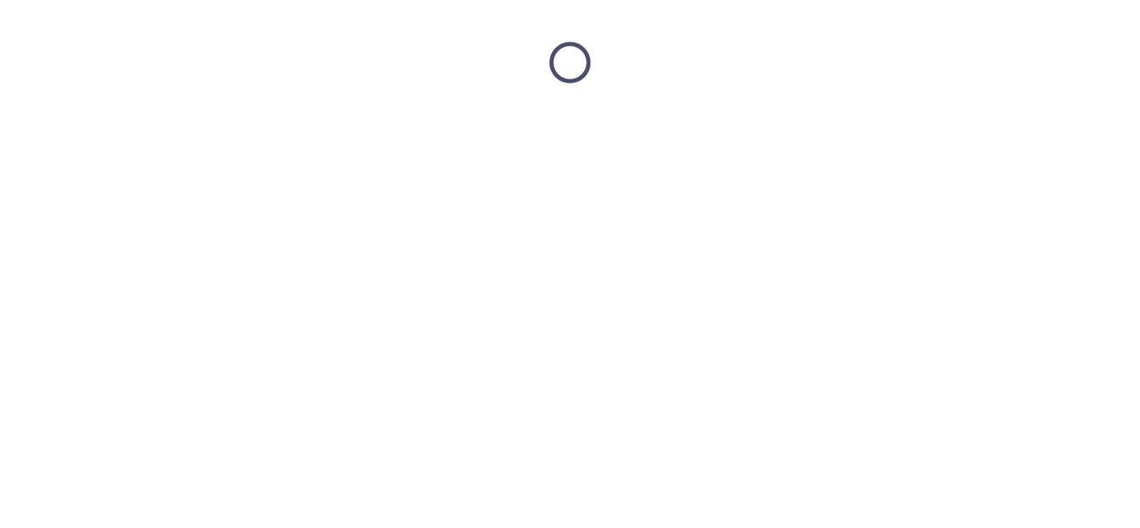
click at [1019, 125] on html at bounding box center [570, 62] width 1140 height 125
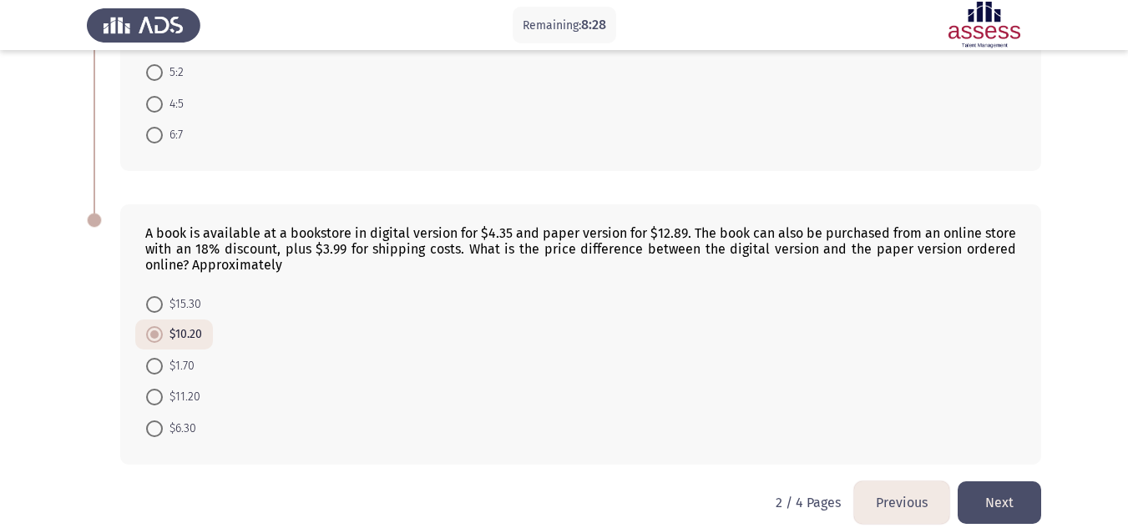
scroll to position [756, 0]
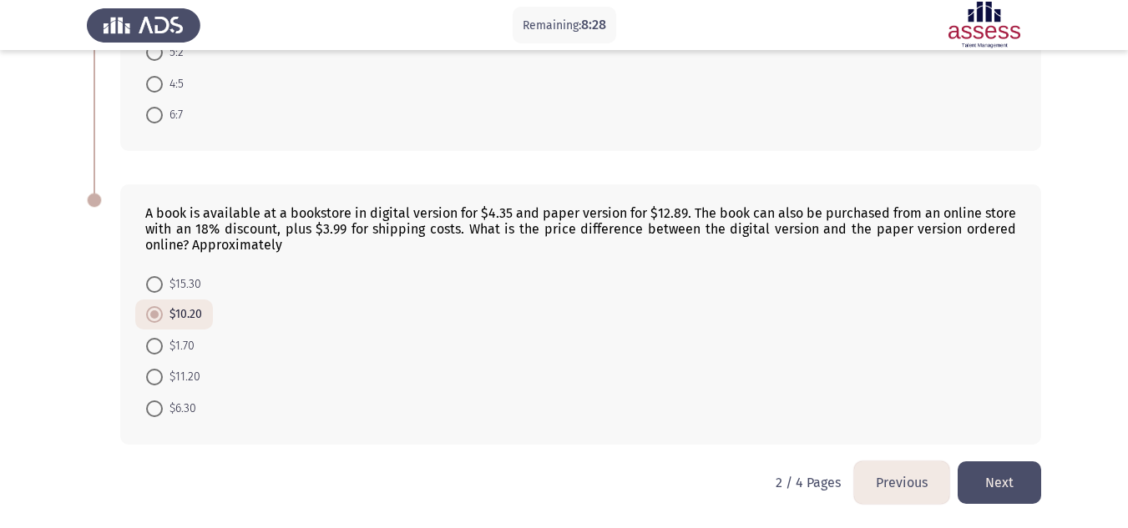
click at [1013, 495] on button "Next" at bounding box center [999, 483] width 83 height 43
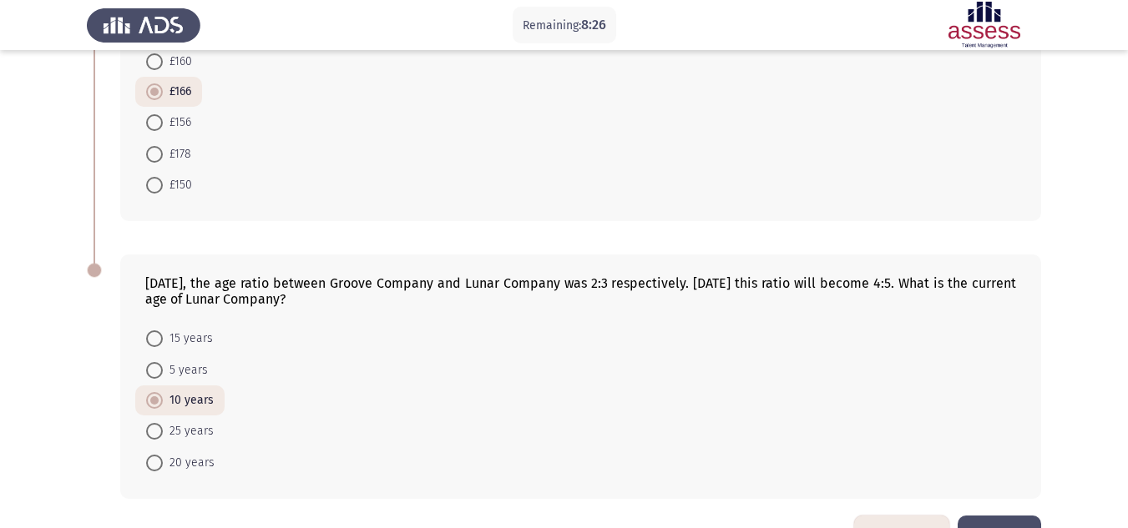
scroll to position [804, 0]
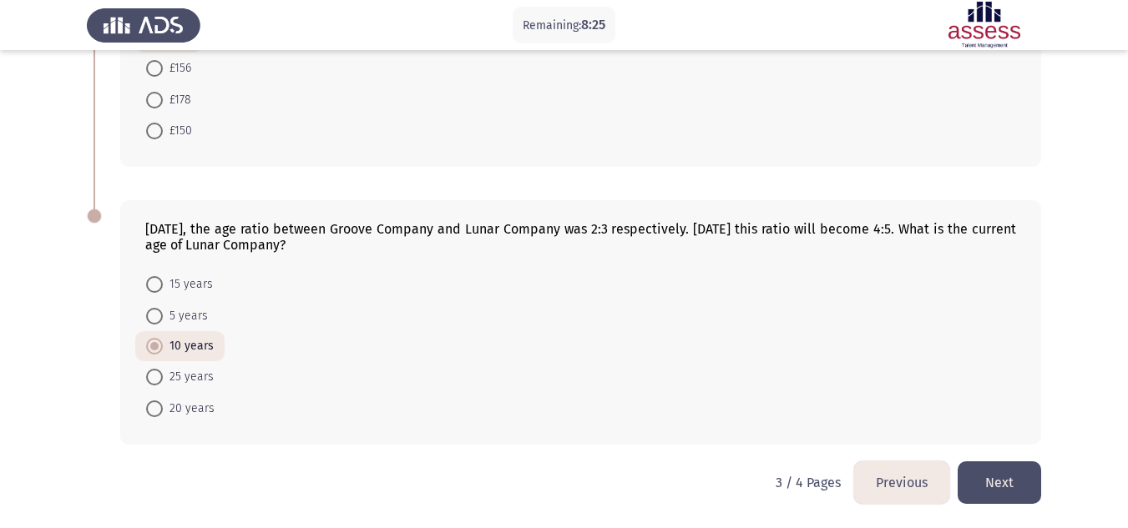
click at [1024, 483] on button "Next" at bounding box center [999, 483] width 83 height 43
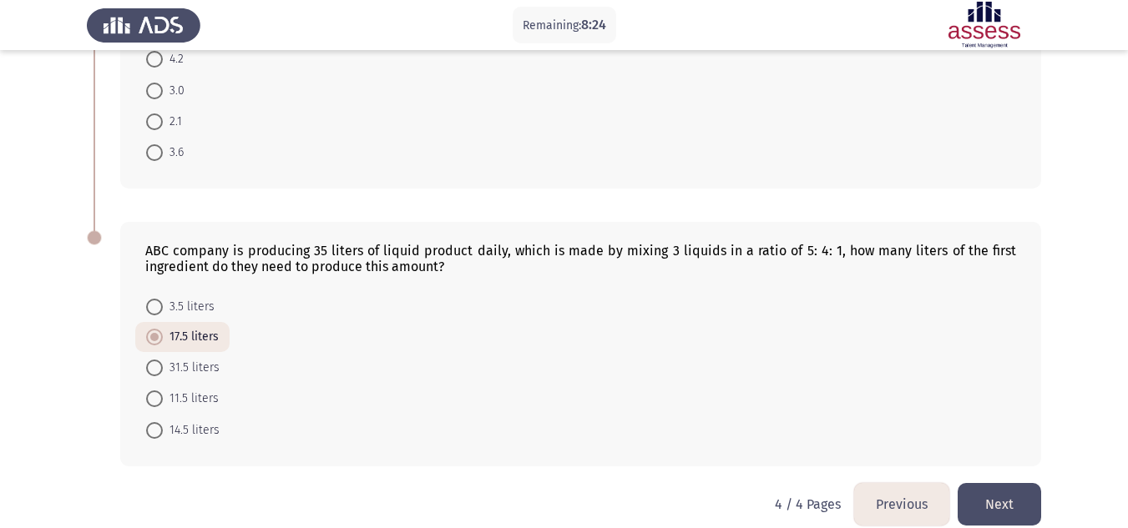
scroll to position [201, 0]
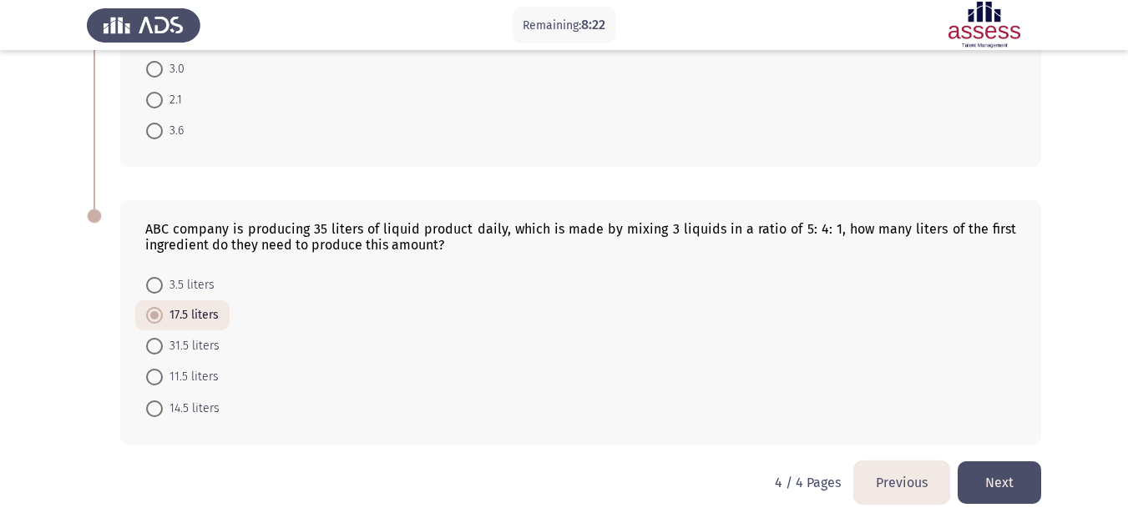
click at [1023, 469] on button "Next" at bounding box center [999, 483] width 83 height 43
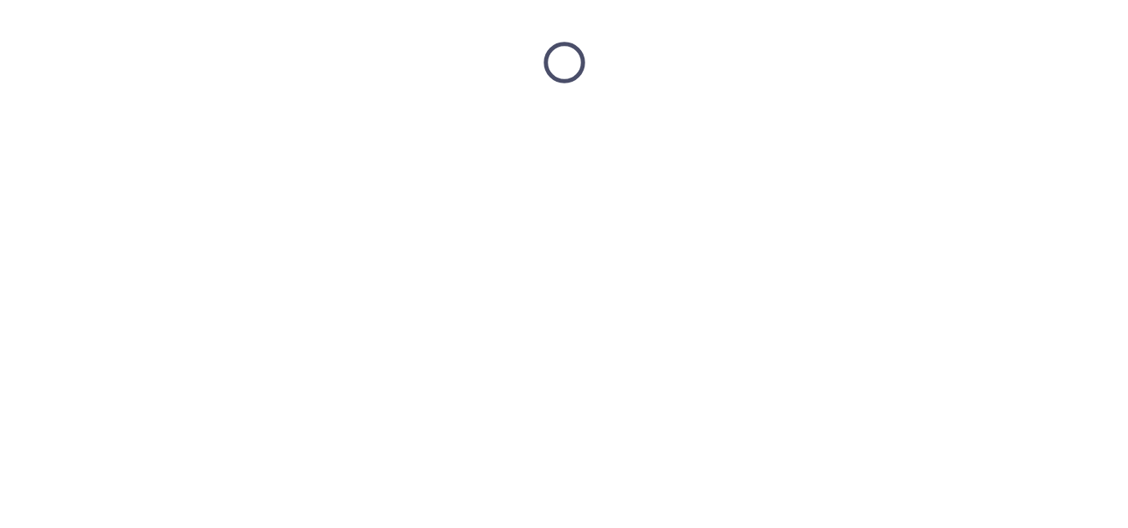
scroll to position [0, 0]
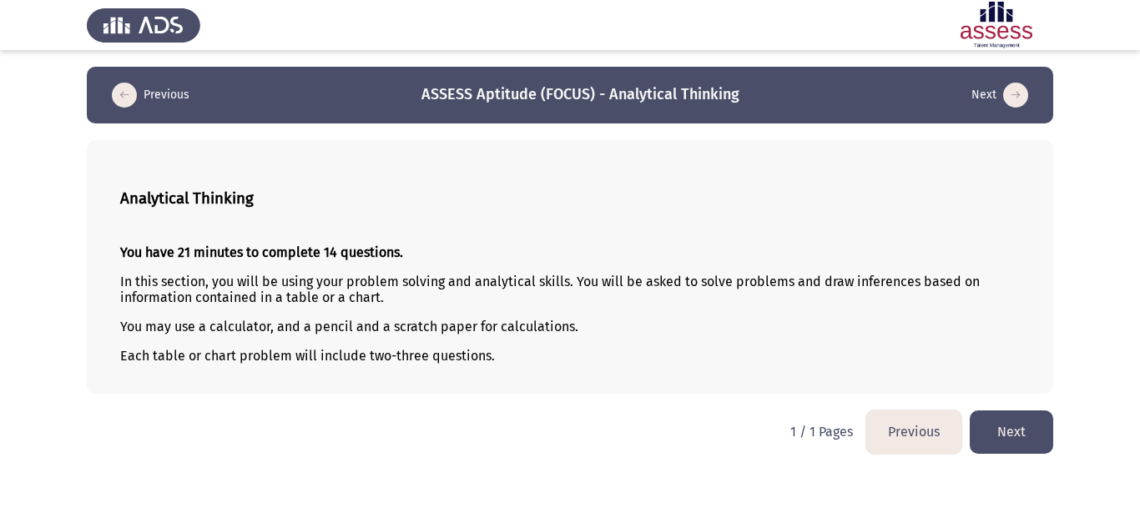
click at [1002, 414] on button "Next" at bounding box center [1011, 432] width 83 height 43
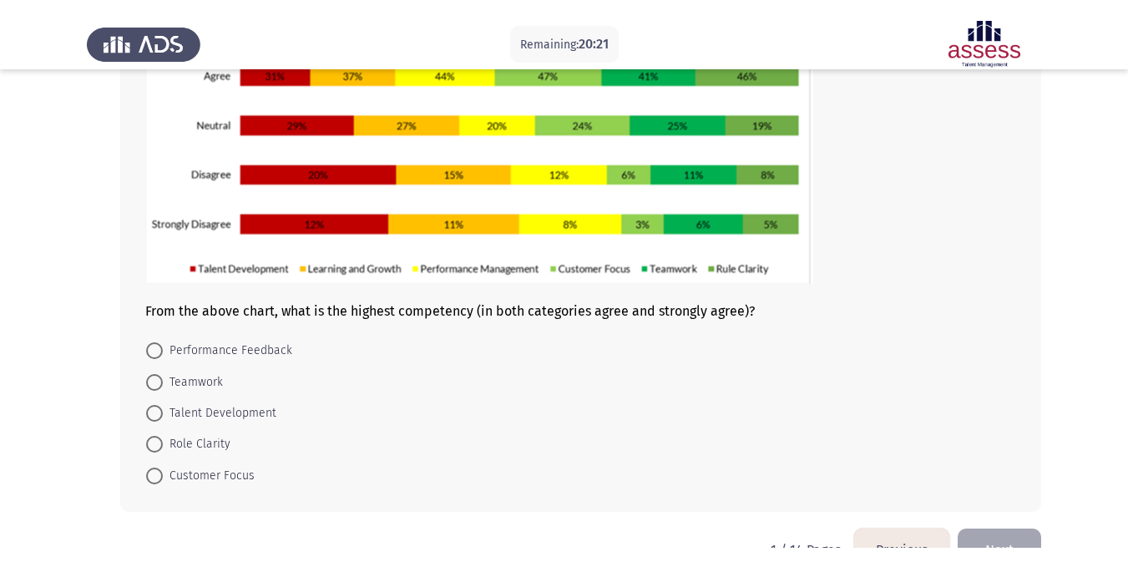
scroll to position [197, 0]
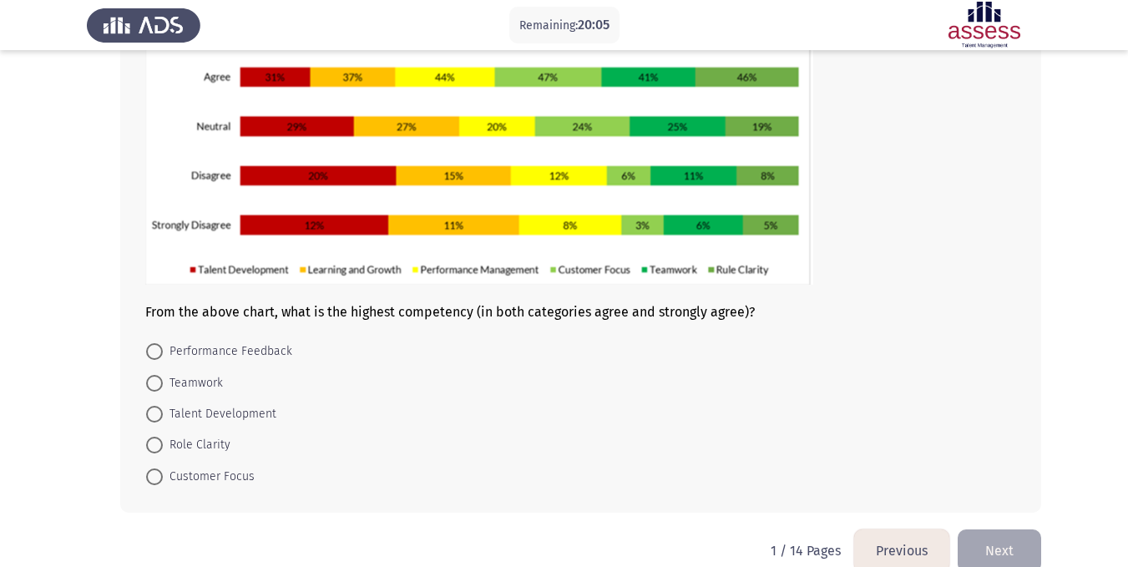
click at [893, 345] on form "Performance Feedback Teamwork Talent Development Role Clarity Customer Focus" at bounding box center [580, 414] width 871 height 156
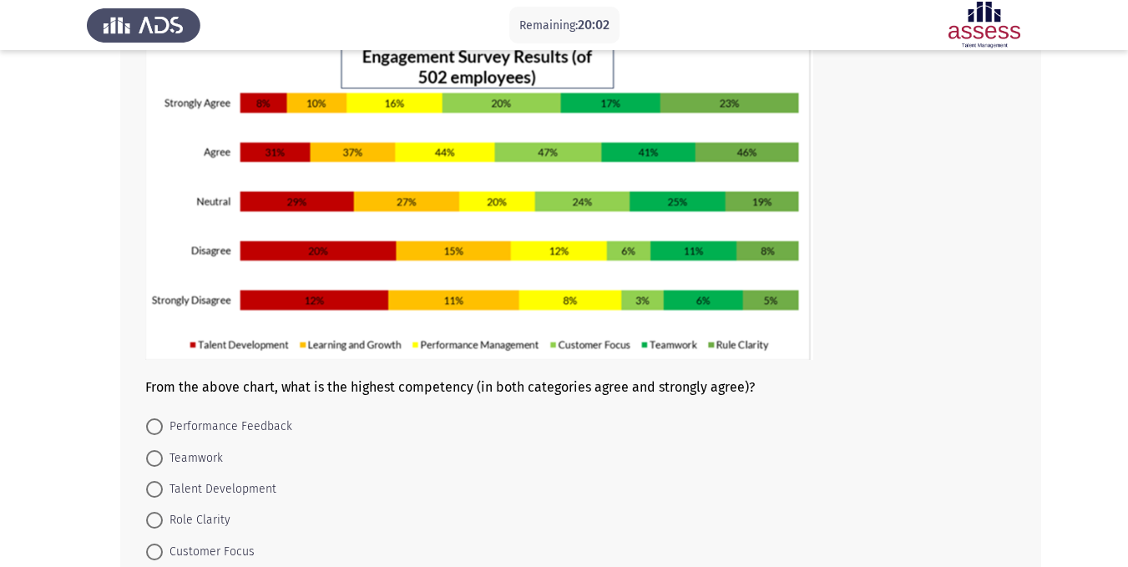
scroll to position [117, 0]
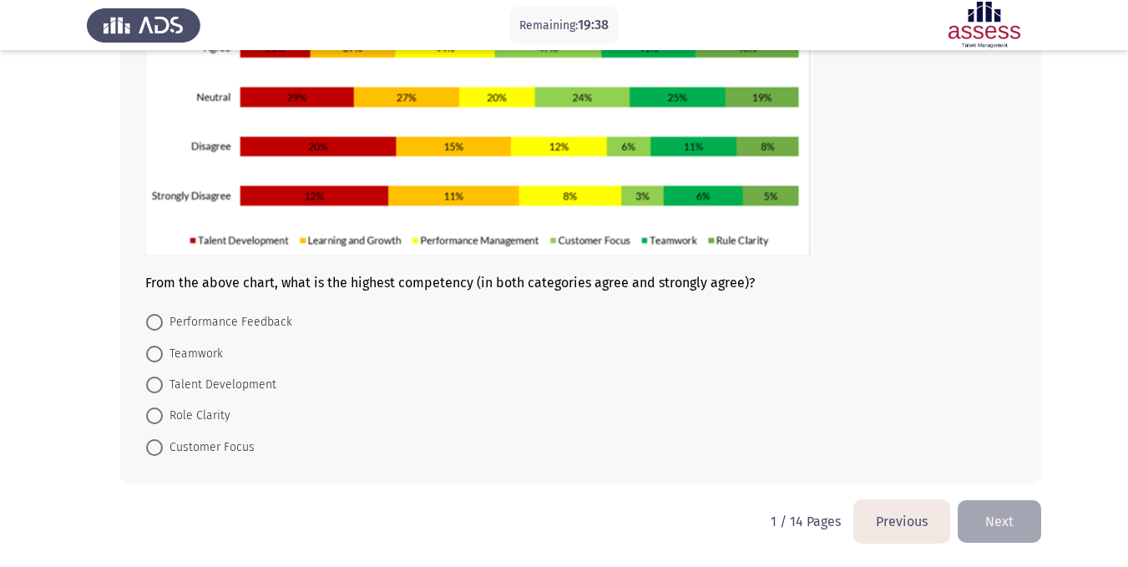
click at [216, 412] on span "Role Clarity" at bounding box center [197, 416] width 68 height 20
click at [163, 412] on input "Role Clarity" at bounding box center [154, 415] width 17 height 17
radio input "true"
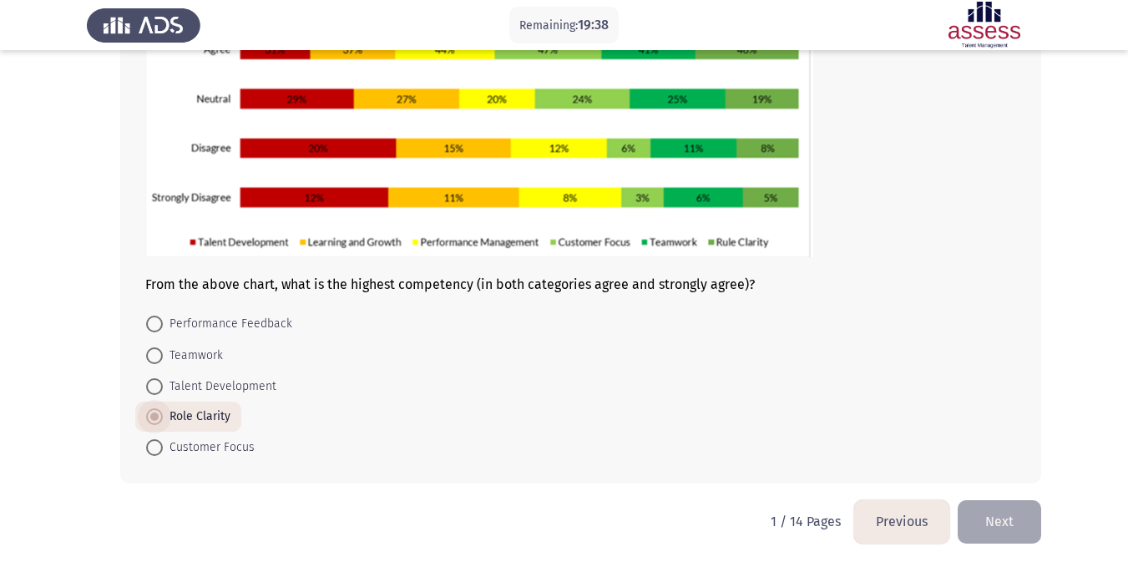
scroll to position [225, 0]
click at [1011, 514] on button "Next" at bounding box center [999, 521] width 83 height 43
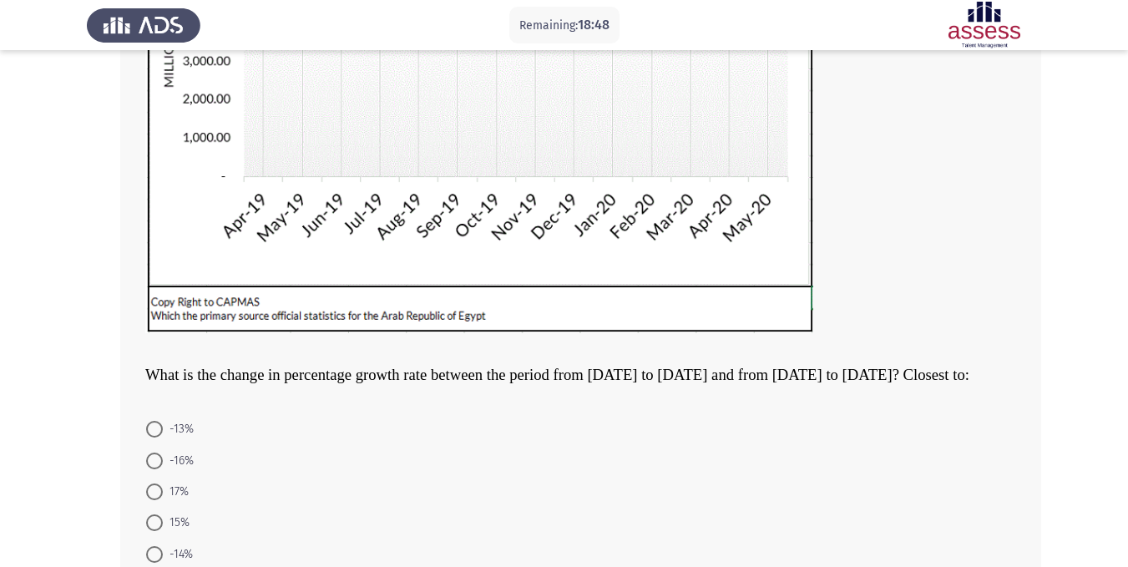
scroll to position [481, 0]
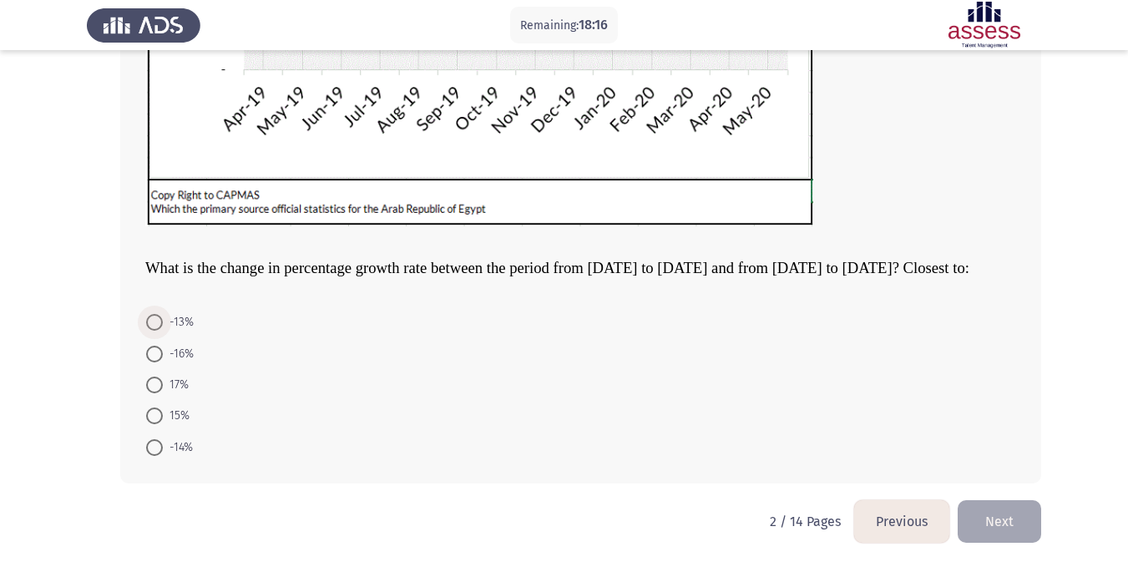
click at [170, 321] on span "-13%" at bounding box center [178, 322] width 31 height 20
click at [163, 321] on input "-13%" at bounding box center [154, 322] width 17 height 17
radio input "true"
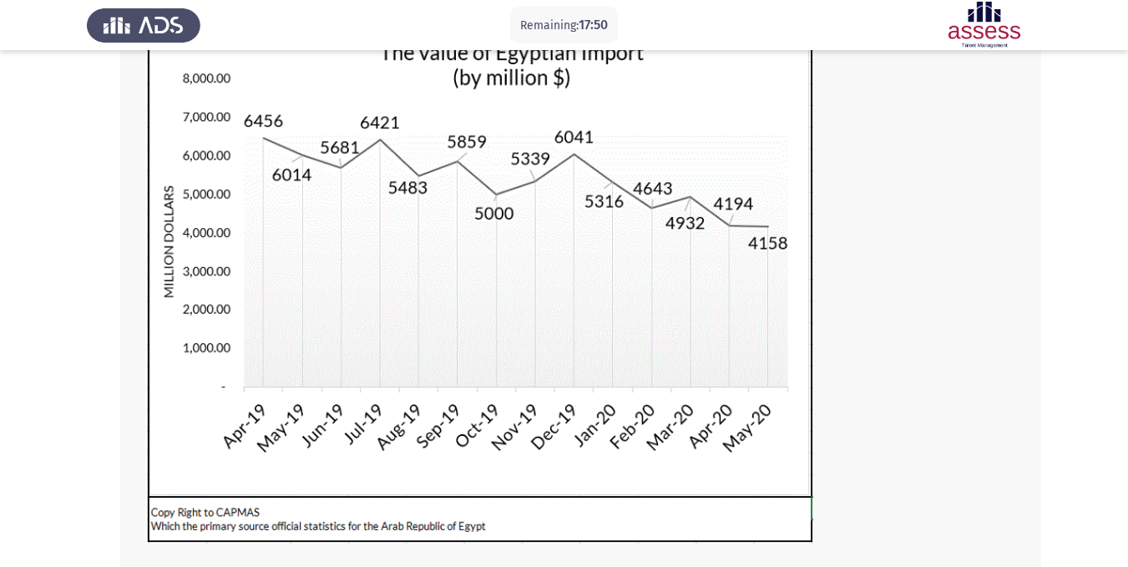
scroll to position [479, 0]
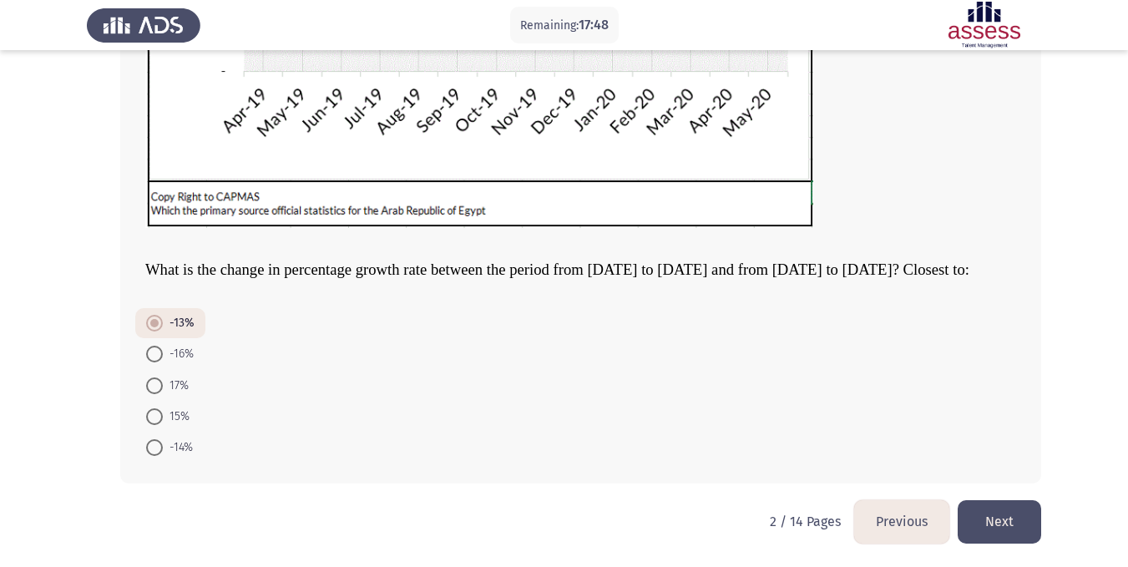
click at [1009, 516] on button "Next" at bounding box center [999, 521] width 83 height 43
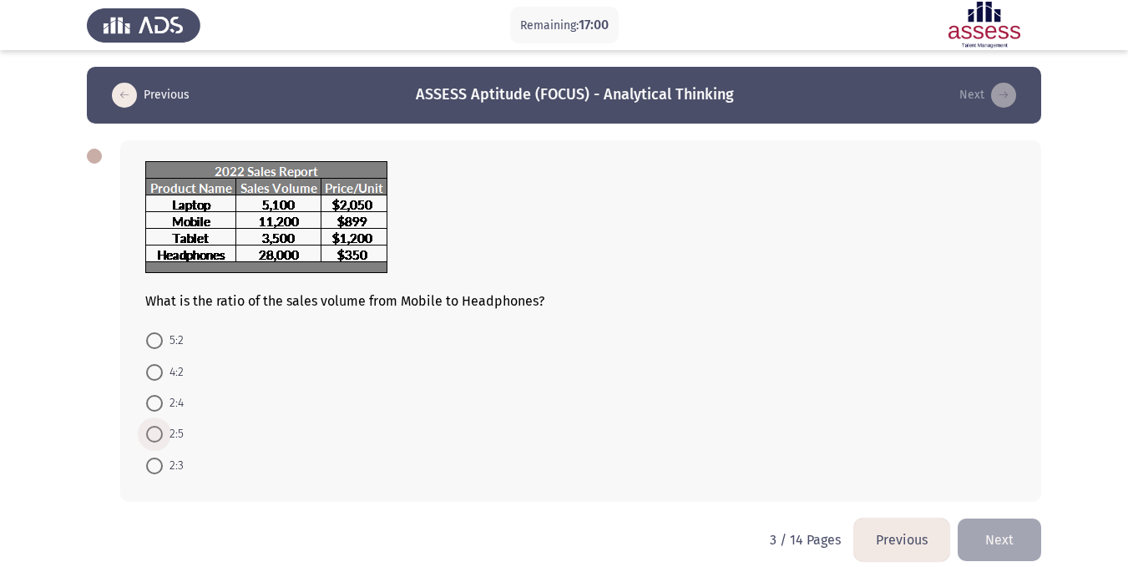
click at [161, 429] on span at bounding box center [154, 434] width 17 height 17
click at [161, 429] on input "2:5" at bounding box center [154, 434] width 17 height 17
radio input "true"
click at [1001, 528] on button "Next" at bounding box center [999, 538] width 83 height 43
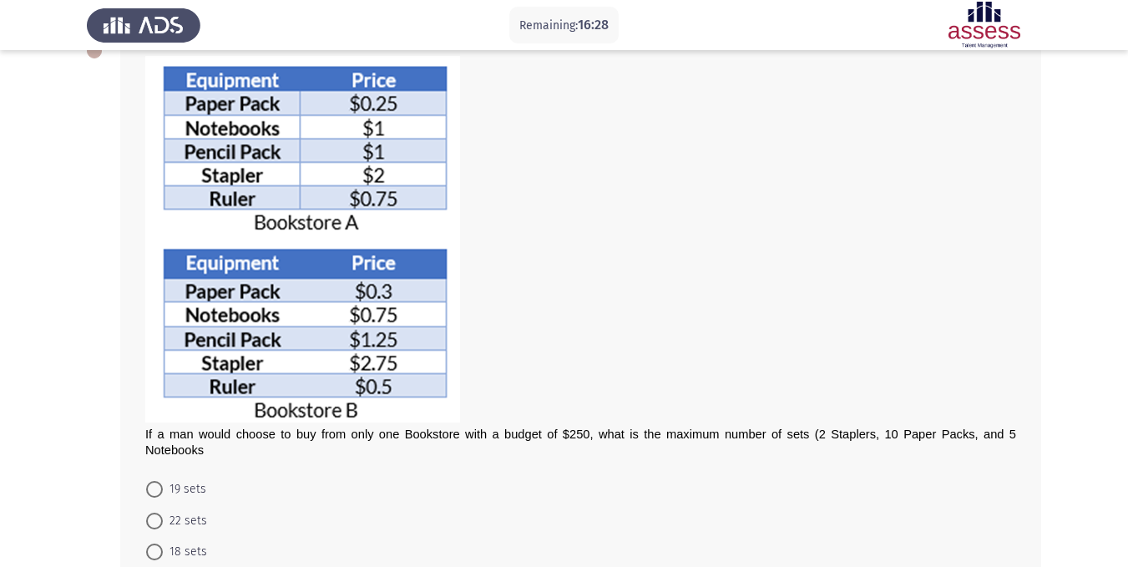
scroll to position [22, 0]
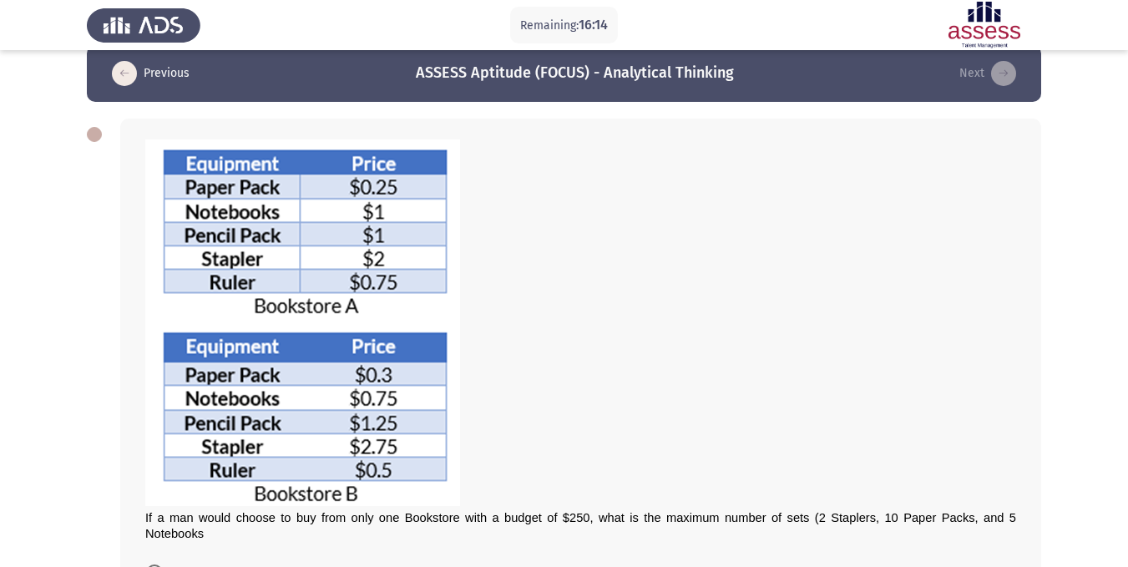
click at [128, 424] on div "If a man would choose to buy from only one Bookstore with a budget of $250, wha…" at bounding box center [580, 426] width 921 height 615
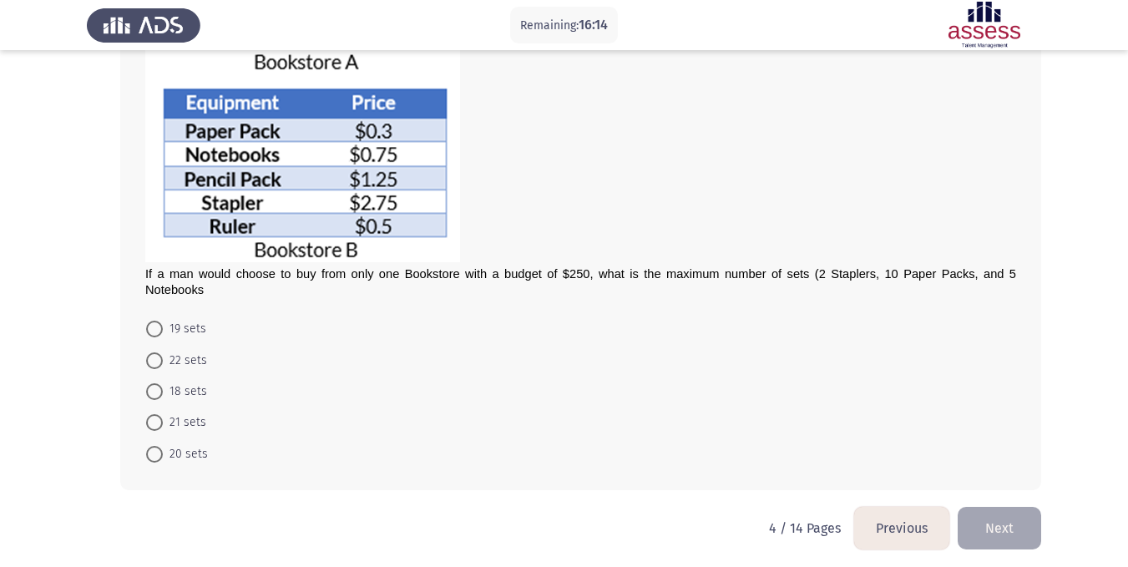
scroll to position [272, 0]
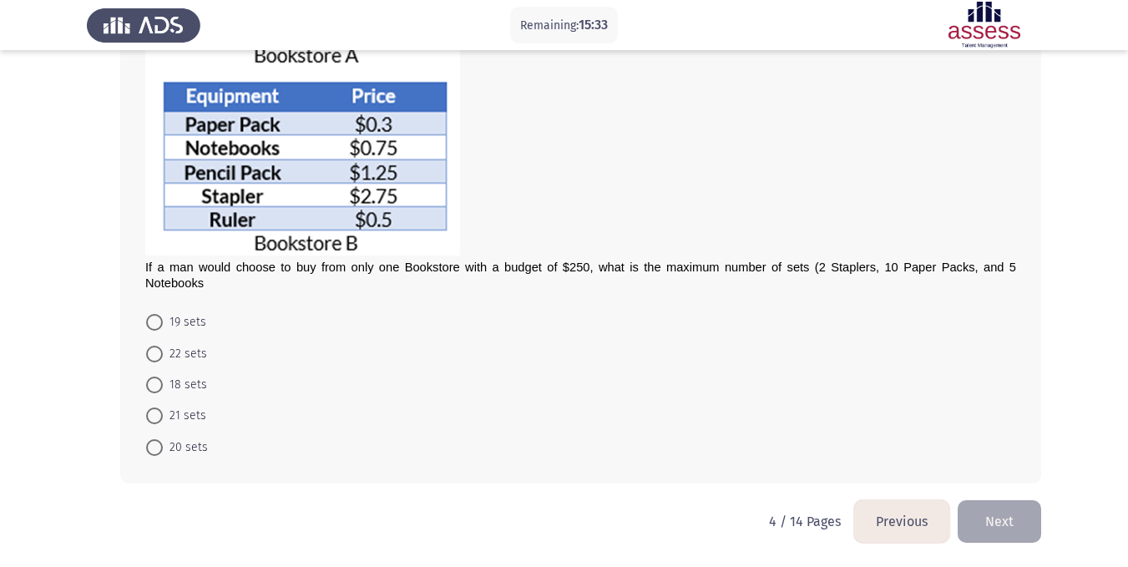
click at [1082, 270] on app-assessment-container "Remaining: 15:33 Previous ASSESS Aptitude (FOCUS) - Analytical Thinking Next If…" at bounding box center [564, 147] width 1128 height 705
click at [687, 279] on div "If a man would choose to buy from only one Bookstore with a budget of $250, wha…" at bounding box center [580, 275] width 871 height 32
click at [609, 269] on span "If a man would choose to buy from only one Bookstore with a budget of $250, wha…" at bounding box center [580, 274] width 871 height 29
click at [139, 264] on div "If a man would choose to buy from only one Bookstore with a budget of $250, wha…" at bounding box center [580, 175] width 921 height 615
click at [182, 453] on span "20 sets" at bounding box center [185, 447] width 45 height 20
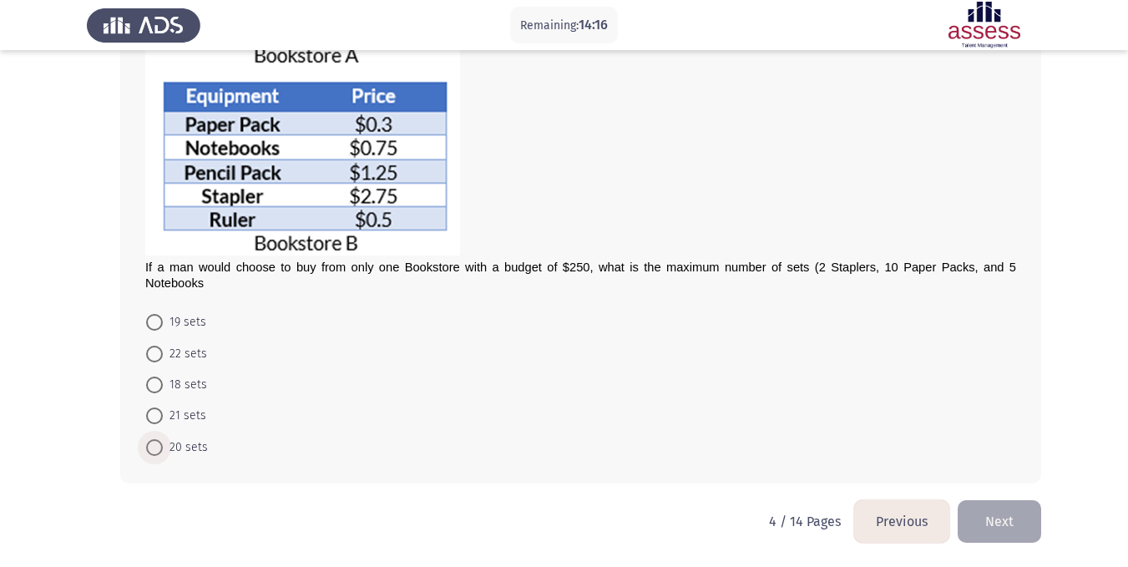
click at [163, 453] on input "20 sets" at bounding box center [154, 447] width 17 height 17
radio input "true"
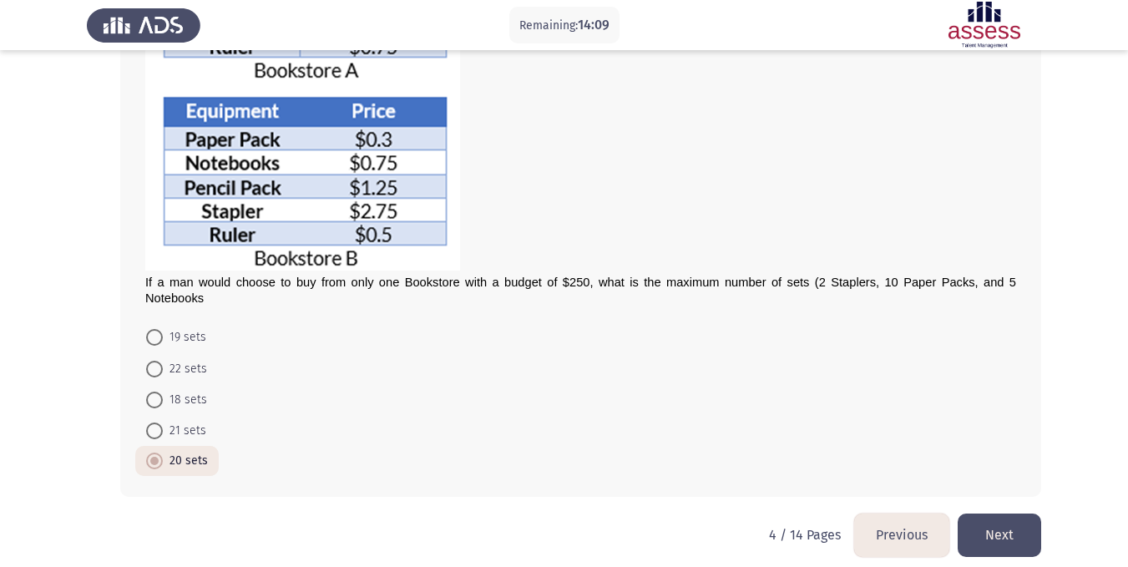
scroll to position [270, 0]
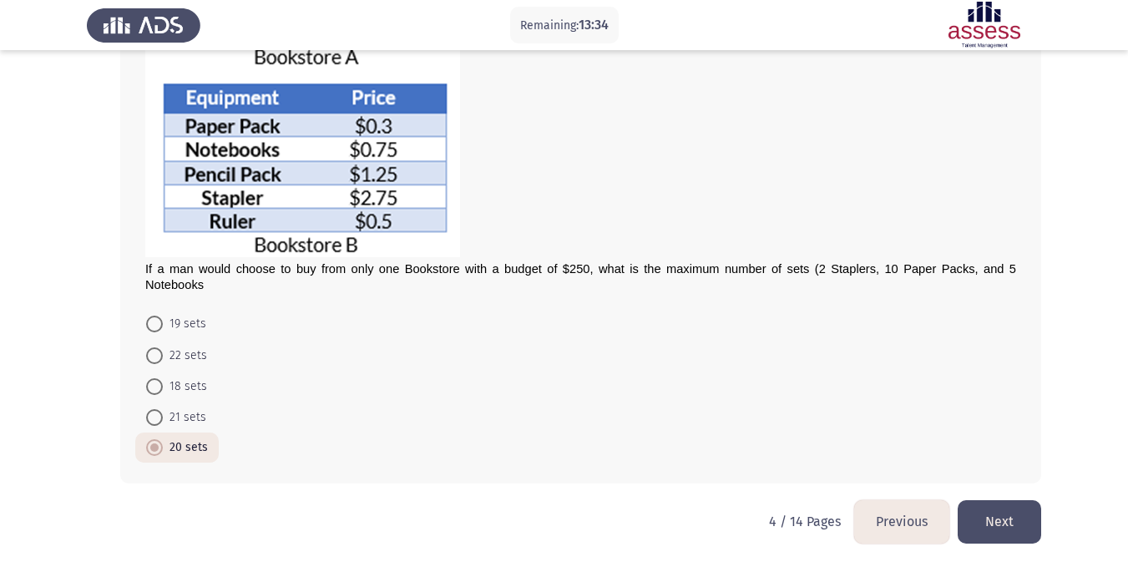
click at [91, 329] on div "If a man would choose to buy from only one Bookstore with a budget of $250, wha…" at bounding box center [564, 176] width 954 height 647
click at [161, 351] on span at bounding box center [154, 355] width 17 height 17
click at [161, 351] on input "22 sets" at bounding box center [154, 355] width 17 height 17
radio input "true"
click at [29, 331] on app-assessment-container "Remaining: 13:04 Previous ASSESS Aptitude (FOCUS) - Analytical Thinking Next If…" at bounding box center [564, 148] width 1128 height 704
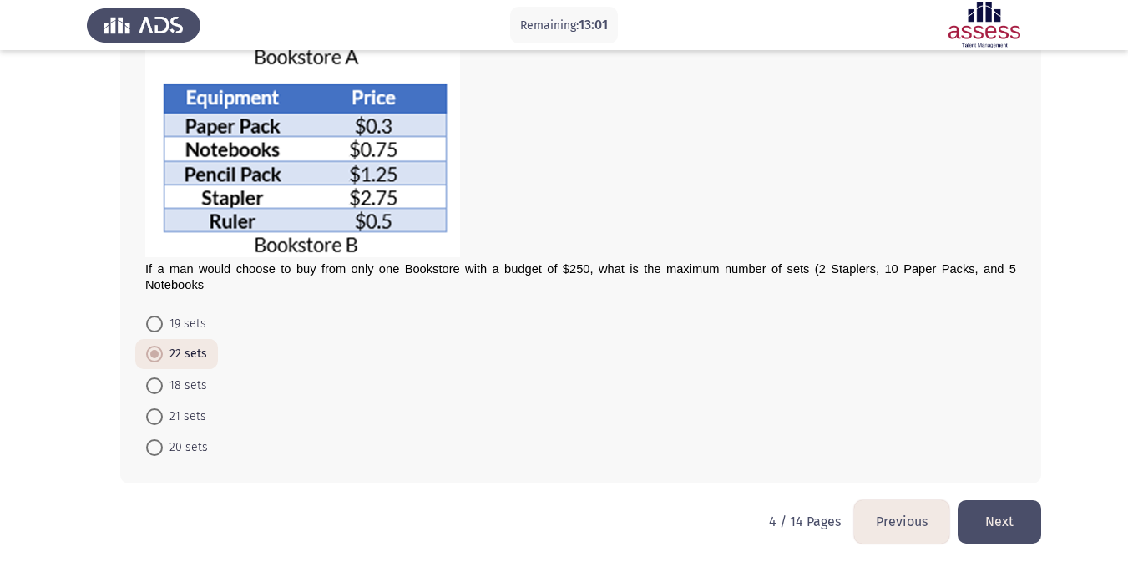
click at [184, 371] on mat-radio-button "18 sets" at bounding box center [176, 384] width 83 height 31
click at [189, 391] on span "18 sets" at bounding box center [185, 386] width 44 height 20
click at [163, 391] on input "18 sets" at bounding box center [154, 385] width 17 height 17
radio input "true"
click at [1009, 521] on button "Next" at bounding box center [999, 521] width 83 height 43
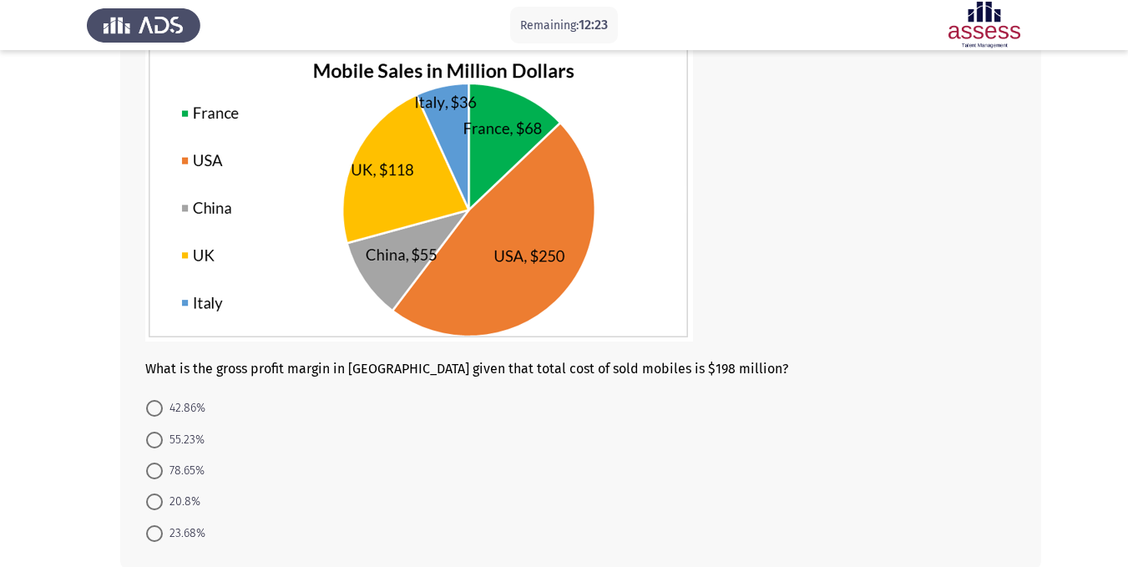
scroll to position [115, 0]
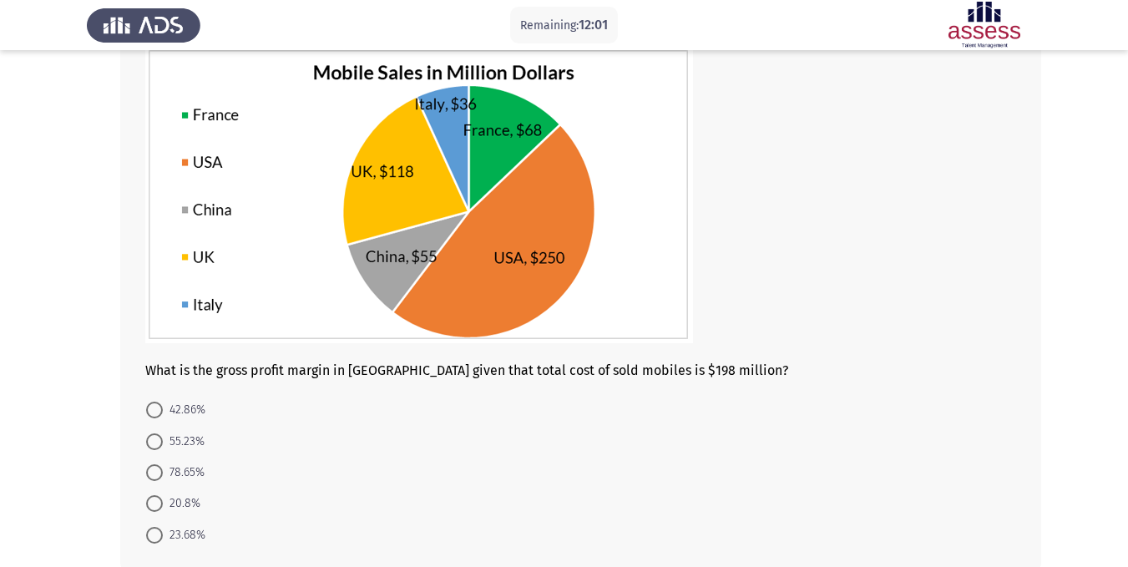
click at [38, 263] on app-assessment-container "Remaining: 12:01 Previous ASSESS Aptitude (FOCUS) - Analytical Thinking Next Wh…" at bounding box center [564, 270] width 1128 height 636
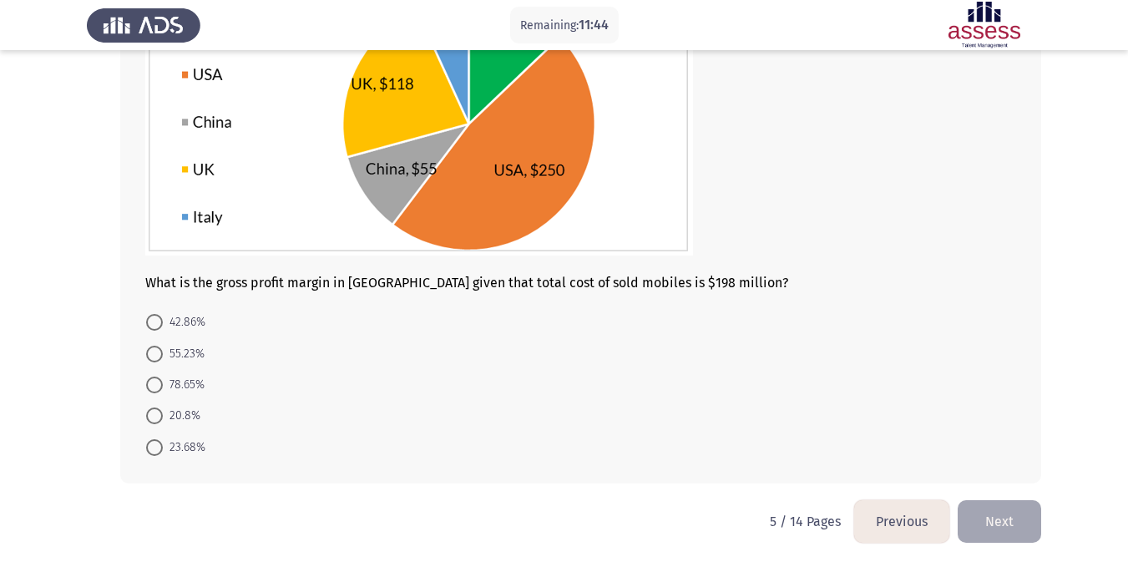
click at [874, 525] on button "Previous" at bounding box center [901, 521] width 95 height 43
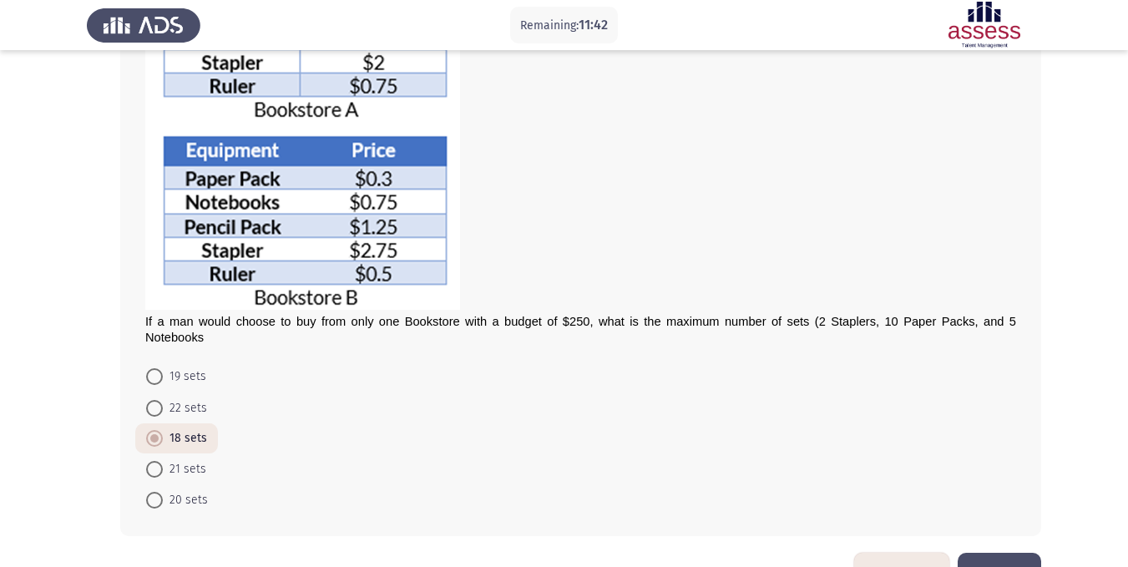
scroll to position [270, 0]
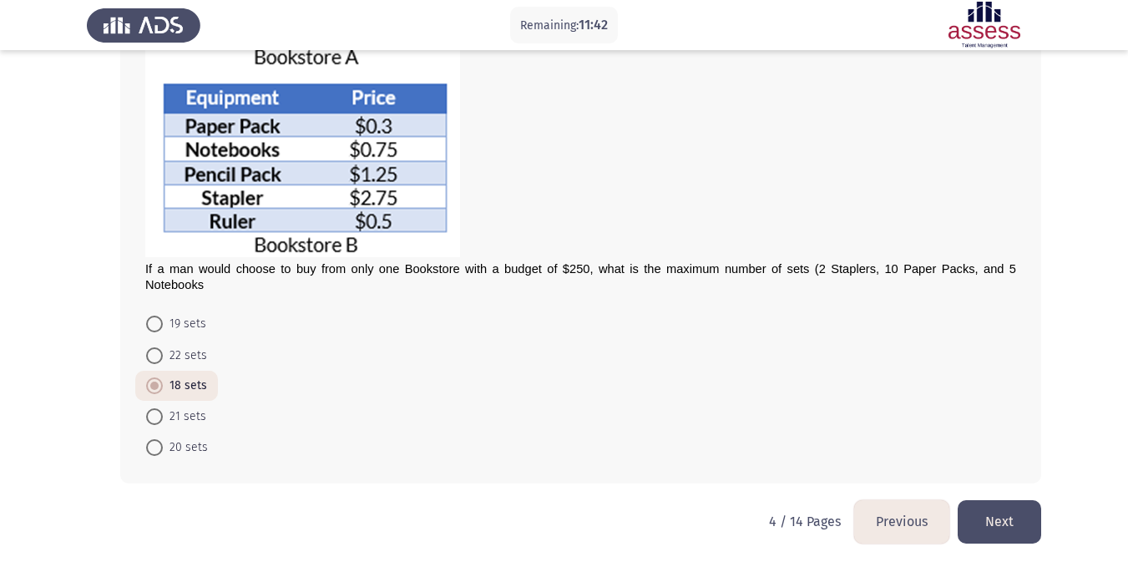
click at [179, 409] on span "21 sets" at bounding box center [184, 417] width 43 height 20
click at [163, 409] on input "21 sets" at bounding box center [154, 416] width 17 height 17
radio input "true"
click at [1009, 509] on button "Next" at bounding box center [999, 521] width 83 height 43
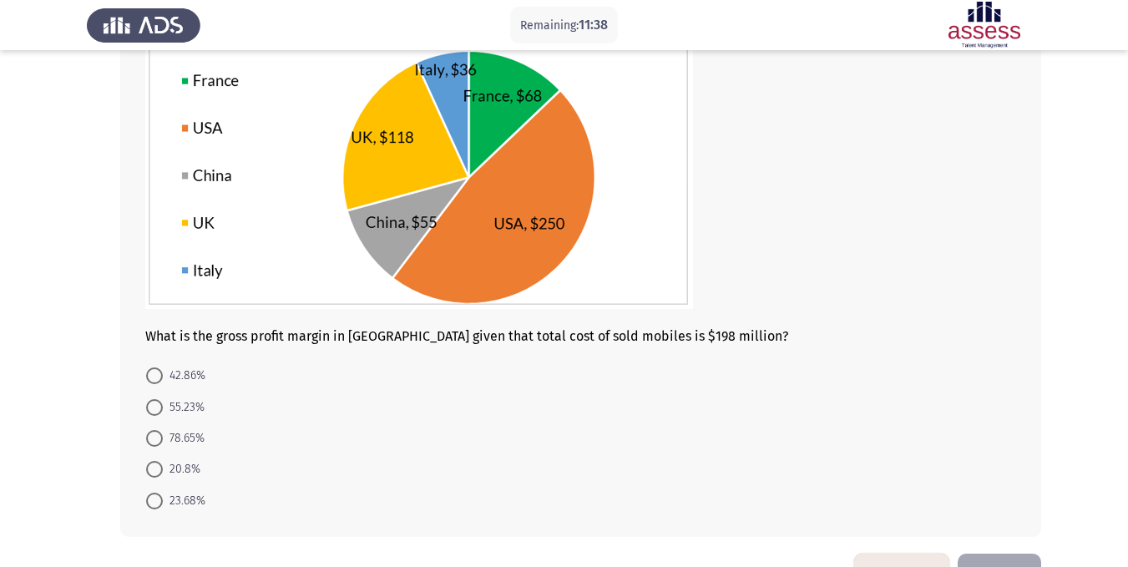
scroll to position [203, 0]
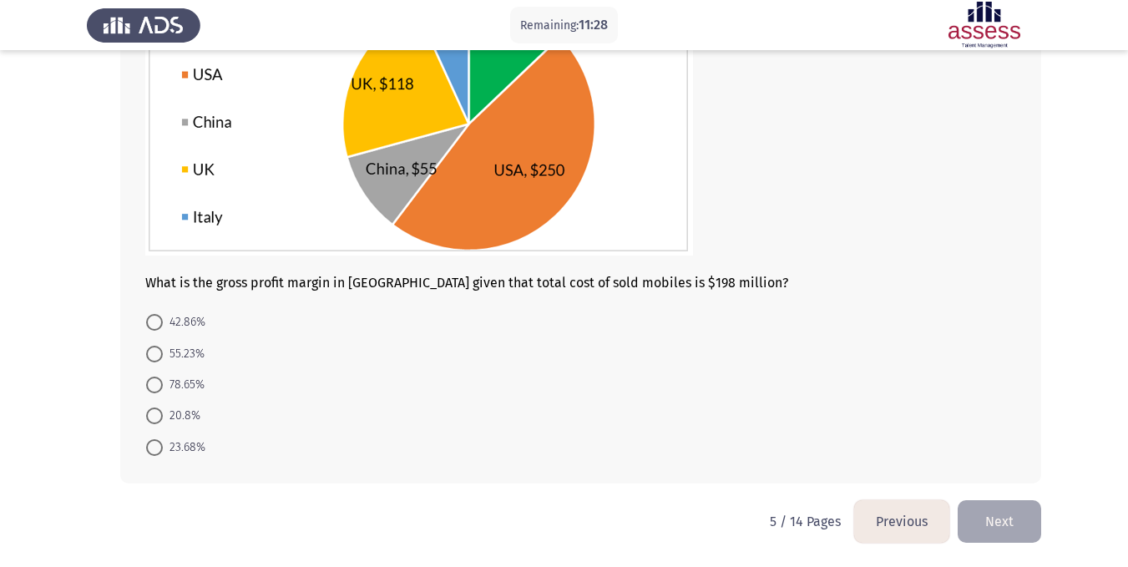
click at [44, 407] on app-assessment-container "Remaining: 11:28 Previous ASSESS Aptitude (FOCUS) - Analytical Thinking Next Wh…" at bounding box center [564, 182] width 1128 height 636
click at [205, 442] on span "23.68%" at bounding box center [184, 447] width 43 height 20
click at [163, 442] on input "23.68%" at bounding box center [154, 447] width 17 height 17
radio input "true"
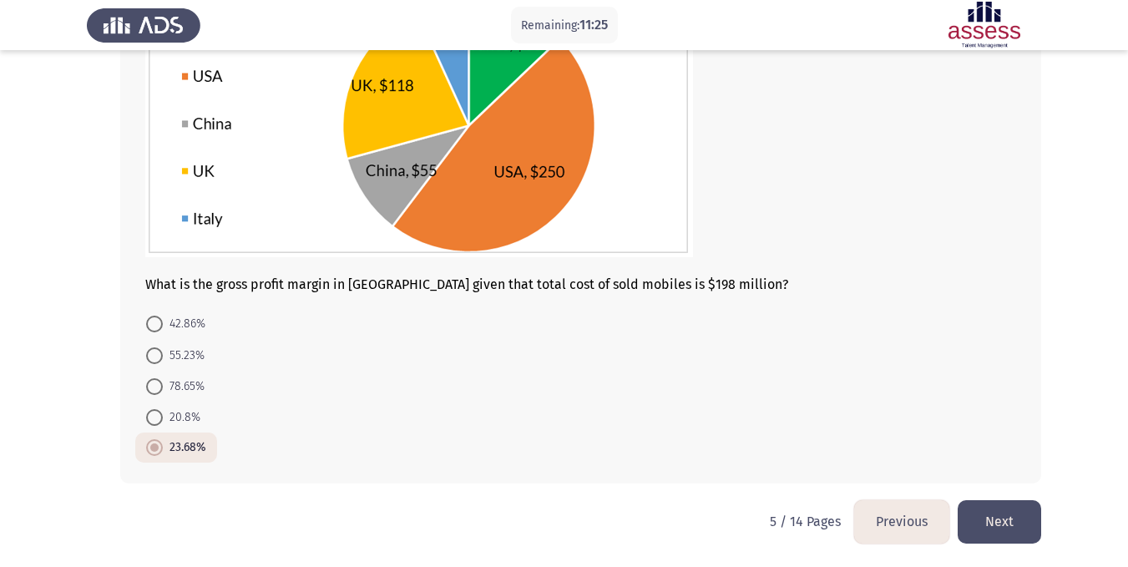
click at [1007, 523] on button "Next" at bounding box center [999, 521] width 83 height 43
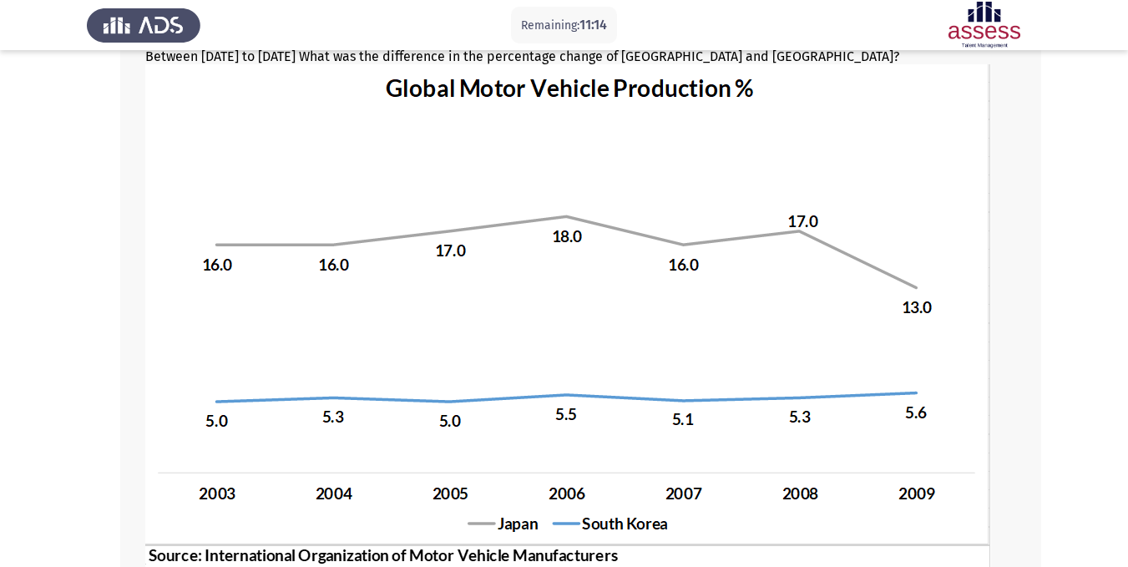
scroll to position [111, 0]
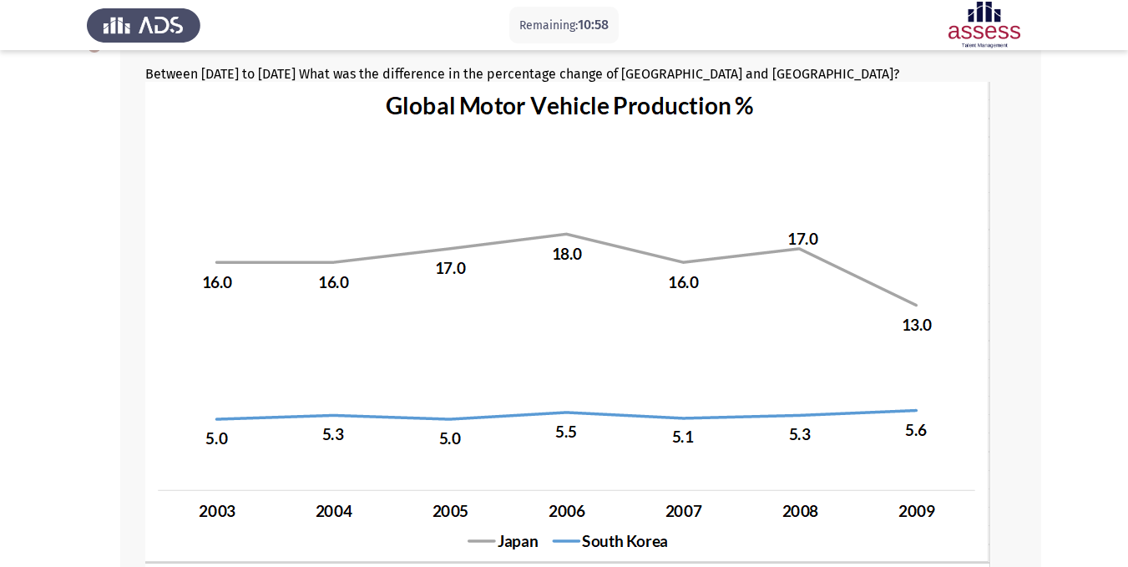
click at [65, 327] on app-assessment-container "Remaining: 10:58 Previous ASSESS Aptitude (FOCUS) - Analytical Thinking Next Be…" at bounding box center [564, 386] width 1128 height 860
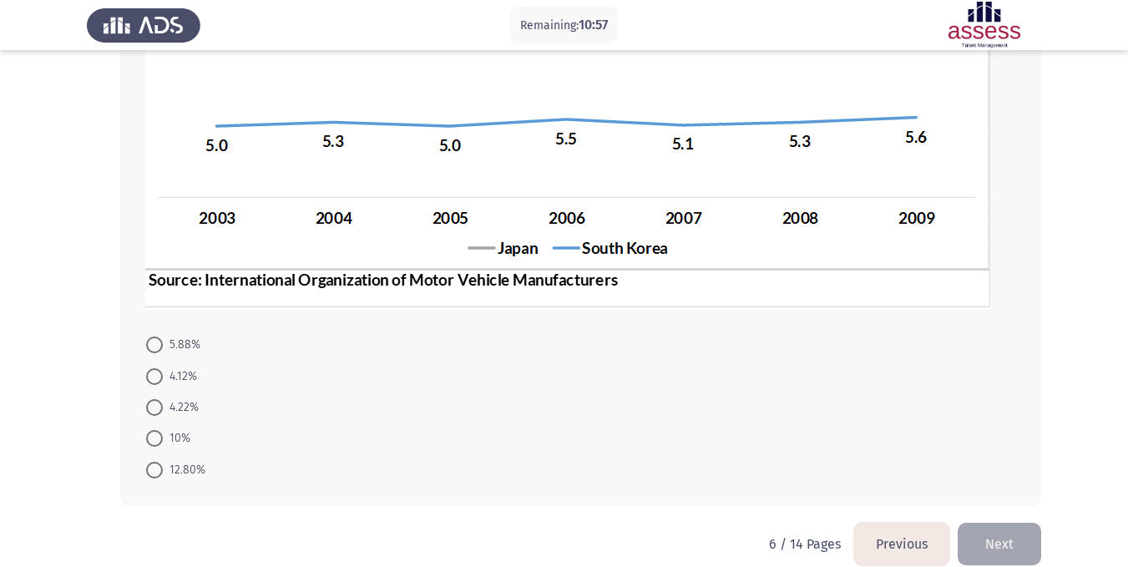
scroll to position [427, 0]
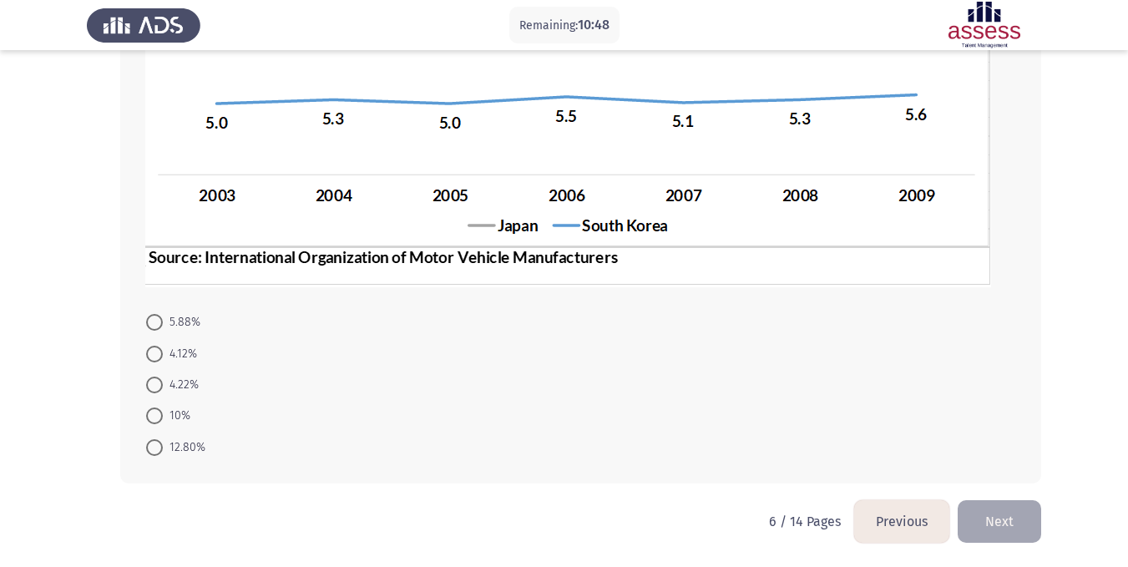
click at [24, 372] on app-assessment-container "Remaining: 10:48 Previous ASSESS Aptitude (FOCUS) - Analytical Thinking Next Be…" at bounding box center [564, 70] width 1128 height 860
click at [0, 372] on app-assessment-container "Remaining: 10:34 Previous ASSESS Aptitude (FOCUS) - Analytical Thinking Next Be…" at bounding box center [564, 70] width 1128 height 860
click at [25, 309] on app-assessment-container "Remaining: 10:04 Previous ASSESS Aptitude (FOCUS) - Analytical Thinking Next Be…" at bounding box center [564, 70] width 1128 height 860
click at [172, 442] on span "12.80%" at bounding box center [184, 447] width 43 height 20
click at [163, 442] on input "12.80%" at bounding box center [154, 447] width 17 height 17
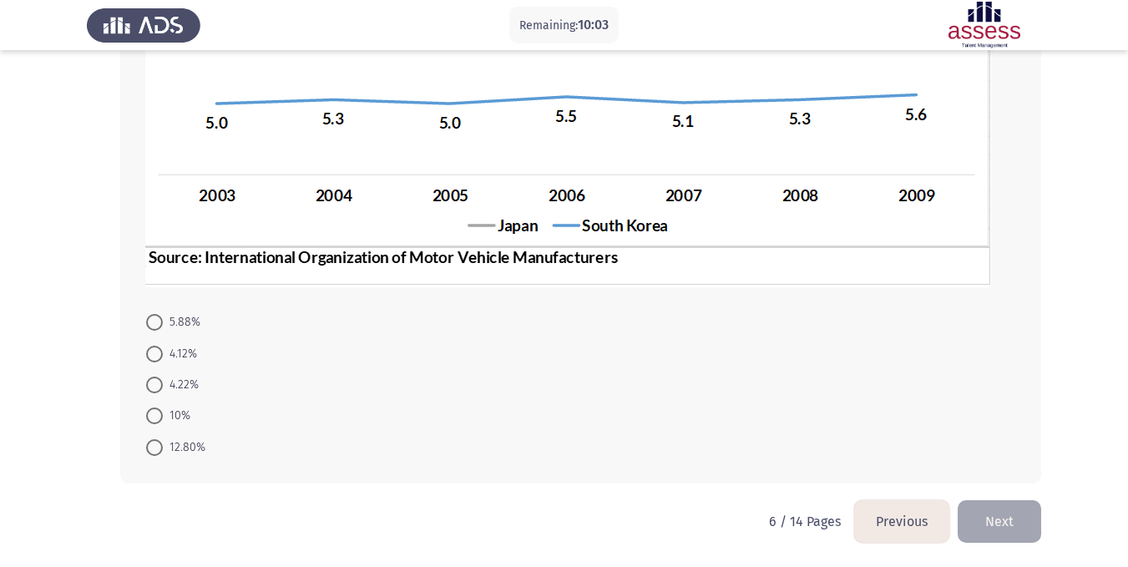
radio input "true"
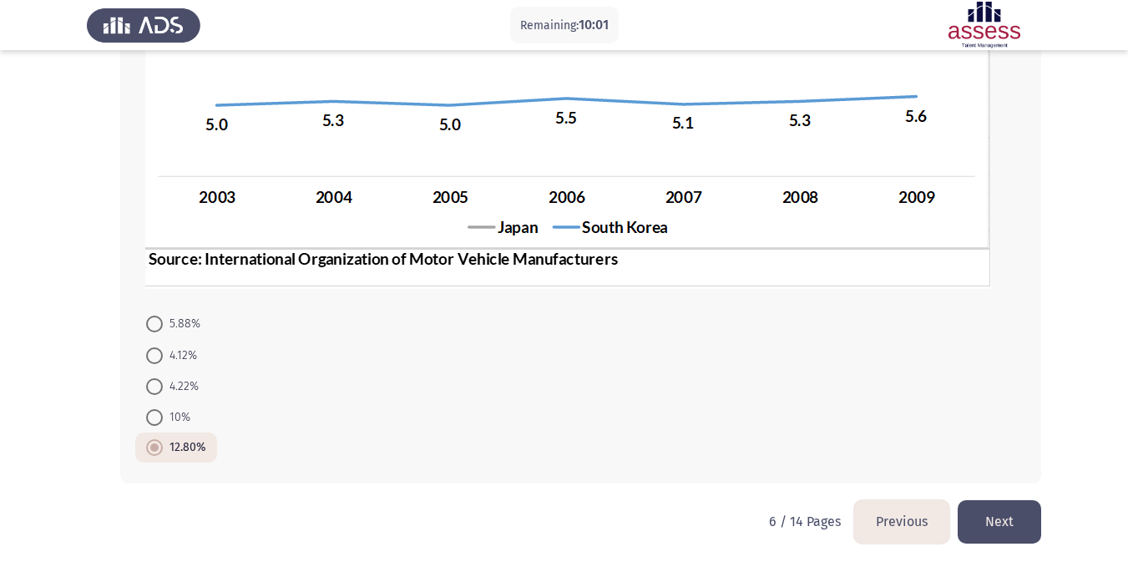
click at [1010, 521] on button "Next" at bounding box center [999, 521] width 83 height 43
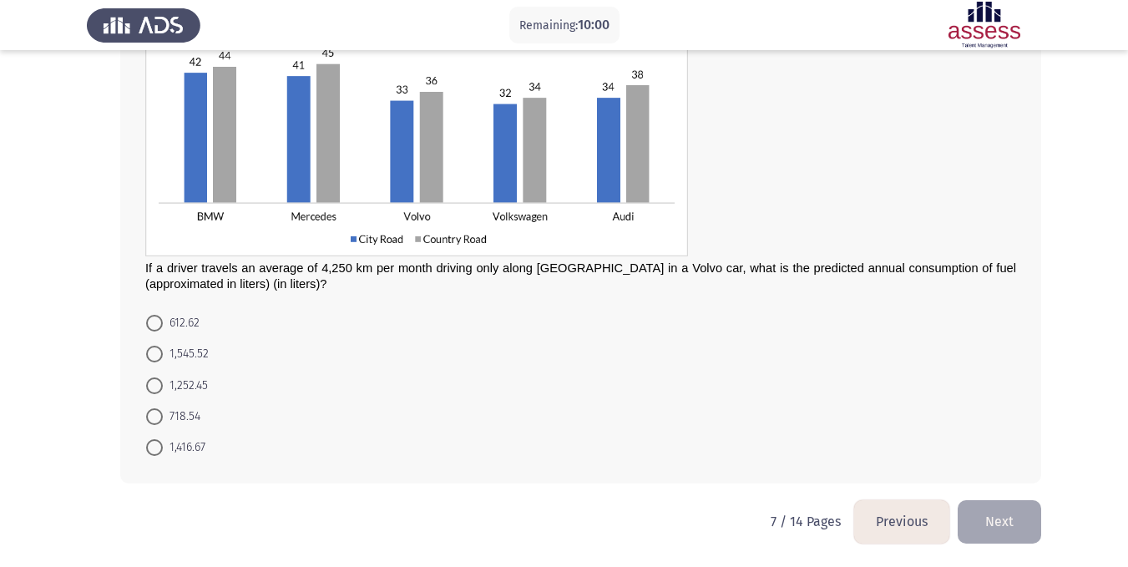
scroll to position [73, 0]
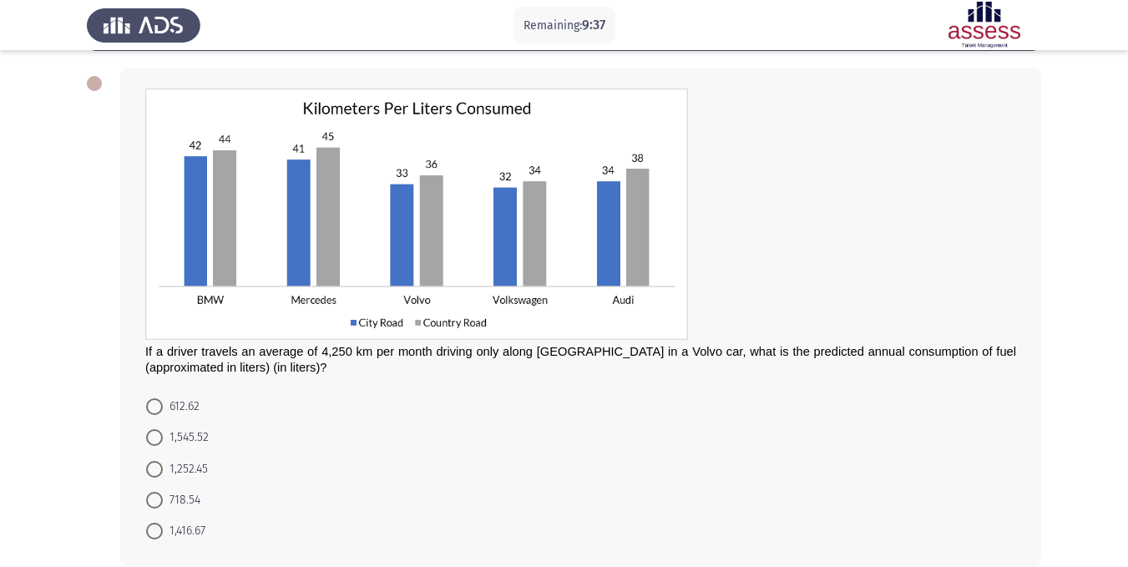
click at [55, 364] on app-assessment-container "Remaining: 9:37 Previous ASSESS Aptitude (FOCUS) - Analytical Thinking Next If …" at bounding box center [564, 288] width 1128 height 589
click at [64, 340] on app-assessment-container "Remaining: 9:18 Previous ASSESS Aptitude (FOCUS) - Analytical Thinking Next If …" at bounding box center [564, 288] width 1128 height 589
click at [192, 466] on span "1,252.45" at bounding box center [185, 469] width 45 height 20
click at [163, 466] on input "1,252.45" at bounding box center [154, 469] width 17 height 17
radio input "true"
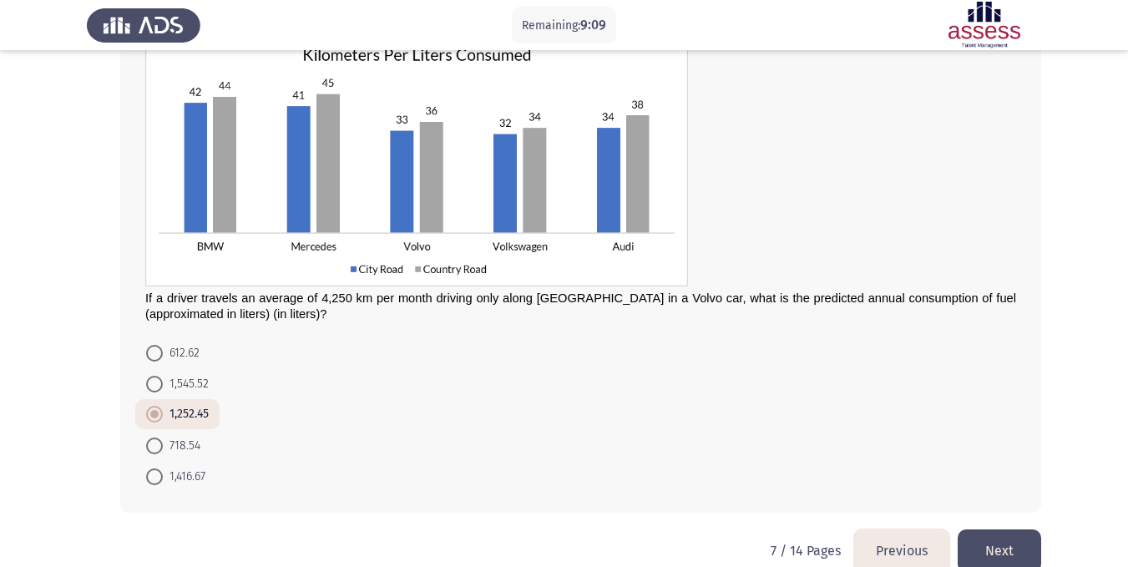
scroll to position [155, 0]
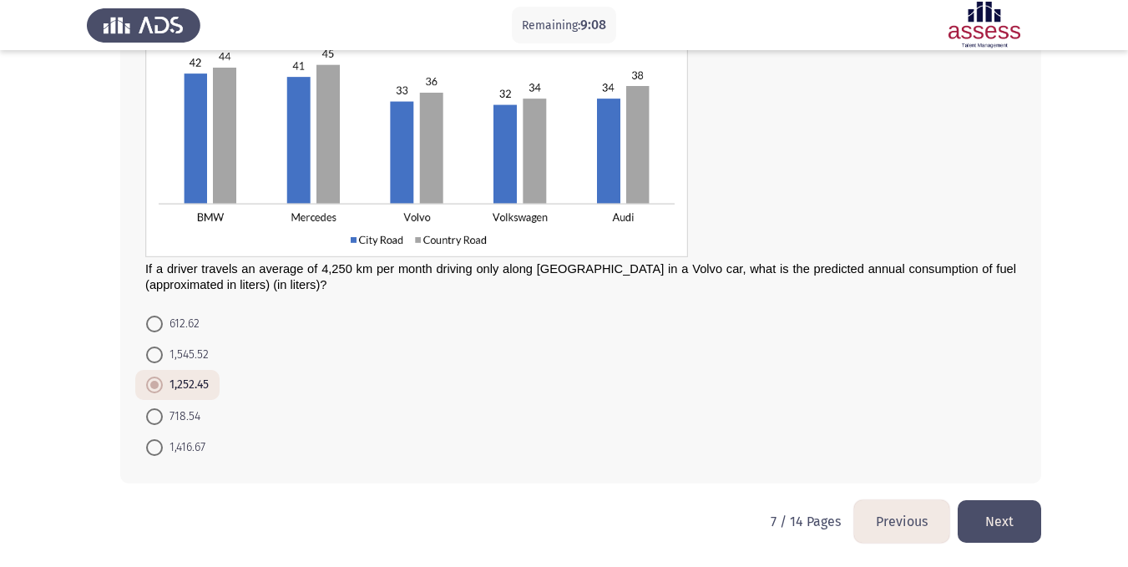
click at [1008, 521] on button "Next" at bounding box center [999, 521] width 83 height 43
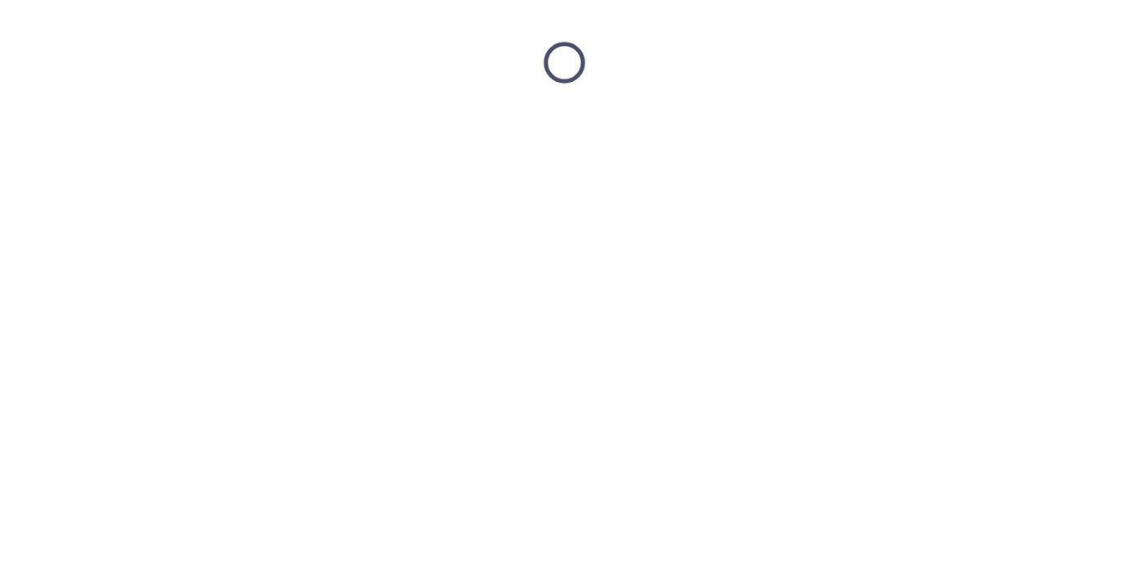
scroll to position [0, 0]
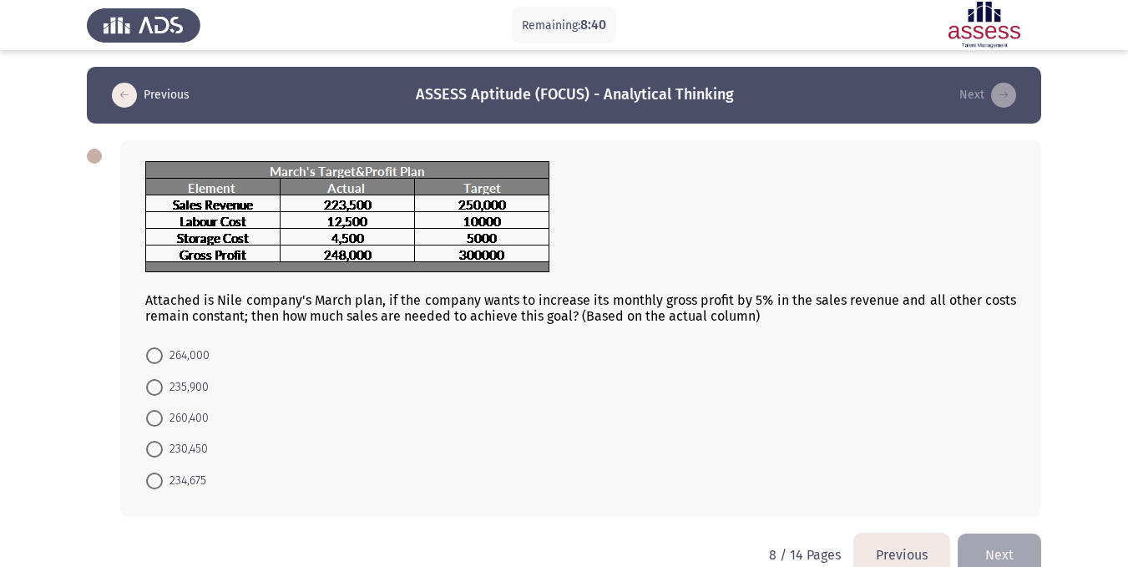
click at [105, 369] on div "Attached is Nile company's March plan, if the company wants to increase its mon…" at bounding box center [564, 329] width 954 height 410
click at [877, 528] on button "Previous" at bounding box center [901, 554] width 95 height 43
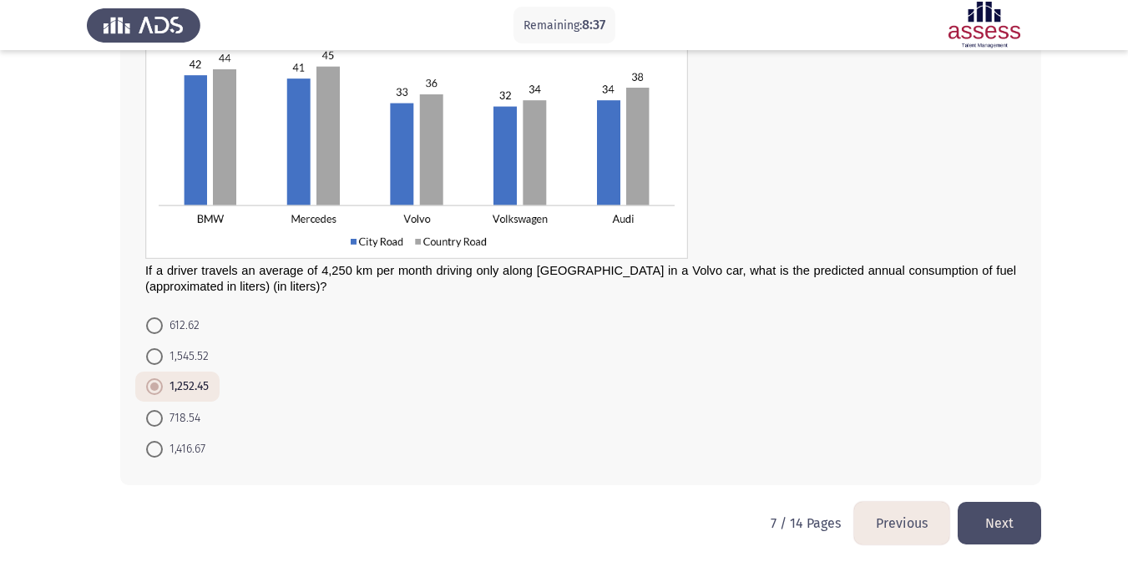
scroll to position [155, 0]
click at [988, 522] on button "Next" at bounding box center [999, 521] width 83 height 43
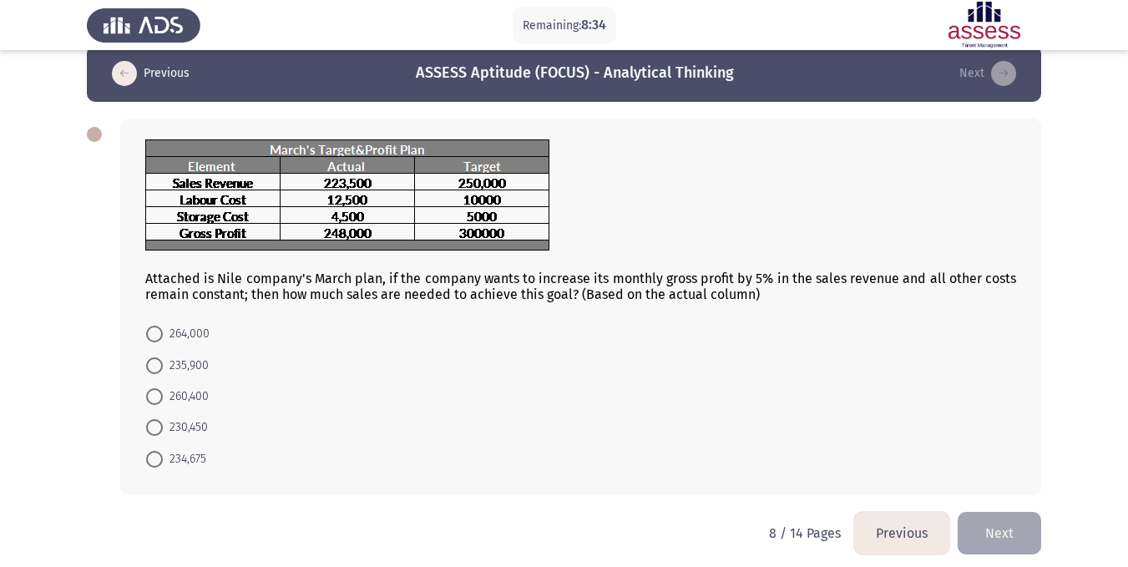
scroll to position [33, 0]
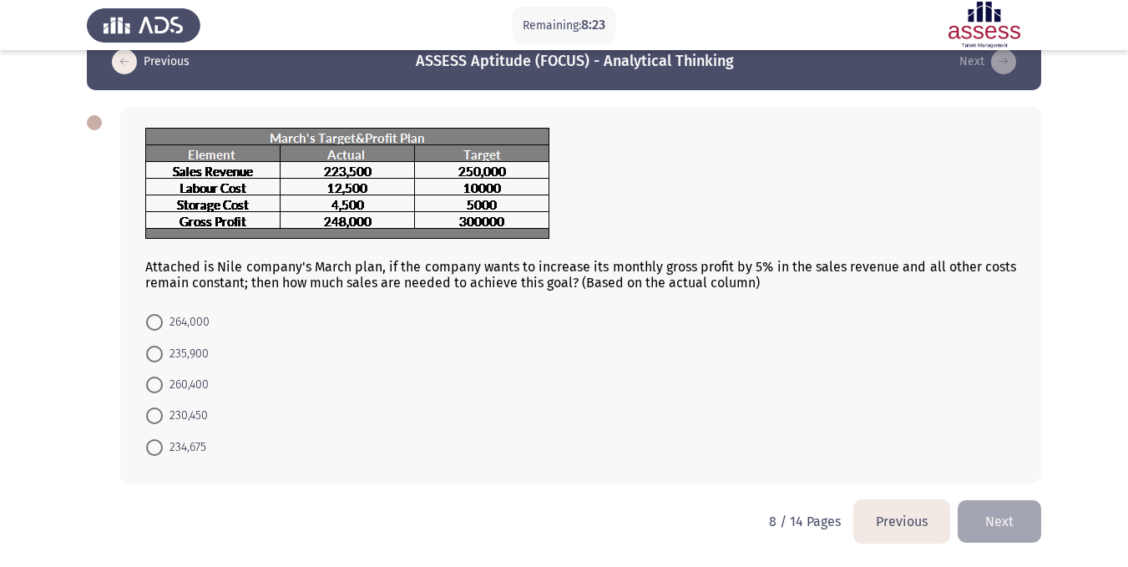
click at [8, 397] on app-assessment-container "Remaining: 8:23 Previous ASSESS Aptitude (FOCUS) - Analytical Thinking Next Att…" at bounding box center [564, 266] width 1128 height 467
click at [190, 443] on span "234,675" at bounding box center [184, 447] width 43 height 20
click at [163, 443] on input "234,675" at bounding box center [154, 447] width 17 height 17
radio input "true"
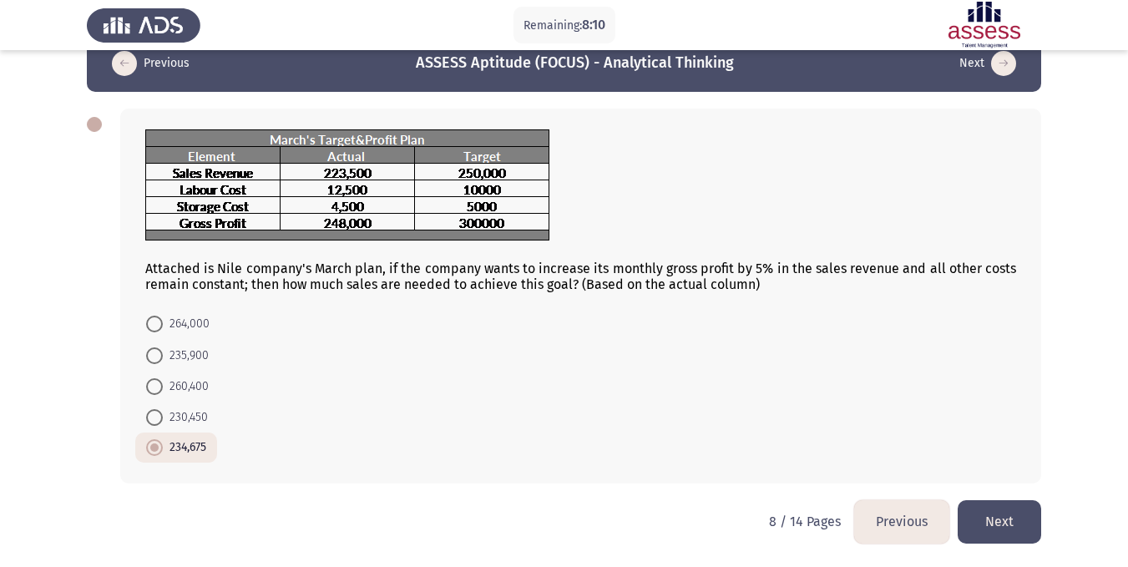
click at [989, 520] on button "Next" at bounding box center [999, 521] width 83 height 43
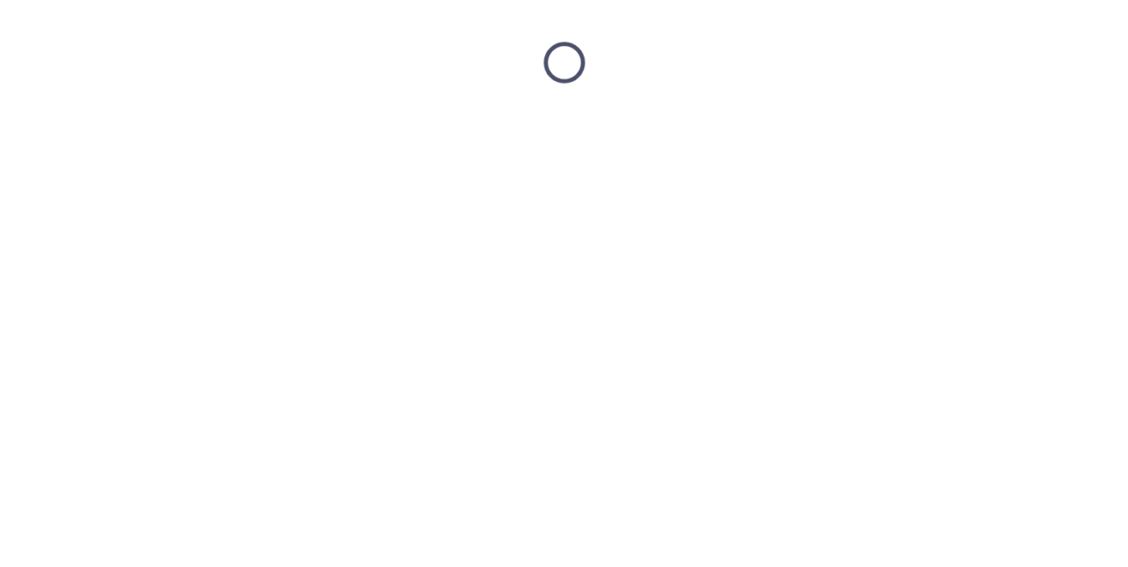
scroll to position [0, 0]
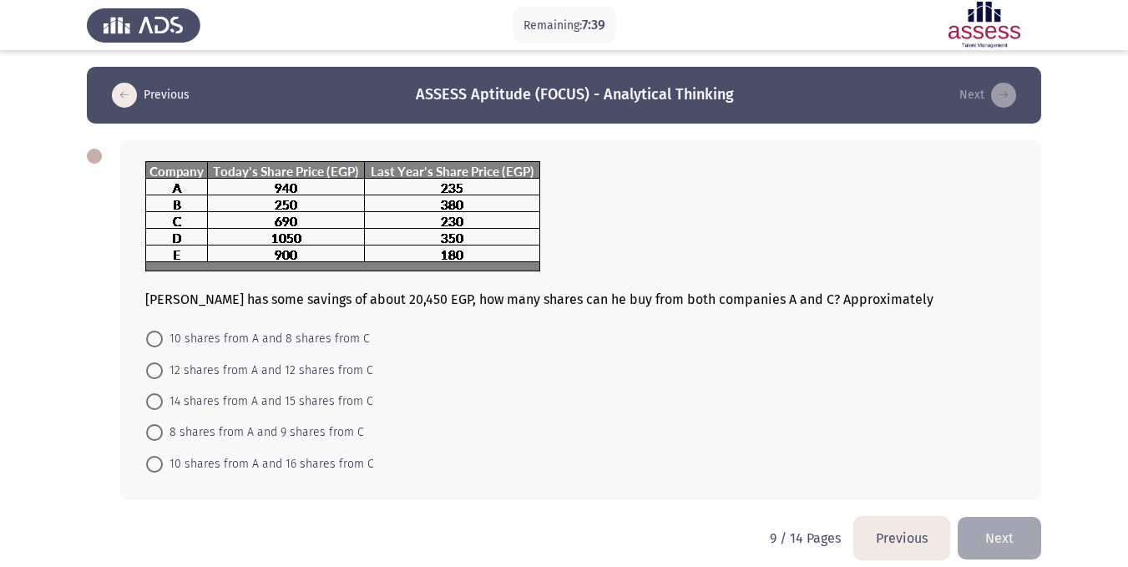
click at [48, 354] on app-assessment-container "Remaining: 7:39 Previous ASSESS Aptitude (FOCUS) - Analytical Thinking Next [PE…" at bounding box center [564, 292] width 1128 height 450
click at [15, 404] on app-assessment-container "Remaining: 7:27 Previous ASSESS Aptitude (FOCUS) - Analytical Thinking Next [PE…" at bounding box center [564, 292] width 1128 height 450
click at [205, 468] on span "10 shares from A and 16 shares from C" at bounding box center [268, 464] width 211 height 20
click at [163, 468] on input "10 shares from A and 16 shares from C" at bounding box center [154, 464] width 17 height 17
radio input "true"
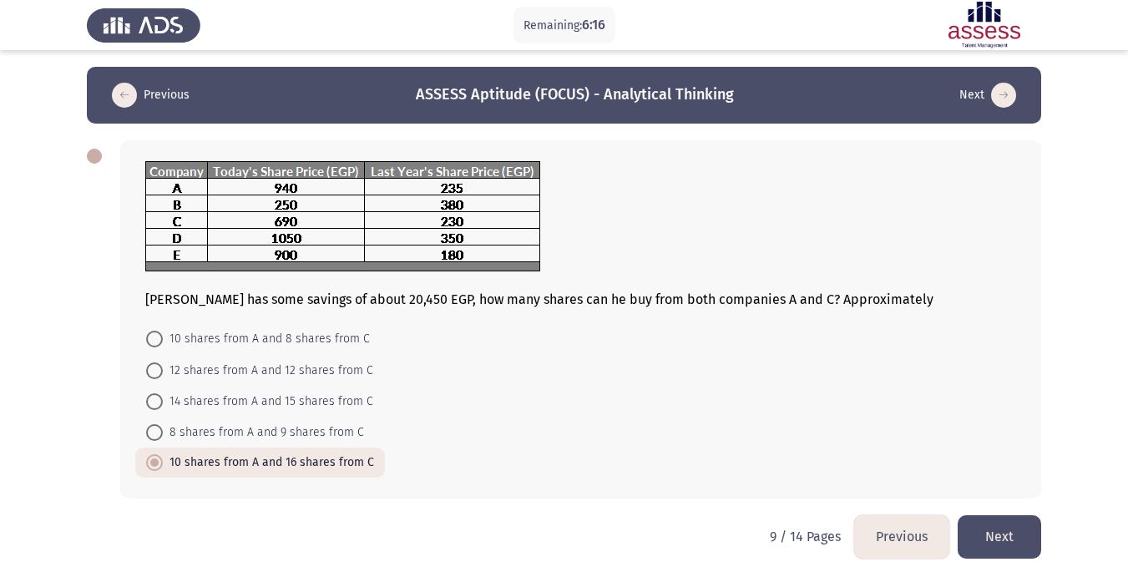
click at [1024, 528] on button "Next" at bounding box center [999, 536] width 83 height 43
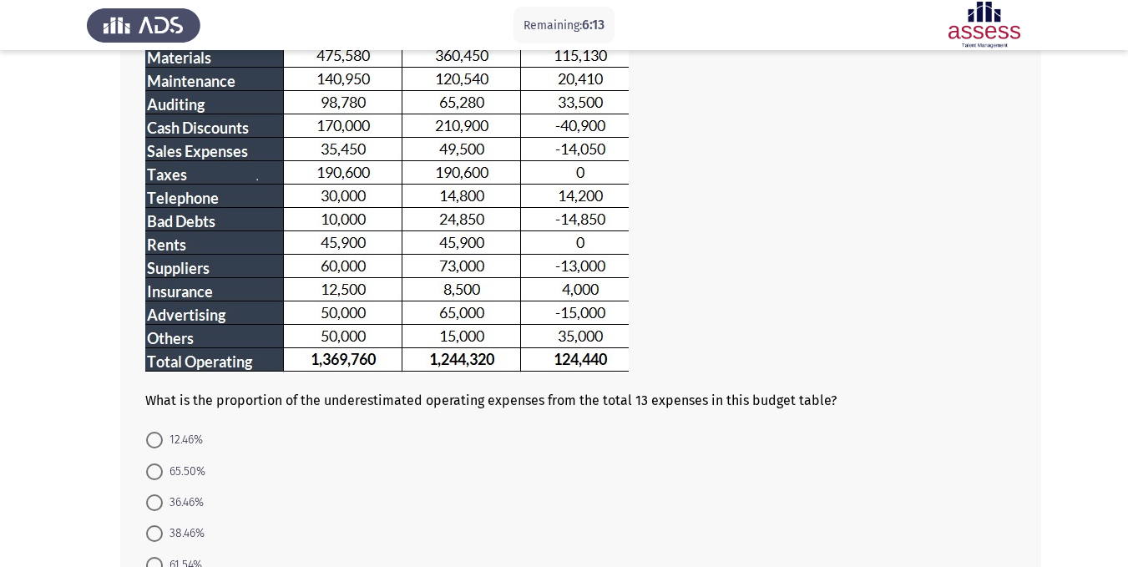
scroll to position [83, 0]
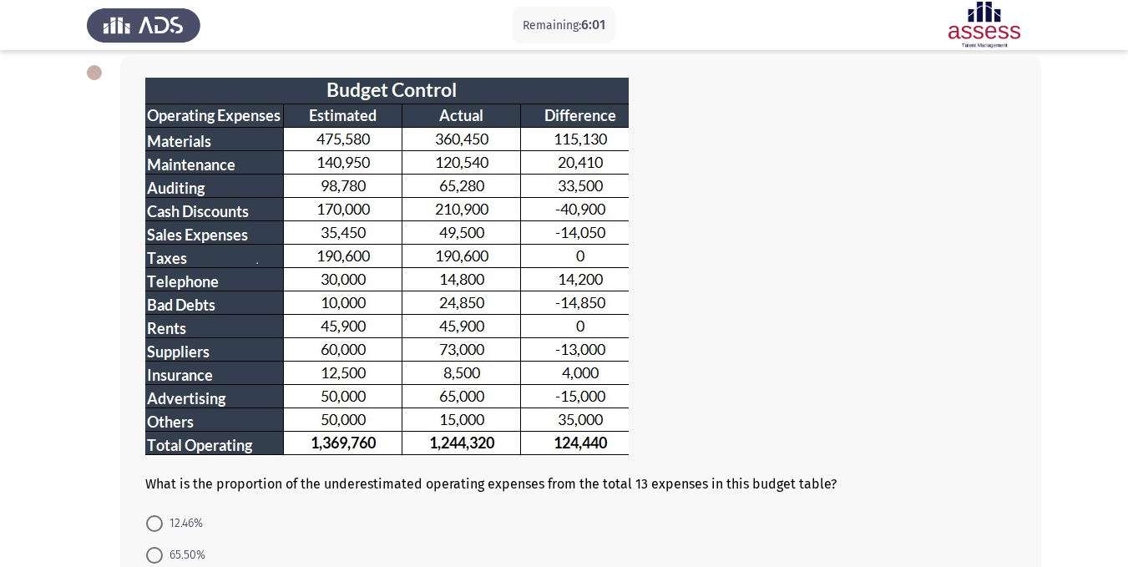
click at [13, 392] on app-assessment-container "Remaining: 6:01 Previous ASSESS Aptitude (FOCUS) - Analytical Thinking Next Wha…" at bounding box center [564, 342] width 1128 height 718
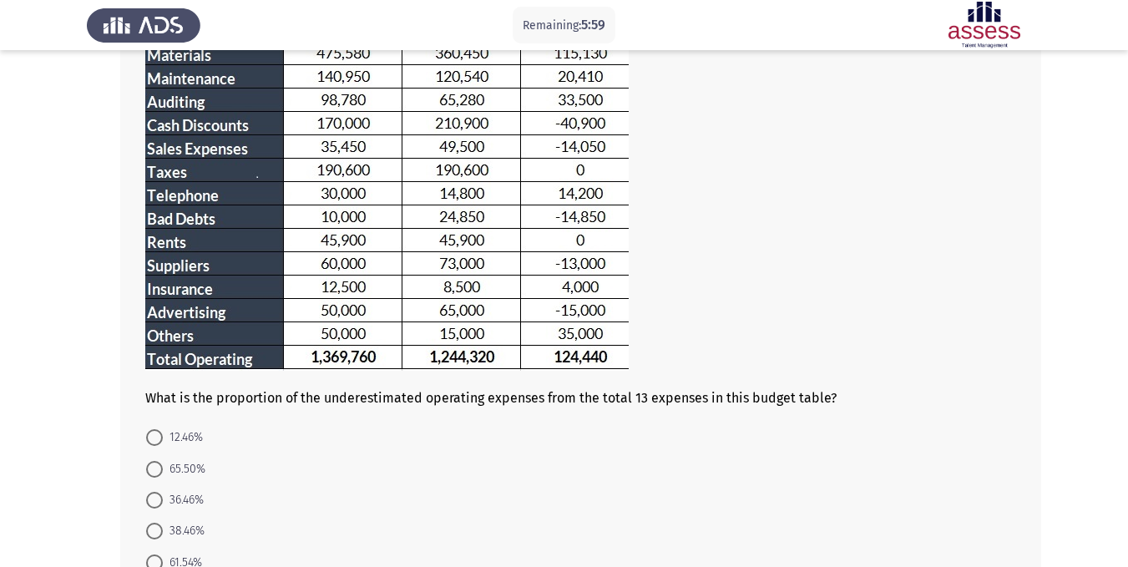
scroll to position [285, 0]
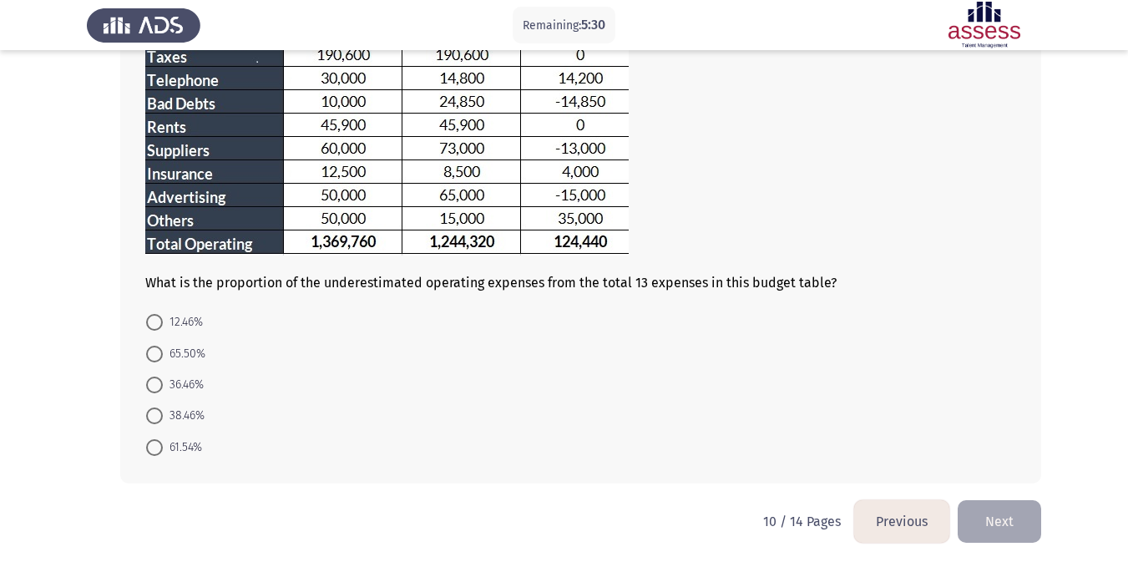
click at [71, 301] on app-assessment-container "Remaining: 5:30 Previous ASSESS Aptitude (FOCUS) - Analytical Thinking Next Wha…" at bounding box center [564, 141] width 1128 height 718
click at [192, 413] on span "38.46%" at bounding box center [184, 416] width 42 height 20
click at [163, 413] on input "38.46%" at bounding box center [154, 415] width 17 height 17
radio input "true"
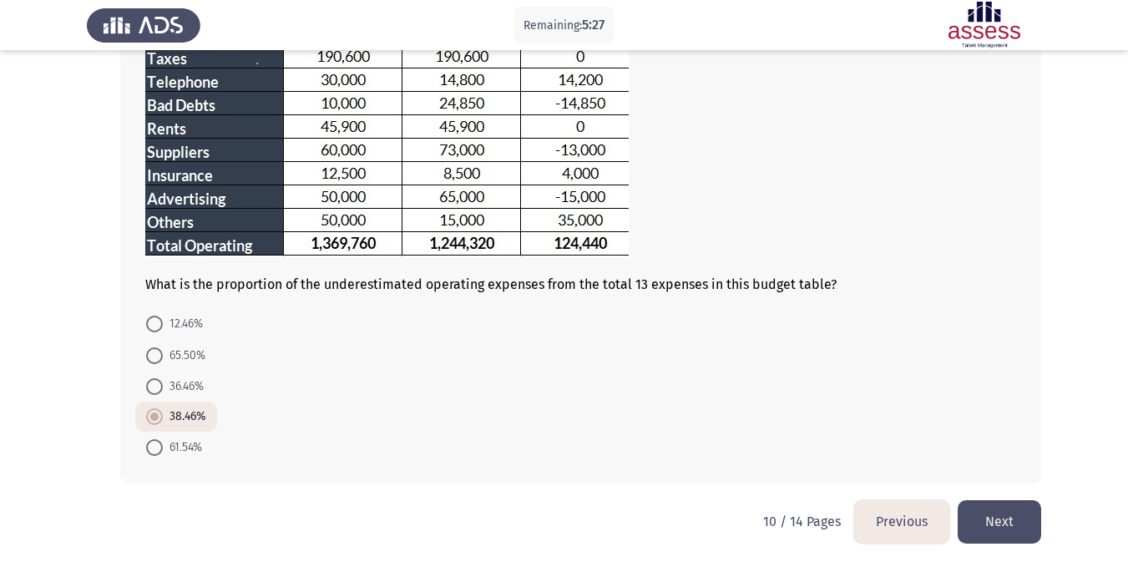
click at [1017, 510] on button "Next" at bounding box center [999, 521] width 83 height 43
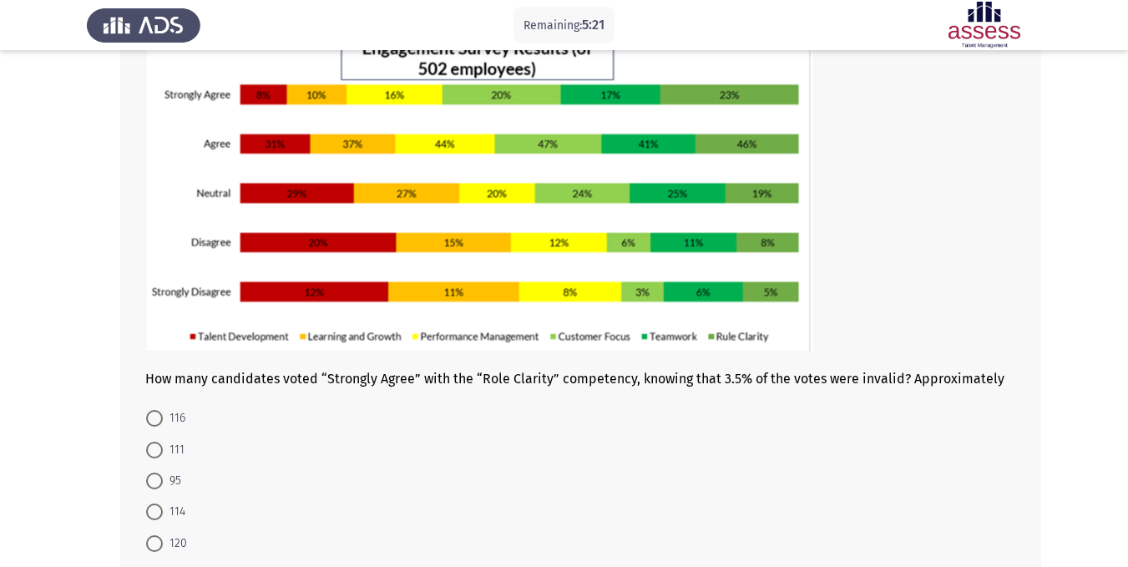
scroll to position [118, 0]
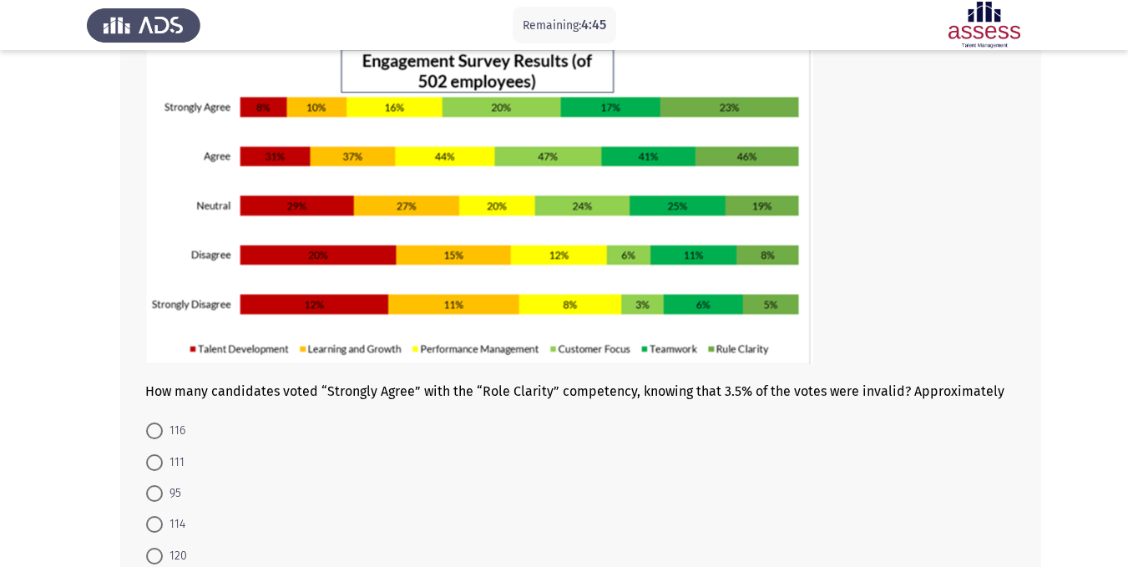
click at [59, 407] on app-assessment-container "Remaining: 4:45 Previous ASSESS Aptitude (FOCUS) - Analytical Thinking Next How…" at bounding box center [564, 279] width 1128 height 660
drag, startPoint x: 170, startPoint y: 459, endPoint x: 194, endPoint y: 465, distance: 24.1
click at [170, 460] on span "111" at bounding box center [174, 462] width 22 height 20
click at [163, 460] on input "111" at bounding box center [154, 462] width 17 height 17
radio input "true"
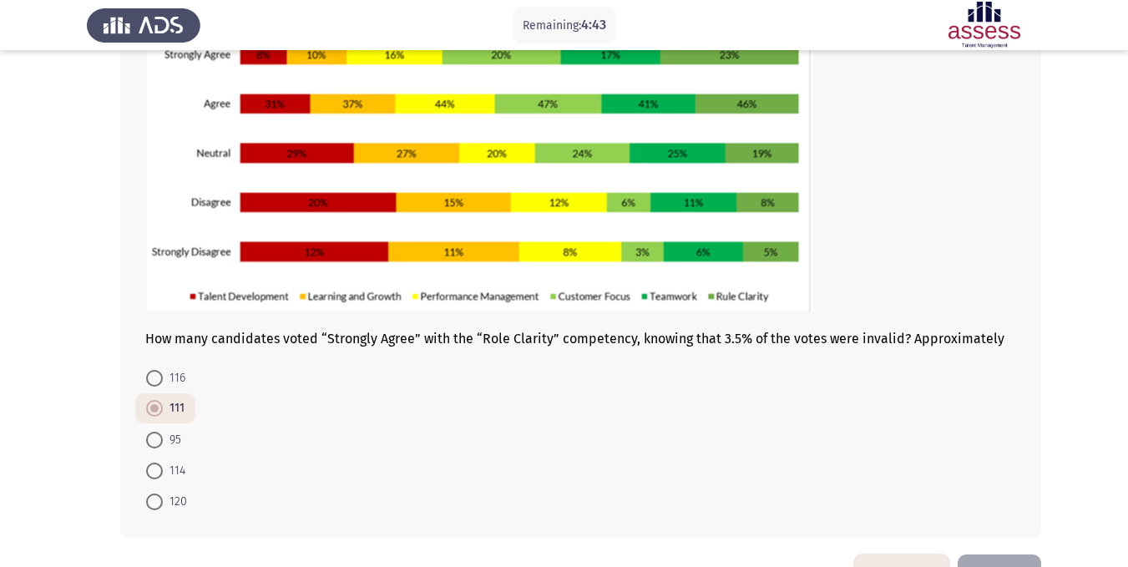
scroll to position [225, 0]
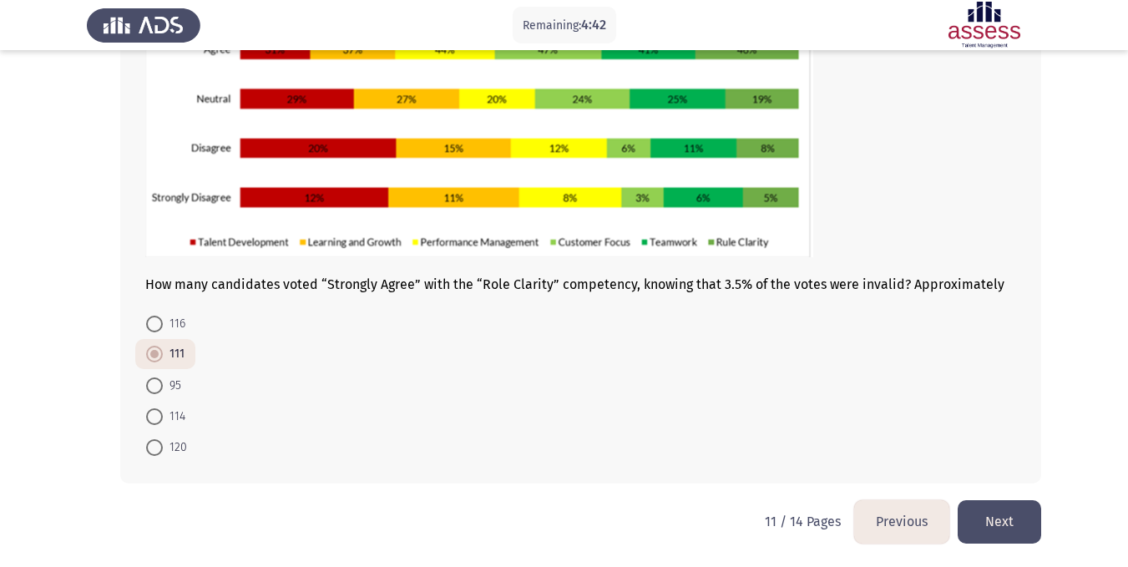
click at [1044, 523] on html "Remaining: 4:42 Previous ASSESS Aptitude (FOCUS) - Analytical Thinking Next How…" at bounding box center [564, 170] width 1128 height 791
click at [1025, 527] on button "Next" at bounding box center [999, 521] width 83 height 43
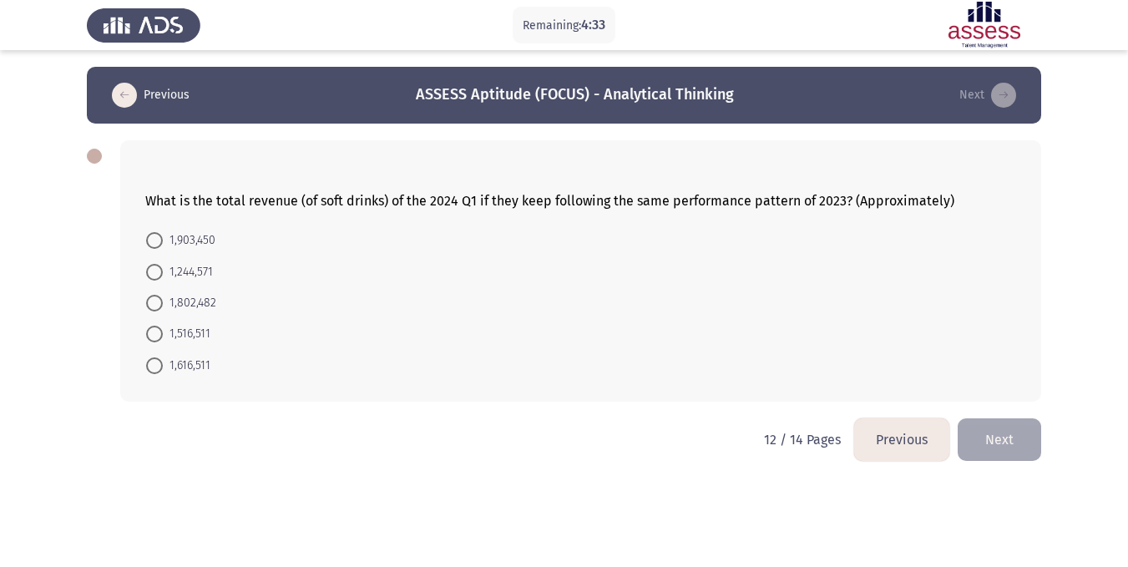
scroll to position [169, 0]
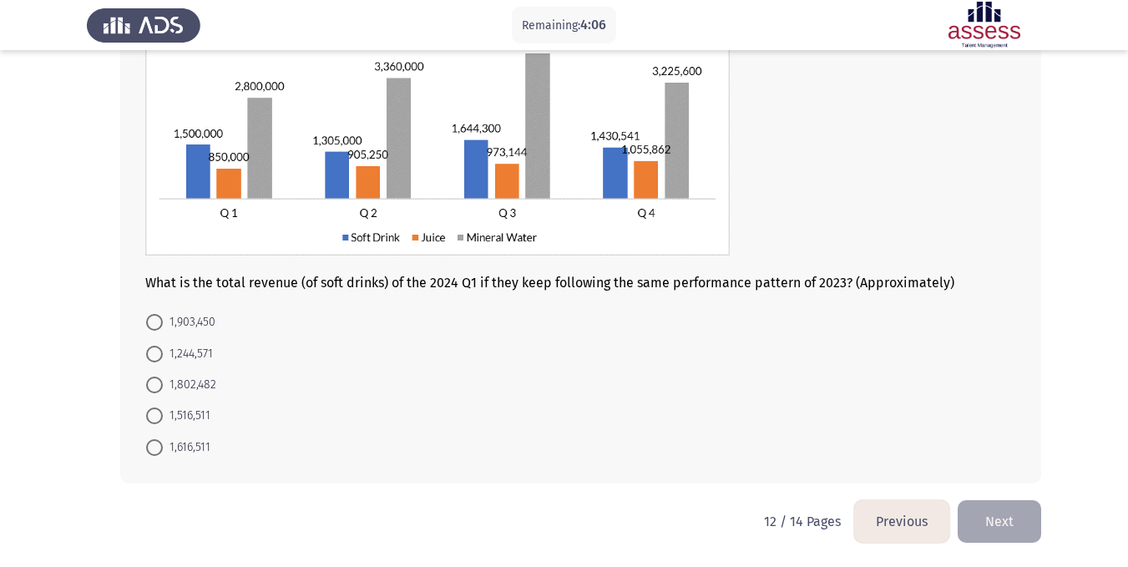
click at [67, 301] on app-assessment-container "Remaining: 4:06 Previous ASSESS Aptitude (FOCUS) - Analytical Thinking Next Wha…" at bounding box center [564, 198] width 1128 height 603
click at [183, 416] on span "1,516,511" at bounding box center [187, 416] width 48 height 20
click at [163, 416] on input "1,516,511" at bounding box center [154, 415] width 17 height 17
radio input "true"
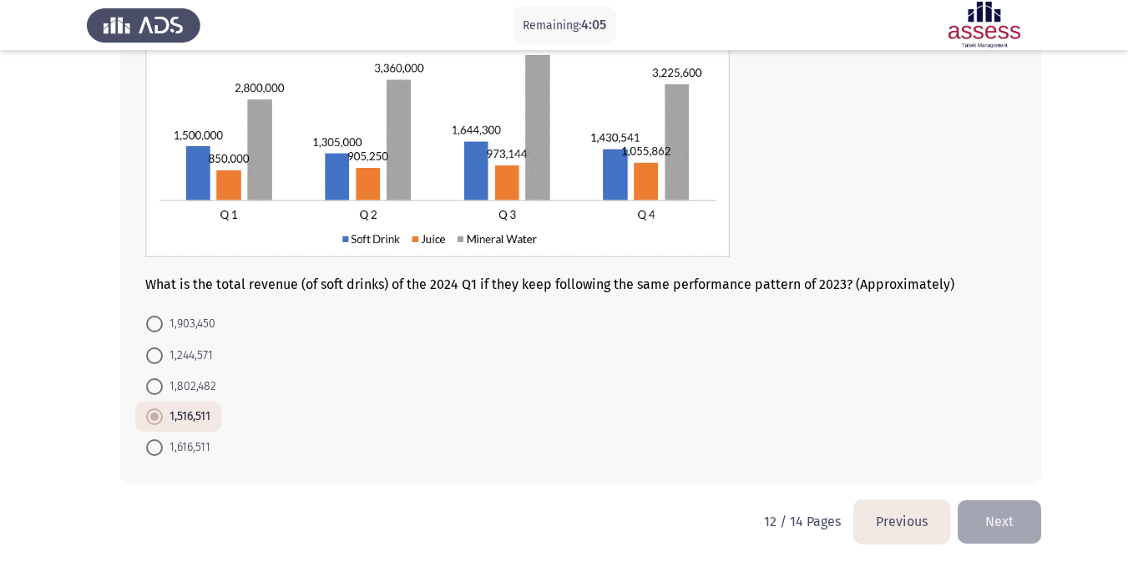
scroll to position [168, 0]
click at [1004, 518] on button "Next" at bounding box center [999, 521] width 83 height 43
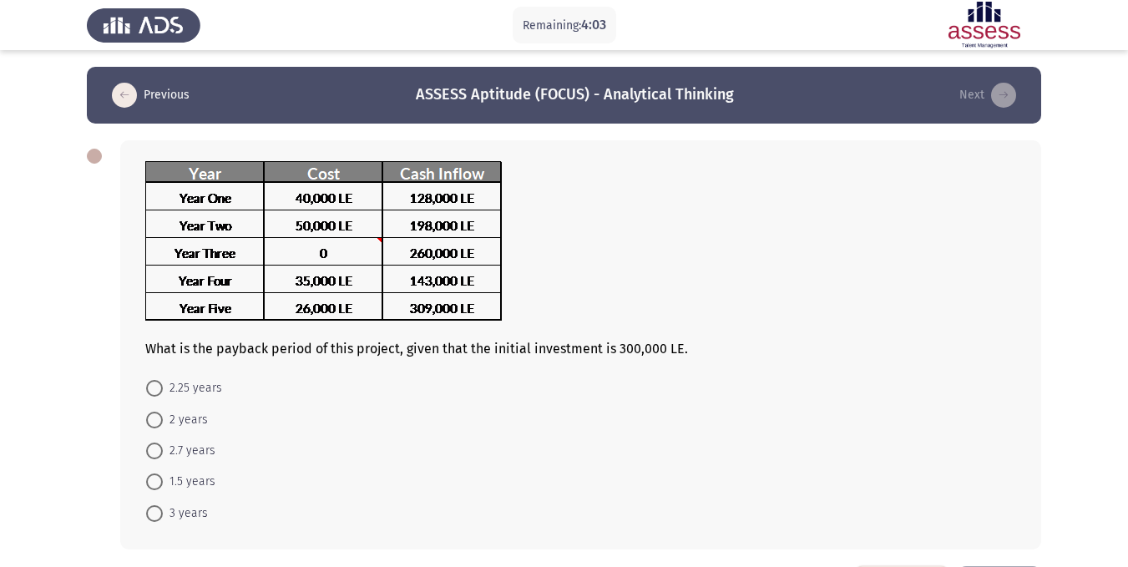
scroll to position [66, 0]
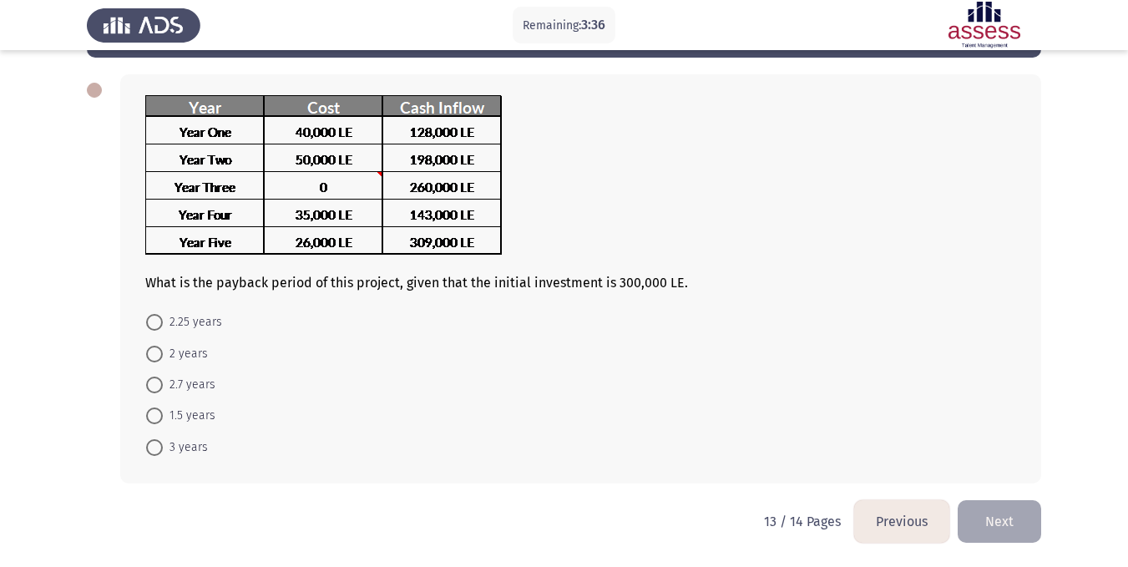
click at [1054, 293] on app-assessment-container "Remaining: 3:36 Previous ASSESS Aptitude (FOCUS) - Analytical Thinking Next Wha…" at bounding box center [564, 250] width 1128 height 499
click at [204, 355] on span "2 years" at bounding box center [185, 354] width 45 height 20
click at [163, 355] on input "2 years" at bounding box center [154, 354] width 17 height 17
radio input "true"
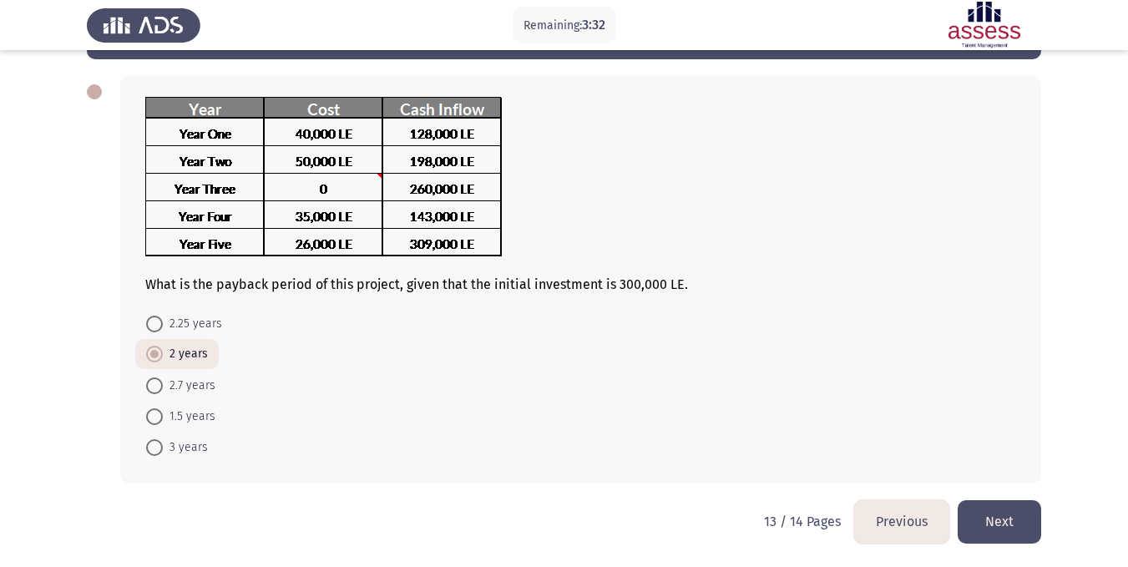
click at [1021, 513] on button "Next" at bounding box center [999, 521] width 83 height 43
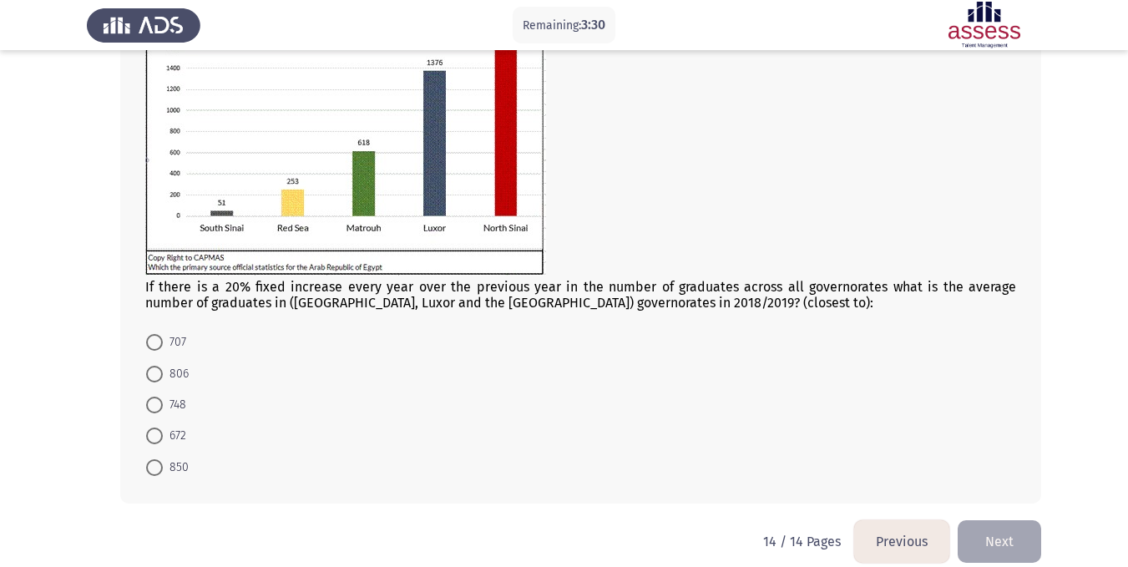
scroll to position [109, 0]
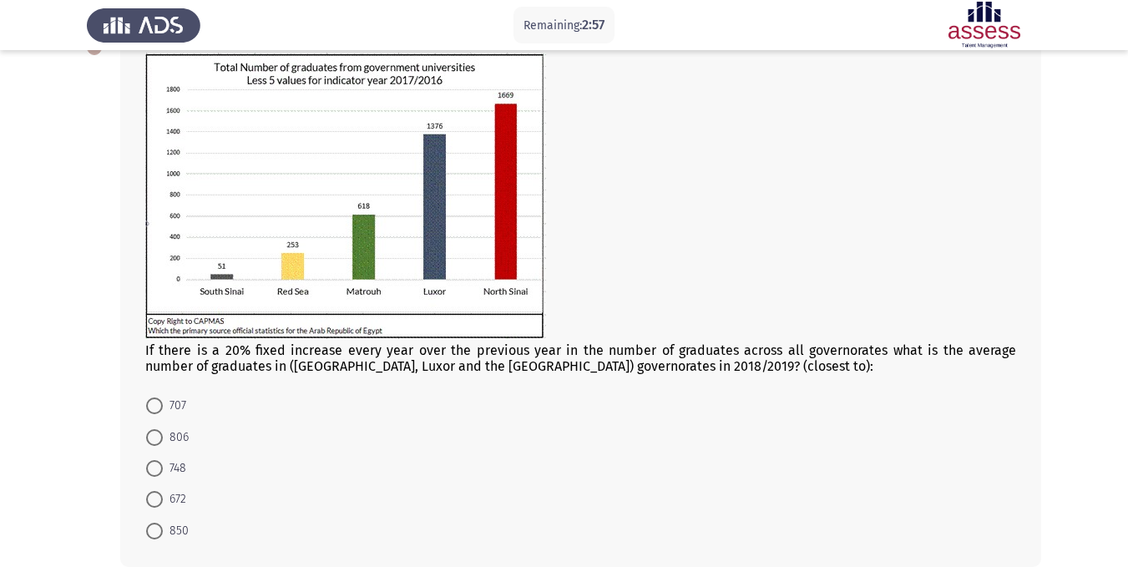
click at [1039, 319] on div "If there is a 20% fixed increase every year over the previous year in the numbe…" at bounding box center [580, 299] width 921 height 535
click at [158, 528] on span at bounding box center [154, 531] width 17 height 17
click at [158, 528] on input "850" at bounding box center [154, 531] width 17 height 17
radio input "true"
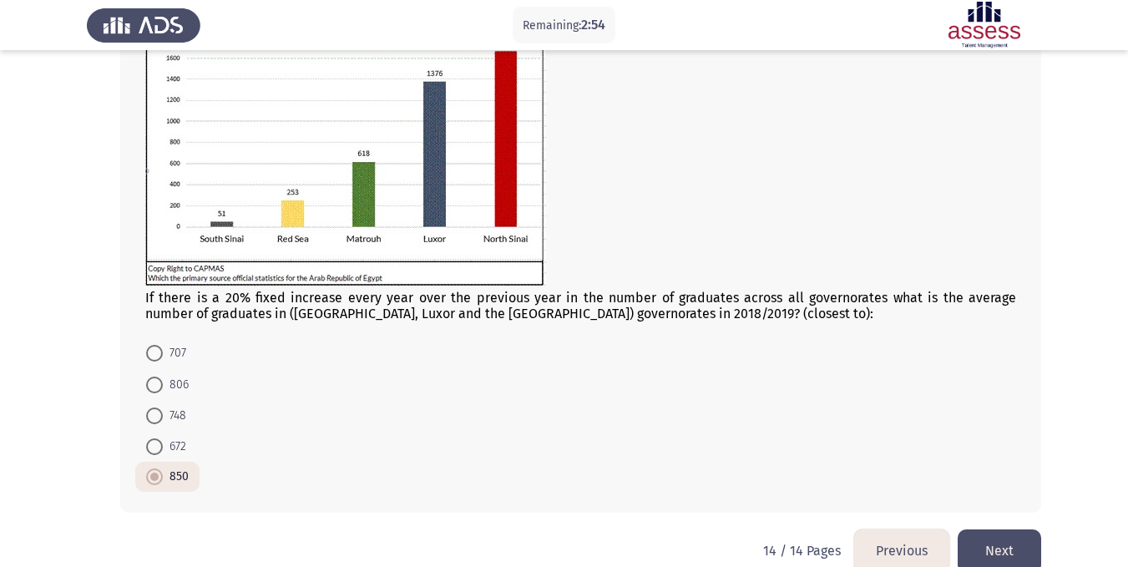
scroll to position [190, 0]
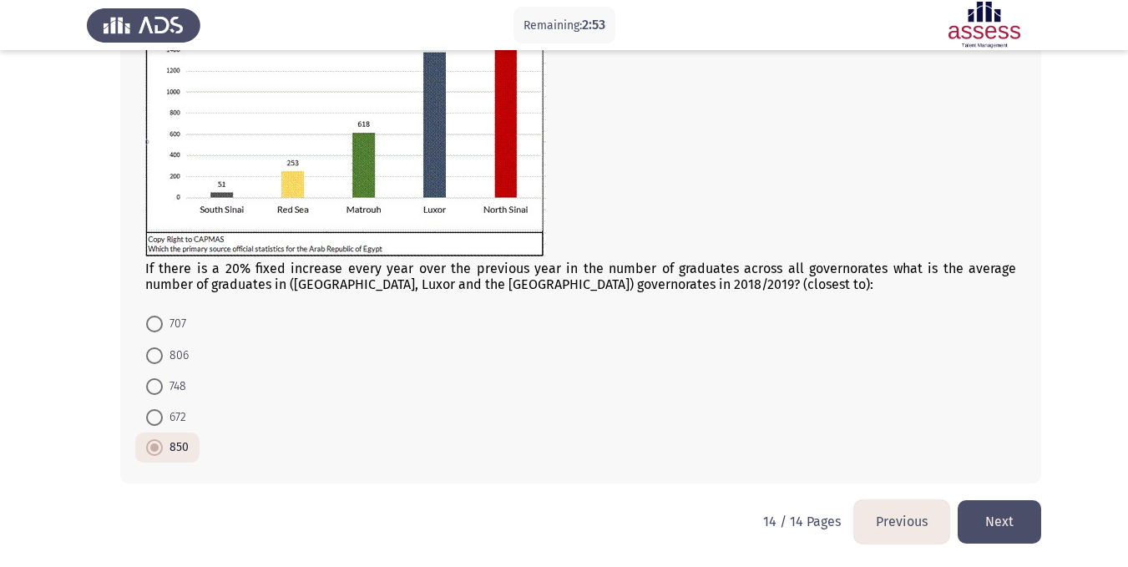
click at [1012, 513] on button "Next" at bounding box center [999, 521] width 83 height 43
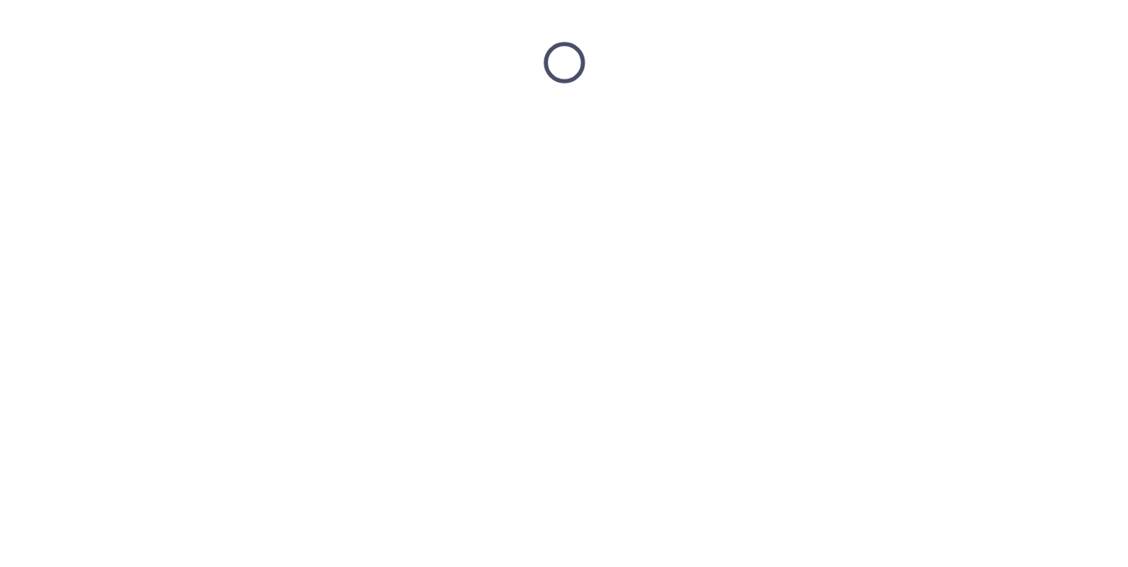
scroll to position [0, 0]
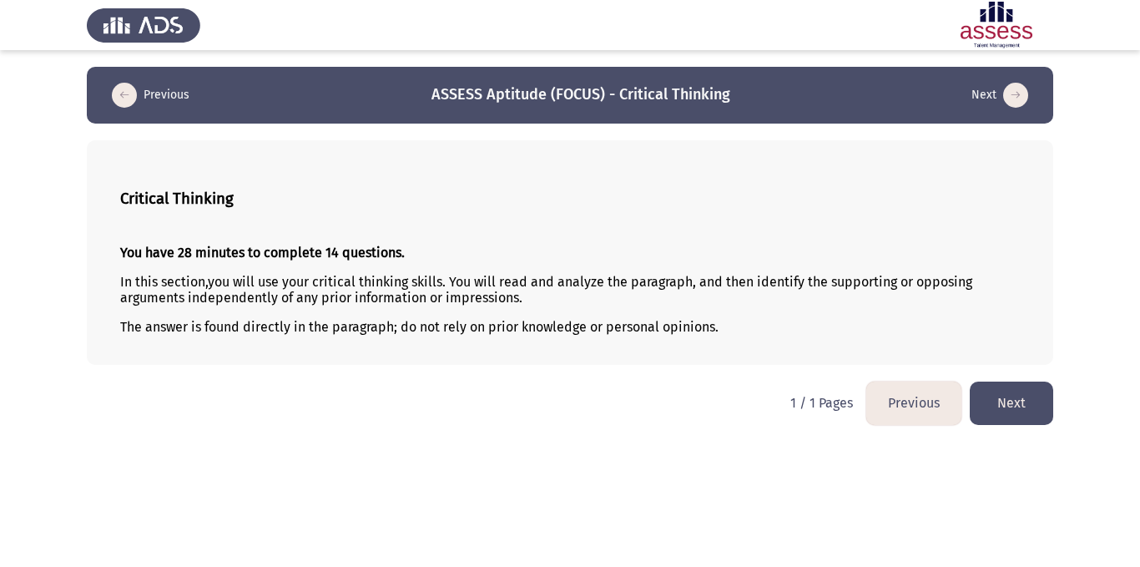
click at [1008, 374] on html "Previous ASSESS Aptitude (FOCUS) - Critical Thinking Next Critical Thinking You…" at bounding box center [570, 221] width 1140 height 442
click at [1025, 412] on button "Next" at bounding box center [1011, 403] width 83 height 43
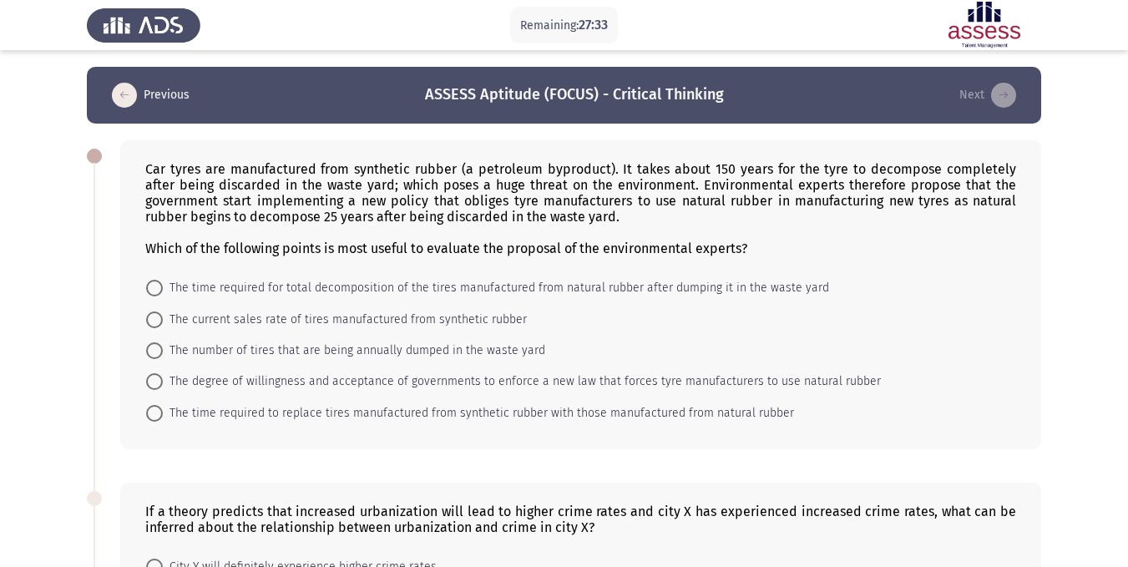
click at [199, 281] on span "The time required for total decomposition of the tires manufactured from natura…" at bounding box center [496, 288] width 666 height 20
click at [163, 281] on input "The time required for total decomposition of the tires manufactured from natura…" at bounding box center [154, 288] width 17 height 17
radio input "true"
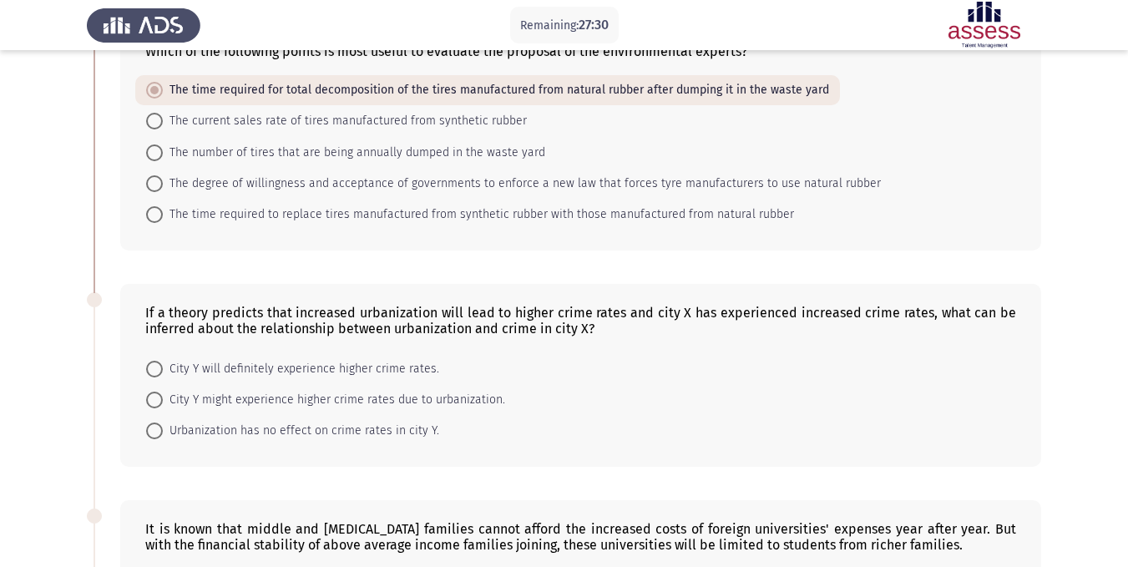
scroll to position [334, 0]
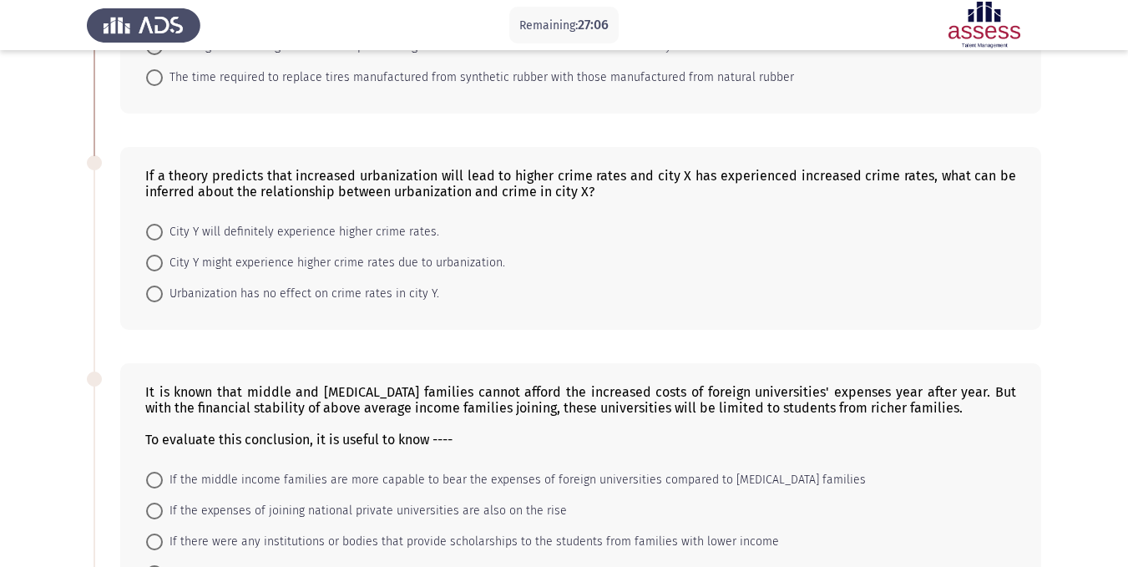
click at [17, 263] on app-assessment-container "Remaining: 27:06 Previous ASSESS Aptitude (FOCUS) - Critical Thinking Next Car …" at bounding box center [564, 303] width 1128 height 1140
click at [224, 264] on span "City Y might experience higher crime rates due to urbanization." at bounding box center [334, 263] width 342 height 20
click at [163, 264] on input "City Y might experience higher crime rates due to urbanization." at bounding box center [154, 263] width 17 height 17
radio input "true"
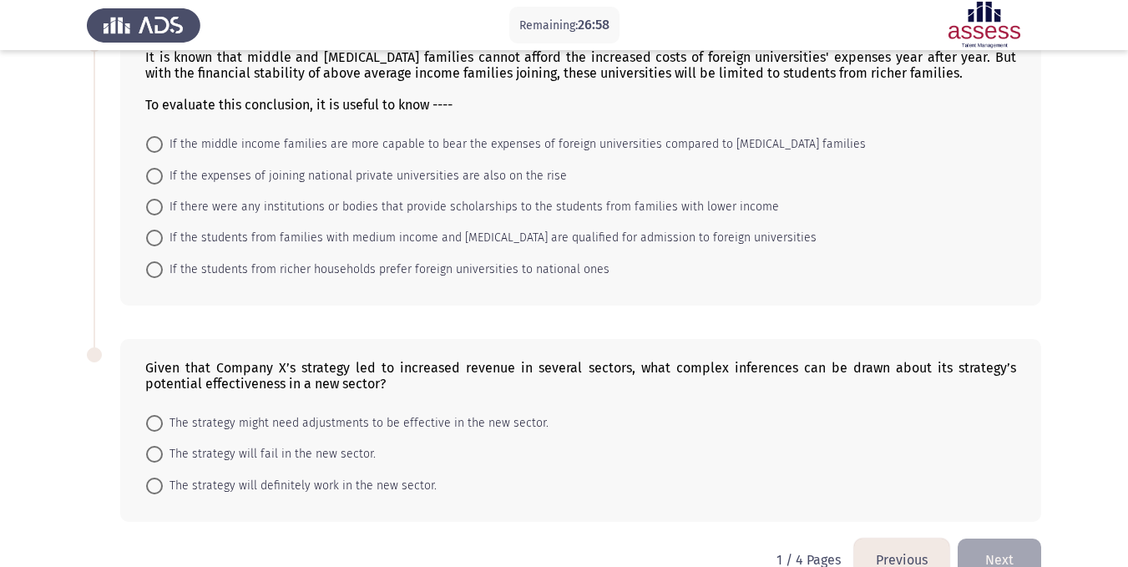
scroll to position [584, 0]
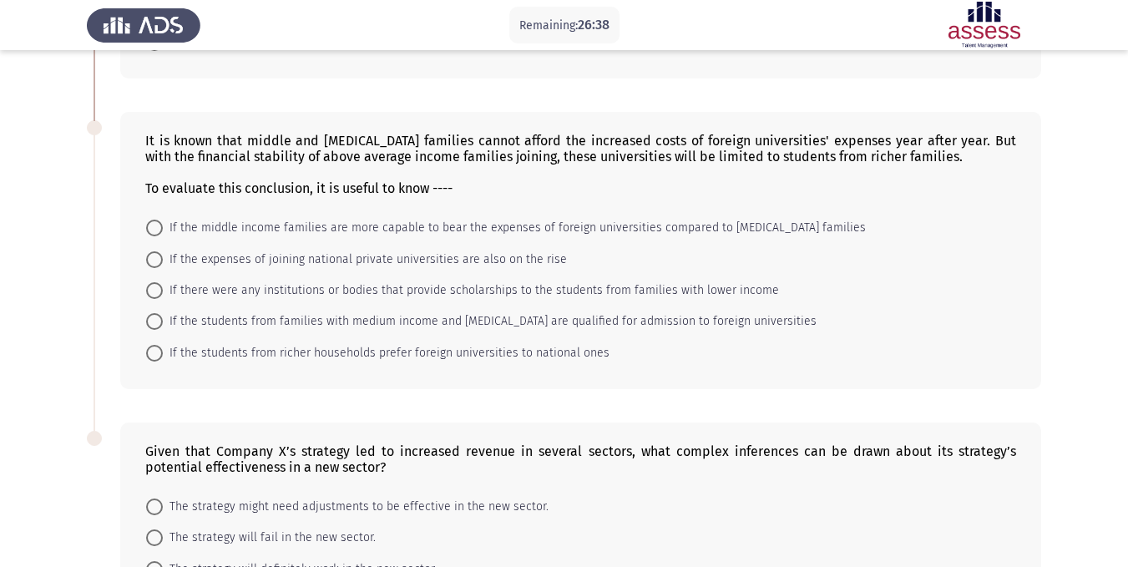
click at [43, 269] on app-assessment-container "Remaining: 26:38 Previous ASSESS Aptitude (FOCUS) - Critical Thinking Next Car …" at bounding box center [564, 52] width 1128 height 1140
click at [157, 287] on span at bounding box center [154, 290] width 17 height 17
click at [157, 287] on input "If there were any institutions or bodies that provide scholarships to the stude…" at bounding box center [154, 290] width 17 height 17
radio input "true"
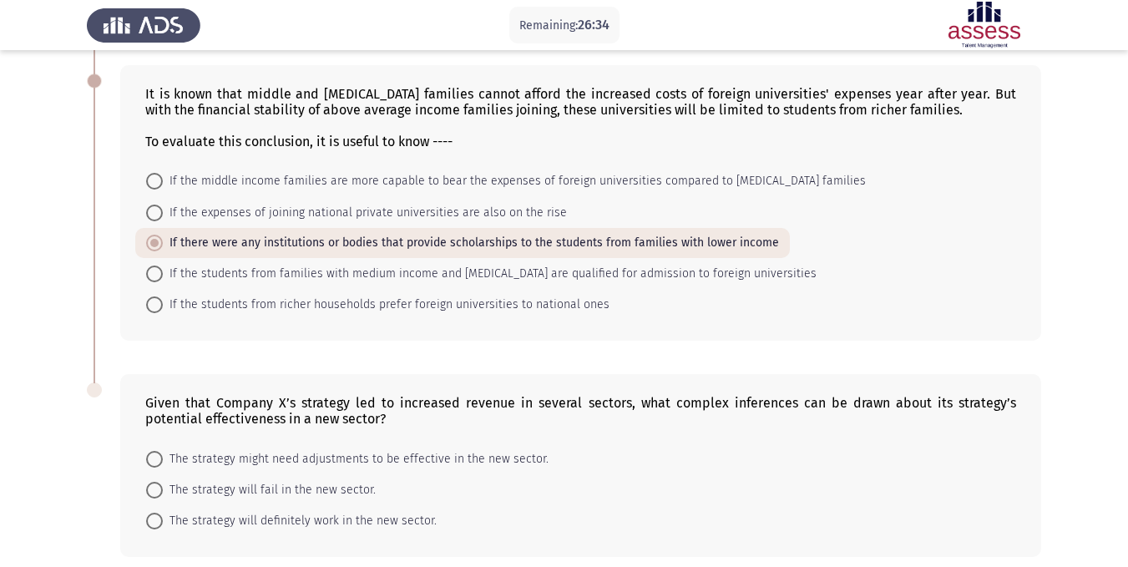
scroll to position [705, 0]
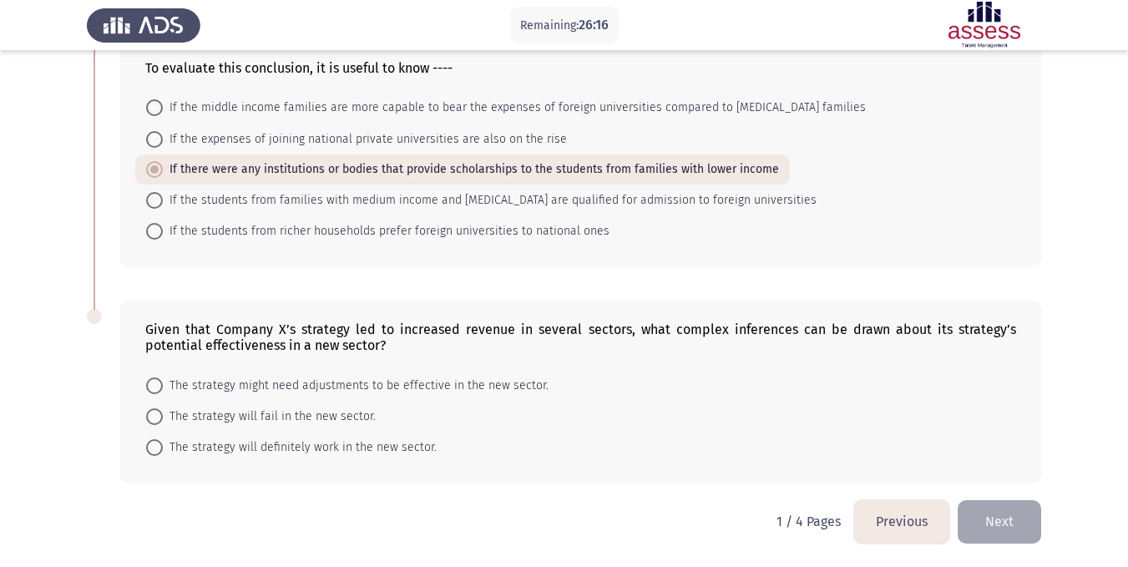
click at [243, 377] on span "The strategy might need adjustments to be effective in the new sector." at bounding box center [356, 386] width 386 height 20
click at [163, 377] on input "The strategy might need adjustments to be effective in the new sector." at bounding box center [154, 385] width 17 height 17
radio input "true"
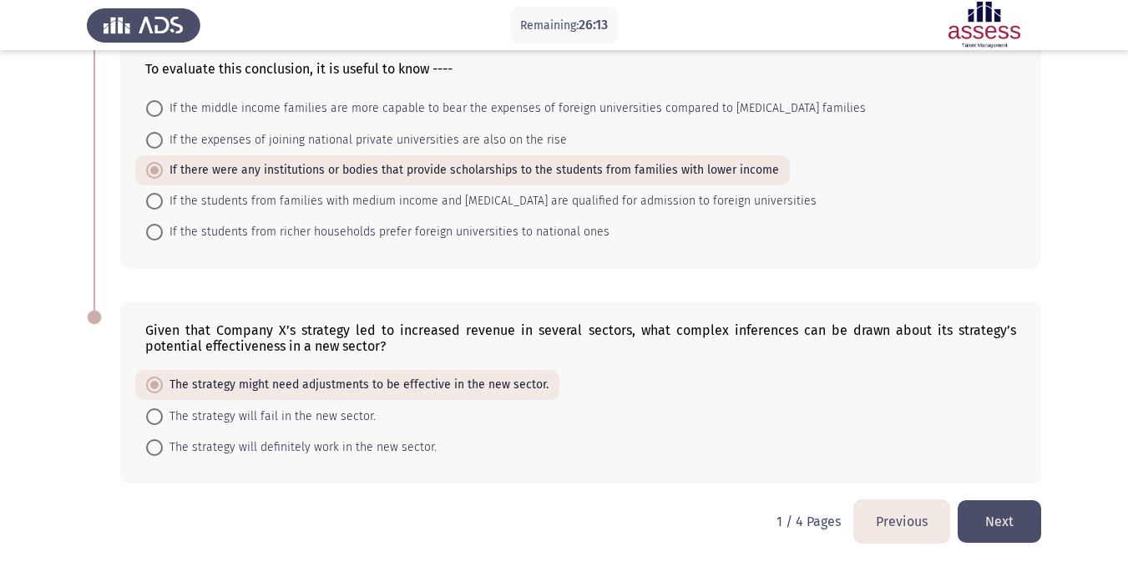
click at [1003, 523] on button "Next" at bounding box center [999, 521] width 83 height 43
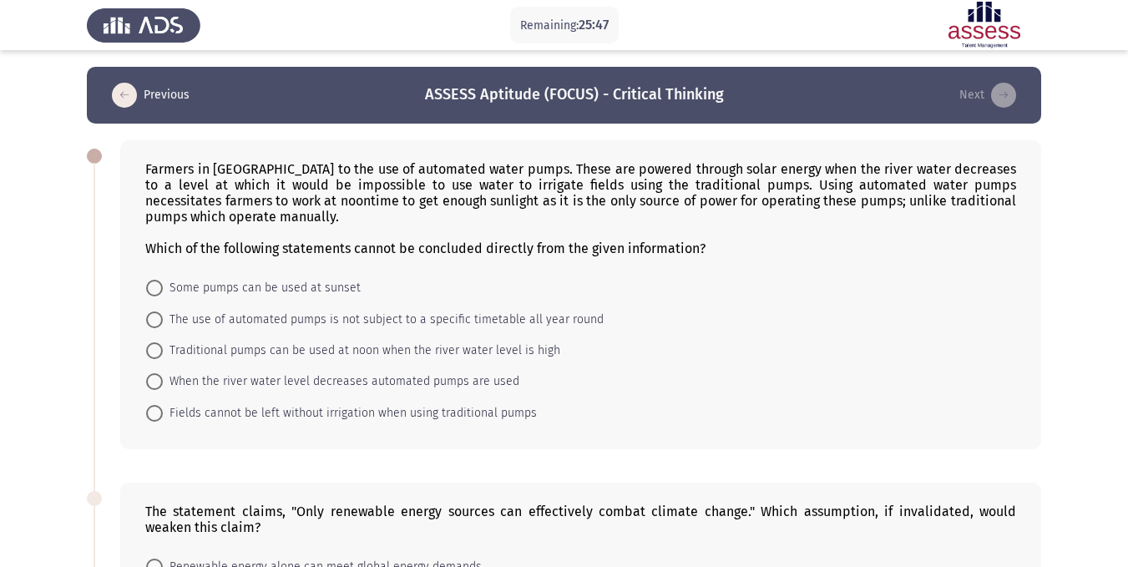
click at [191, 350] on span "Traditional pumps can be used at noon when the river water level is high" at bounding box center [361, 351] width 397 height 20
click at [163, 350] on input "Traditional pumps can be used at noon when the river water level is high" at bounding box center [154, 350] width 17 height 17
radio input "true"
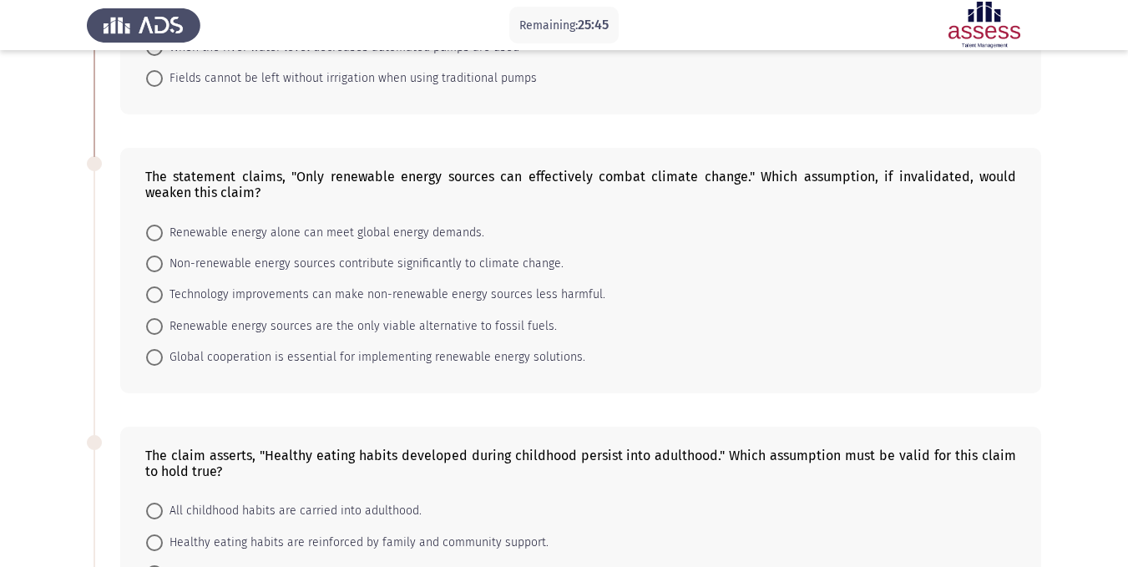
scroll to position [334, 0]
click at [8, 308] on app-assessment-container "Remaining: 25:28 Previous ASSESS Aptitude (FOCUS) - Critical Thinking Next Farm…" at bounding box center [564, 400] width 1128 height 1335
click at [210, 285] on span "Technology improvements can make non-renewable energy sources less harmful." at bounding box center [384, 294] width 442 height 20
click at [163, 286] on input "Technology improvements can make non-renewable energy sources less harmful." at bounding box center [154, 294] width 17 height 17
radio input "true"
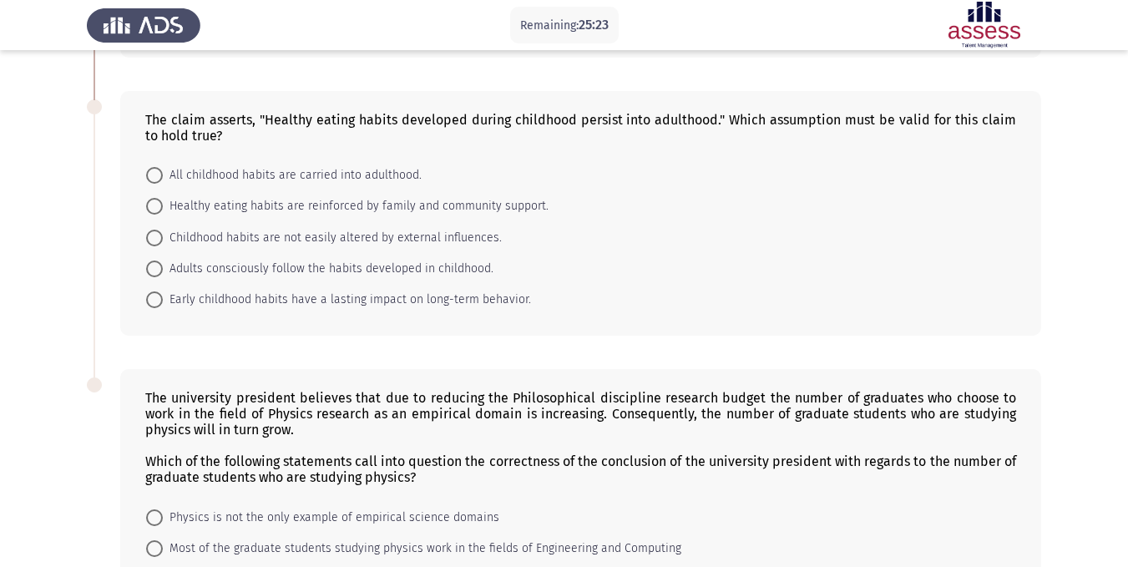
scroll to position [584, 0]
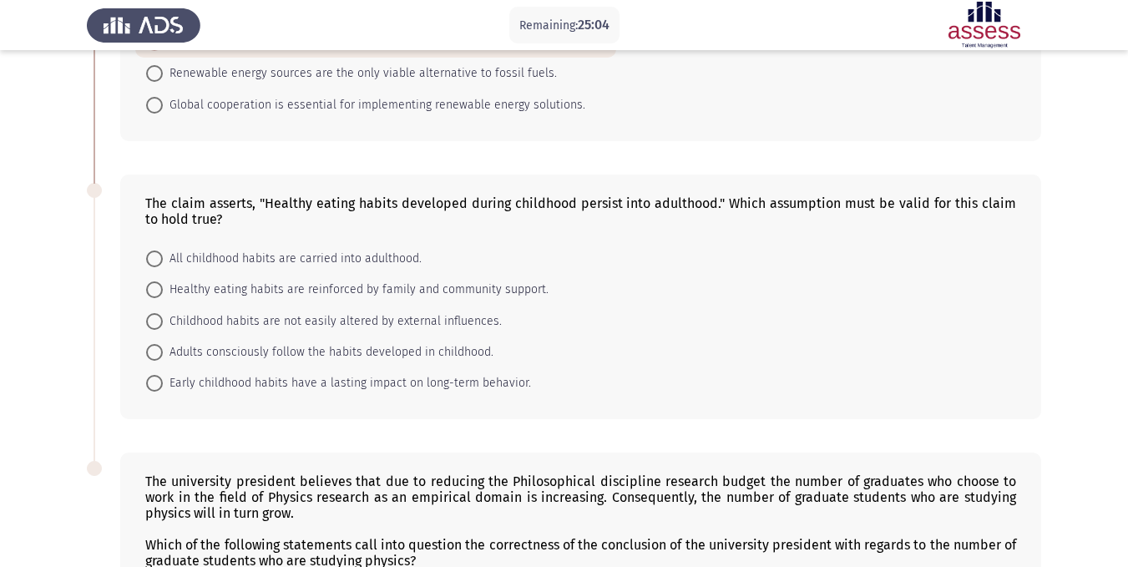
click at [28, 328] on app-assessment-container "Remaining: 25:04 Previous ASSESS Aptitude (FOCUS) - Critical Thinking Next Farm…" at bounding box center [564, 149] width 1128 height 1334
click at [222, 388] on span "Early childhood habits have a lasting impact on long-term behavior." at bounding box center [347, 383] width 368 height 20
click at [163, 388] on input "Early childhood habits have a lasting impact on long-term behavior." at bounding box center [154, 383] width 17 height 17
radio input "true"
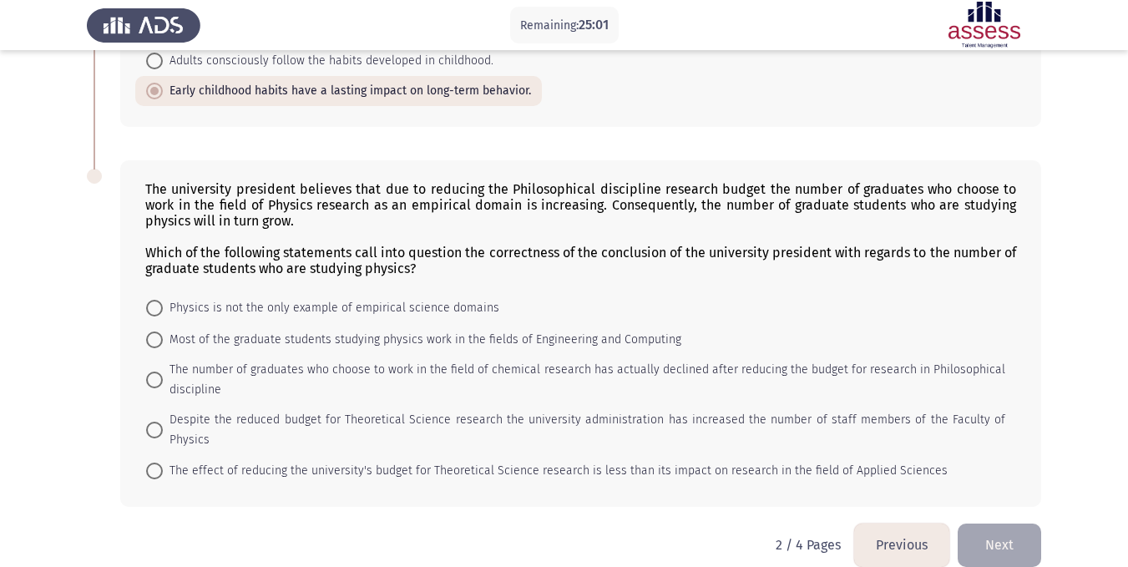
scroll to position [881, 0]
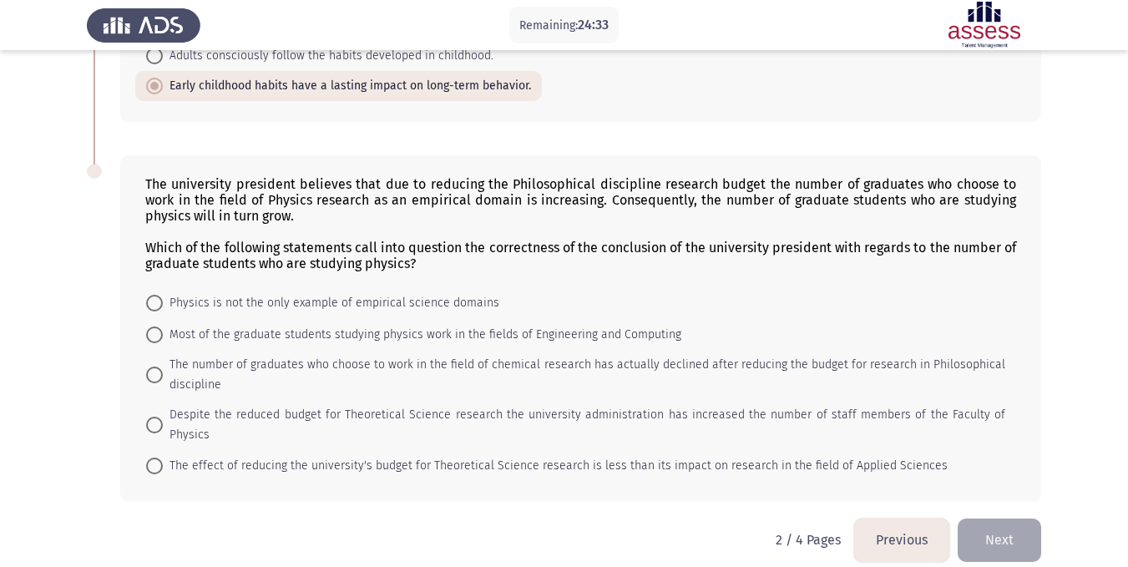
click at [155, 340] on span at bounding box center [154, 334] width 17 height 17
click at [155, 340] on input "Most of the graduate students studying physics work in the fields of Engineerin…" at bounding box center [154, 334] width 17 height 17
radio input "true"
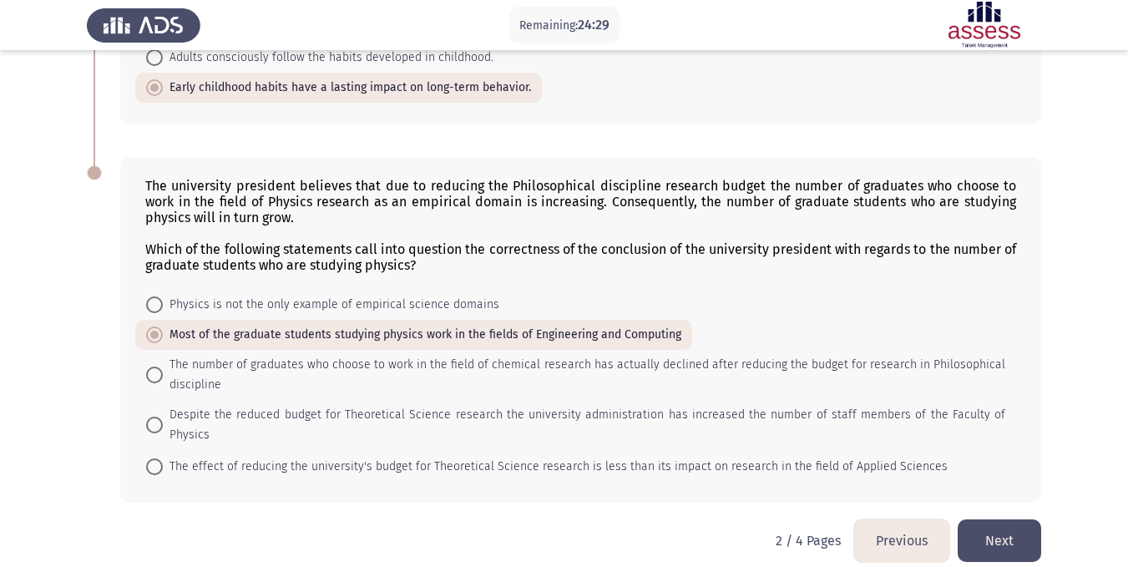
click at [1001, 528] on button "Next" at bounding box center [999, 540] width 83 height 43
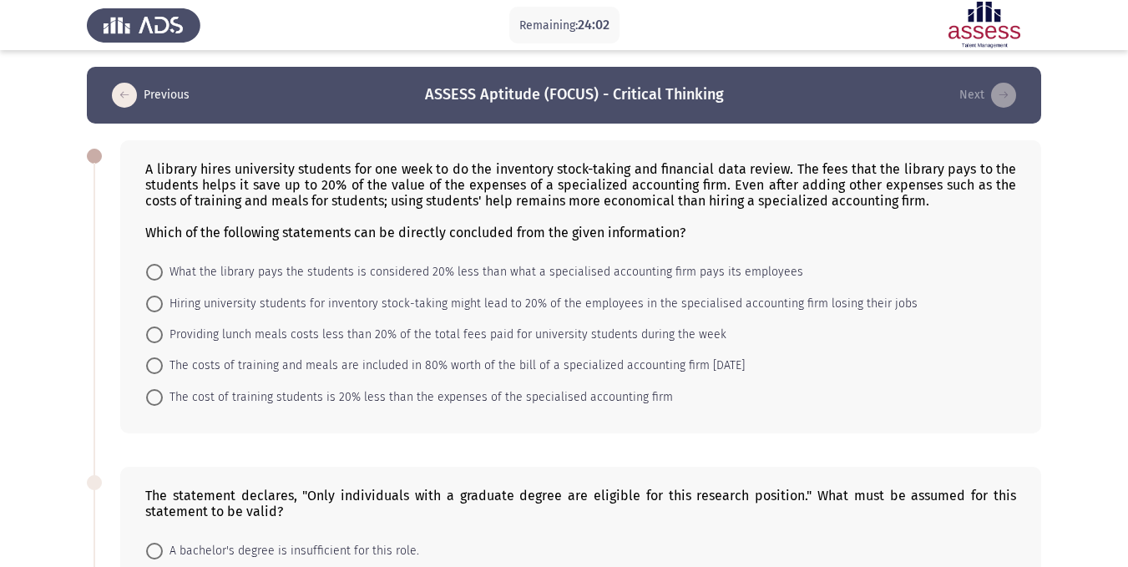
click at [158, 372] on span at bounding box center [154, 365] width 17 height 17
click at [158, 372] on input "The costs of training and meals are included in 80% worth of the bill of a spec…" at bounding box center [154, 365] width 17 height 17
radio input "true"
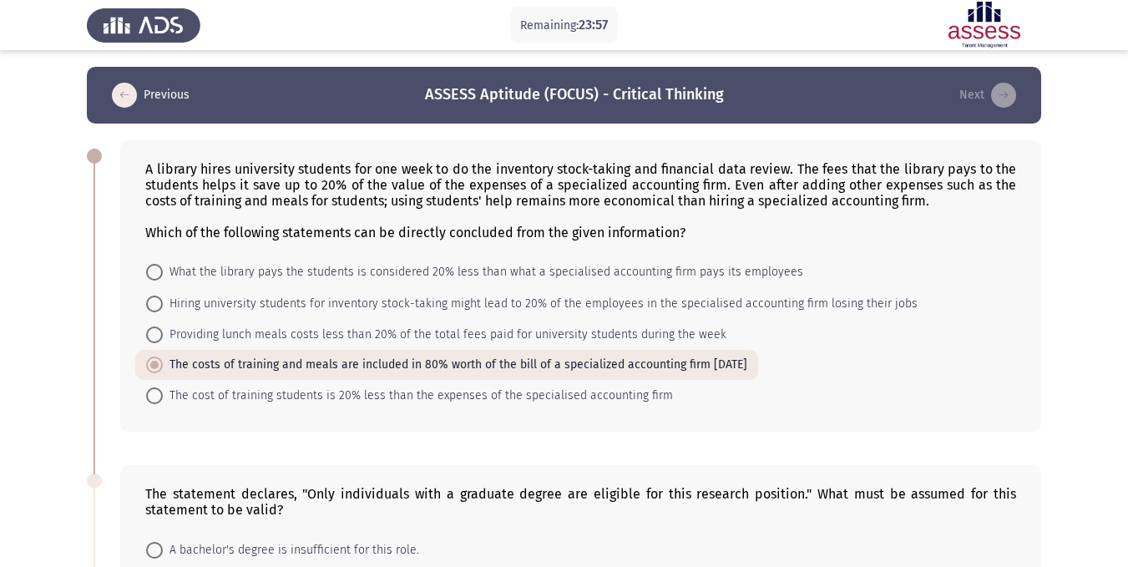
click at [158, 397] on span at bounding box center [154, 395] width 17 height 17
click at [158, 397] on input "The cost of training students is 20% less than the expenses of the specialised …" at bounding box center [154, 395] width 17 height 17
radio input "true"
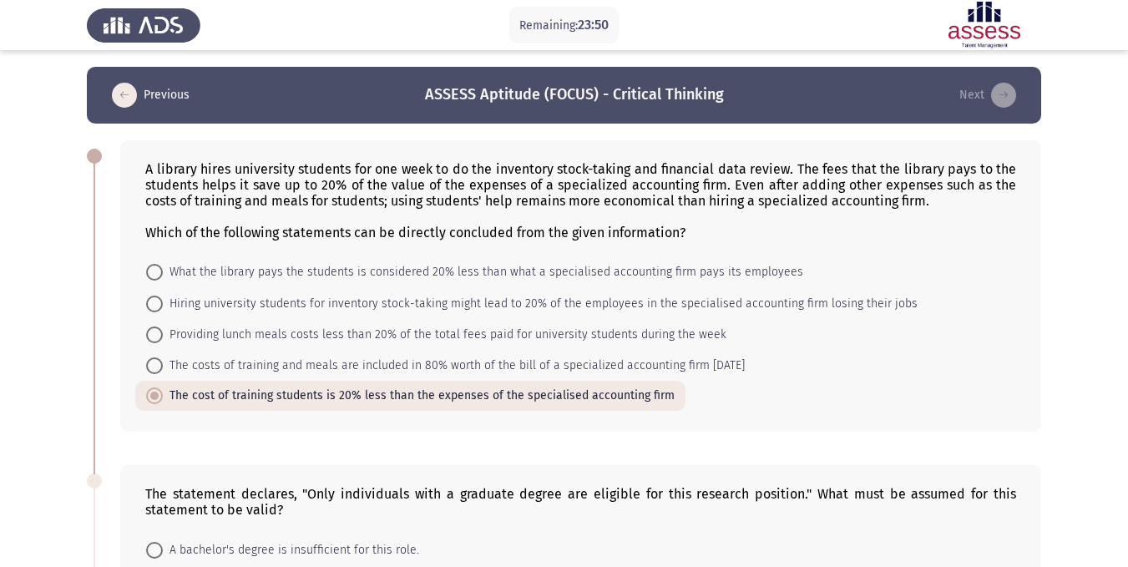
click at [312, 369] on span "The costs of training and meals are included in 80% worth of the bill of a spec…" at bounding box center [454, 366] width 582 height 20
click at [163, 369] on input "The costs of training and meals are included in 80% worth of the bill of a spec…" at bounding box center [154, 365] width 17 height 17
radio input "true"
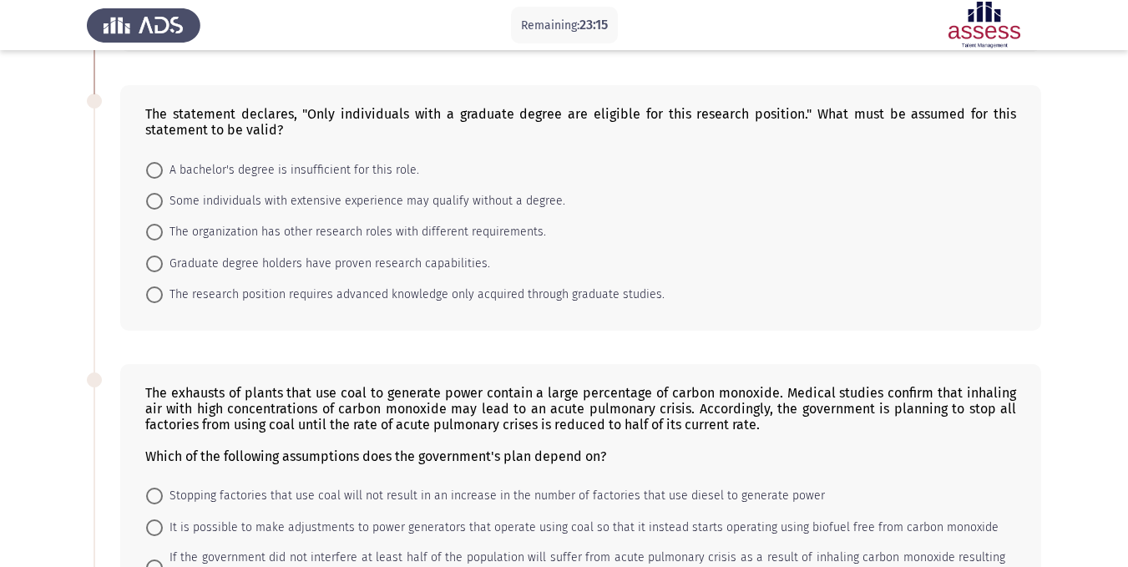
scroll to position [334, 0]
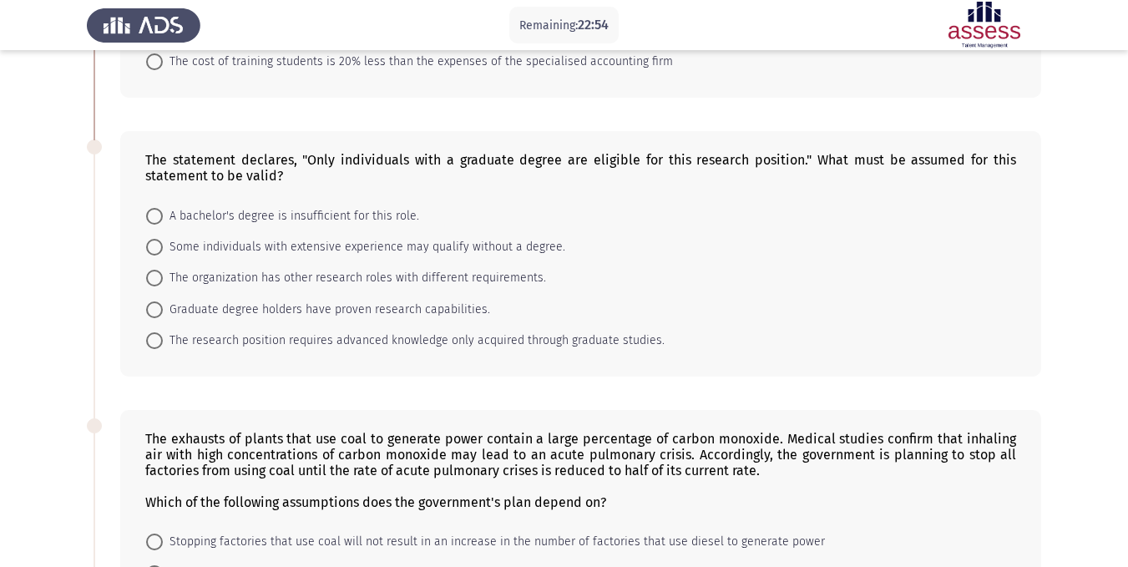
click at [78, 313] on app-assessment-container "Remaining: 22:54 Previous ASSESS Aptitude (FOCUS) - Critical Thinking Next A li…" at bounding box center [564, 426] width 1128 height 1386
click at [264, 344] on span "The research position requires advanced knowledge only acquired through graduat…" at bounding box center [414, 341] width 502 height 20
click at [163, 344] on input "The research position requires advanced knowledge only acquired through graduat…" at bounding box center [154, 340] width 17 height 17
radio input "true"
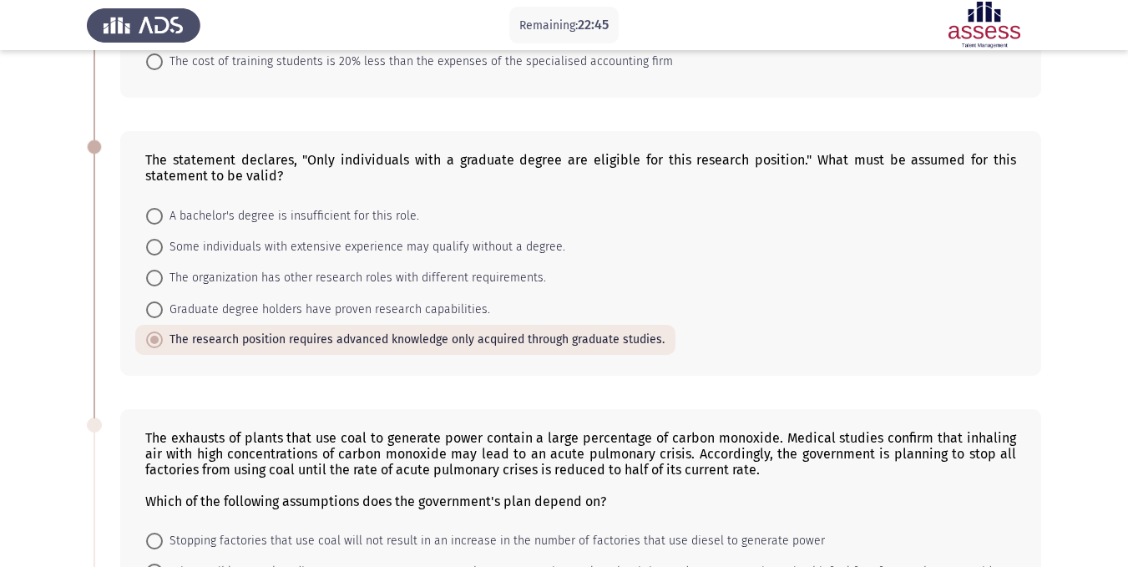
click at [1, 387] on app-assessment-container "Remaining: 22:45 Previous ASSESS Aptitude (FOCUS) - Critical Thinking Next A li…" at bounding box center [564, 425] width 1128 height 1384
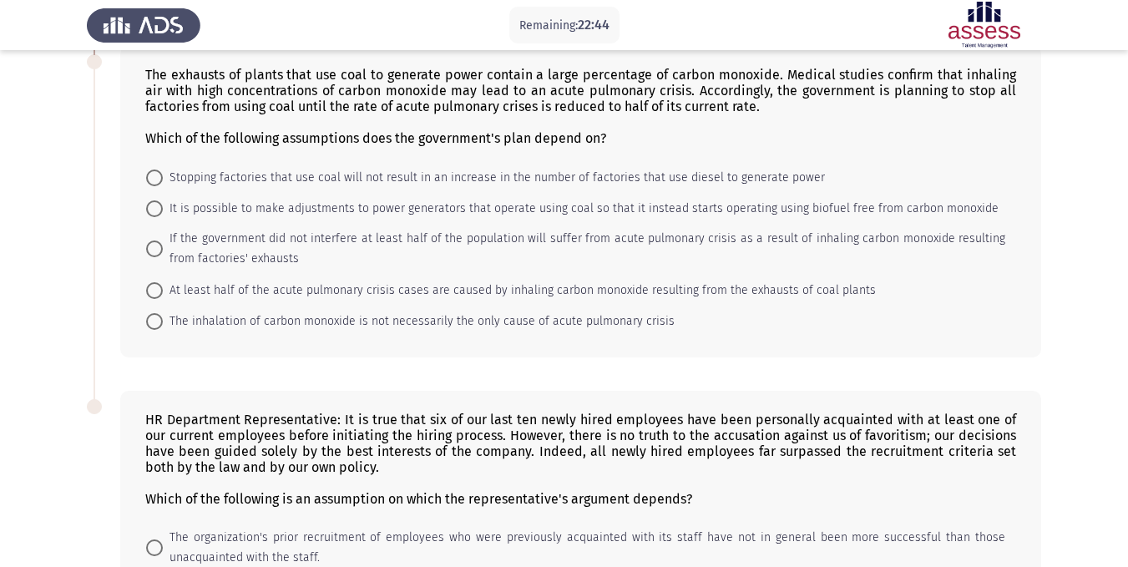
scroll to position [668, 0]
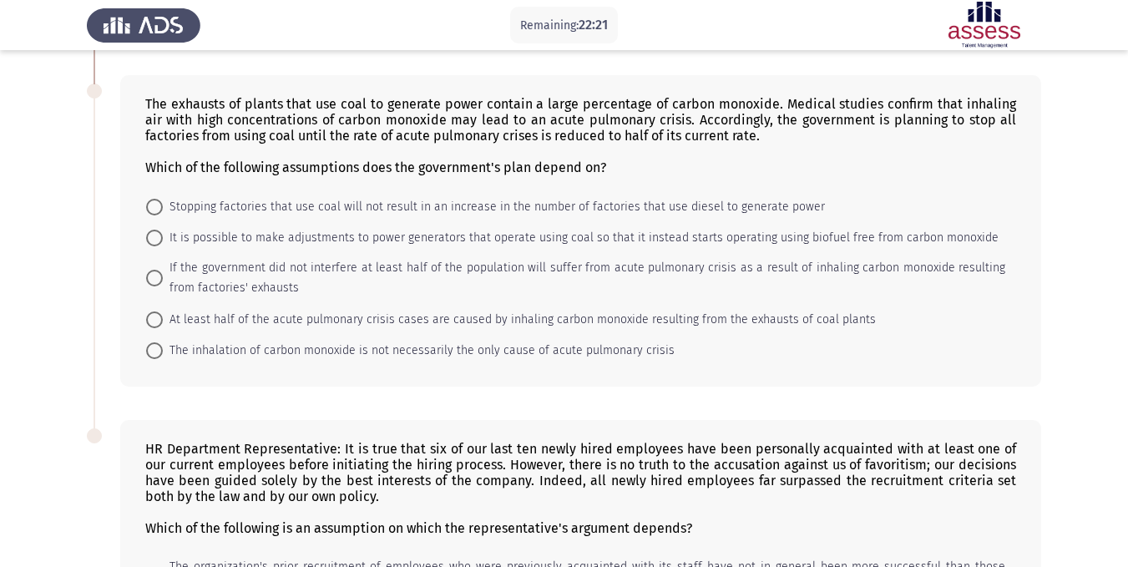
click at [73, 306] on app-assessment-container "Remaining: 22:21 Previous ASSESS Aptitude (FOCUS) - Critical Thinking Next A li…" at bounding box center [564, 91] width 1128 height 1384
click at [178, 316] on span "At least half of the acute pulmonary crisis cases are caused by inhaling carbon…" at bounding box center [519, 320] width 713 height 20
click at [163, 316] on input "At least half of the acute pulmonary crisis cases are caused by inhaling carbon…" at bounding box center [154, 319] width 17 height 17
radio input "true"
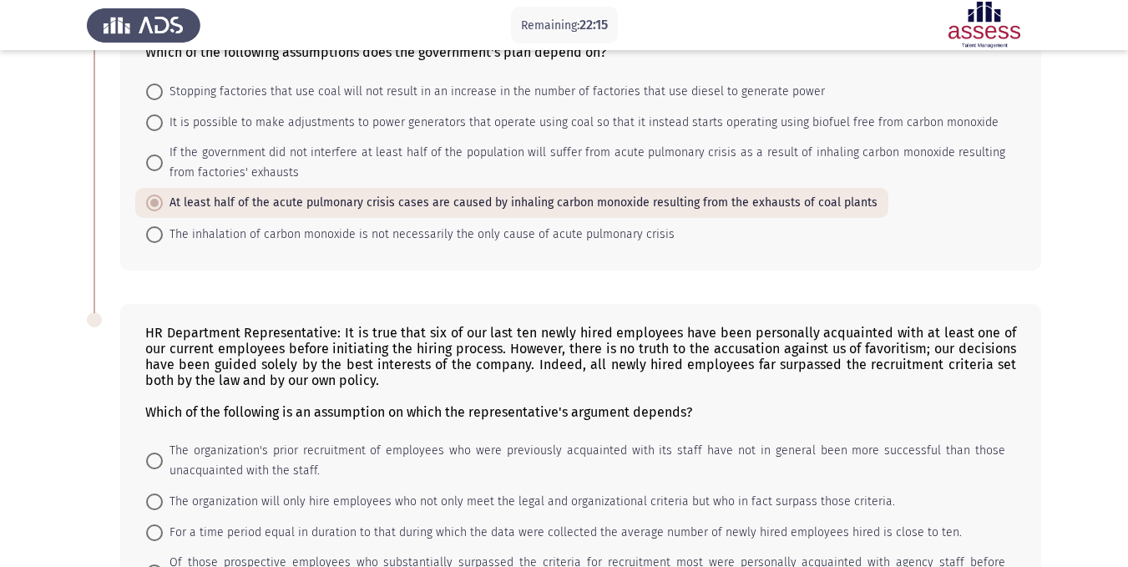
scroll to position [950, 0]
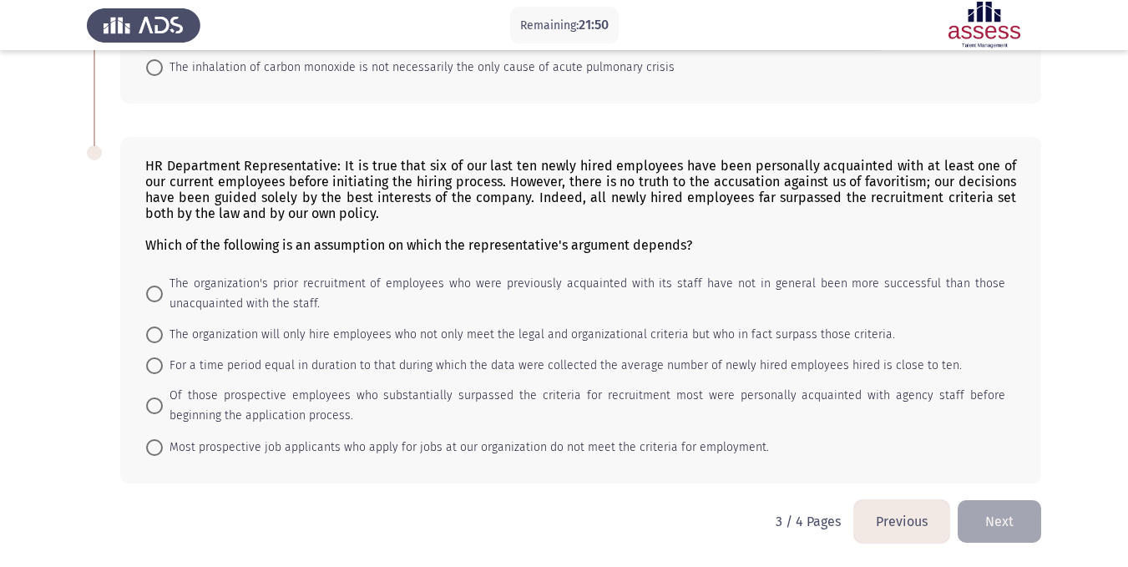
click at [195, 402] on span "Of those prospective employees who substantially surpassed the criteria for rec…" at bounding box center [584, 406] width 842 height 40
click at [163, 402] on input "Of those prospective employees who substantially surpassed the criteria for rec…" at bounding box center [154, 405] width 17 height 17
radio input "true"
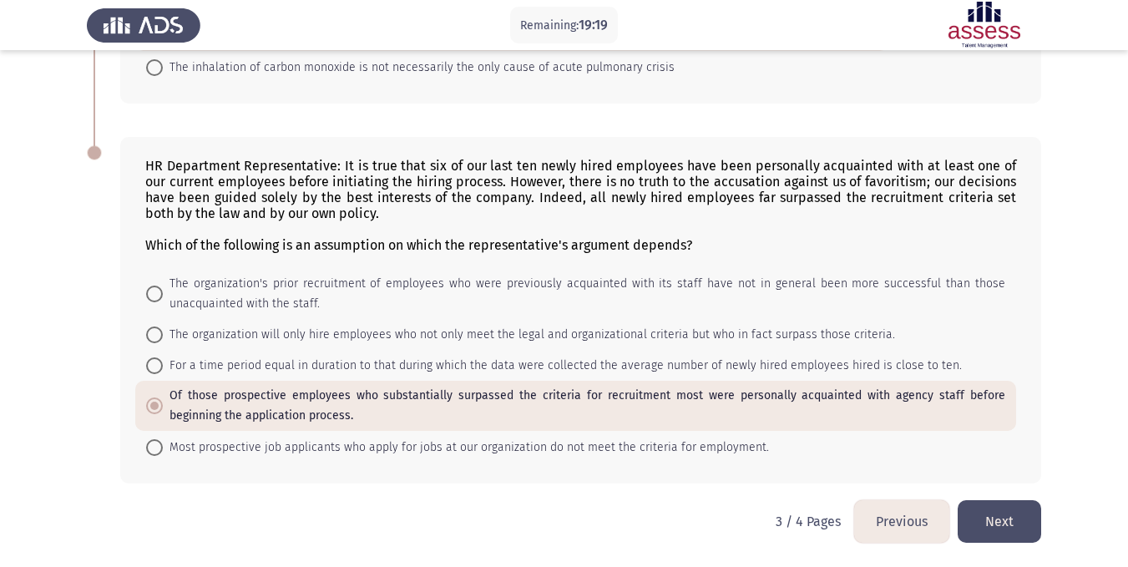
click at [167, 450] on span "Most prospective job applicants who apply for jobs at our organization do not m…" at bounding box center [466, 447] width 606 height 20
click at [163, 450] on input "Most prospective job applicants who apply for jobs at our organization do not m…" at bounding box center [154, 447] width 17 height 17
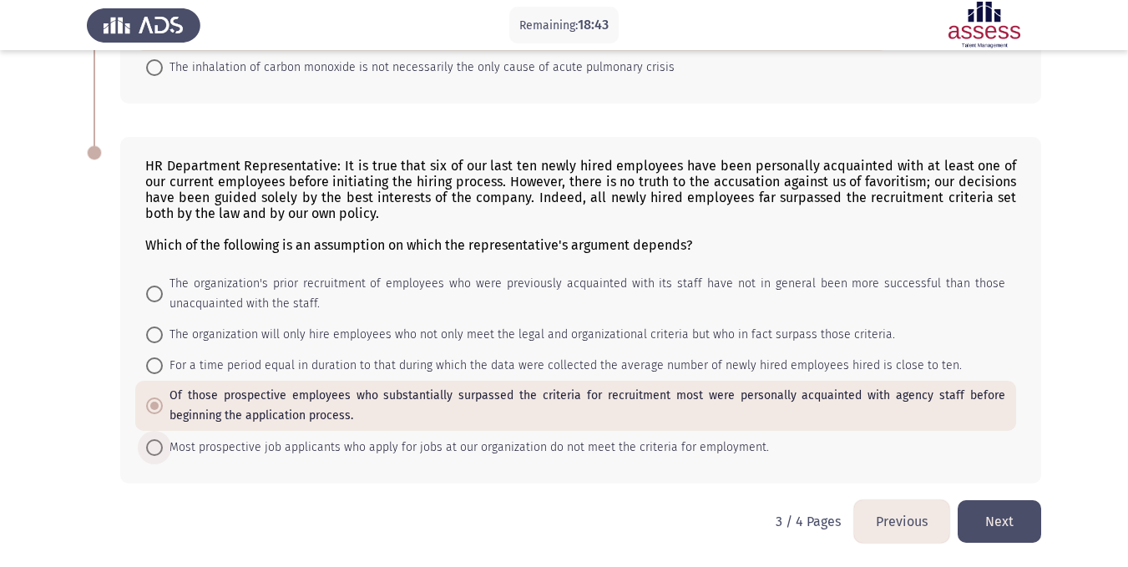
radio input "true"
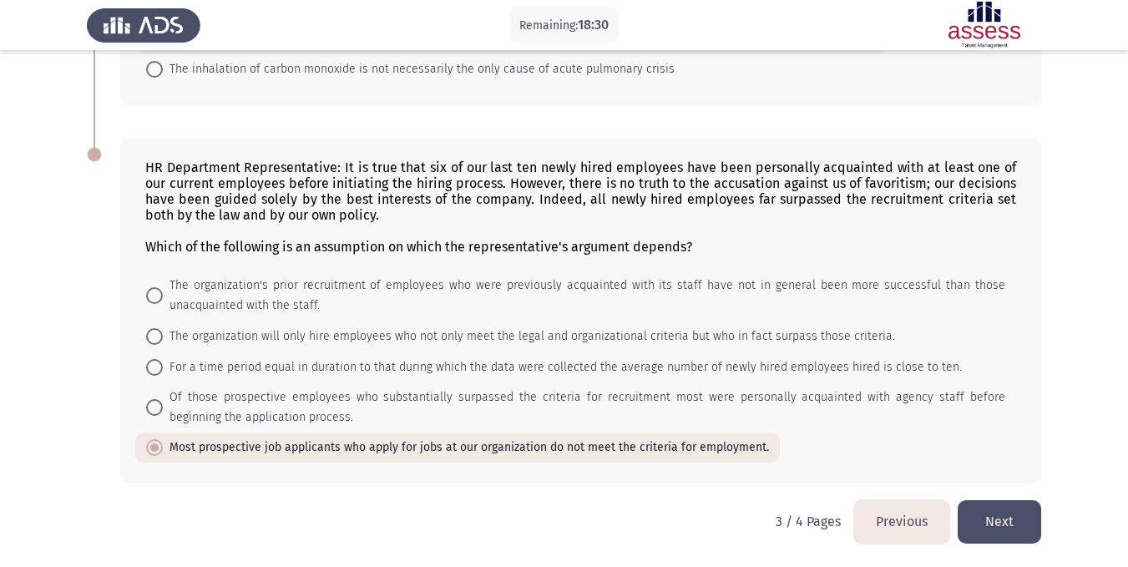
click at [1000, 513] on button "Next" at bounding box center [999, 521] width 83 height 43
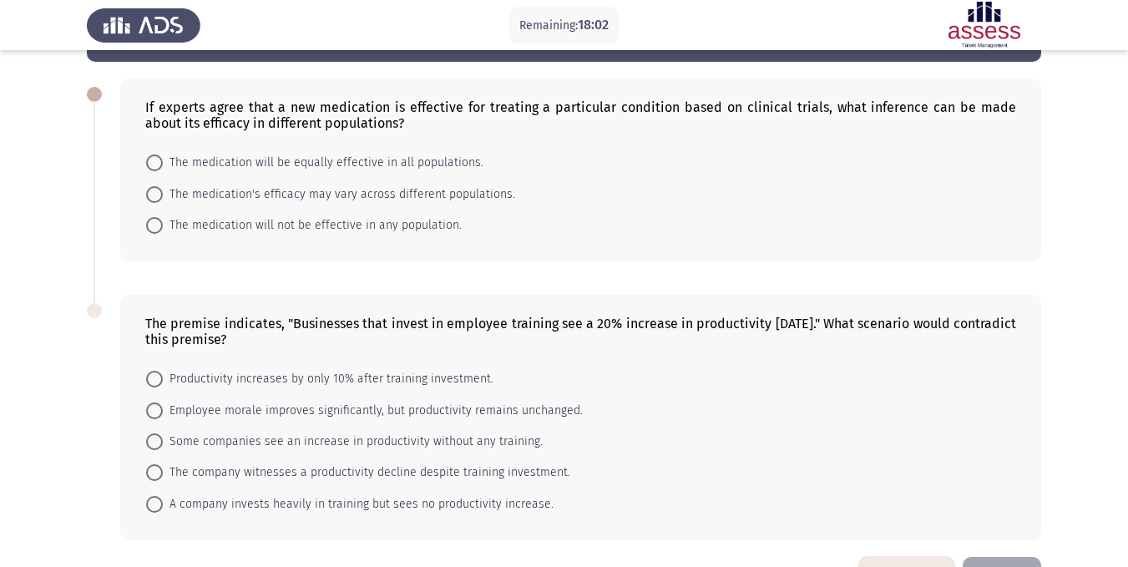
scroll to position [35, 0]
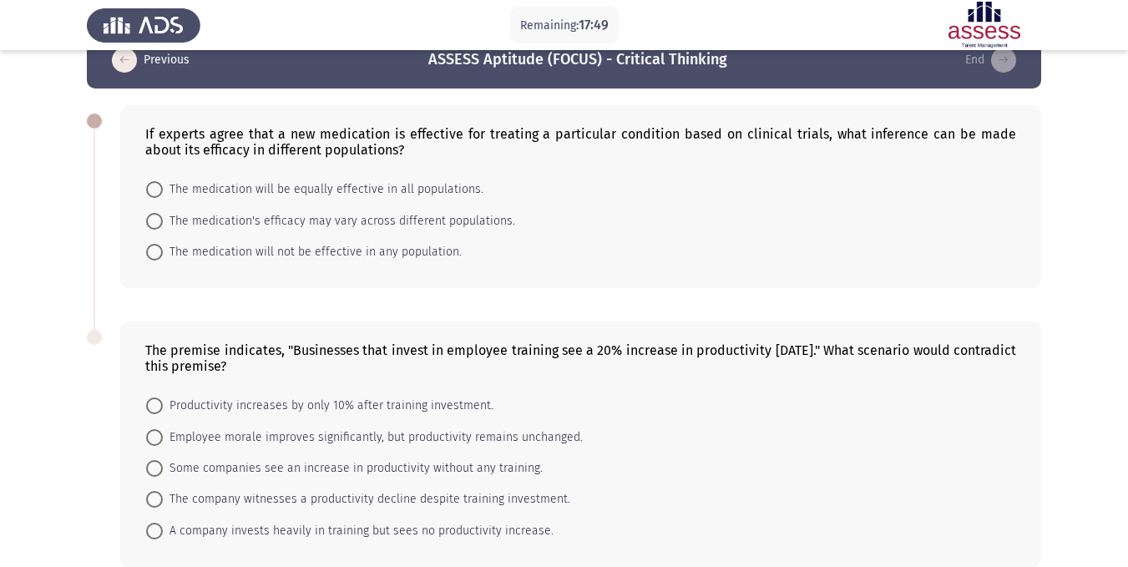
click at [23, 323] on app-assessment-container "Remaining: 17:49 Previous ASSESS Aptitude (FOCUS) - Critical Thinking End If ex…" at bounding box center [564, 308] width 1128 height 552
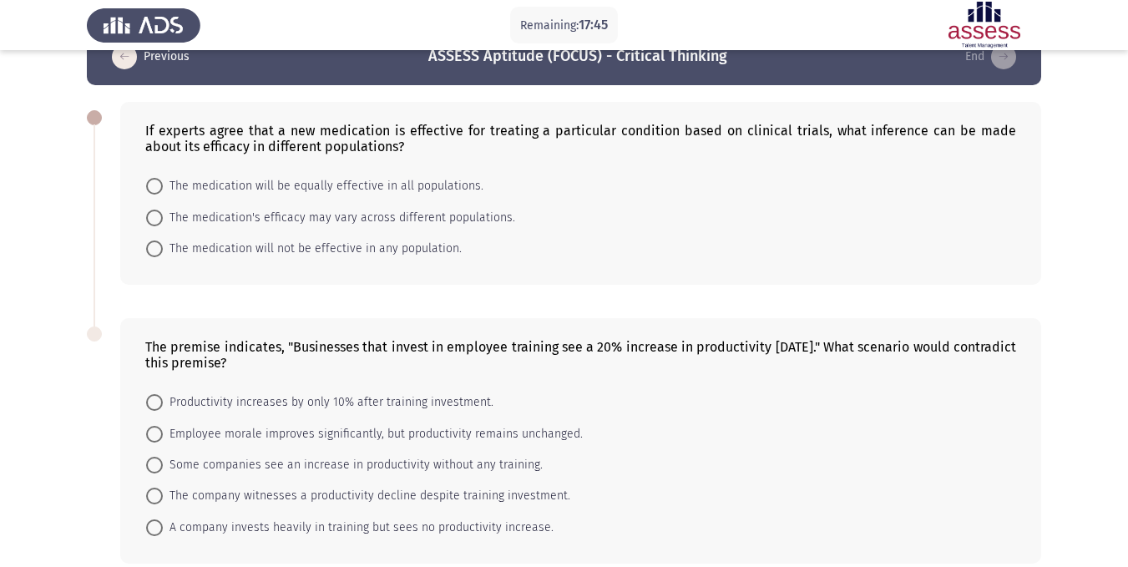
scroll to position [43, 0]
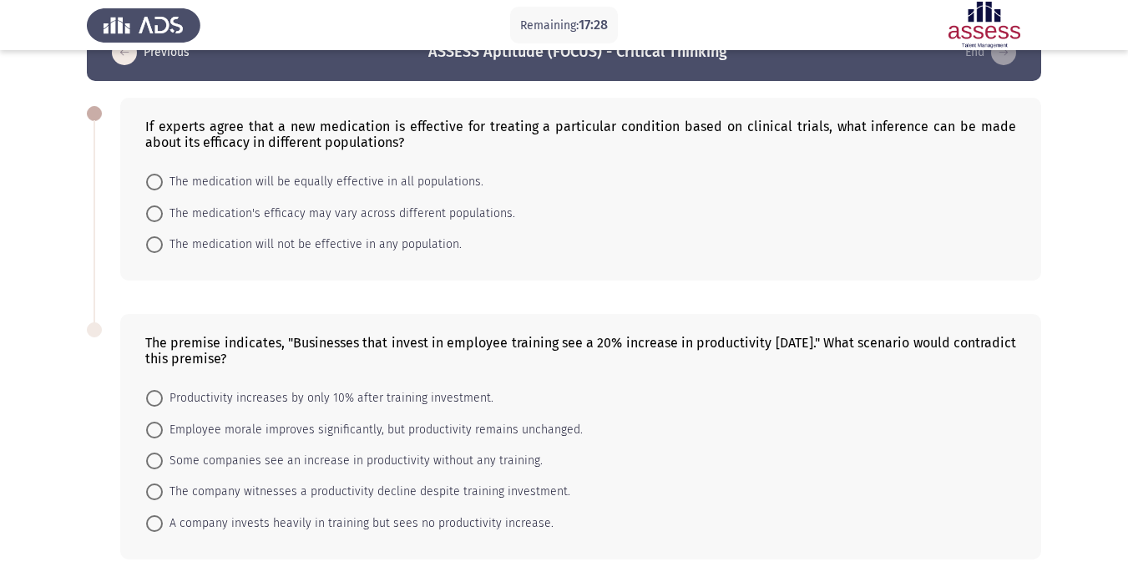
click at [25, 261] on app-assessment-container "Remaining: 17:28 Previous ASSESS Aptitude (FOCUS) - Critical Thinking End If ex…" at bounding box center [564, 300] width 1128 height 552
click at [326, 208] on span "The medication's efficacy may vary across different populations." at bounding box center [339, 214] width 352 height 20
click at [163, 208] on input "The medication's efficacy may vary across different populations." at bounding box center [154, 213] width 17 height 17
radio input "true"
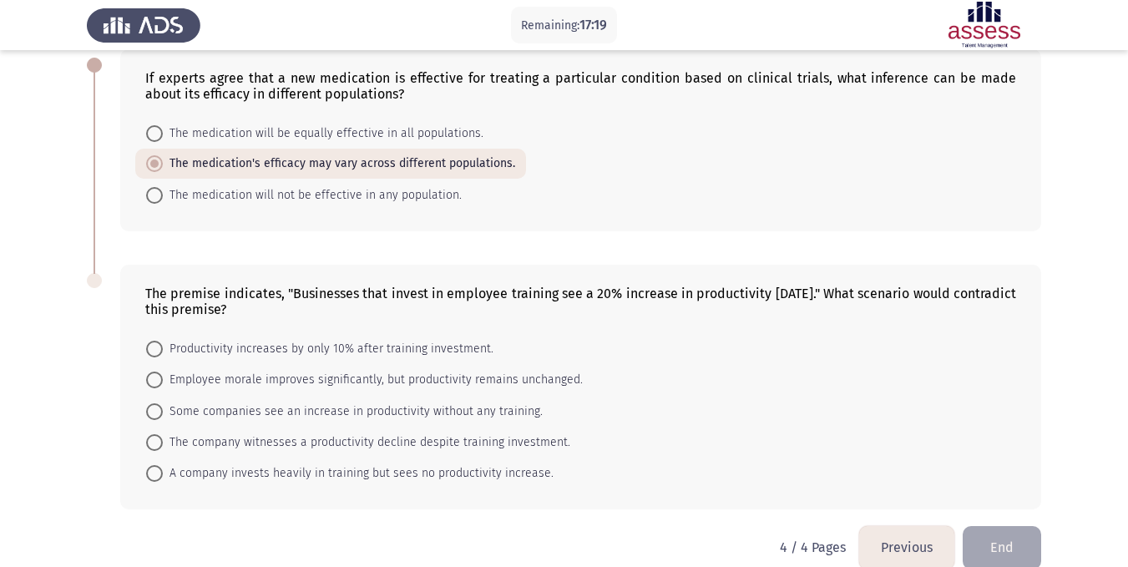
scroll to position [117, 0]
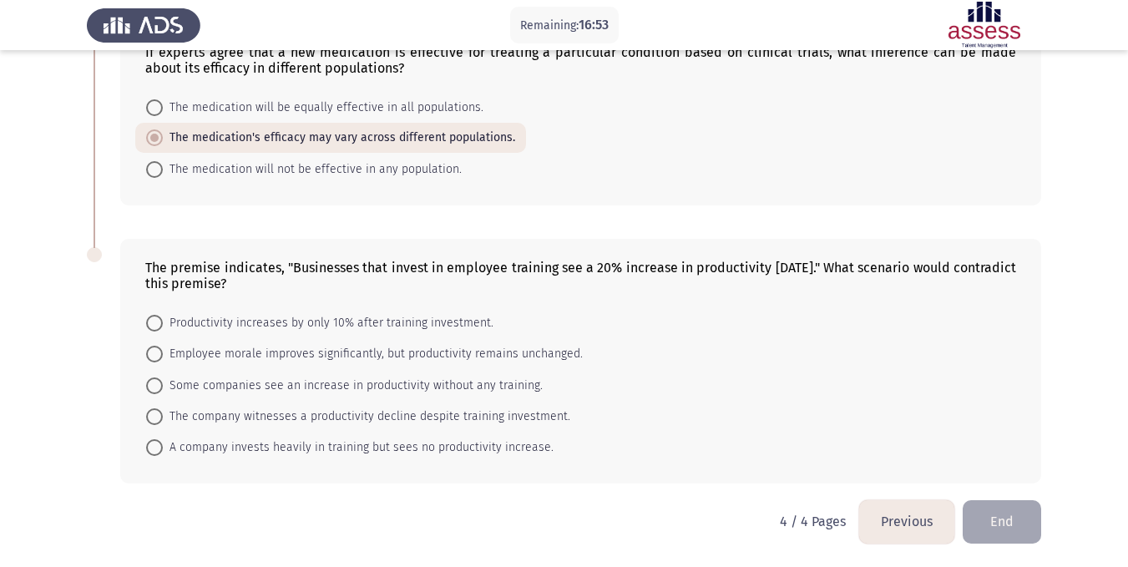
click at [70, 430] on app-assessment-container "Remaining: 16:53 Previous ASSESS Aptitude (FOCUS) - Critical Thinking End If ex…" at bounding box center [564, 225] width 1128 height 550
click at [195, 422] on span "The company witnesses a productivity decline despite training investment." at bounding box center [366, 417] width 407 height 20
click at [163, 422] on input "The company witnesses a productivity decline despite training investment." at bounding box center [154, 416] width 17 height 17
radio input "true"
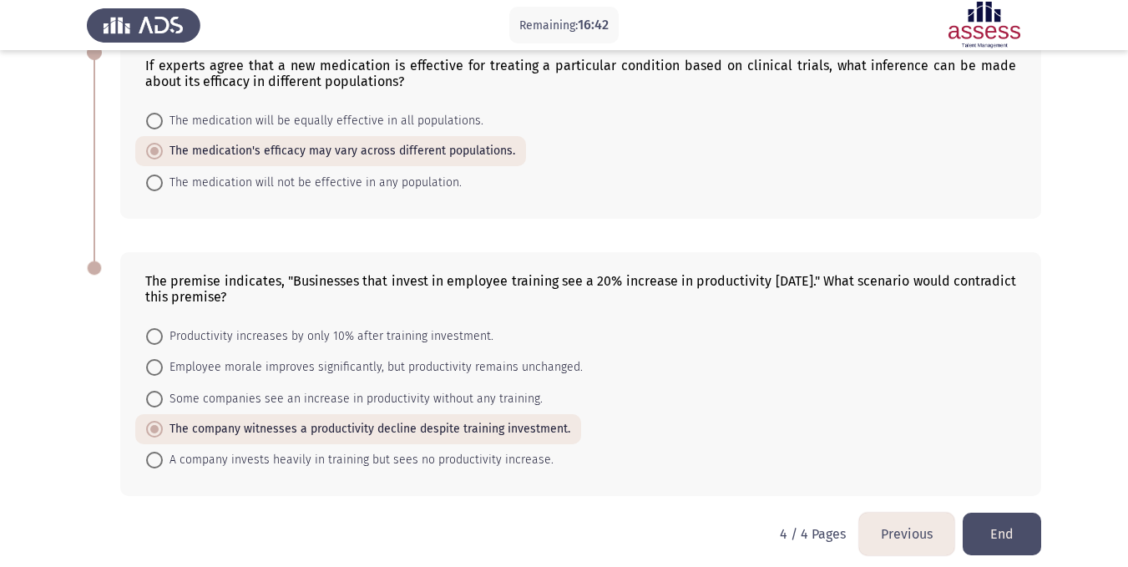
scroll to position [116, 0]
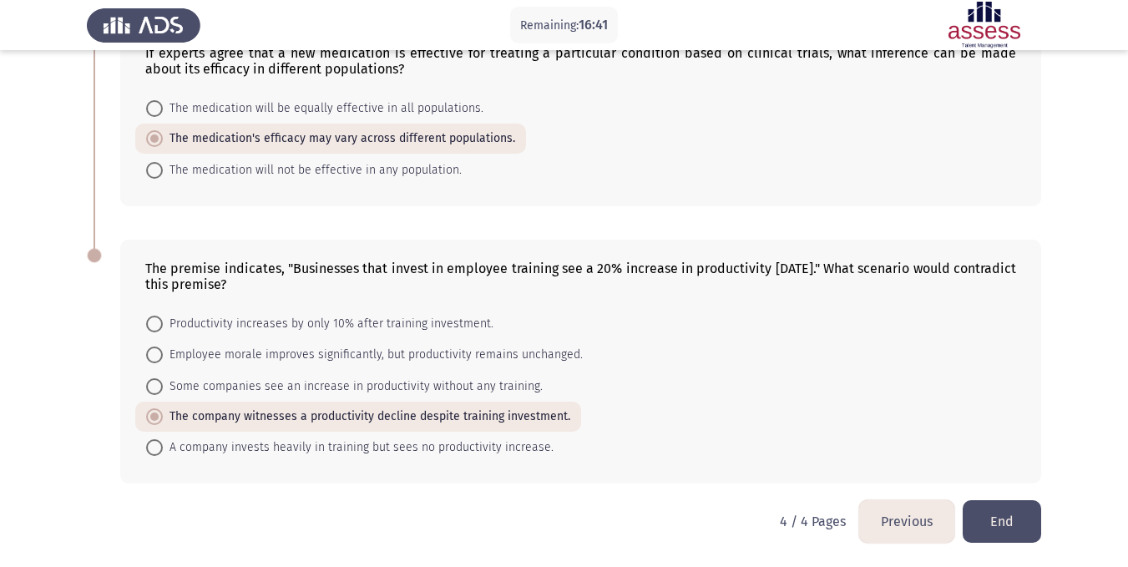
click at [1014, 528] on button "End" at bounding box center [1002, 521] width 78 height 43
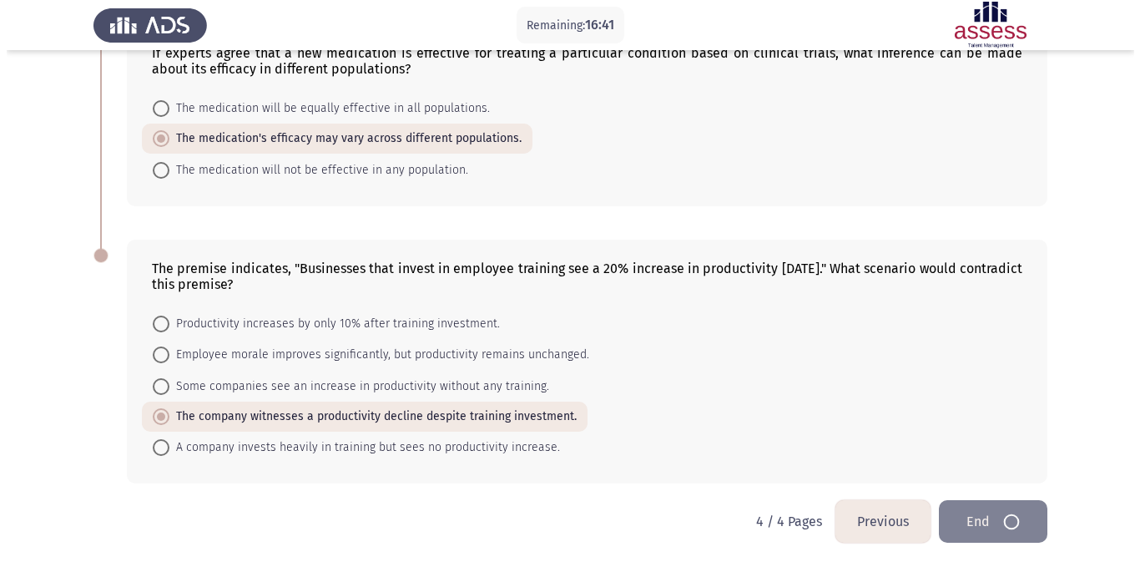
scroll to position [0, 0]
